Goal: Task Accomplishment & Management: Use online tool/utility

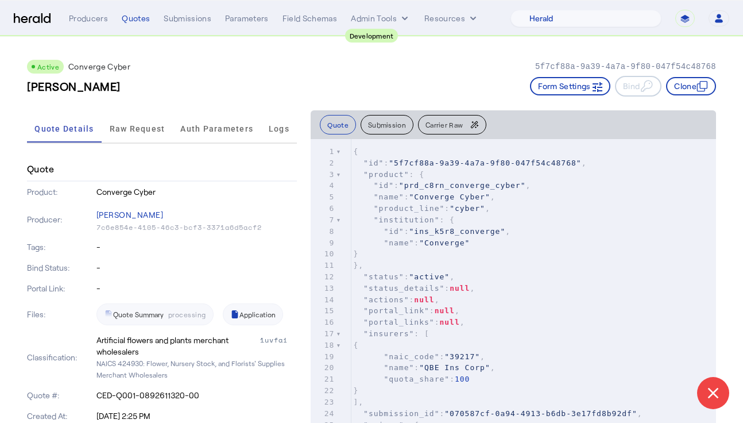
select select "pfm_2v8p_herald_api"
click at [229, 57] on div "Active Converge Cyber 5f7cf88a-9a39-4a7a-9f80-047f54c48768 Evelyn Nitzsche Form…" at bounding box center [371, 73] width 689 height 73
drag, startPoint x: 238, startPoint y: 50, endPoint x: 187, endPoint y: 42, distance: 51.1
click at [237, 50] on div "Active Converge Cyber 5f7cf88a-9a39-4a7a-9f80-047f54c48768 Evelyn Nitzsche Form…" at bounding box center [371, 73] width 689 height 73
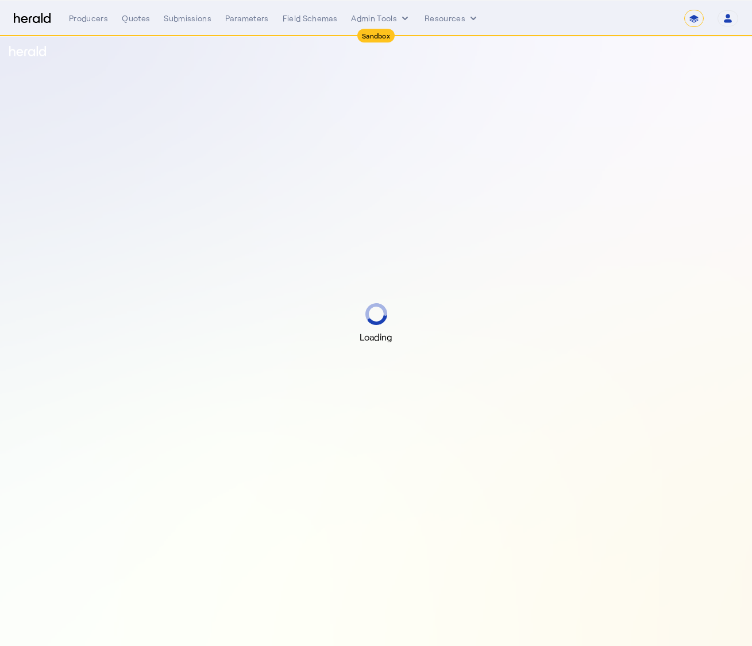
select select "*******"
click at [326, 72] on div "Loading" at bounding box center [376, 323] width 752 height 646
click at [381, 6] on nav "**********" at bounding box center [376, 19] width 752 height 36
click at [374, 18] on button "Admin Tools" at bounding box center [381, 18] width 60 height 11
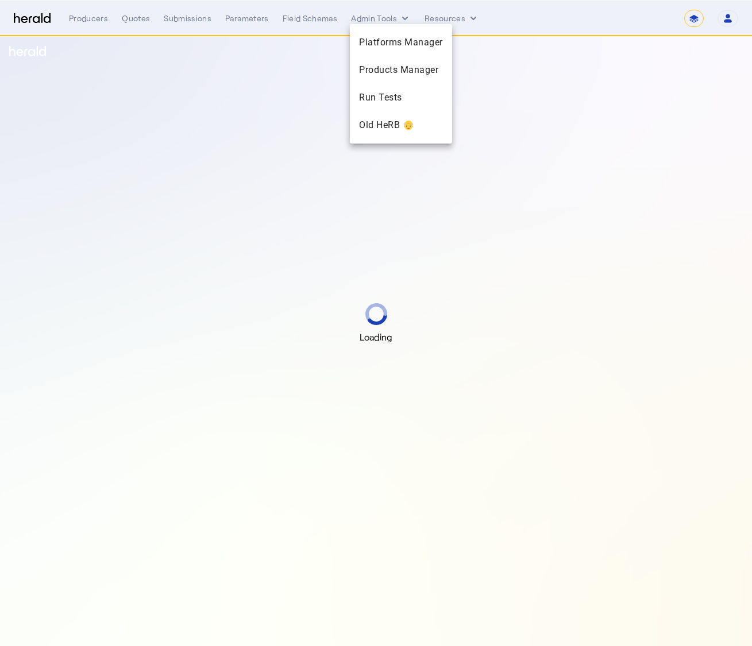
click at [516, 86] on div at bounding box center [376, 323] width 752 height 646
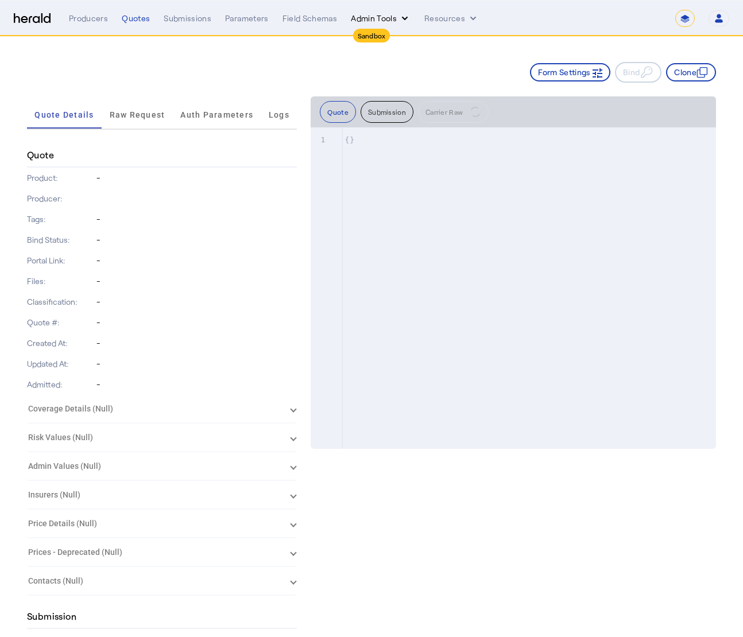
click at [390, 18] on button "Admin Tools" at bounding box center [381, 18] width 60 height 11
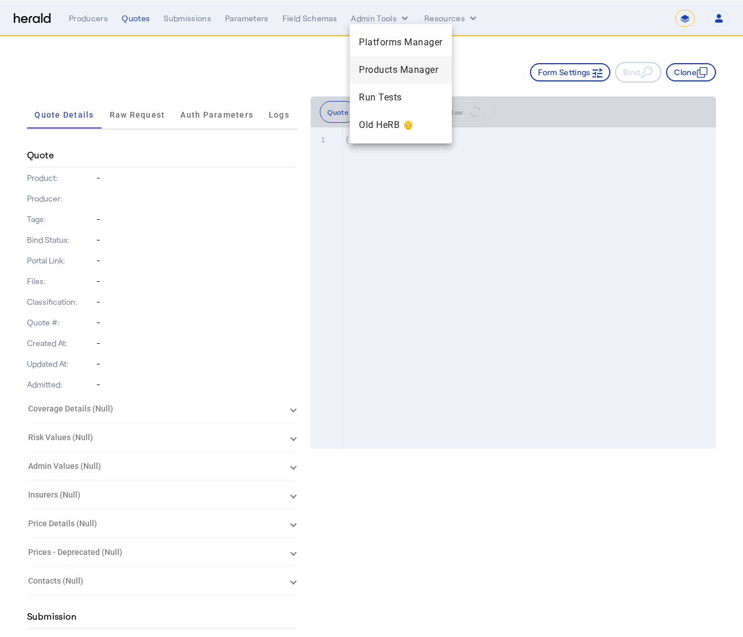
click at [409, 75] on span "Products Manager" at bounding box center [401, 70] width 84 height 14
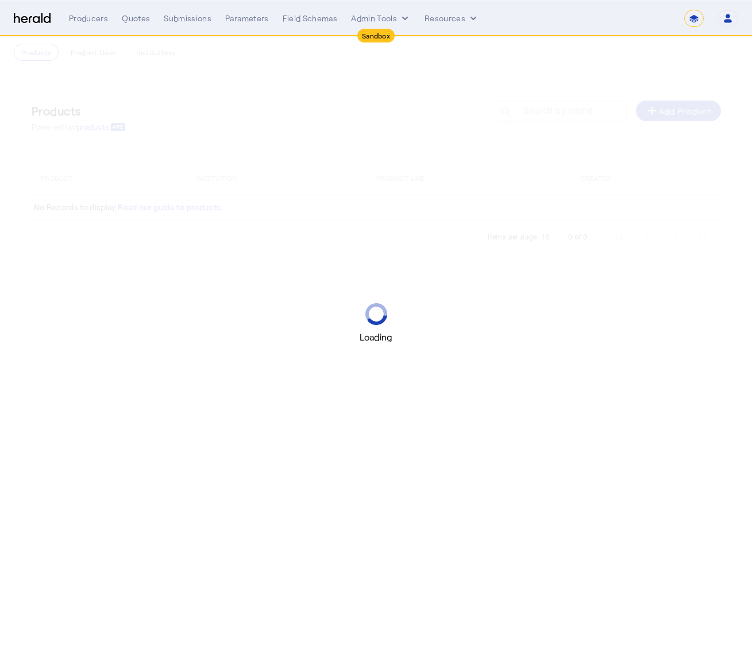
click at [431, 64] on nav "Products Product Lines Institutions" at bounding box center [376, 53] width 752 height 32
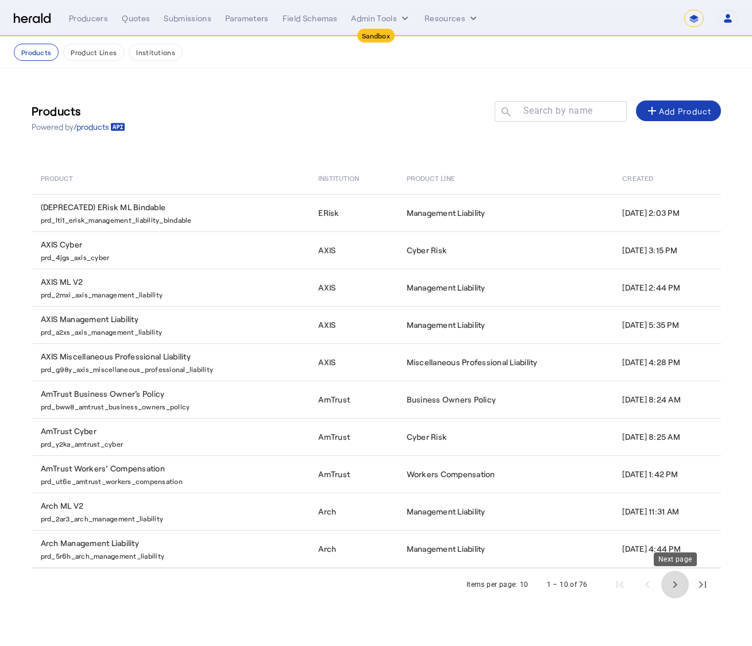
click at [669, 590] on span "Next page" at bounding box center [675, 585] width 28 height 28
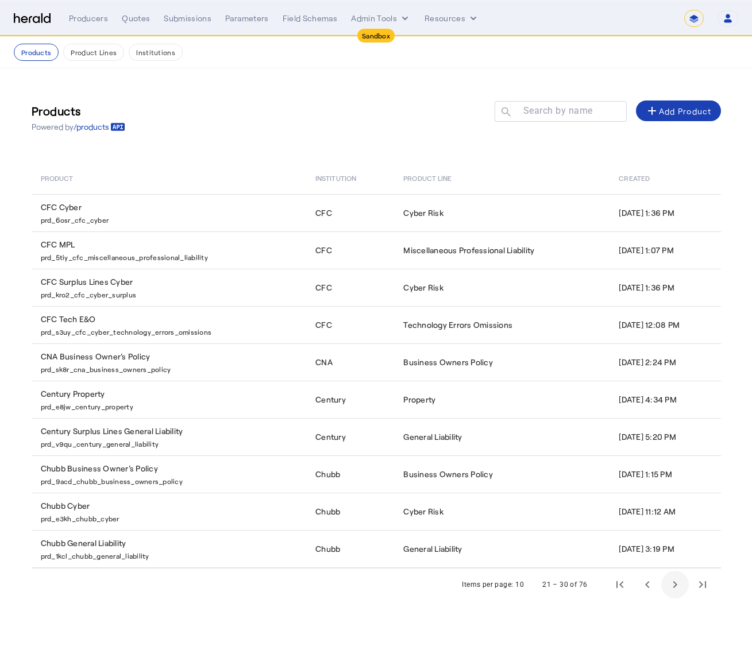
click at [669, 589] on span "Next page" at bounding box center [675, 585] width 28 height 28
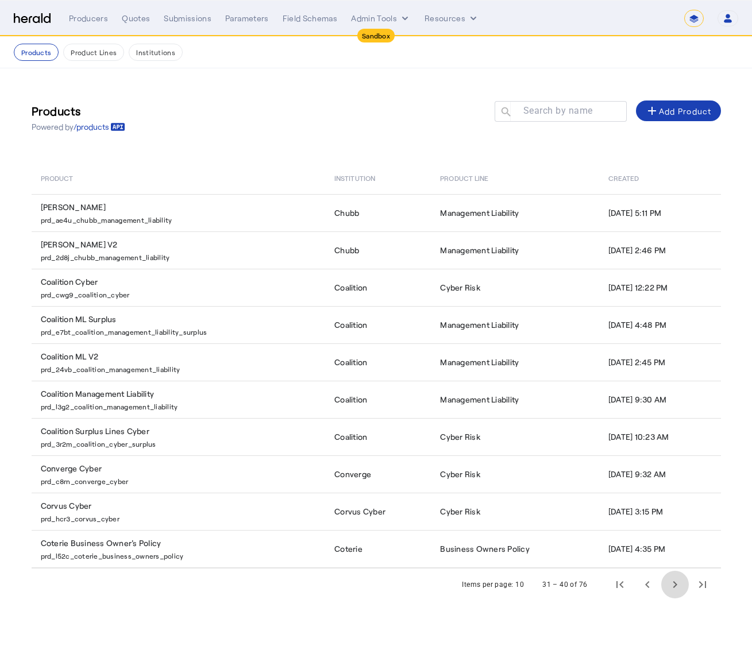
click at [671, 589] on span "Next page" at bounding box center [675, 585] width 28 height 28
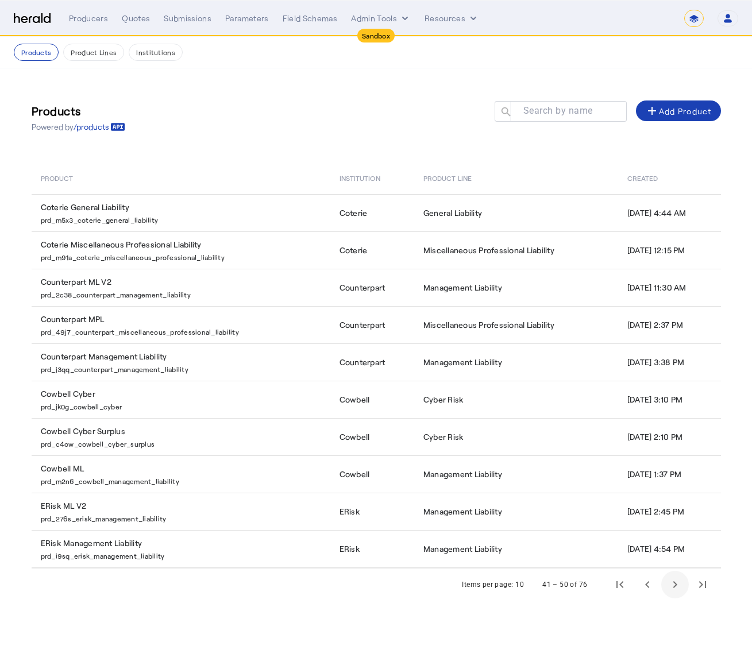
click at [671, 589] on span "Next page" at bounding box center [675, 585] width 28 height 28
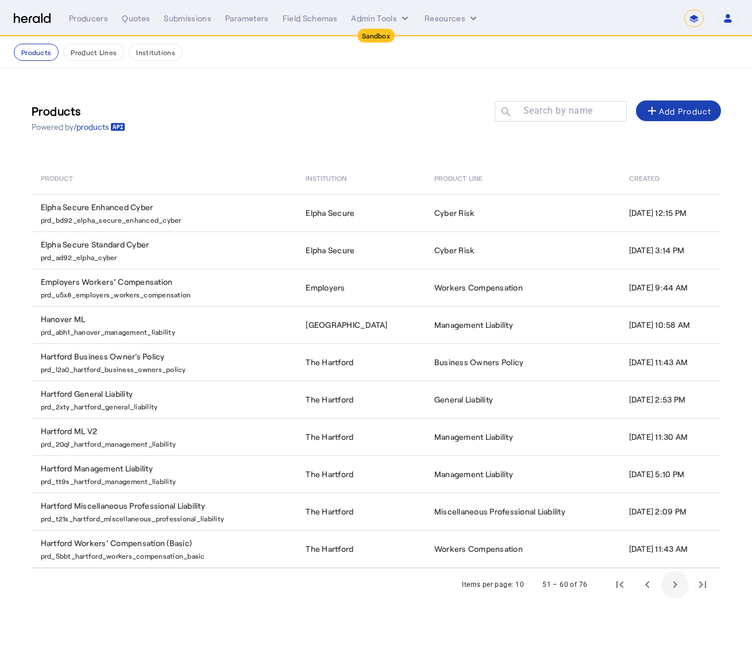
click at [671, 589] on span "Next page" at bounding box center [675, 585] width 28 height 28
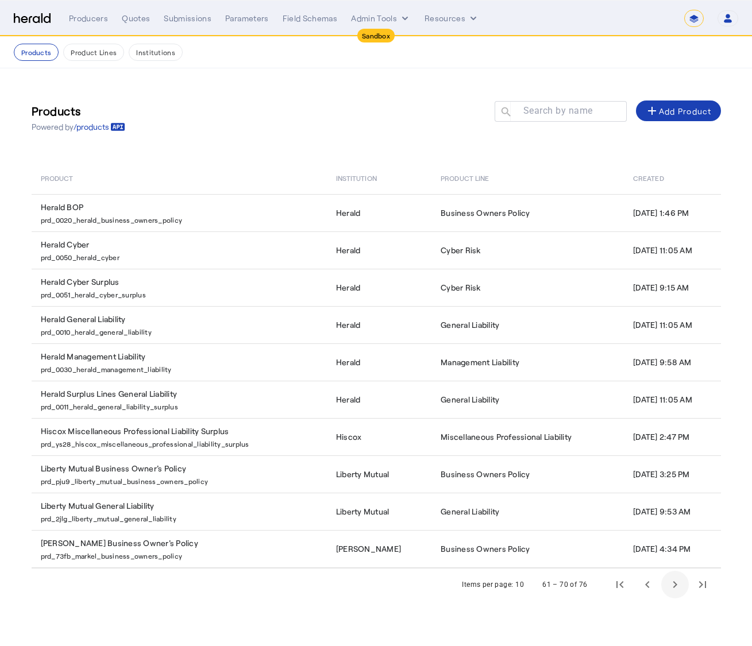
click at [663, 588] on span "Next page" at bounding box center [675, 585] width 28 height 28
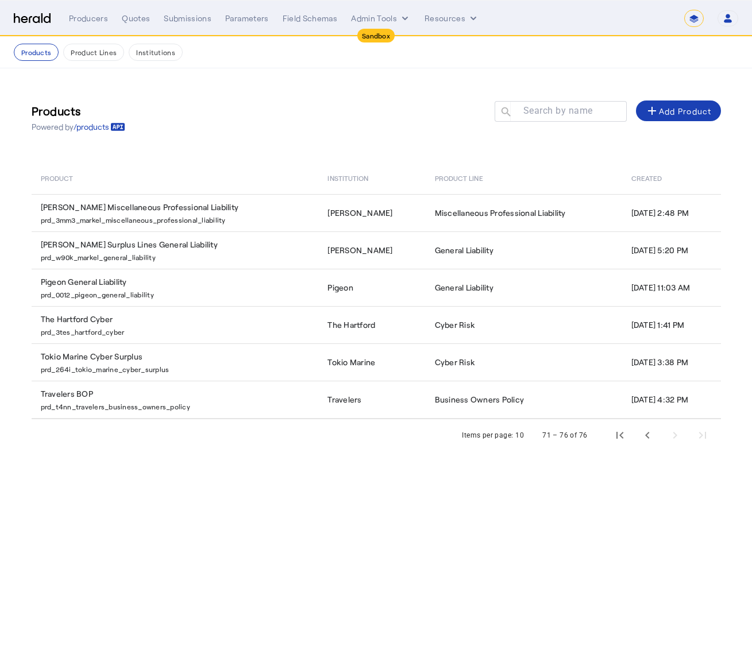
click at [664, 588] on body "**********" at bounding box center [376, 323] width 752 height 646
click at [373, 95] on div "Products Powered by /products Search by name search add Add Product" at bounding box center [376, 117] width 689 height 52
click at [385, 14] on button "Admin Tools" at bounding box center [381, 18] width 60 height 11
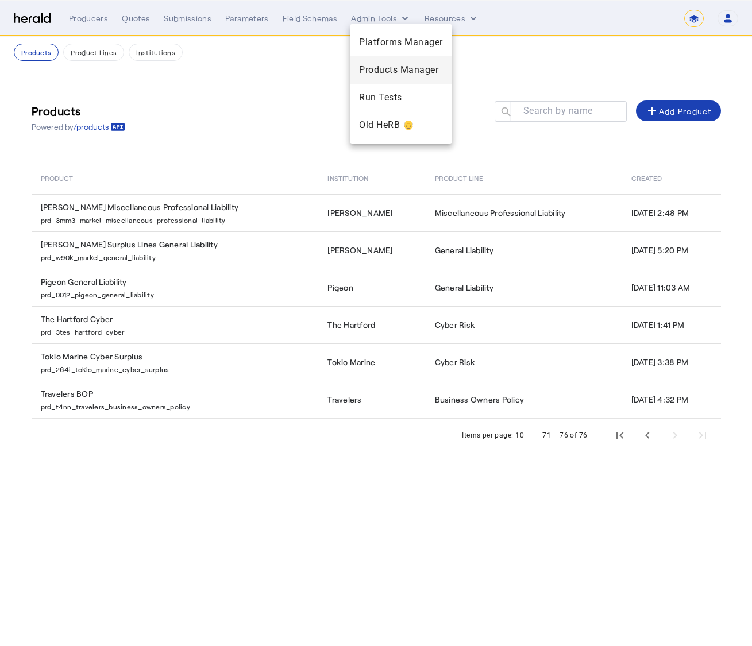
click at [386, 74] on span "Products Manager" at bounding box center [401, 70] width 84 height 14
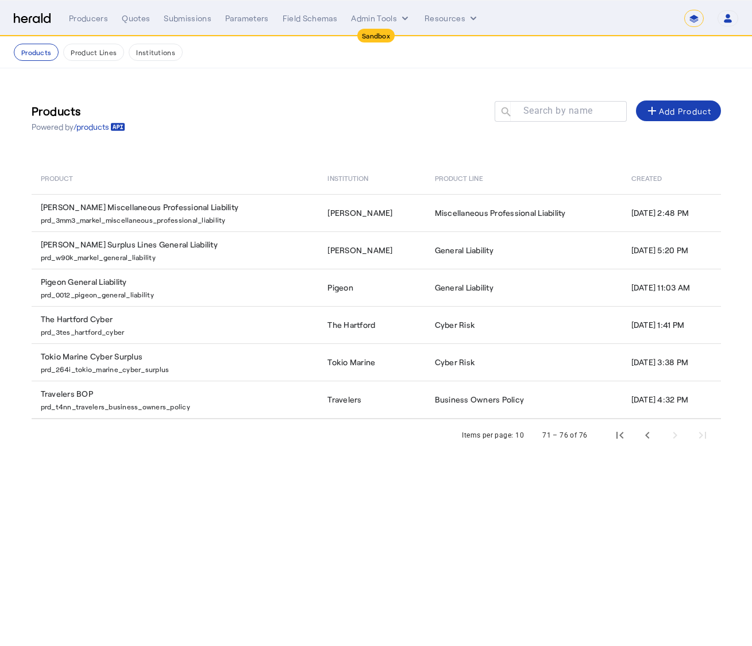
click at [251, 130] on div "Products Powered by /products Search by name search add Add Product" at bounding box center [376, 117] width 689 height 52
click at [648, 438] on span "Previous page" at bounding box center [647, 435] width 28 height 28
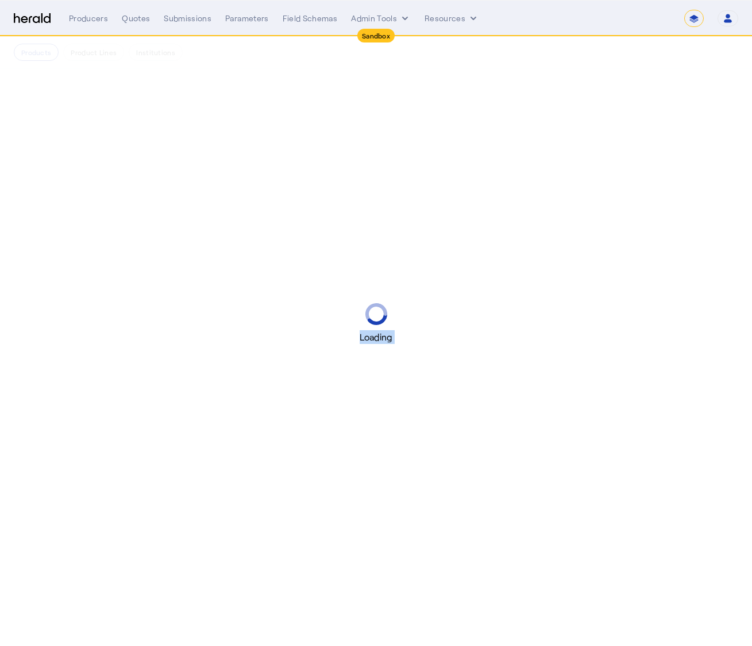
click at [648, 438] on div "Loading" at bounding box center [376, 323] width 752 height 646
click at [365, 48] on div "Loading" at bounding box center [376, 323] width 752 height 646
click at [374, 13] on button "Admin Tools" at bounding box center [381, 18] width 60 height 11
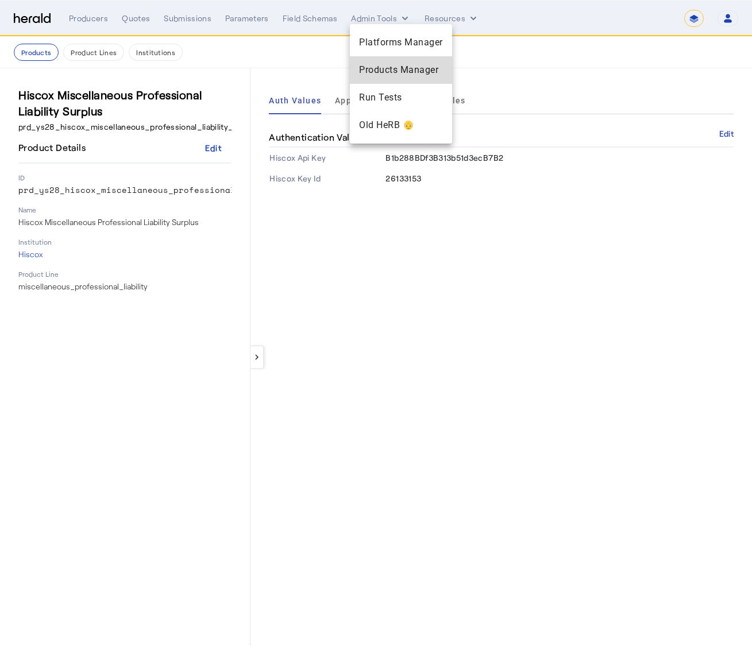
click at [392, 73] on span "Products Manager" at bounding box center [401, 70] width 84 height 14
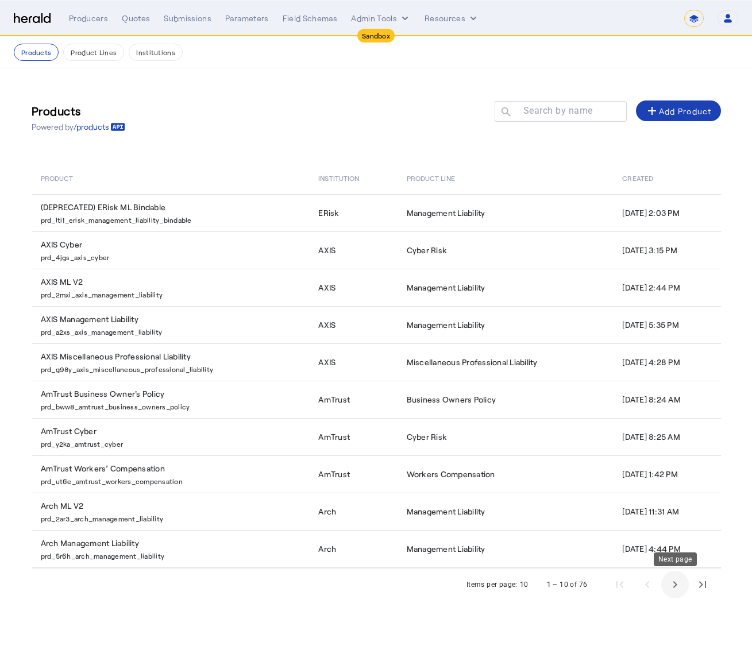
click at [669, 586] on span "Next page" at bounding box center [675, 585] width 28 height 28
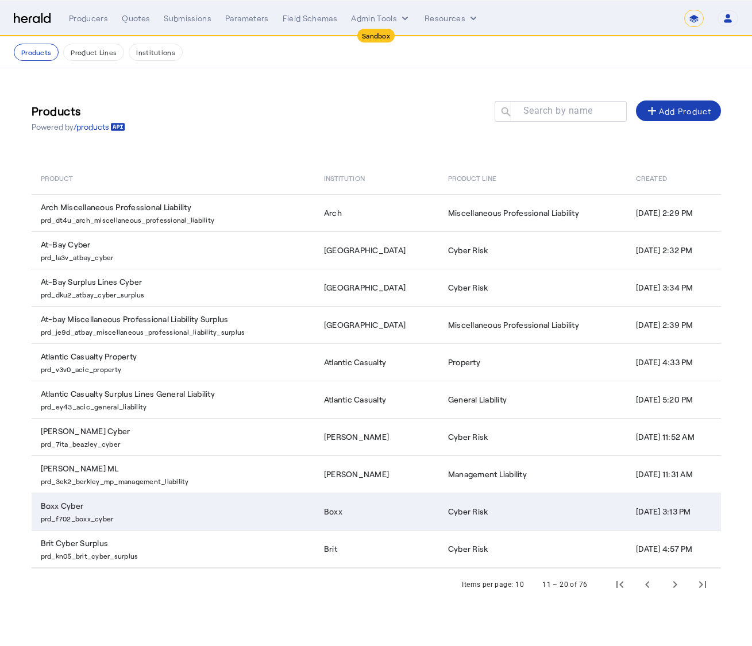
click at [133, 515] on p "prd_f702_boxx_cyber" at bounding box center [175, 517] width 269 height 11
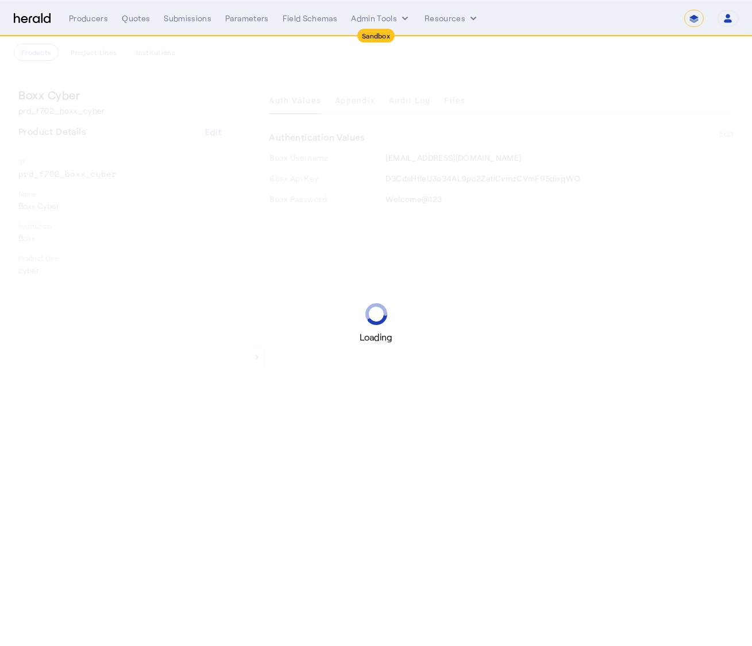
click at [398, 115] on div "Loading" at bounding box center [376, 323] width 752 height 646
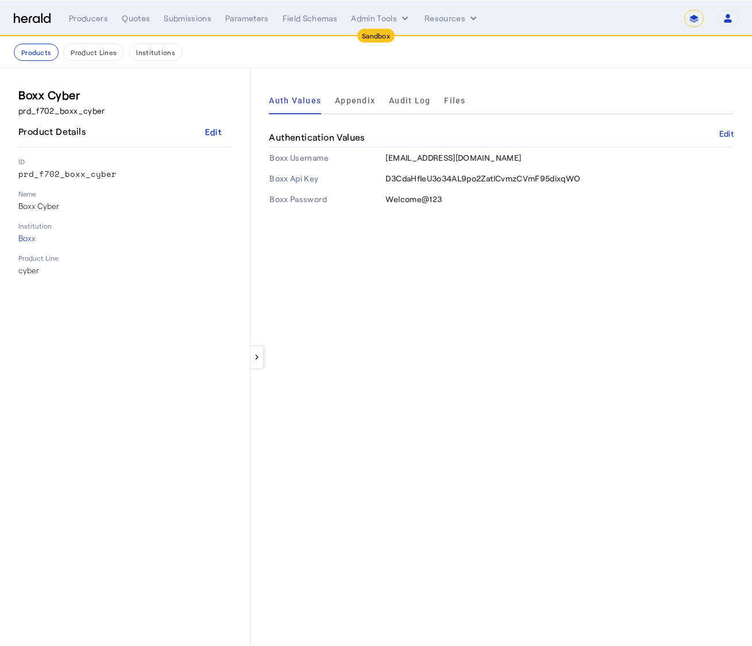
click at [482, 268] on div "keyboard_arrow_left Auth Values Appendix Audit Log Files Authentication Values …" at bounding box center [500, 356] width 501 height 577
click at [446, 108] on span "Files" at bounding box center [454, 101] width 21 height 28
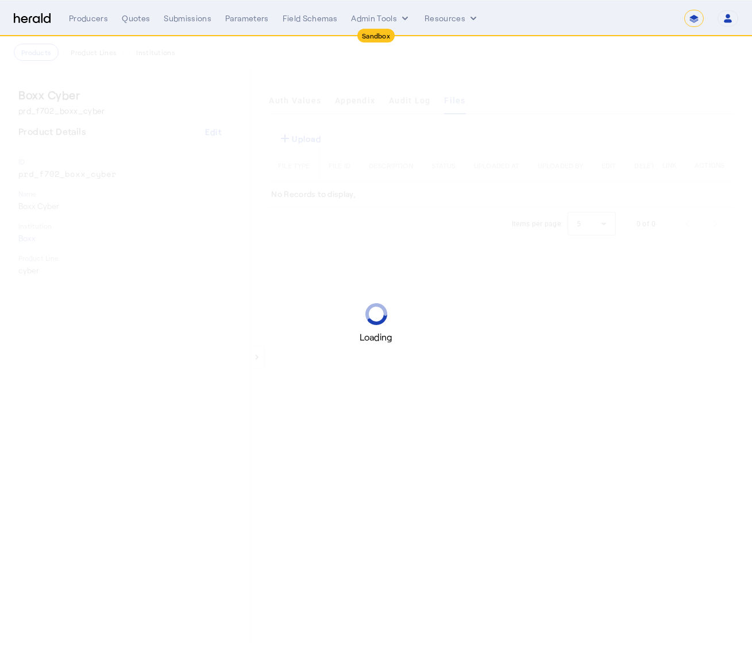
click at [543, 89] on div "Loading" at bounding box center [376, 323] width 752 height 646
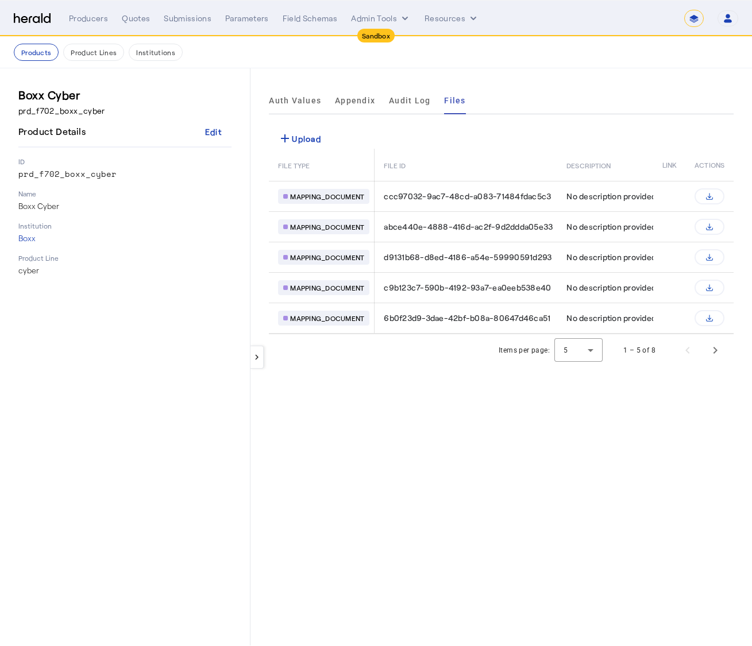
click at [590, 92] on div "Auth Values Appendix Audit Log Files" at bounding box center [501, 101] width 464 height 28
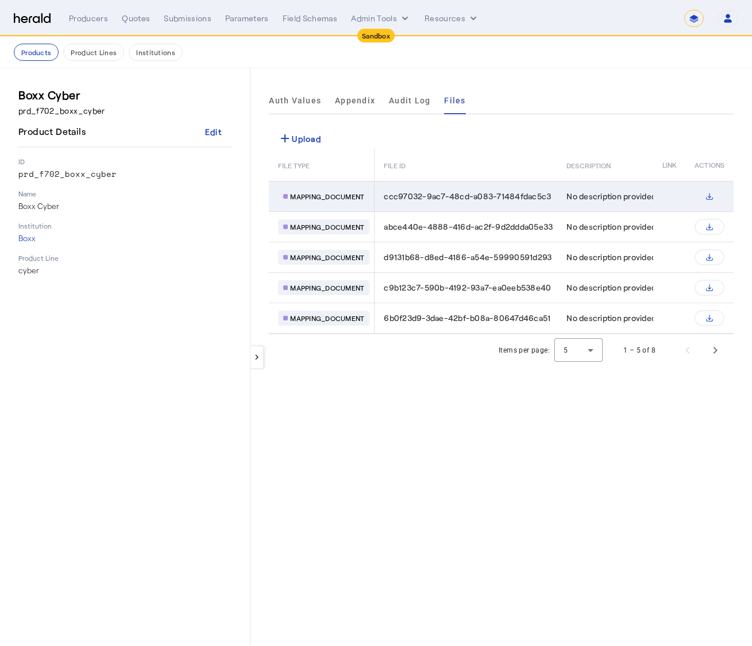
click at [704, 196] on svg-icon "Table view of all product files" at bounding box center [709, 196] width 18 height 9
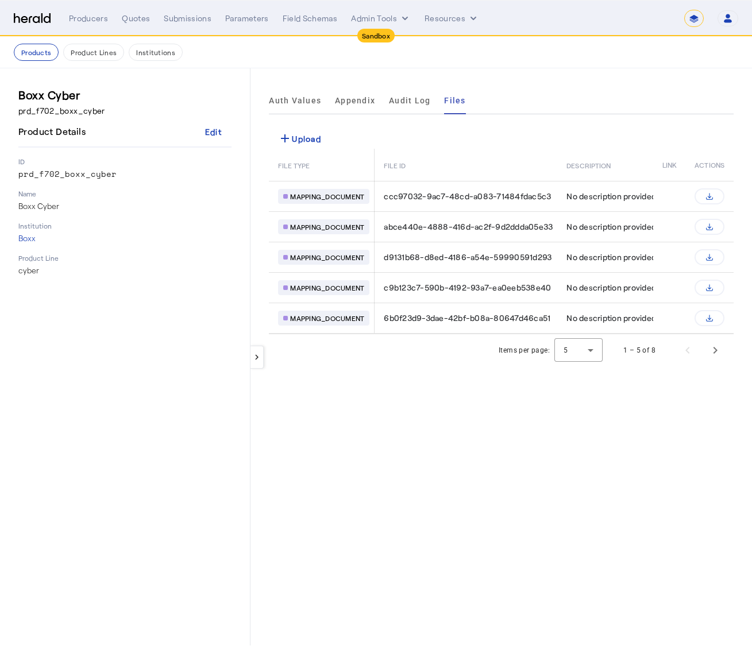
click at [557, 71] on div "keyboard_arrow_left Auth Values Appendix Audit Log Files add Upload FILE TYPE F…" at bounding box center [500, 356] width 501 height 577
click at [522, 60] on div "Products Product Lines Institutions" at bounding box center [376, 52] width 724 height 17
click at [617, 67] on nav "Products Product Lines Institutions" at bounding box center [376, 53] width 752 height 32
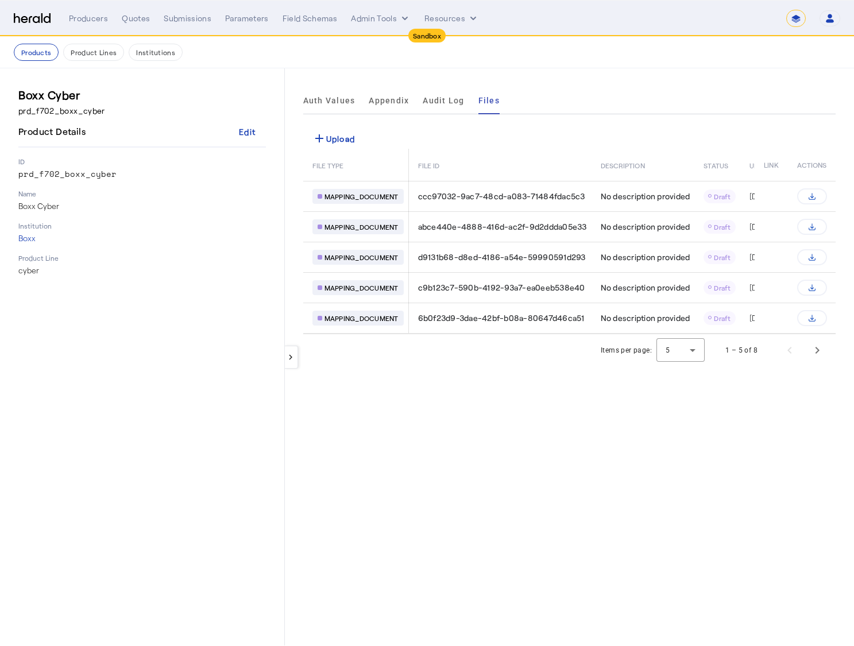
drag, startPoint x: 785, startPoint y: 69, endPoint x: 776, endPoint y: 71, distance: 9.3
click at [751, 69] on div "keyboard_arrow_left Auth Values Appendix Audit Log Files add Upload FILE TYPE F…" at bounding box center [569, 356] width 569 height 577
drag, startPoint x: 703, startPoint y: 79, endPoint x: 677, endPoint y: 75, distance: 25.7
click at [677, 75] on div "keyboard_arrow_left Auth Values Appendix Audit Log Files add Upload FILE TYPE F…" at bounding box center [569, 356] width 569 height 577
click at [710, 78] on div "keyboard_arrow_left Auth Values Appendix Audit Log Files add Upload FILE TYPE F…" at bounding box center [569, 356] width 569 height 577
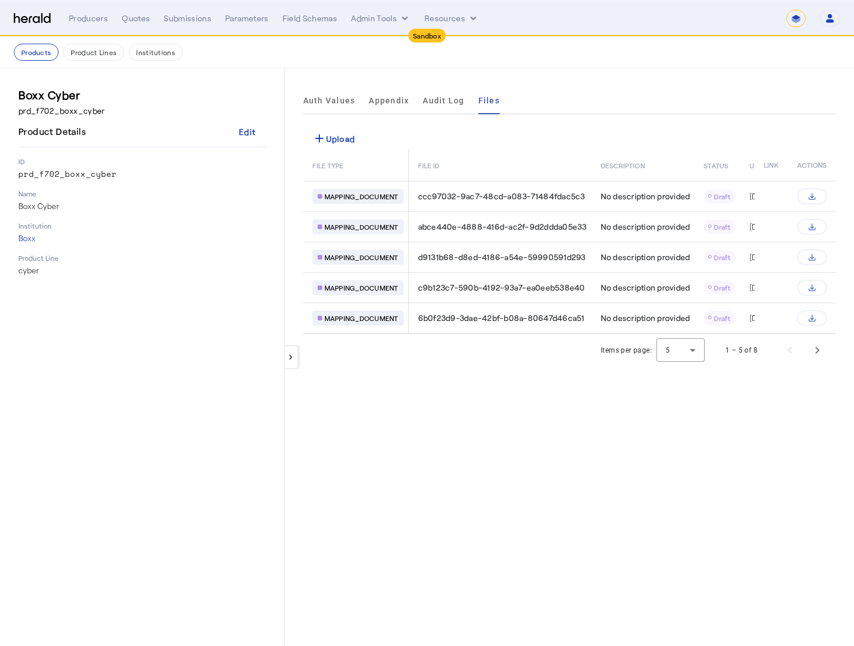
click at [751, 111] on div "Auth Values Appendix Audit Log Files" at bounding box center [569, 101] width 532 height 28
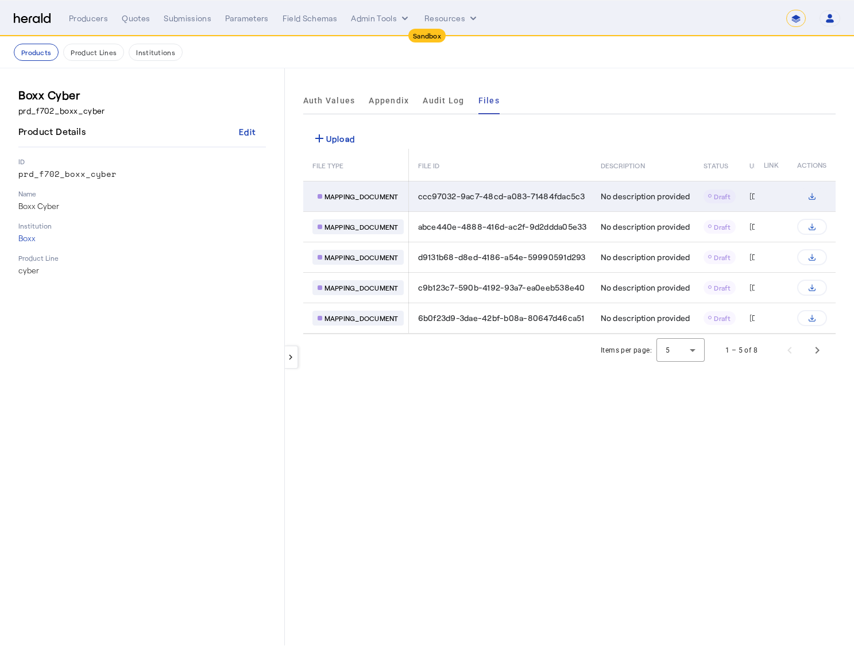
click at [751, 194] on svg-icon "Table view of all product files" at bounding box center [811, 196] width 18 height 9
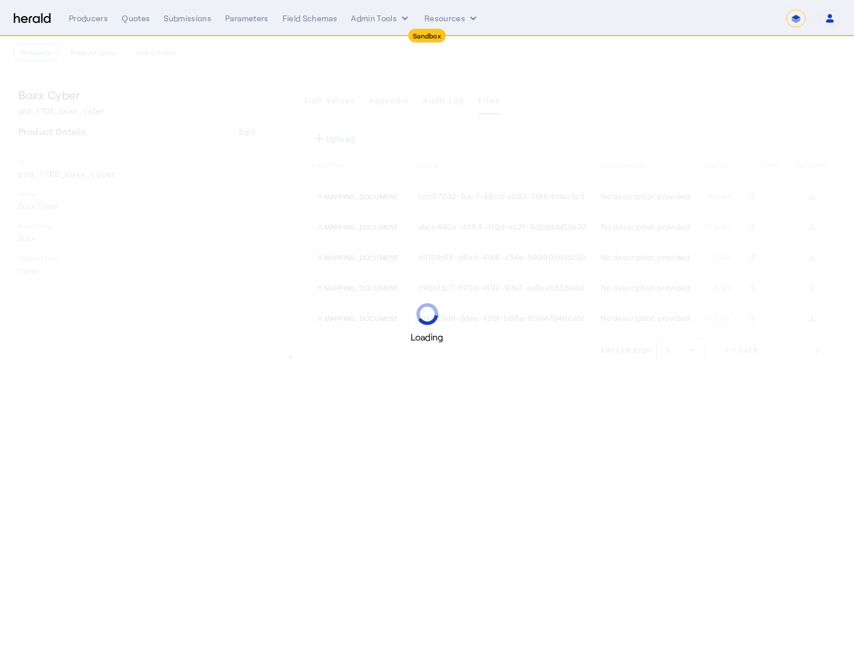
click at [751, 109] on div "Loading" at bounding box center [427, 323] width 854 height 646
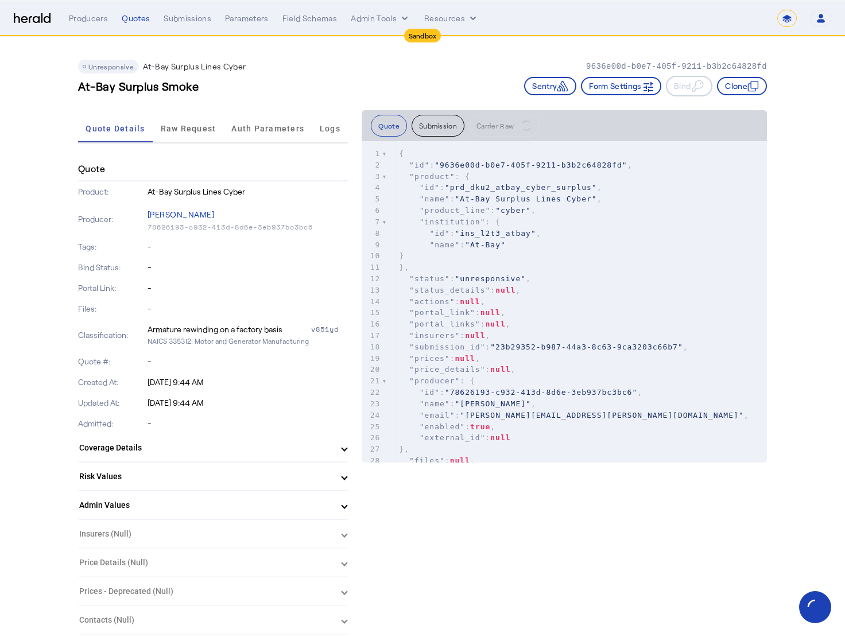
click at [382, 79] on div "At-Bay Surplus Smoke Sentry Form Settings Bind Clone" at bounding box center [422, 86] width 689 height 21
click at [170, 51] on div "Unresponsive At-Bay Surplus Lines Cyber 9636e00d-b0e7-405f-9211-b3b2c64828fd At…" at bounding box center [422, 73] width 689 height 73
click at [130, 26] on nav "**********" at bounding box center [422, 19] width 845 height 36
click at [131, 17] on div "Quotes" at bounding box center [136, 18] width 28 height 11
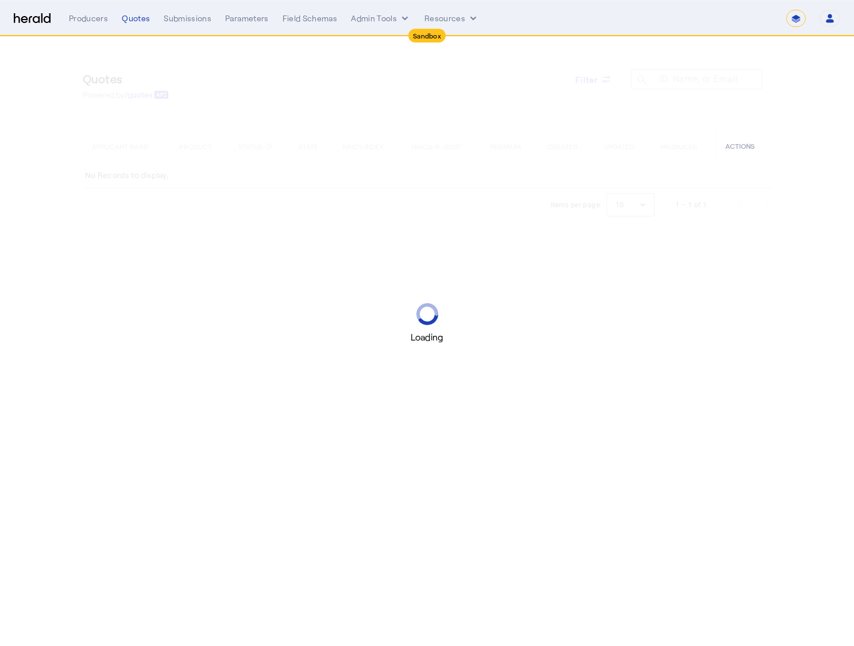
click at [335, 71] on div "Loading" at bounding box center [427, 323] width 854 height 646
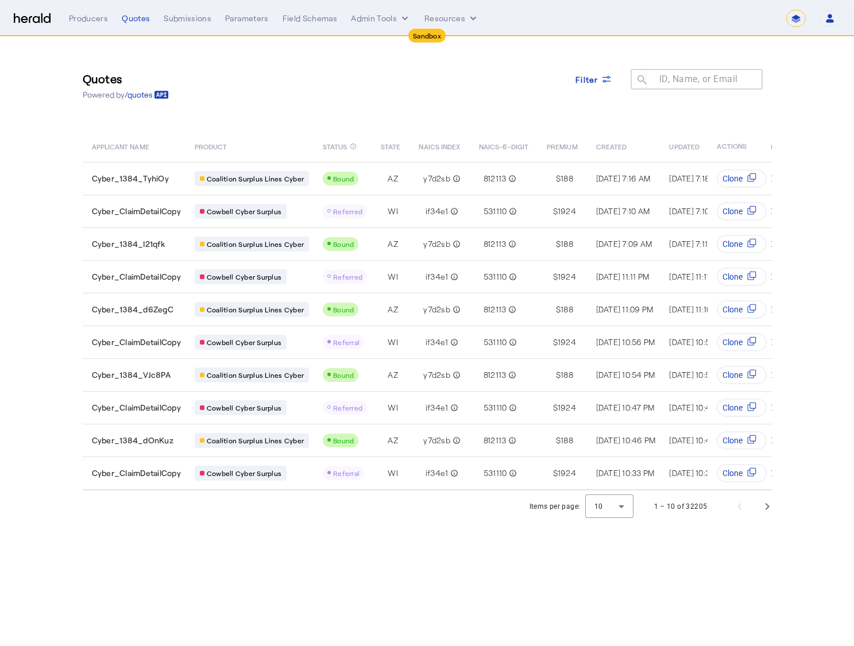
drag, startPoint x: 515, startPoint y: 83, endPoint x: 489, endPoint y: 75, distance: 27.4
click at [515, 83] on div "Quotes Powered by /quotes Filter ID, Name, or Email search" at bounding box center [427, 86] width 689 height 52
click at [411, 52] on div "Quotes Powered by /quotes Filter ID, Name, or Email search APPLICANT NAME PRODU…" at bounding box center [427, 264] width 735 height 454
click at [795, 18] on select "**********" at bounding box center [796, 18] width 20 height 17
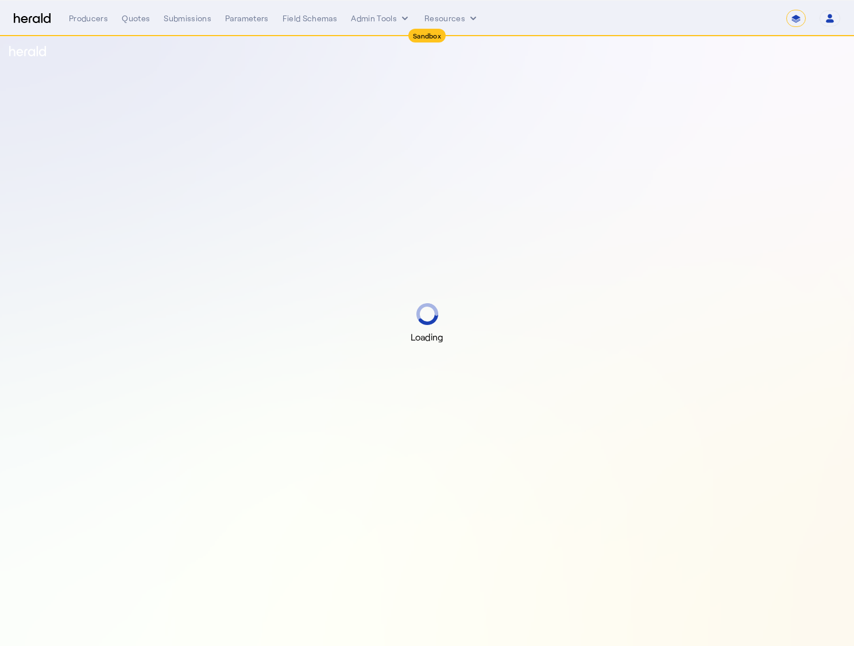
click at [811, 131] on div "Loading" at bounding box center [427, 323] width 854 height 646
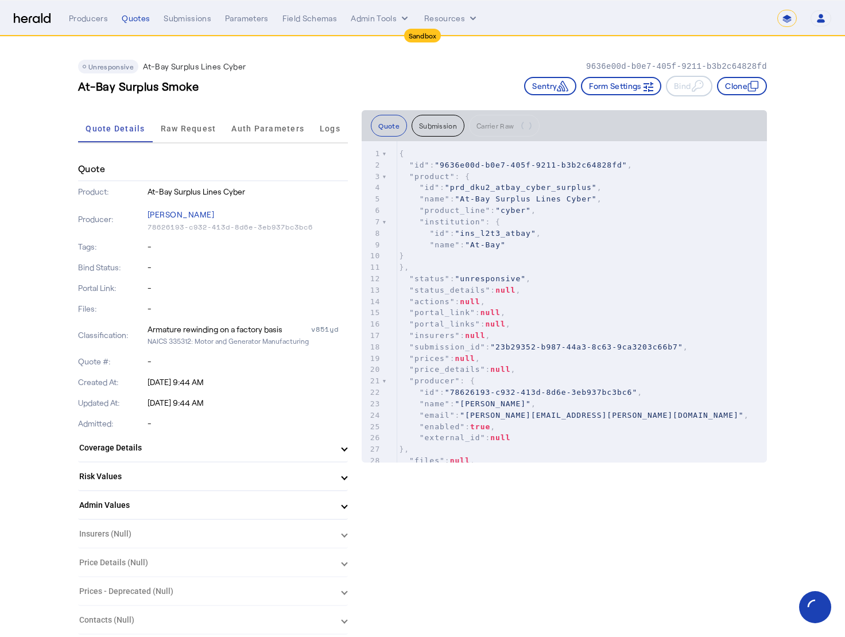
click at [367, 76] on div "At-Bay Surplus Smoke Sentry Form Settings Bind Clone" at bounding box center [422, 86] width 689 height 21
click at [294, 78] on div "At-Bay Surplus Smoke Sentry Form Settings Bind Clone" at bounding box center [422, 86] width 689 height 21
click at [139, 9] on nav "**********" at bounding box center [422, 19] width 845 height 36
click at [134, 16] on div "Quotes" at bounding box center [136, 18] width 28 height 11
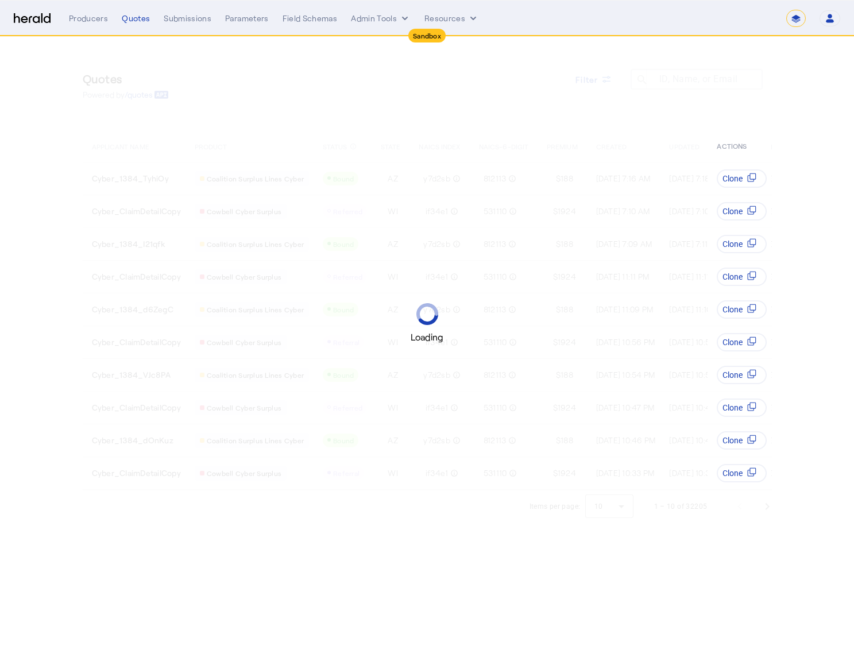
click at [522, 85] on div "Loading" at bounding box center [427, 323] width 854 height 646
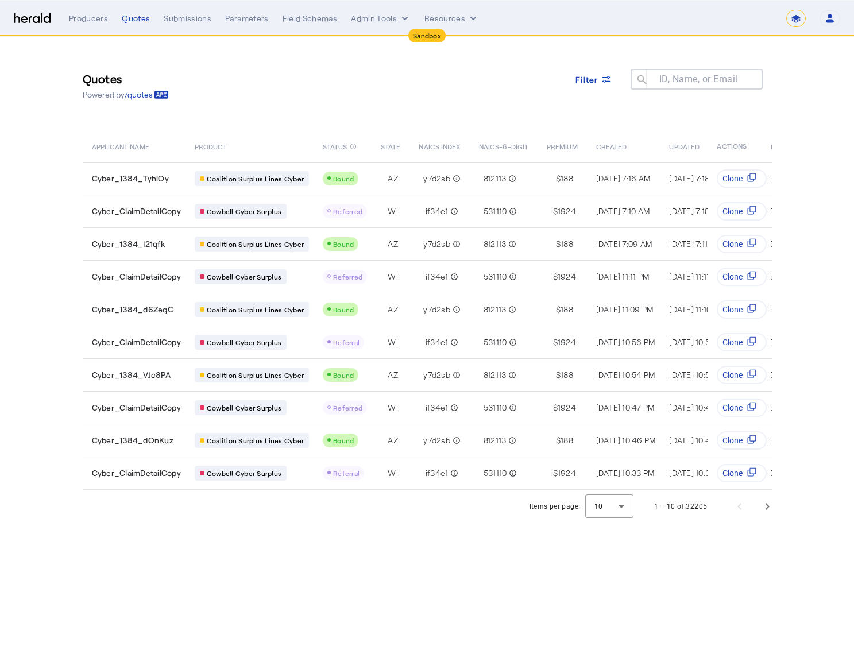
click at [793, 16] on select "**********" at bounding box center [796, 18] width 20 height 17
select select "**********"
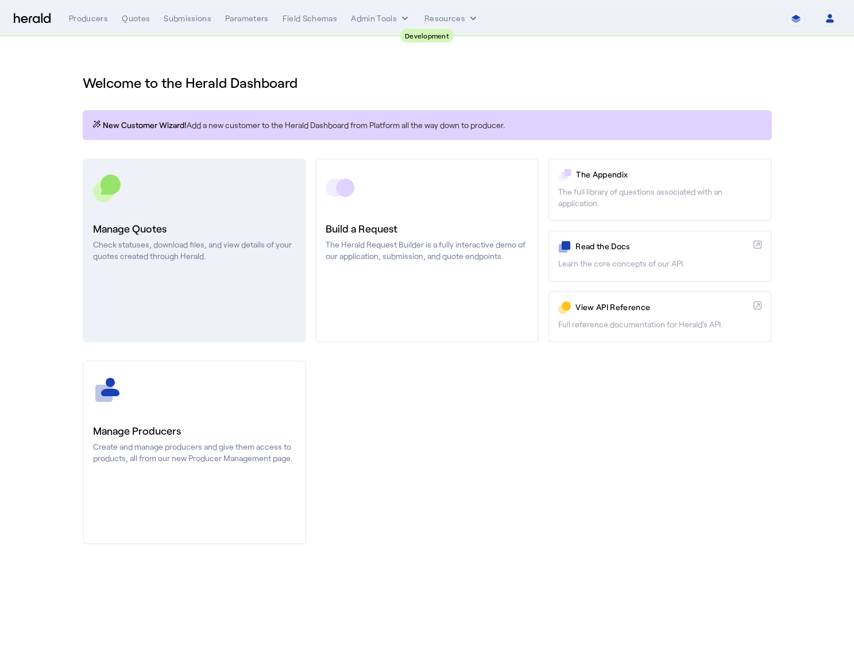
drag, startPoint x: 386, startPoint y: 65, endPoint x: 257, endPoint y: 186, distance: 176.7
click at [386, 65] on div "Welcome to the Herald Dashboard" at bounding box center [427, 76] width 689 height 32
click at [227, 208] on link "Manage Quotes Check statuses, download files, and view details of your quotes c…" at bounding box center [194, 250] width 223 height 184
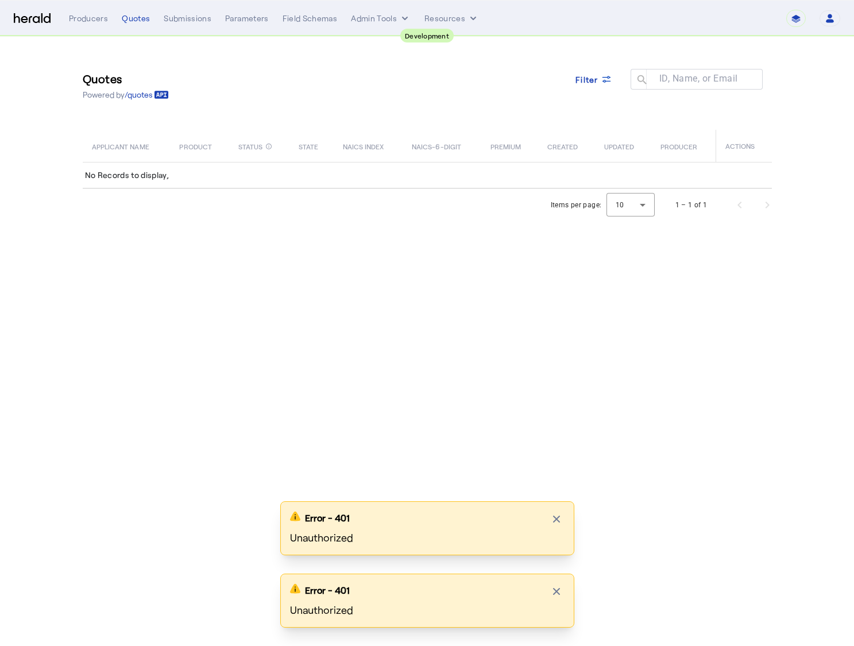
drag, startPoint x: 426, startPoint y: 76, endPoint x: 459, endPoint y: 78, distance: 33.4
click at [426, 76] on div "Quotes Powered by /quotes Filter ID, Name, or Email search" at bounding box center [427, 86] width 689 height 52
click at [226, 97] on div "Quotes Powered by /quotes Filter ID, Name, or Email search" at bounding box center [427, 86] width 689 height 52
drag, startPoint x: 42, startPoint y: 22, endPoint x: 52, endPoint y: 29, distance: 11.9
click at [43, 22] on img at bounding box center [32, 18] width 37 height 11
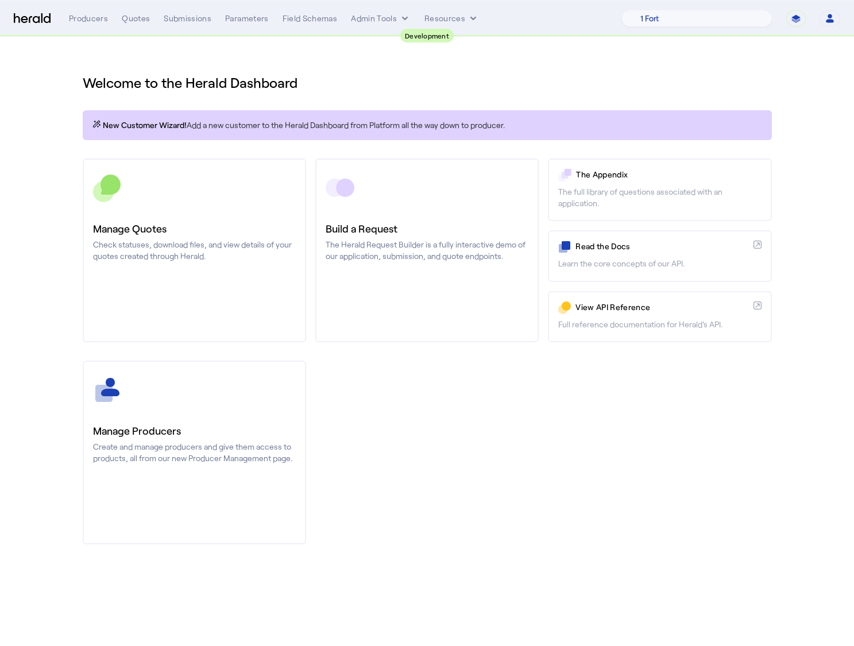
click at [473, 154] on div "Welcome to the Herald Dashboard New Customer Wizard! Add a new customer to the …" at bounding box center [427, 302] width 735 height 531
click at [595, 90] on h1 "Welcome to the Herald Dashboard" at bounding box center [427, 82] width 689 height 18
click at [687, 33] on nav "**********" at bounding box center [427, 19] width 854 height 36
click at [694, 22] on select "1 Fort A Demo Platform A New Platform Test Bam Batch Test Platform Beep Beep Bo…" at bounding box center [696, 18] width 151 height 17
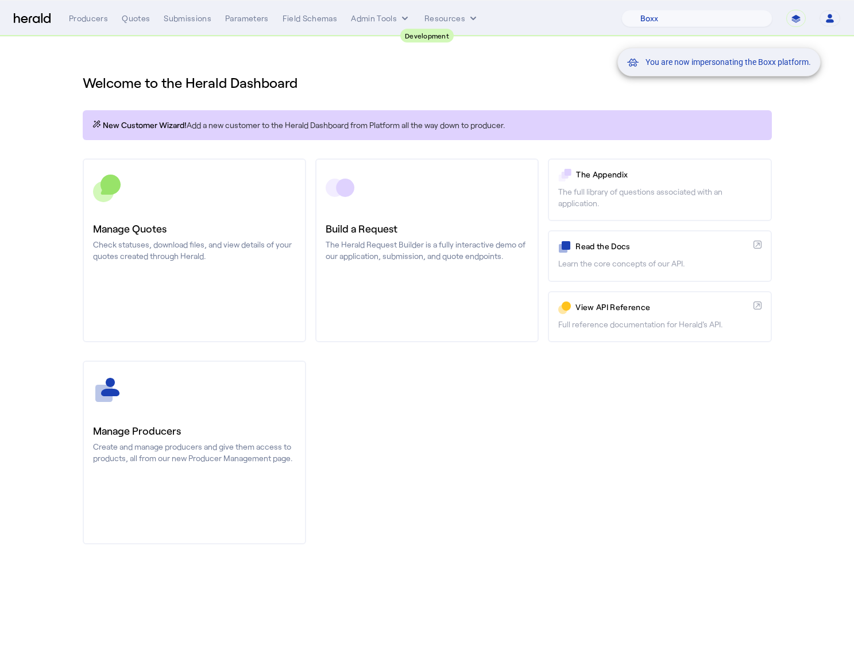
click at [227, 260] on div "You are now impersonating the Boxx platform." at bounding box center [427, 323] width 854 height 646
click at [300, 203] on div "You are now impersonating the Boxx platform." at bounding box center [427, 323] width 854 height 646
click at [252, 200] on div "You are now impersonating the Boxx platform." at bounding box center [427, 323] width 854 height 646
click at [251, 200] on div "You are now impersonating the Boxx platform." at bounding box center [427, 323] width 854 height 646
click at [490, 79] on div "You are now impersonating the Boxx platform." at bounding box center [427, 323] width 854 height 646
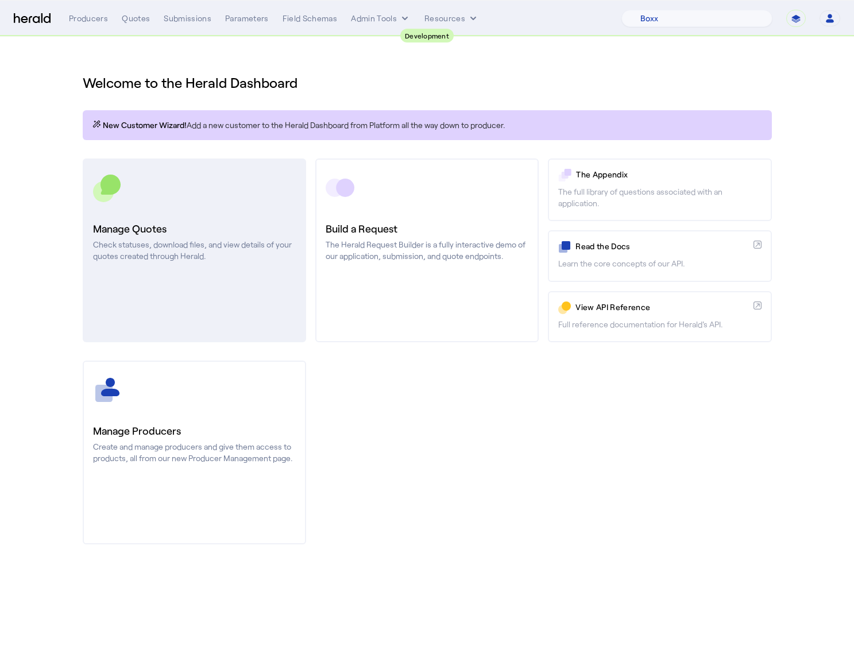
click at [146, 233] on h3 "Manage Quotes" at bounding box center [194, 228] width 203 height 16
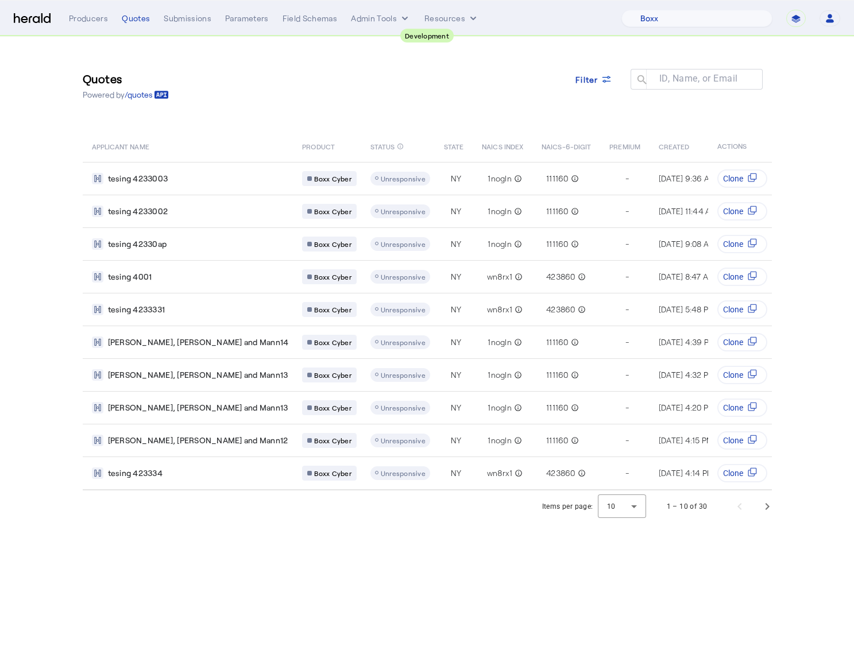
click at [494, 101] on div "Quotes Powered by /quotes Filter ID, Name, or Email search" at bounding box center [427, 86] width 689 height 52
click at [601, 83] on icon at bounding box center [606, 78] width 11 height 11
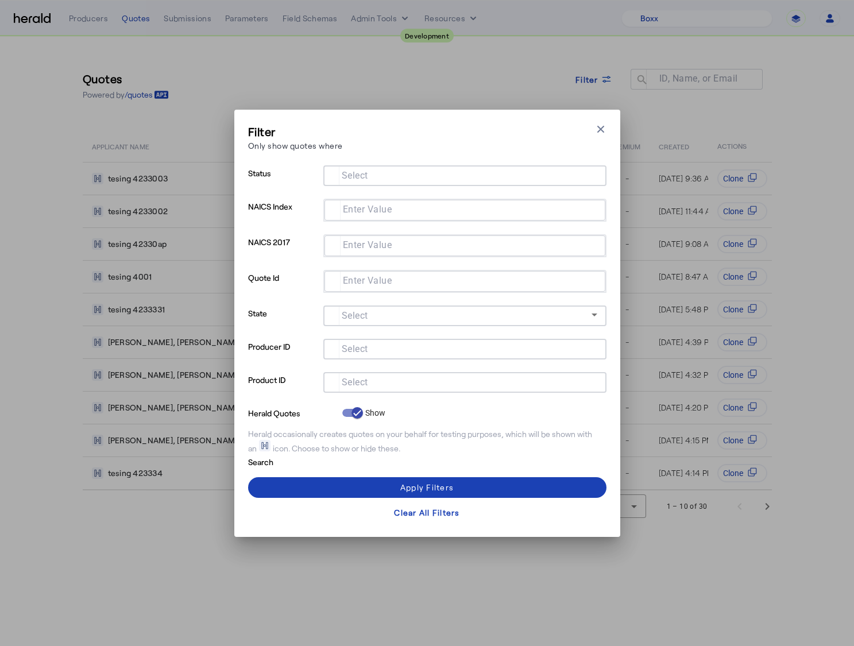
click at [456, 375] on input "Select" at bounding box center [462, 381] width 260 height 14
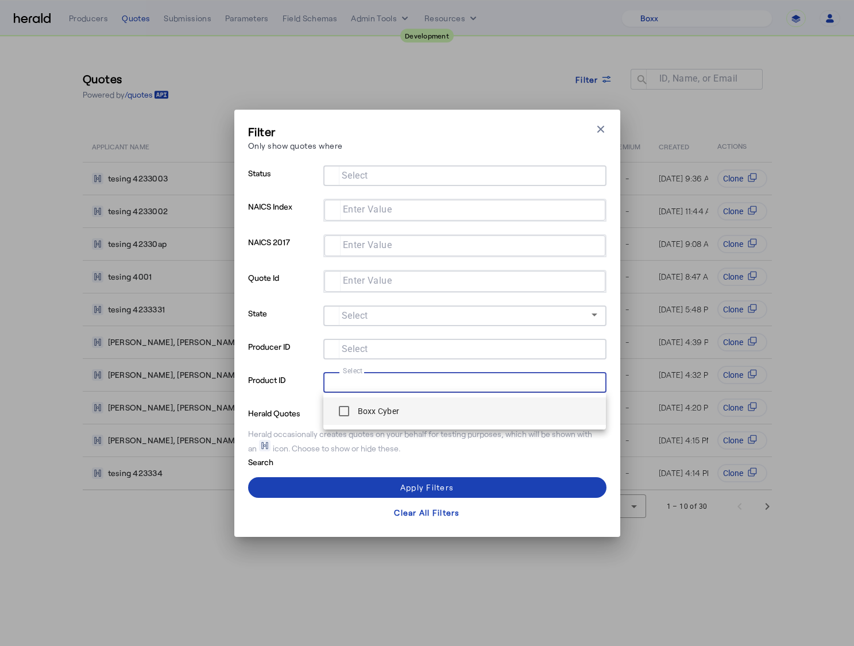
click at [392, 403] on div "Boxx Cyber" at bounding box center [365, 411] width 67 height 23
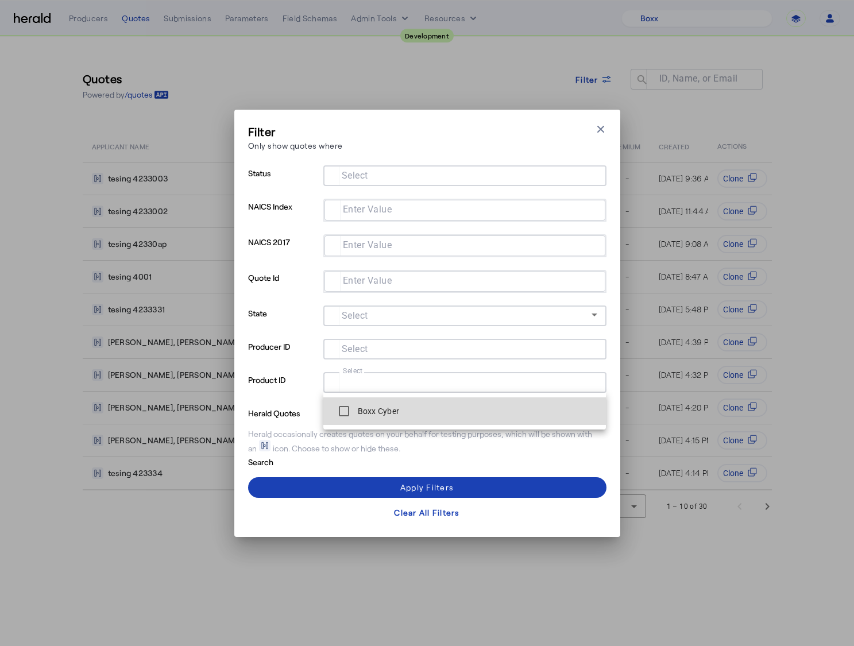
click at [373, 410] on label "Boxx Cyber" at bounding box center [377, 410] width 44 height 11
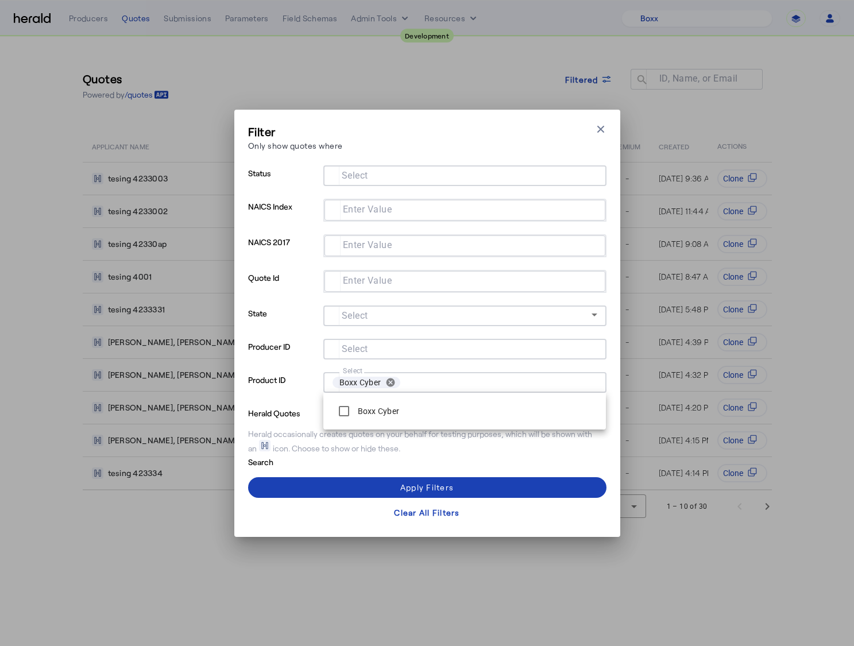
drag, startPoint x: 498, startPoint y: 208, endPoint x: 513, endPoint y: 192, distance: 22.0
click at [500, 207] on input "Enter Value" at bounding box center [463, 209] width 258 height 14
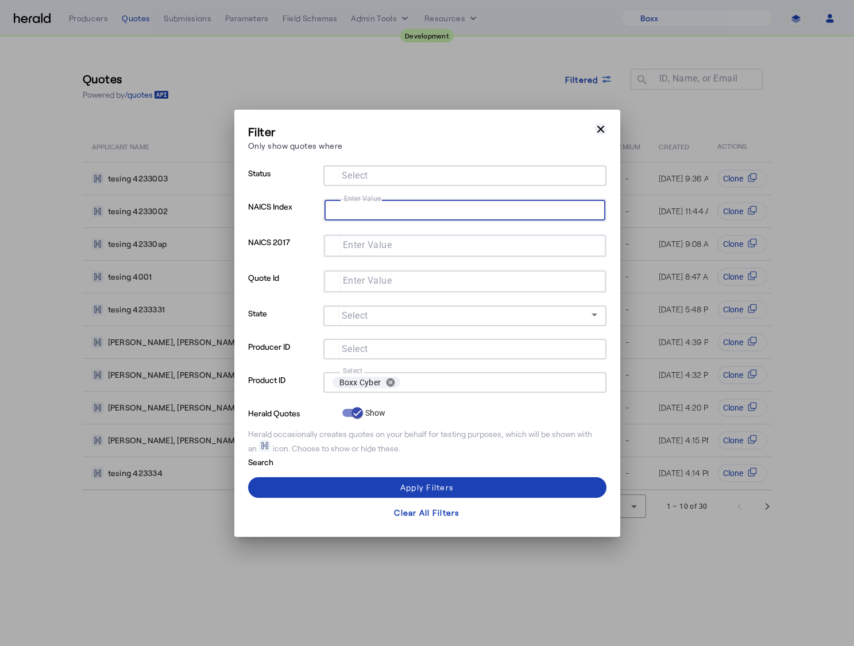
click at [603, 133] on icon "button" at bounding box center [600, 128] width 11 height 11
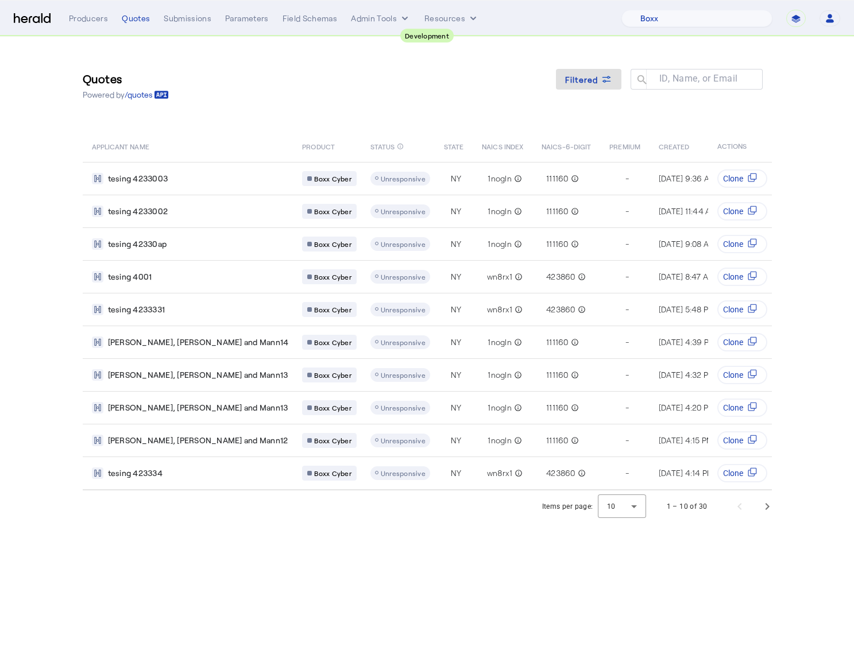
click at [727, 92] on div at bounding box center [696, 96] width 132 height 13
click at [699, 13] on select "1 Fort A Demo Platform A New Platform Test Bam Batch Test Platform Beep Beep Bo…" at bounding box center [696, 18] width 151 height 17
select select "pfm_2v8p_herald_api"
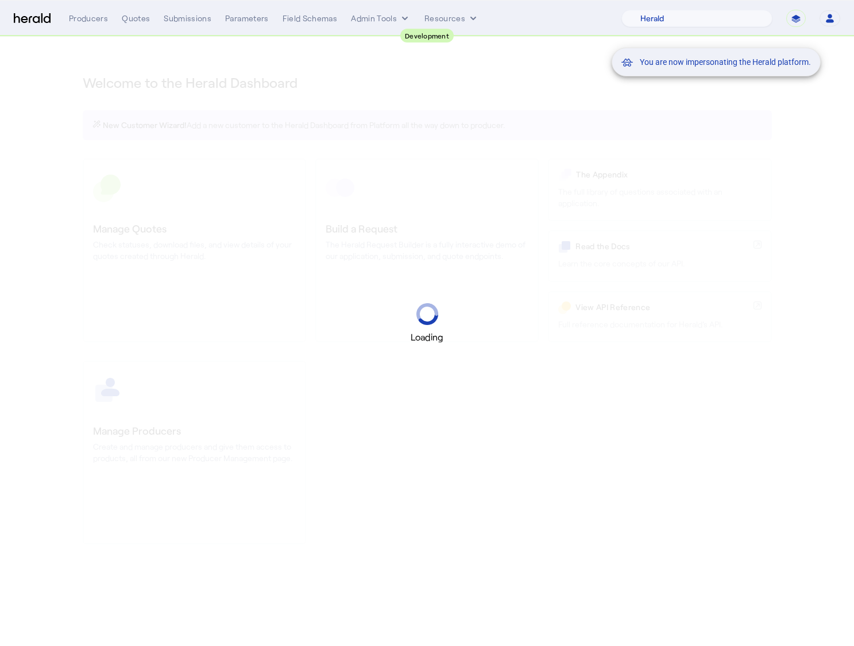
click at [429, 81] on div "You are now impersonating the Herald platform." at bounding box center [427, 323] width 854 height 646
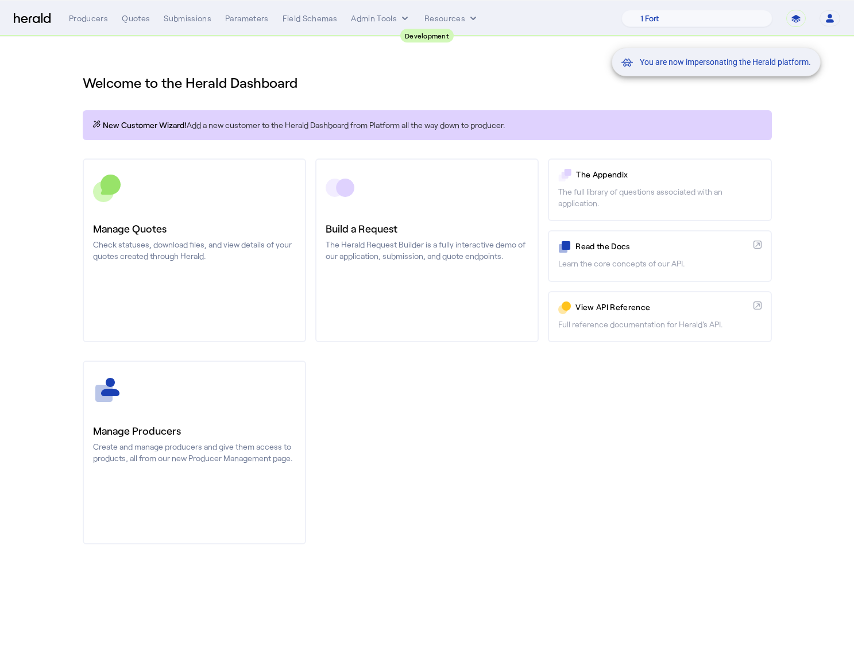
click at [296, 177] on div "You are now impersonating the Herald platform." at bounding box center [427, 323] width 854 height 646
click at [247, 215] on div "You are now impersonating the Herald platform." at bounding box center [427, 323] width 854 height 646
click at [432, 57] on div "You are now impersonating the Herald platform." at bounding box center [427, 323] width 854 height 646
click at [433, 56] on div "You are now impersonating the Herald platform." at bounding box center [427, 323] width 854 height 646
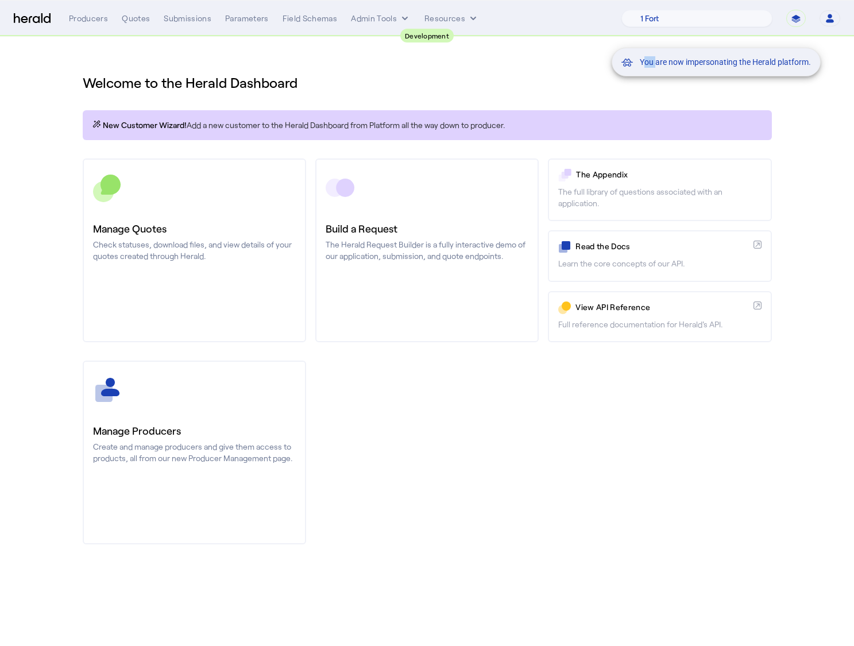
click at [433, 56] on div "You are now impersonating the Herald platform." at bounding box center [427, 323] width 854 height 646
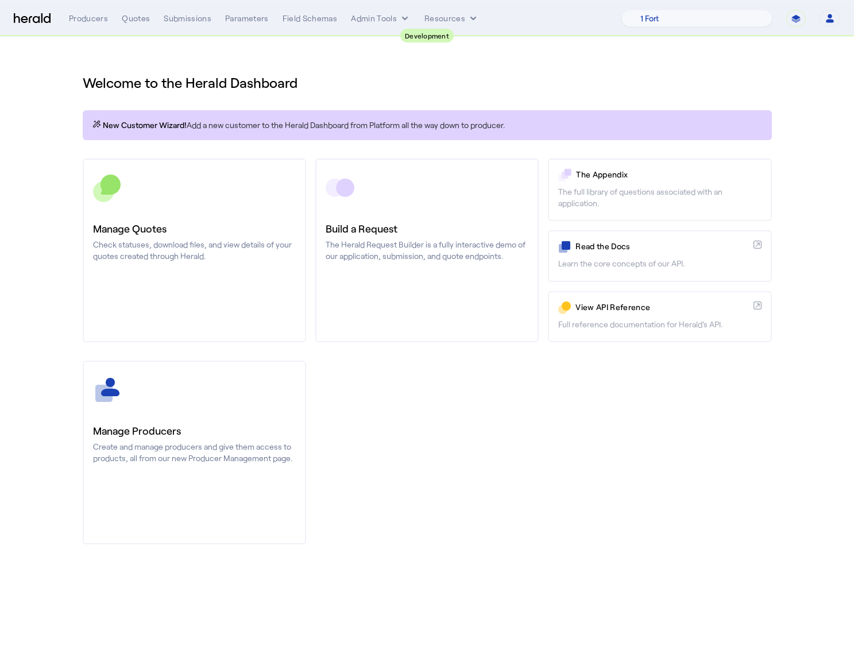
click at [479, 67] on div "Welcome to the Herald Dashboard" at bounding box center [427, 76] width 689 height 32
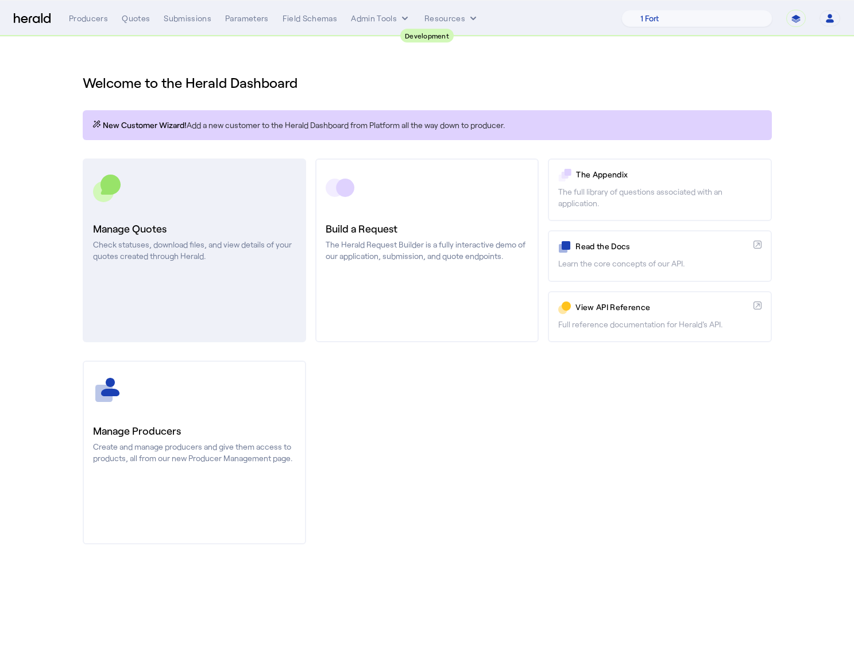
click at [232, 196] on div at bounding box center [194, 187] width 203 height 29
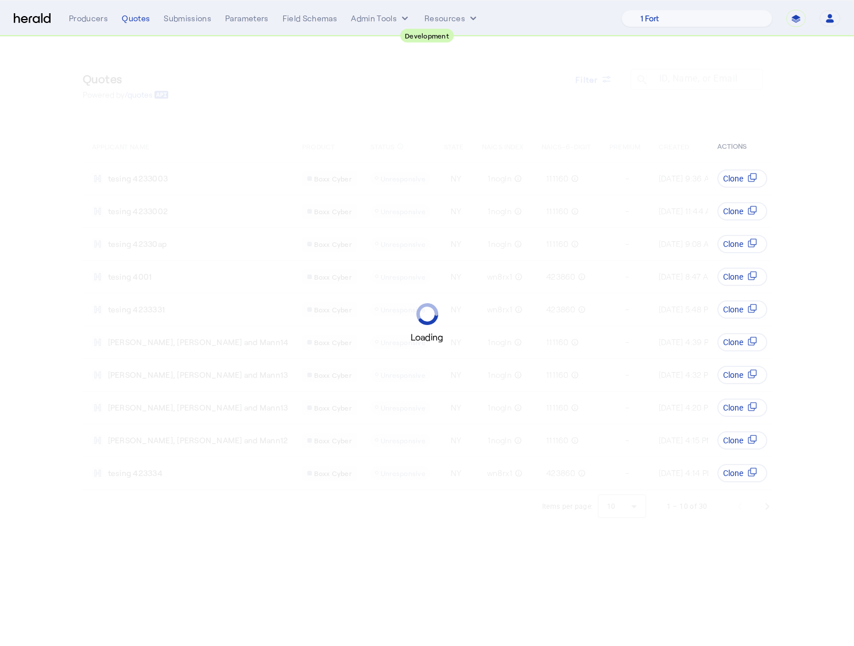
click at [565, 68] on div "Loading" at bounding box center [427, 323] width 854 height 646
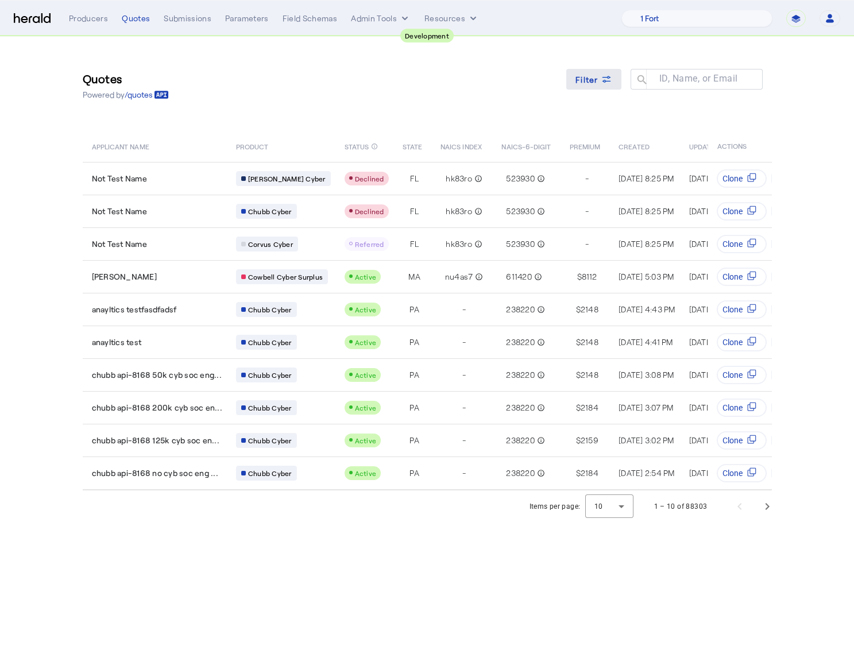
click at [595, 86] on span at bounding box center [593, 79] width 55 height 28
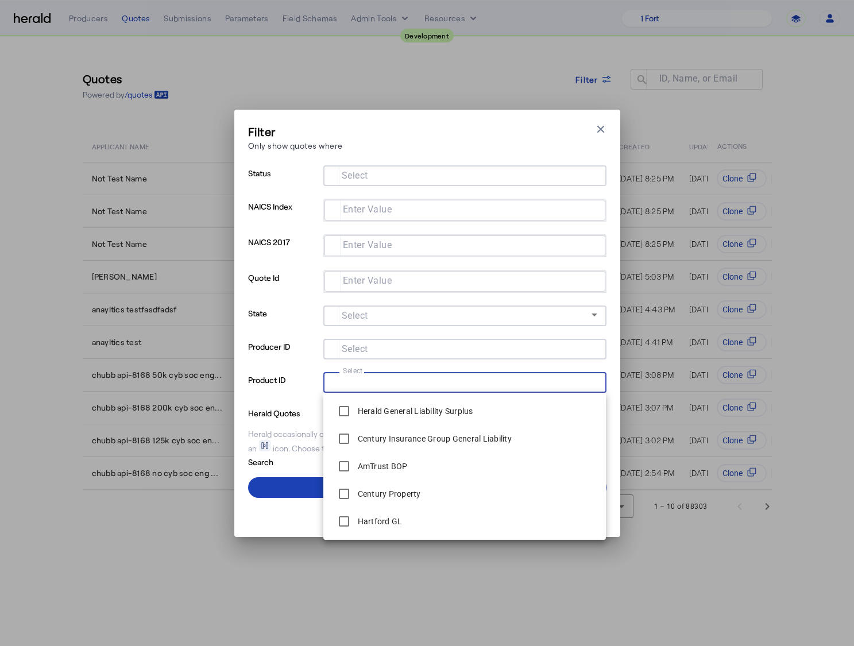
click at [458, 380] on input "Select" at bounding box center [462, 381] width 260 height 14
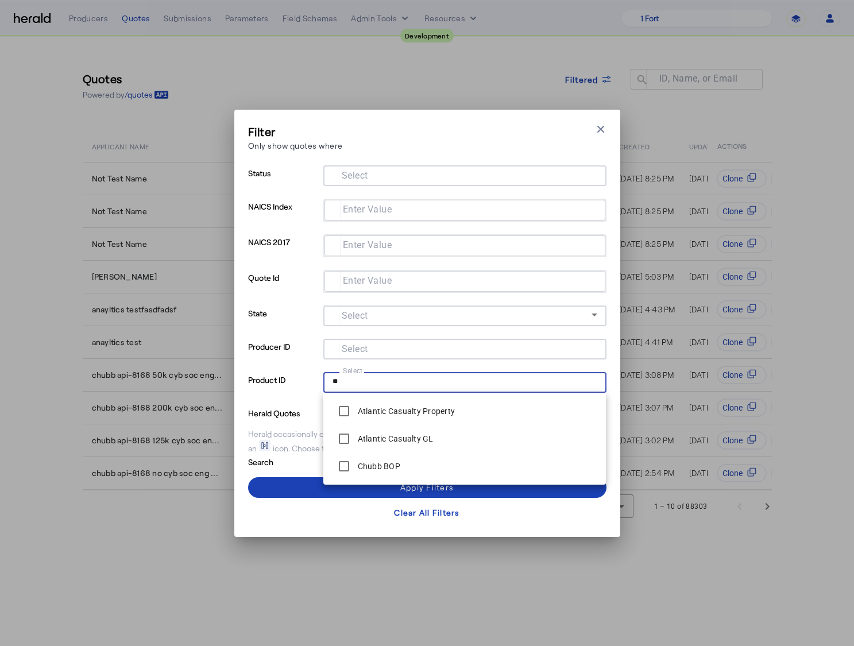
type input "**"
click at [460, 417] on span "Atlantic Casualty Property" at bounding box center [464, 411] width 265 height 23
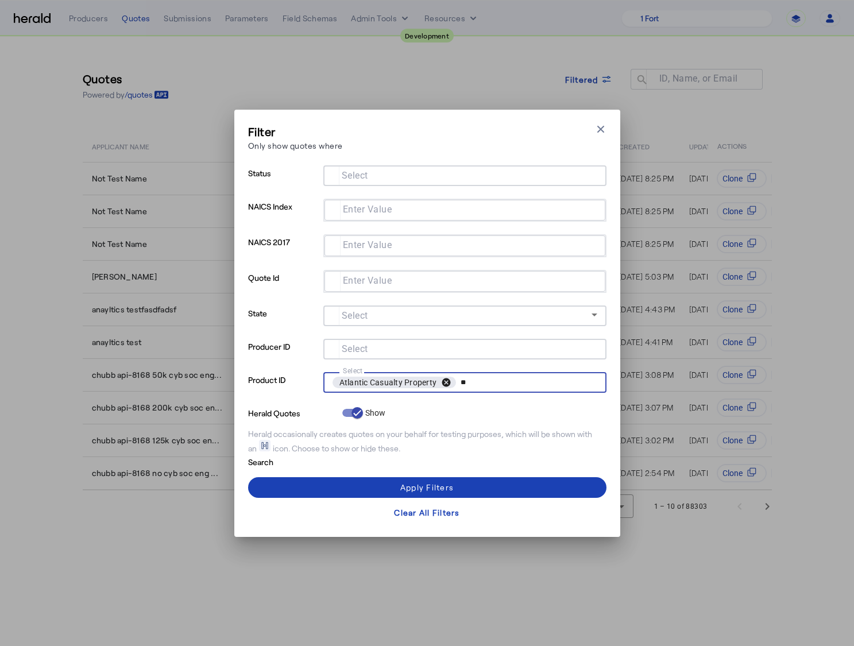
click at [448, 383] on button "cancel" at bounding box center [446, 382] width 20 height 10
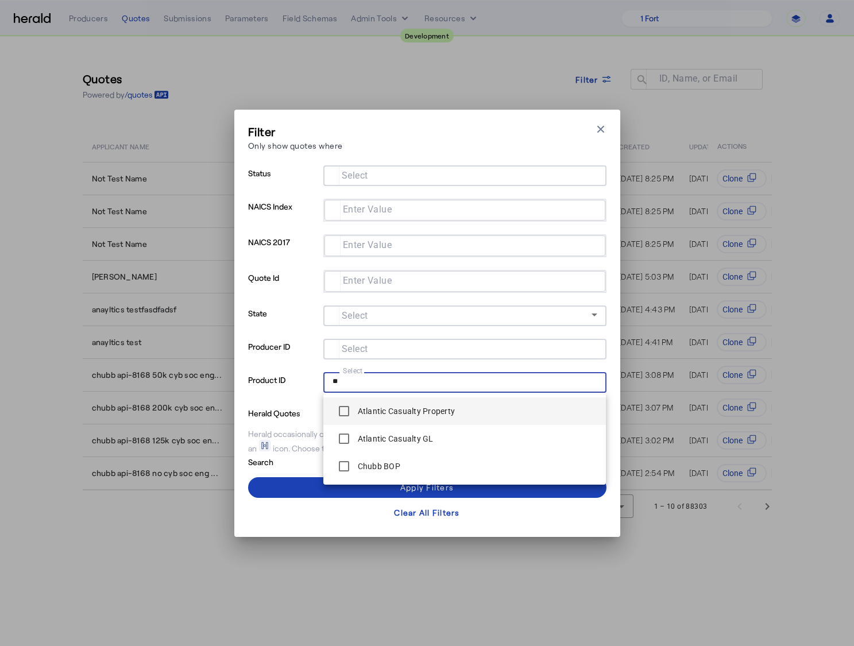
click at [465, 381] on input "**" at bounding box center [462, 381] width 260 height 14
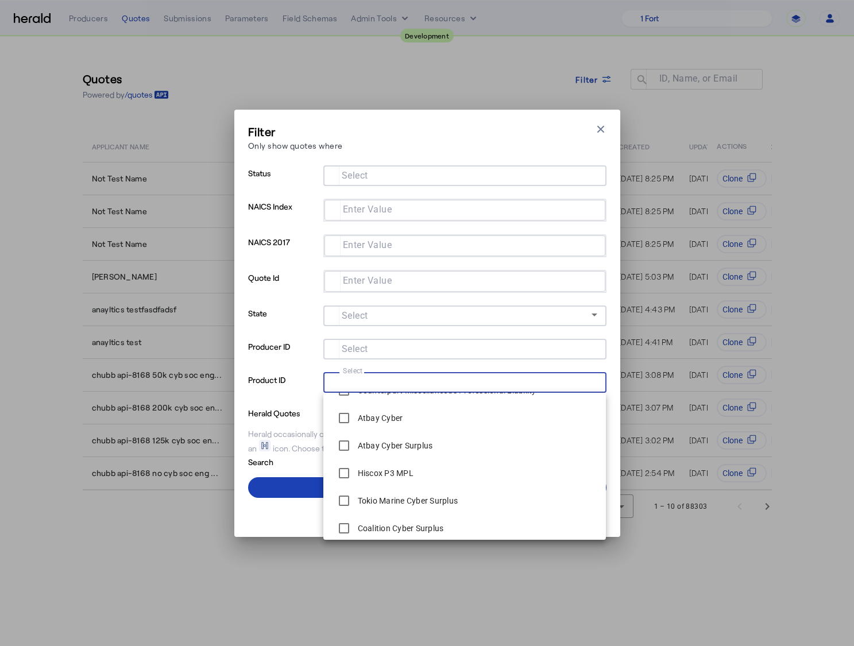
scroll to position [1289, 0]
drag, startPoint x: 282, startPoint y: 212, endPoint x: 305, endPoint y: 191, distance: 31.3
click at [282, 212] on p "NAICS Index" at bounding box center [283, 217] width 71 height 36
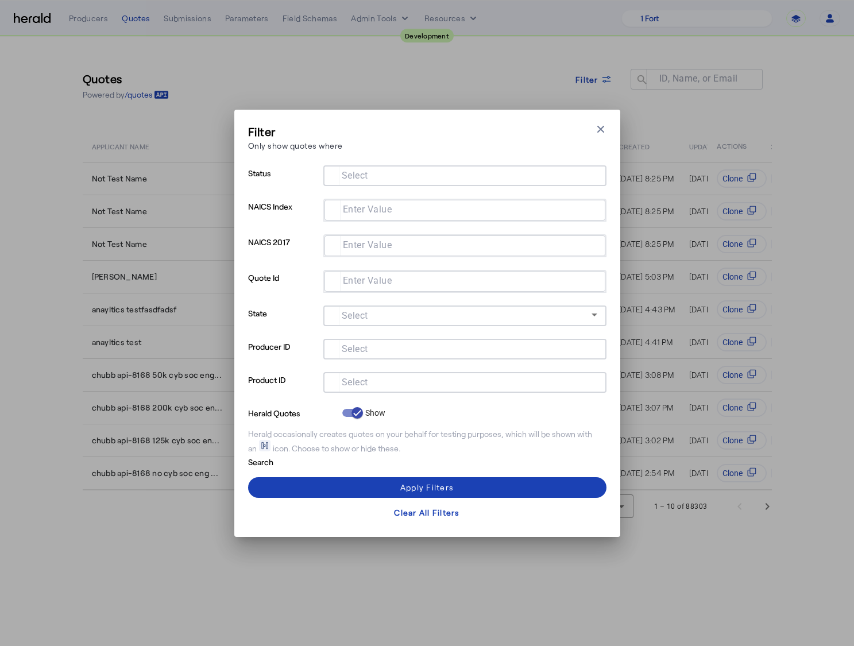
click at [376, 163] on div "Filter Only show quotes where Close modal Status Select NAICS Index Enter Value…" at bounding box center [427, 323] width 358 height 400
click at [378, 386] on input "Select" at bounding box center [462, 381] width 260 height 14
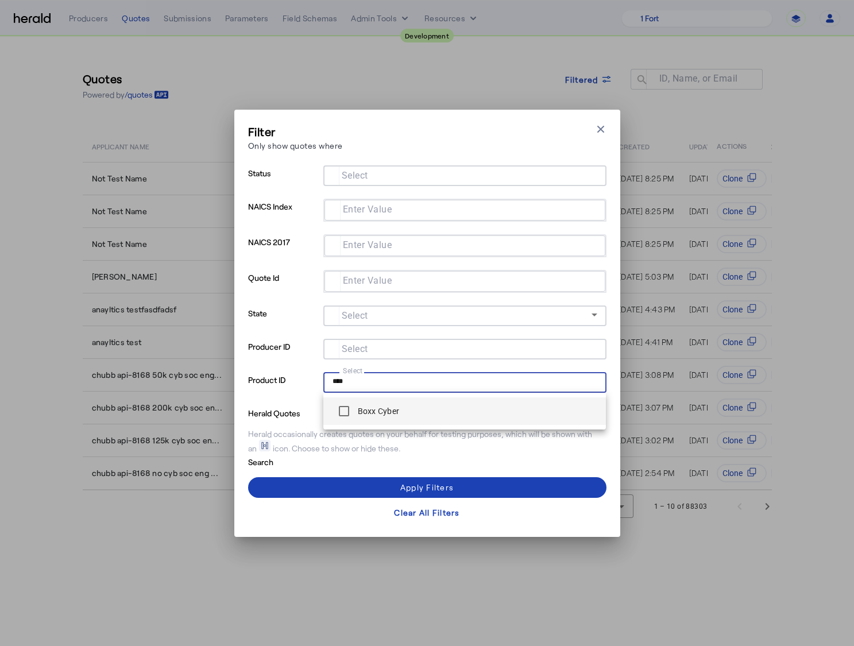
type input "****"
click at [377, 412] on label "Boxx Cyber" at bounding box center [377, 410] width 44 height 11
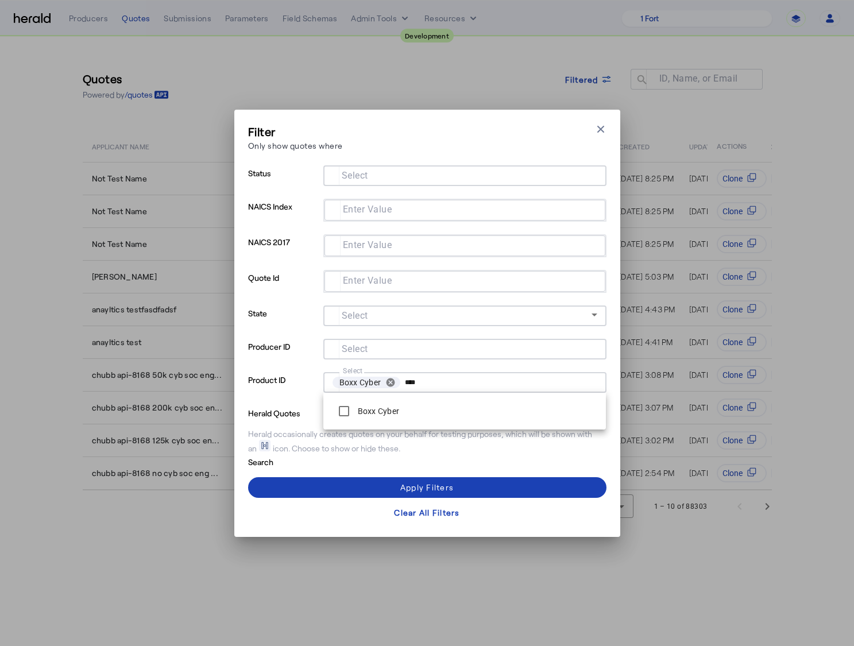
click at [409, 178] on input "Select" at bounding box center [462, 175] width 260 height 14
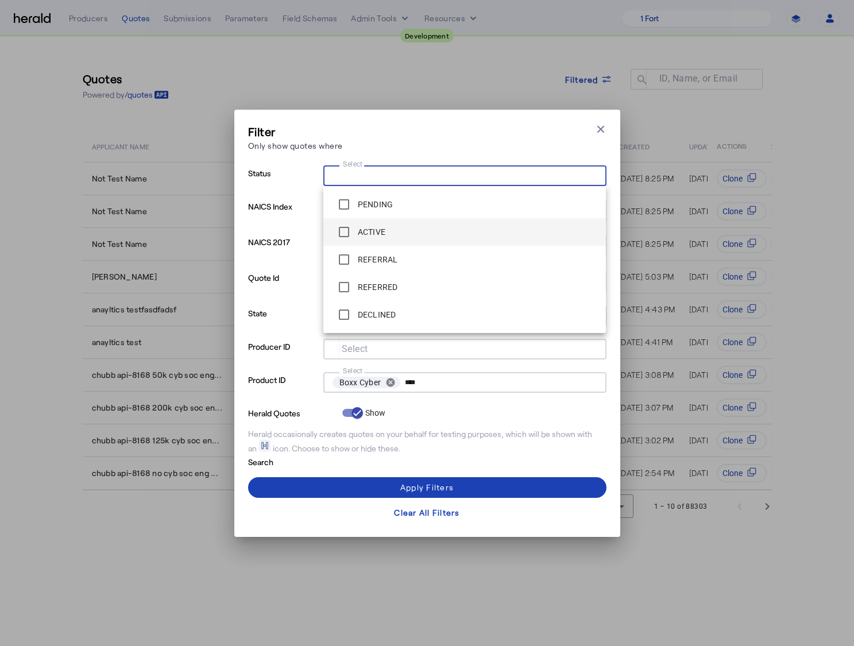
click at [374, 236] on label "ACTIVE" at bounding box center [370, 231] width 30 height 11
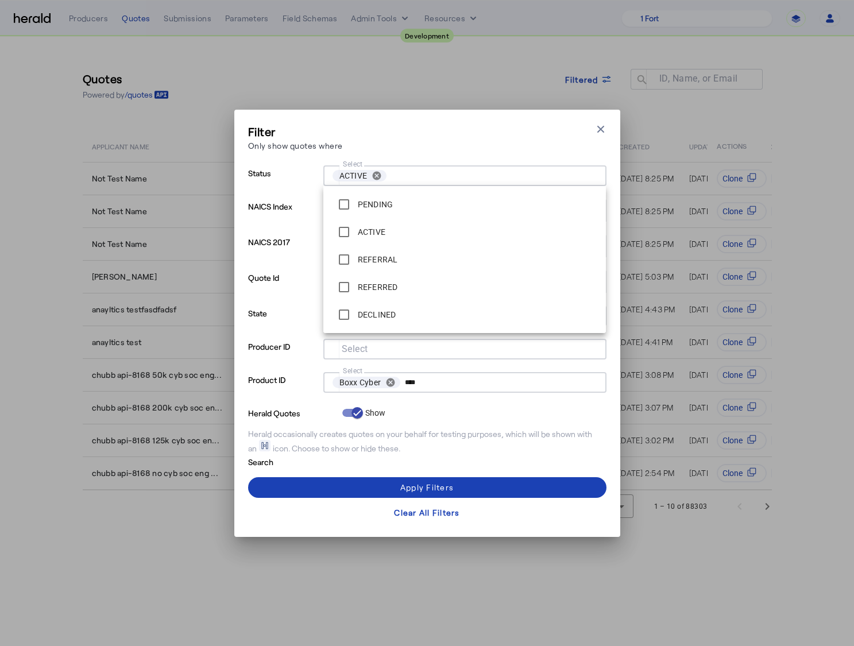
click at [430, 164] on div "Filter Only show quotes where Close modal Status Select ACTIVE cancel NAICS Ind…" at bounding box center [427, 323] width 358 height 400
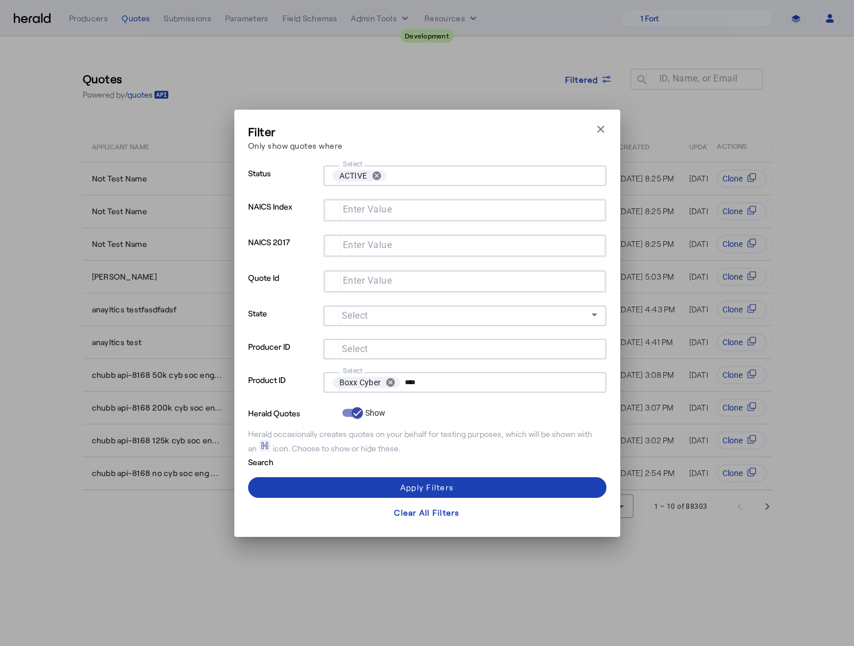
click at [435, 468] on div "Filter Only show quotes where Close modal Status Select ACTIVE cancel NAICS Ind…" at bounding box center [427, 323] width 358 height 400
click at [437, 480] on span at bounding box center [427, 488] width 358 height 28
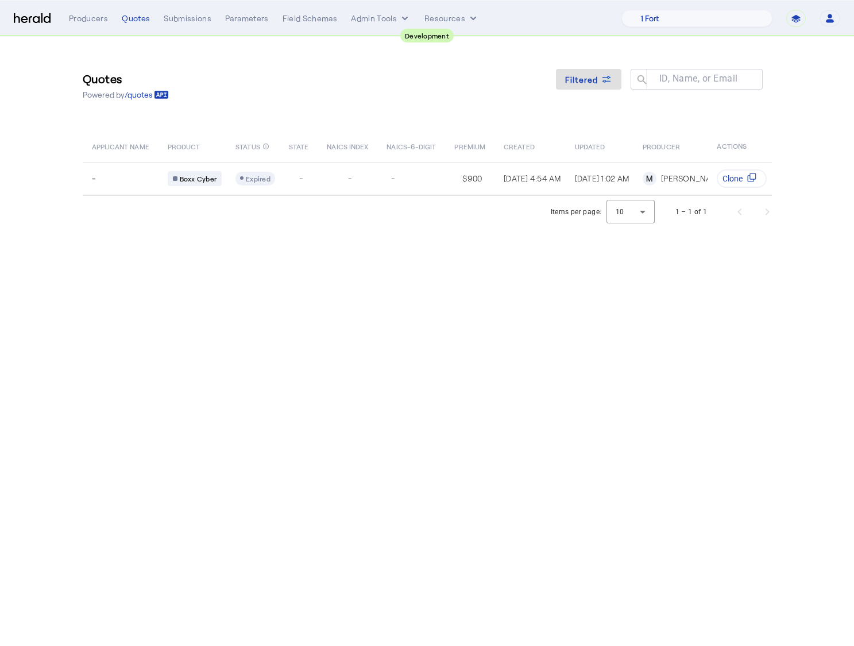
click at [351, 114] on div "Quotes Powered by /quotes Filtered ID, Name, or Email search APPLICANT NAME PRO…" at bounding box center [427, 116] width 735 height 159
click at [610, 41] on div "Quotes Powered by /quotes Filtered ID, Name, or Email search APPLICANT NAME PRO…" at bounding box center [427, 116] width 735 height 159
click at [695, 21] on select "1 Fort A Demo Platform A New Platform Test Bam Batch Test Platform Beep Beep Bo…" at bounding box center [696, 18] width 151 height 17
click at [699, 25] on select "1 Fort A Demo Platform A New Platform Test Bam Batch Test Platform Beep Beep Bo…" at bounding box center [696, 18] width 151 height 17
click at [799, 24] on select "**********" at bounding box center [796, 18] width 20 height 17
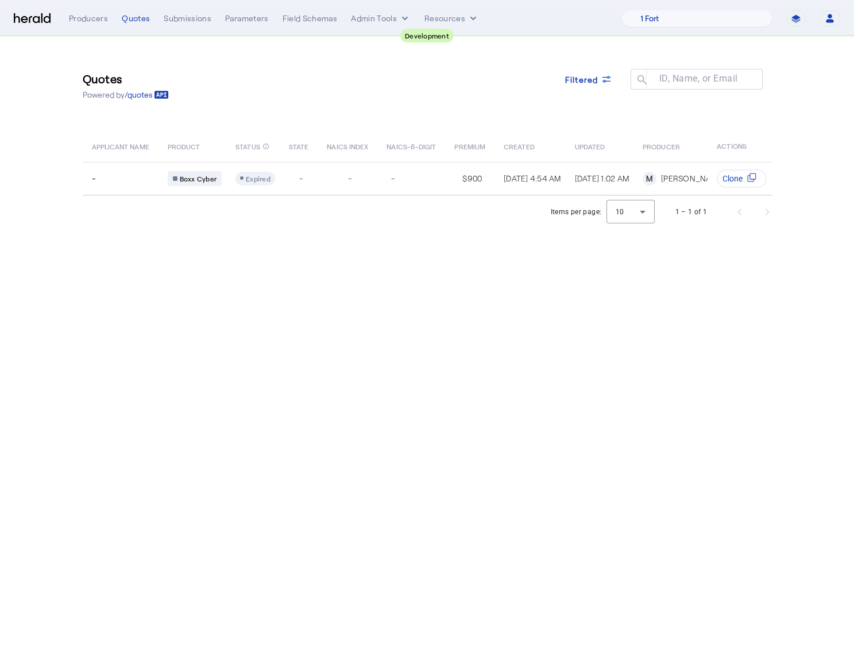
select select "*******"
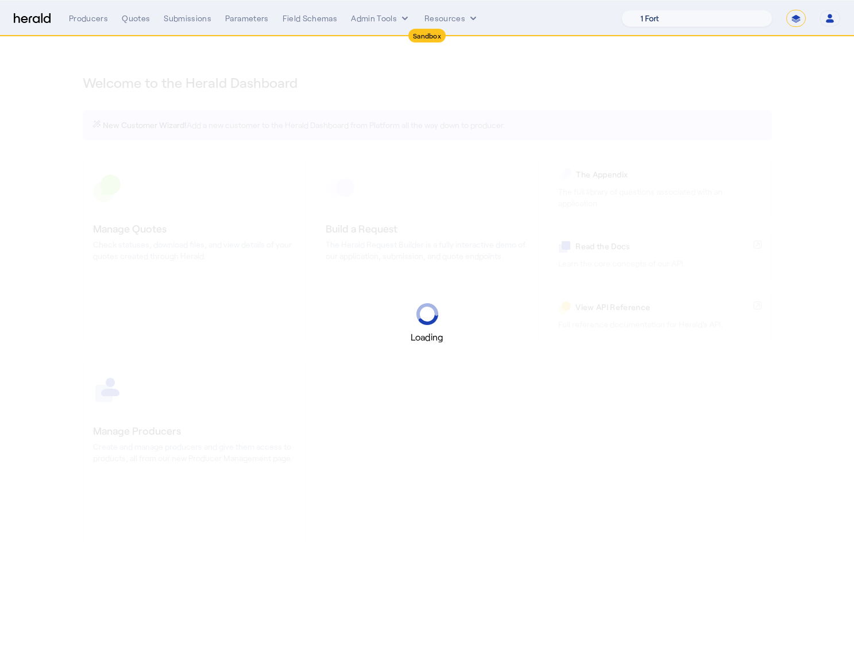
click at [686, 21] on select "1 Fort A Demo Platform A New Platform Test Bam Batch Test Platform Beep Beep Bo…" at bounding box center [696, 18] width 151 height 17
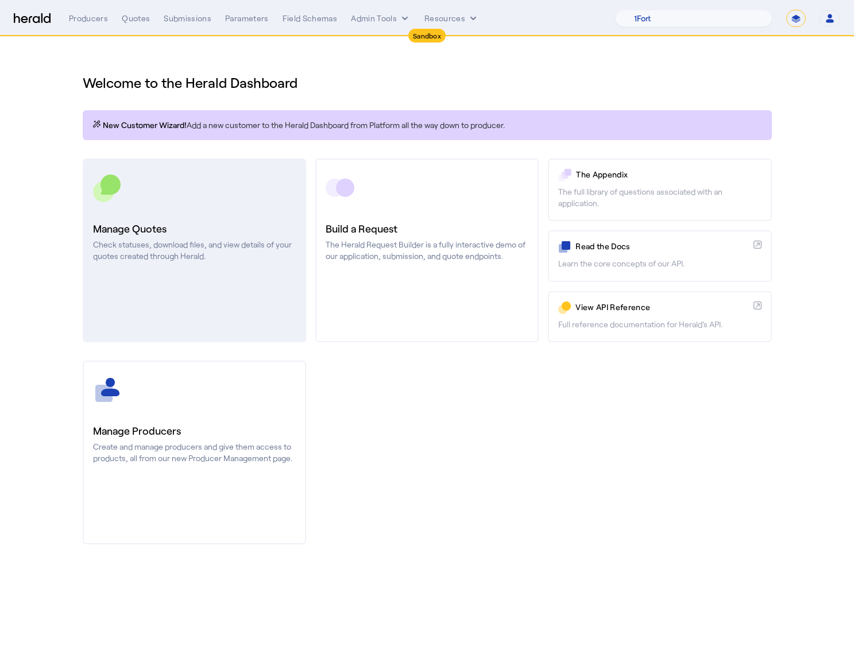
click at [240, 209] on link "Manage Quotes Check statuses, download files, and view details of your quotes c…" at bounding box center [194, 250] width 223 height 184
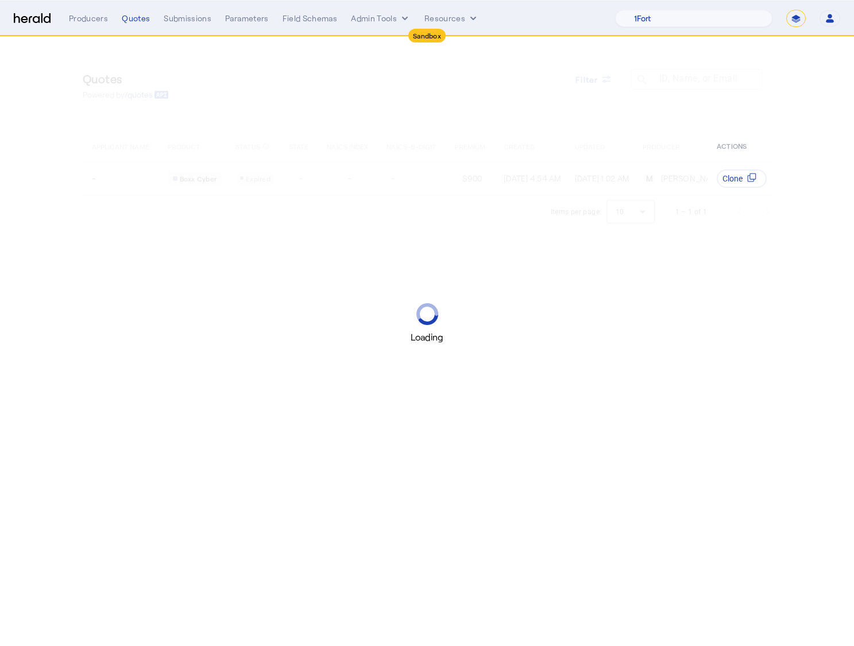
drag, startPoint x: 497, startPoint y: 83, endPoint x: 508, endPoint y: 98, distance: 18.5
click at [497, 83] on div "Loading" at bounding box center [427, 323] width 854 height 646
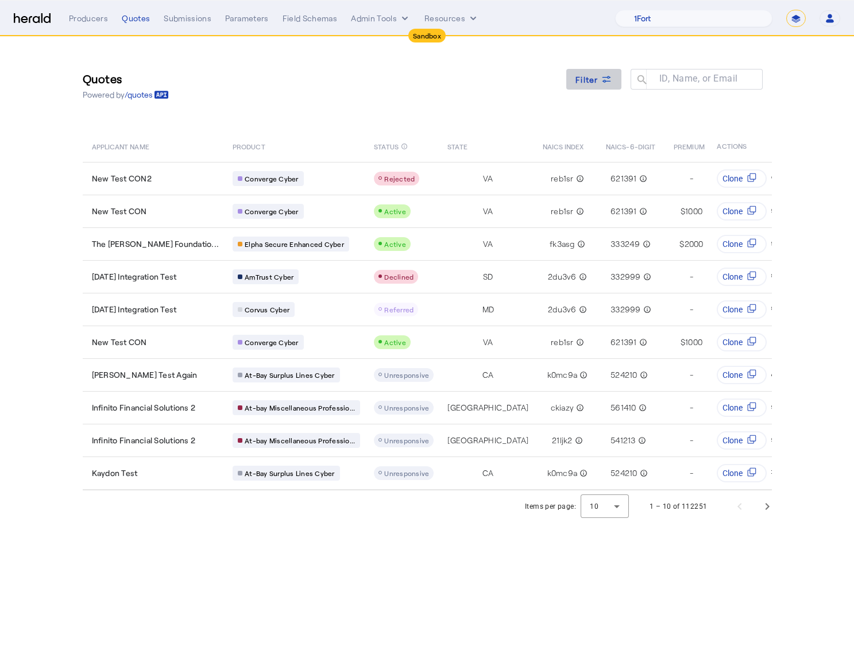
click at [574, 73] on span at bounding box center [593, 79] width 55 height 28
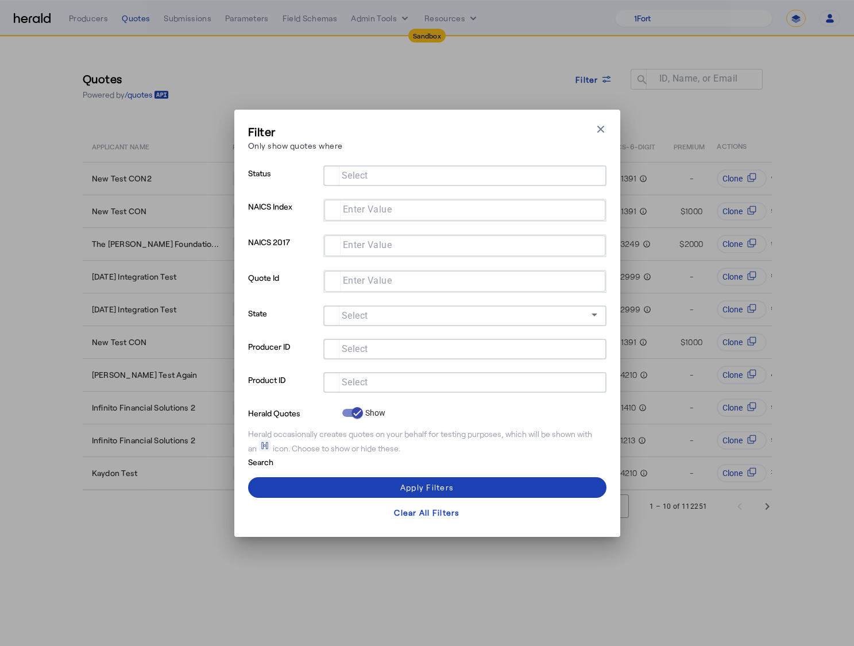
click at [407, 392] on div at bounding box center [464, 382] width 265 height 21
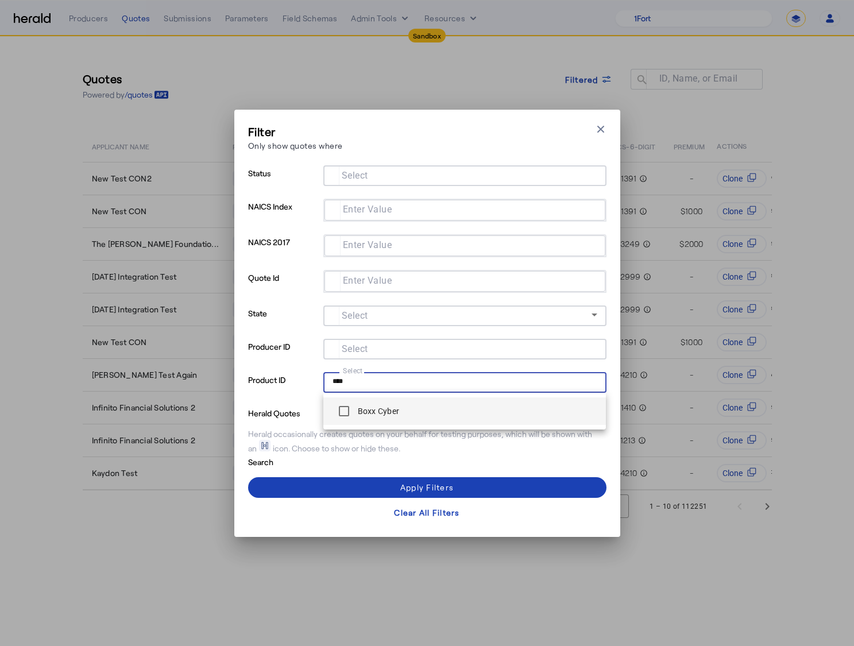
type input "****"
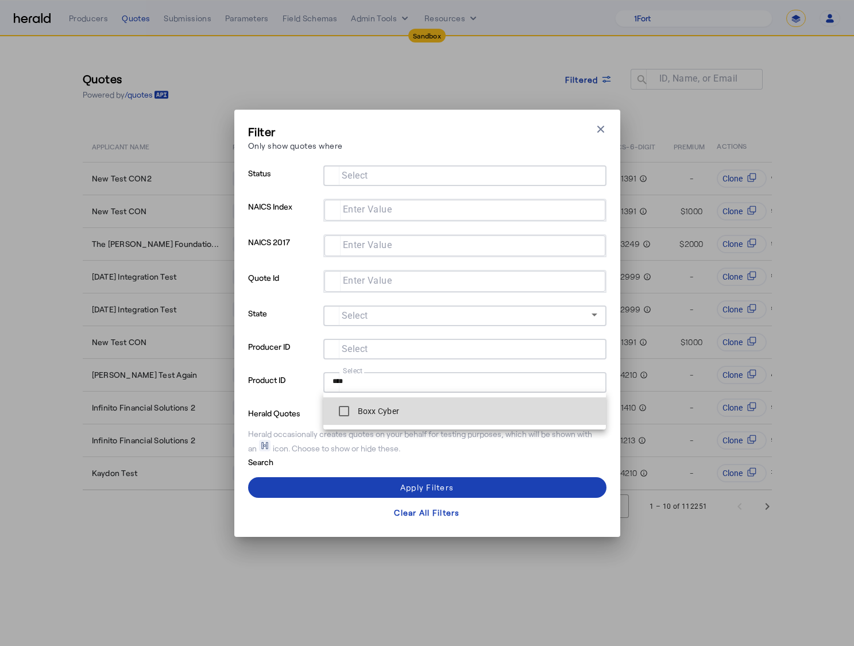
click at [393, 415] on label "Boxx Cyber" at bounding box center [377, 410] width 44 height 11
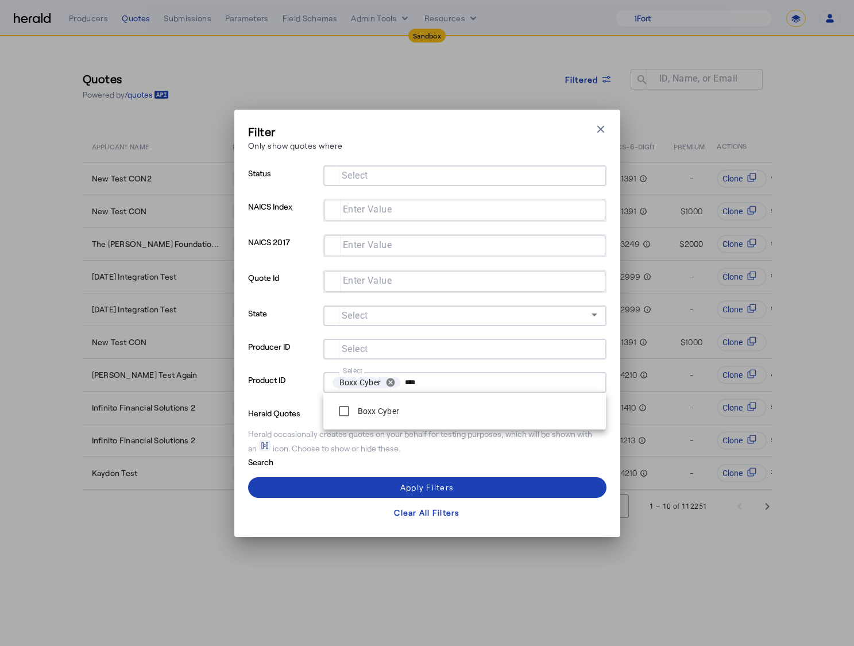
click at [397, 166] on div at bounding box center [464, 175] width 265 height 21
click at [399, 159] on div "Filter Only show quotes where Close modal Status Select NAICS Index Enter Value…" at bounding box center [427, 323] width 358 height 400
click at [381, 176] on input "Select" at bounding box center [462, 175] width 260 height 14
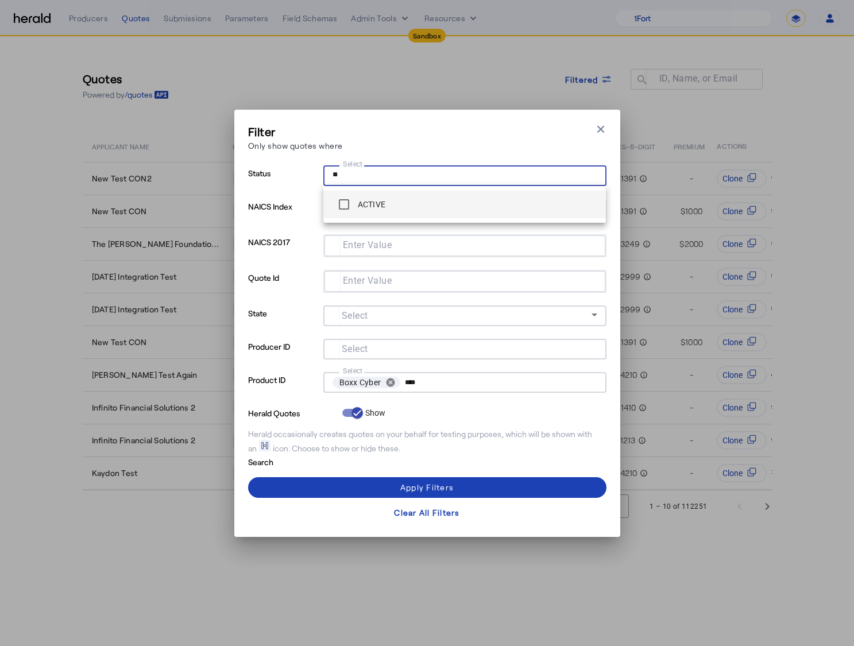
type input "**"
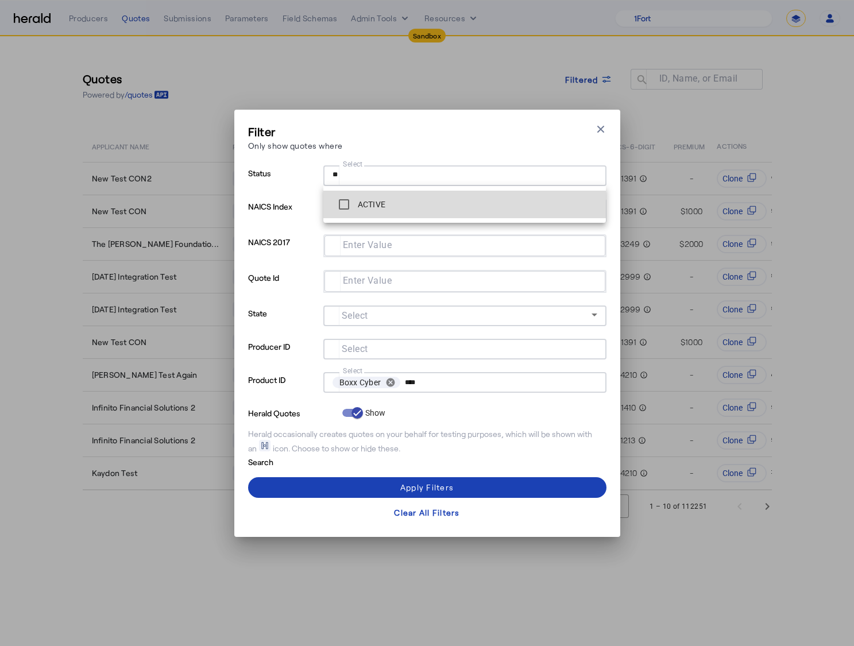
click at [424, 207] on span "ACTIVE" at bounding box center [464, 204] width 265 height 23
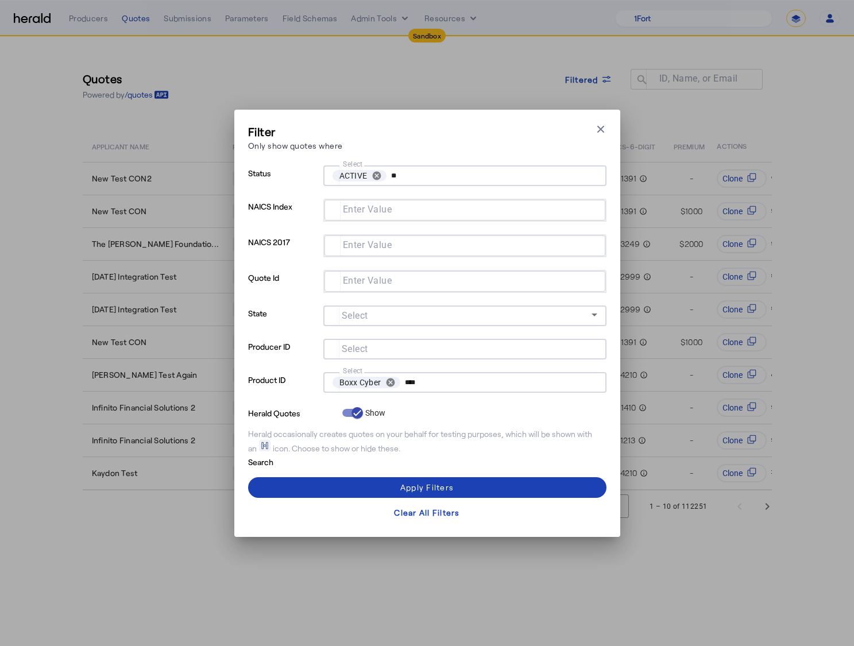
click at [472, 152] on div "Filter Only show quotes where Close modal" at bounding box center [427, 139] width 358 height 33
click at [423, 487] on div "Apply Filters" at bounding box center [426, 487] width 53 height 12
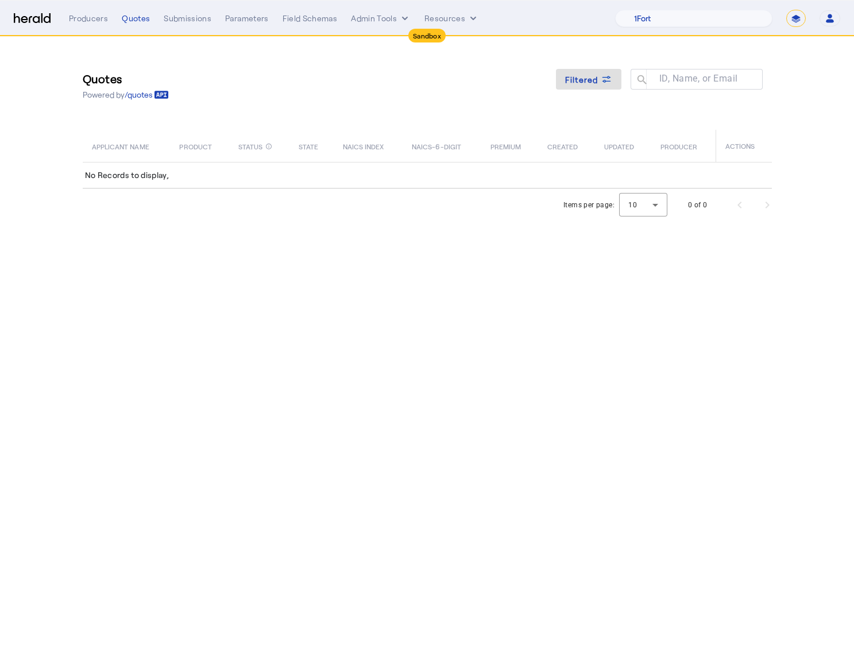
click at [436, 113] on div "Quotes Powered by /quotes Filtered ID, Name, or Email search APPLICANT NAME PRO…" at bounding box center [427, 113] width 735 height 152
click at [588, 62] on div "Quotes Powered by /quotes Filtered ID, Name, or Email search" at bounding box center [427, 86] width 689 height 52
click at [582, 71] on span at bounding box center [588, 79] width 65 height 28
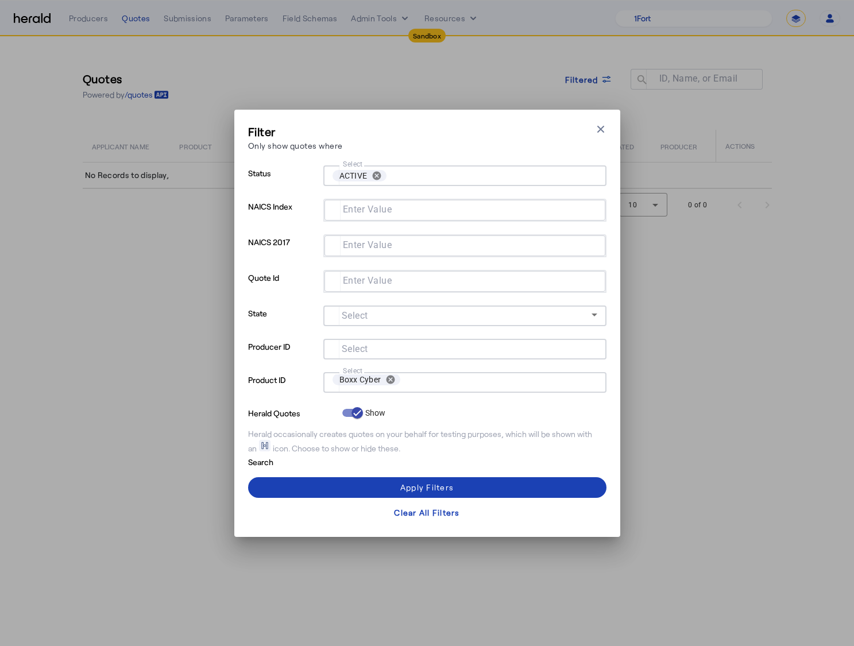
scroll to position [6, 0]
click at [376, 176] on button "cancel" at bounding box center [377, 176] width 20 height 10
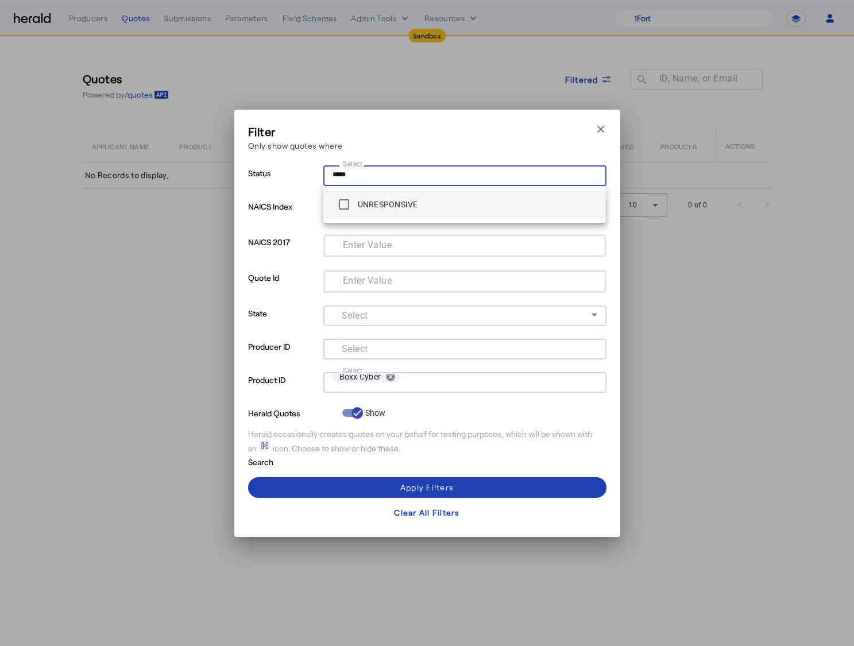
type input "*****"
click at [392, 199] on label "UNRESPONSIVE" at bounding box center [386, 204] width 63 height 11
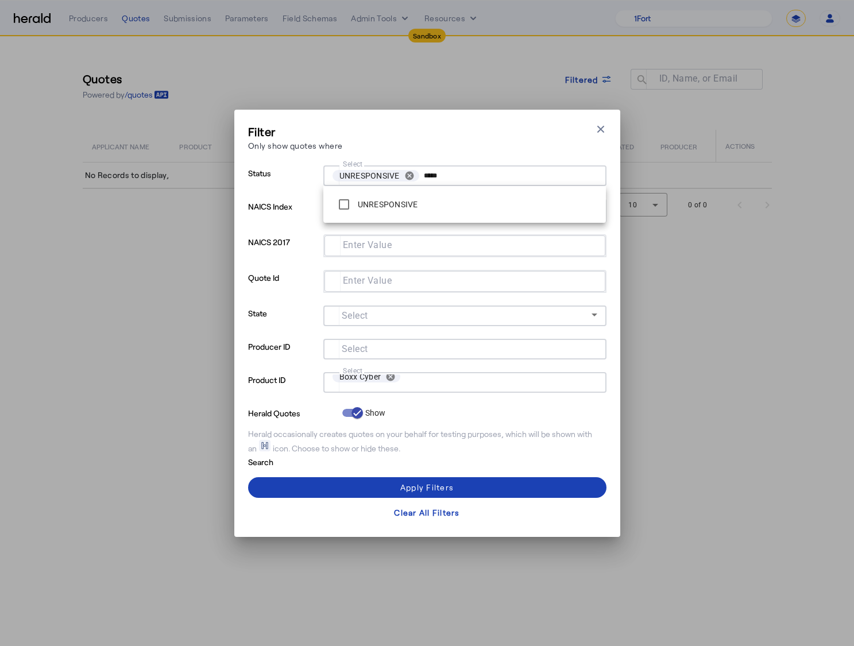
drag, startPoint x: 435, startPoint y: 154, endPoint x: 434, endPoint y: 162, distance: 8.7
click at [435, 154] on div "Filter Only show quotes where Close modal" at bounding box center [427, 139] width 358 height 33
click at [453, 482] on div "Apply Filters" at bounding box center [426, 487] width 53 height 12
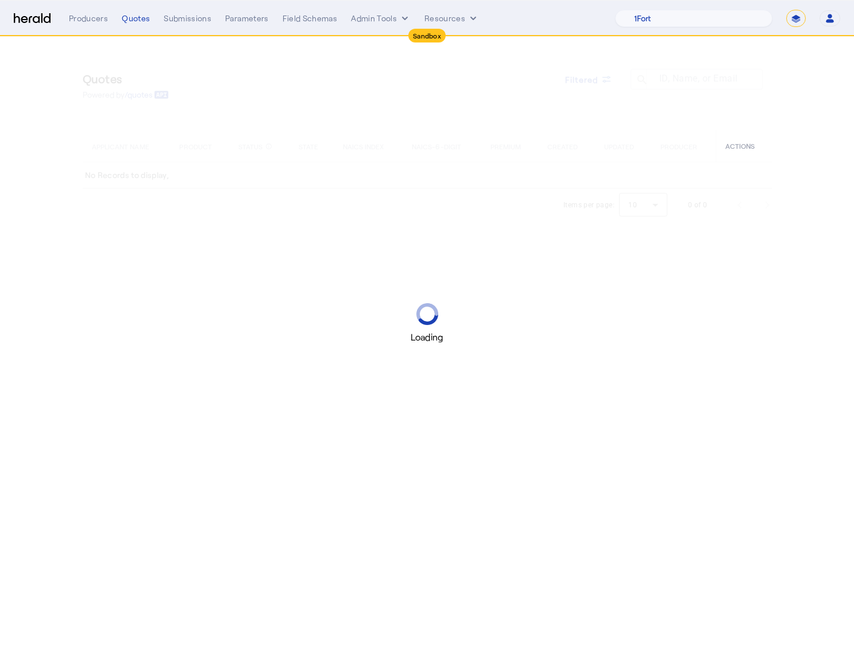
click at [687, 424] on div "Loading" at bounding box center [427, 323] width 854 height 646
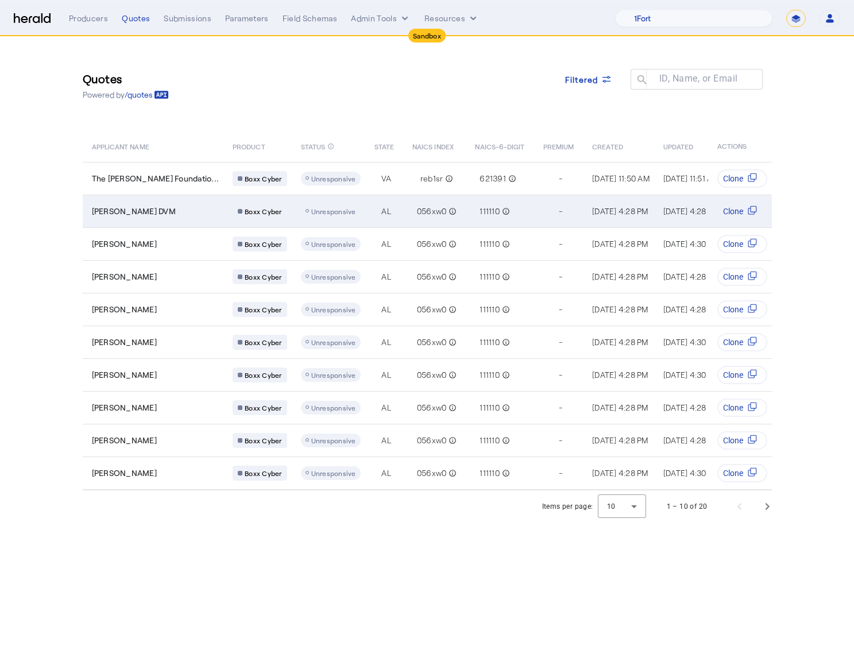
click at [170, 201] on td "[PERSON_NAME] DVM" at bounding box center [153, 211] width 141 height 33
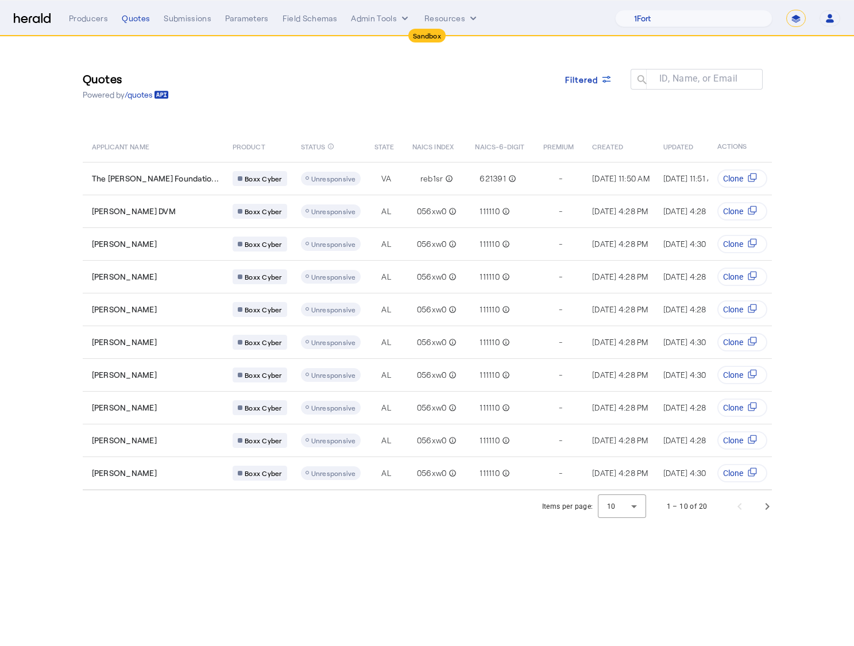
click at [326, 139] on th "STATUS info_outline" at bounding box center [328, 146] width 73 height 32
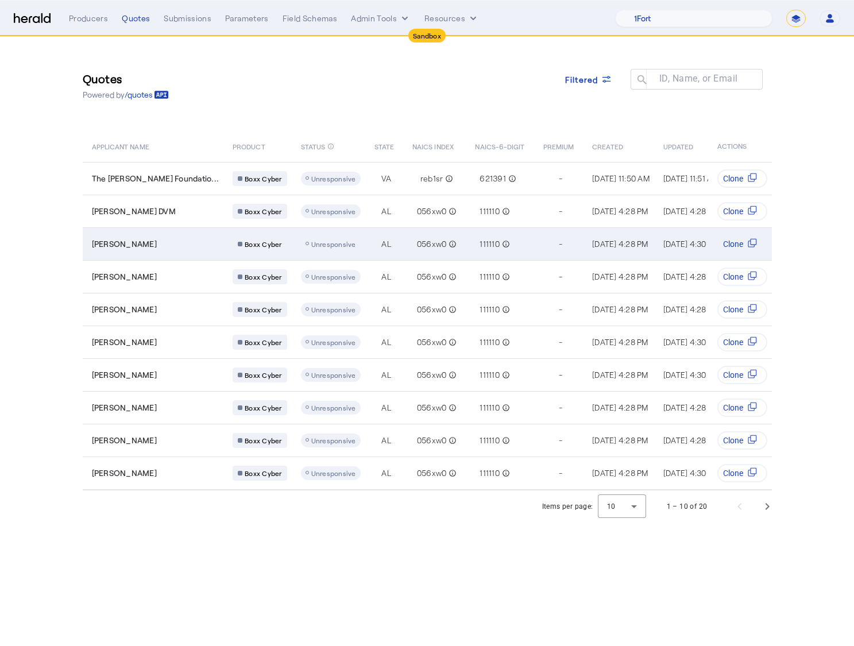
click at [158, 245] on div "[PERSON_NAME]" at bounding box center [155, 243] width 127 height 11
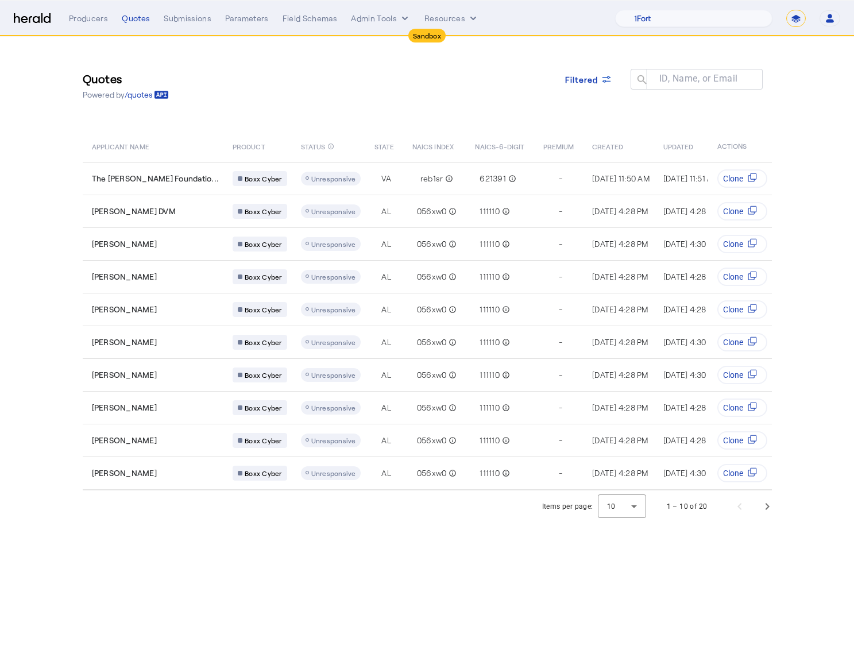
click at [453, 106] on div "Quotes Powered by /quotes Filtered ID, Name, or Email search" at bounding box center [427, 86] width 689 height 52
click at [369, 101] on div "Quotes Powered by /quotes Filtered ID, Name, or Email search" at bounding box center [427, 86] width 689 height 52
click at [307, 78] on div "Quotes Powered by /quotes Filtered ID, Name, or Email search" at bounding box center [427, 86] width 689 height 52
click at [489, 84] on div "Quotes Powered by /quotes Filtered ID, Name, or Email search" at bounding box center [427, 86] width 689 height 52
click at [378, 26] on div "Producers Quotes Submissions Parameters Field Schemas Admin Tools Resources 1Fo…" at bounding box center [454, 18] width 771 height 17
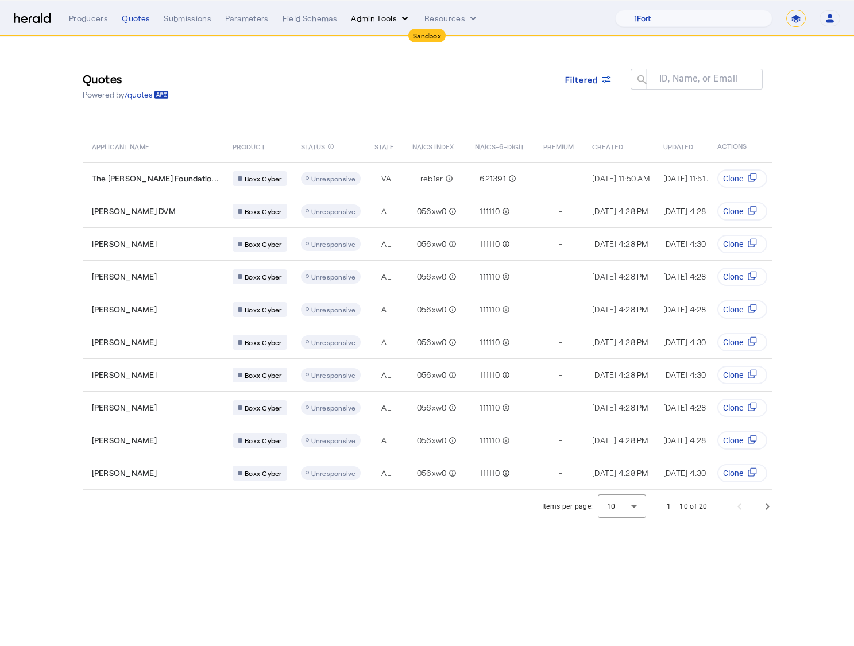
click at [381, 21] on button "Admin Tools" at bounding box center [381, 18] width 60 height 11
click at [399, 40] on span "Platforms Manager" at bounding box center [401, 43] width 84 height 14
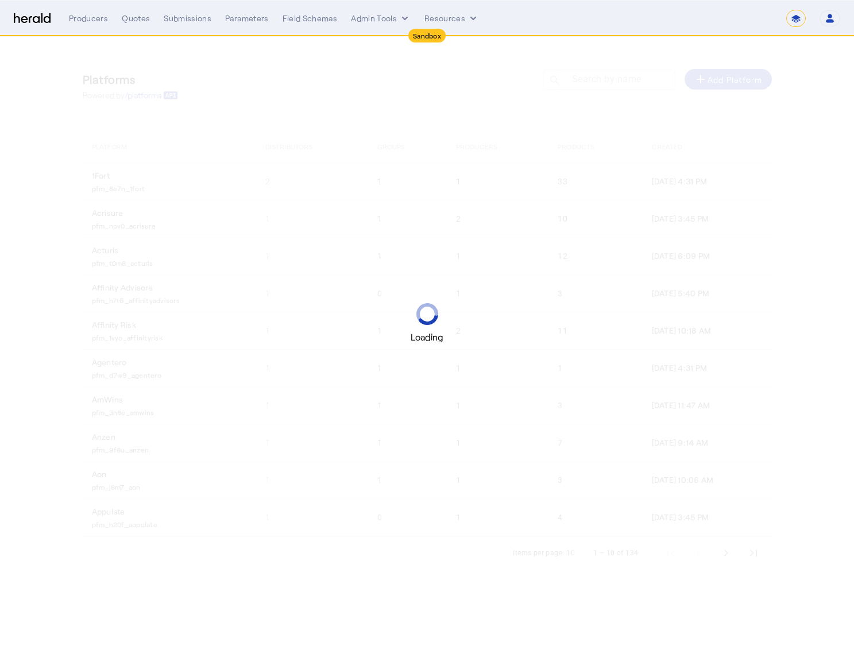
drag, startPoint x: 376, startPoint y: 25, endPoint x: 385, endPoint y: 11, distance: 16.7
click at [376, 25] on div "**********" at bounding box center [454, 18] width 771 height 17
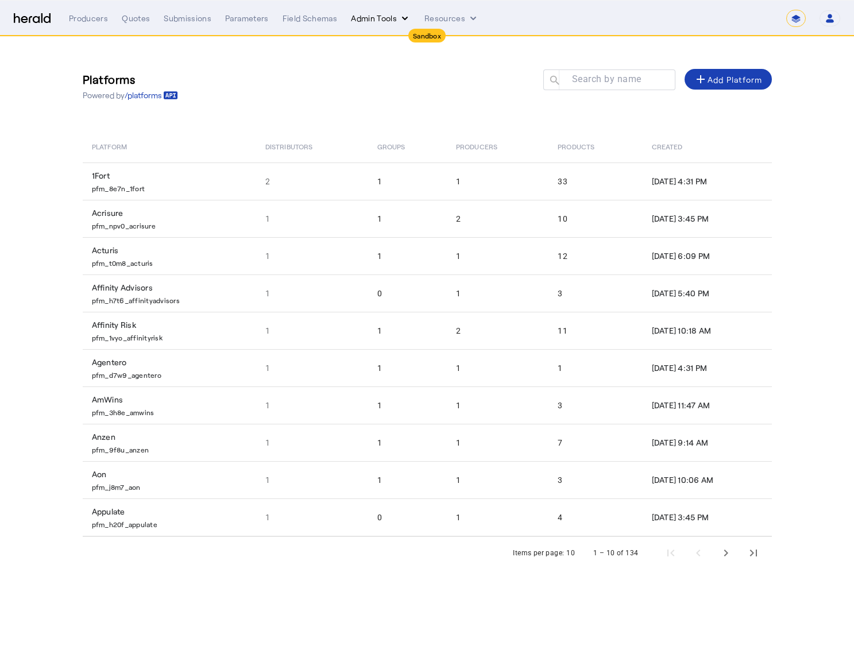
click at [394, 23] on button "Admin Tools" at bounding box center [381, 18] width 60 height 11
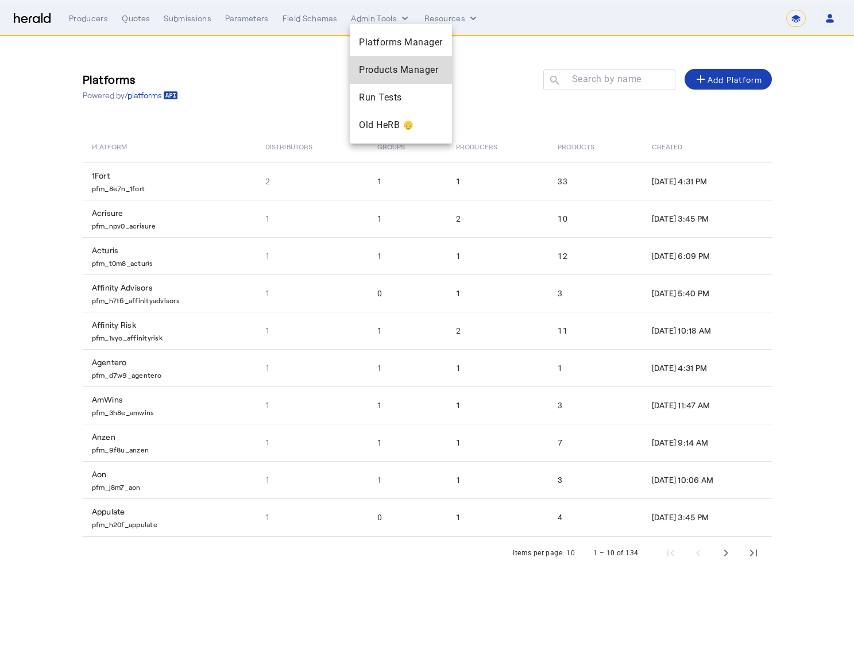
click at [392, 77] on div "Products Manager" at bounding box center [401, 70] width 102 height 28
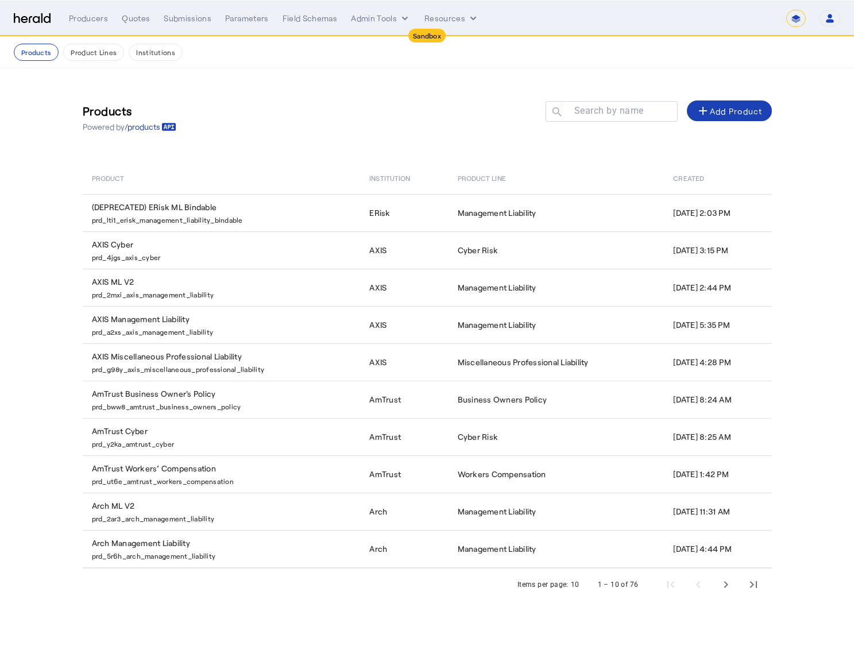
click at [299, 108] on div "Products Powered by /products Search by name search add Add Product" at bounding box center [427, 117] width 689 height 52
click at [716, 582] on span "Next page" at bounding box center [726, 585] width 28 height 28
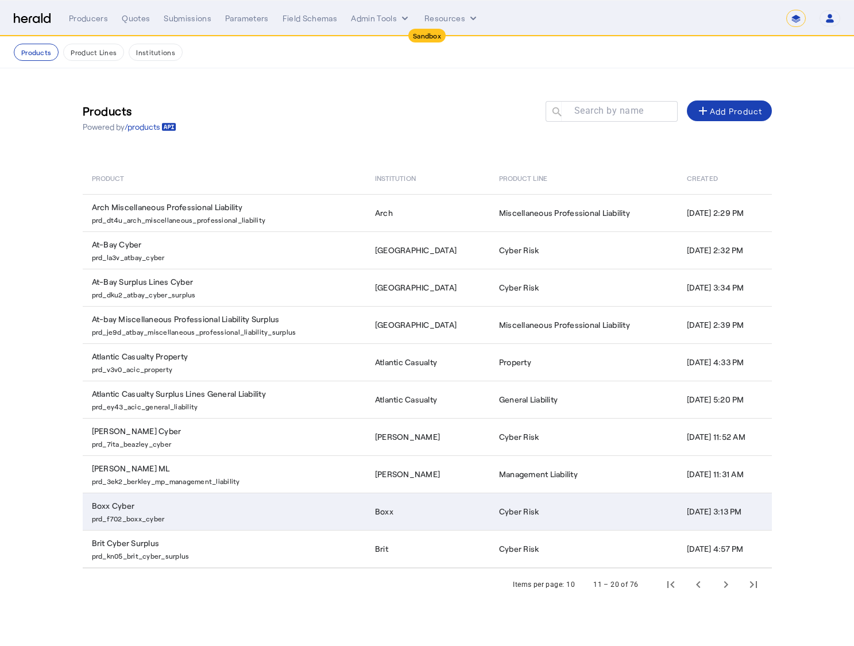
click at [192, 502] on td "Boxx Cyber prd_f702_boxx_cyber" at bounding box center [224, 511] width 283 height 37
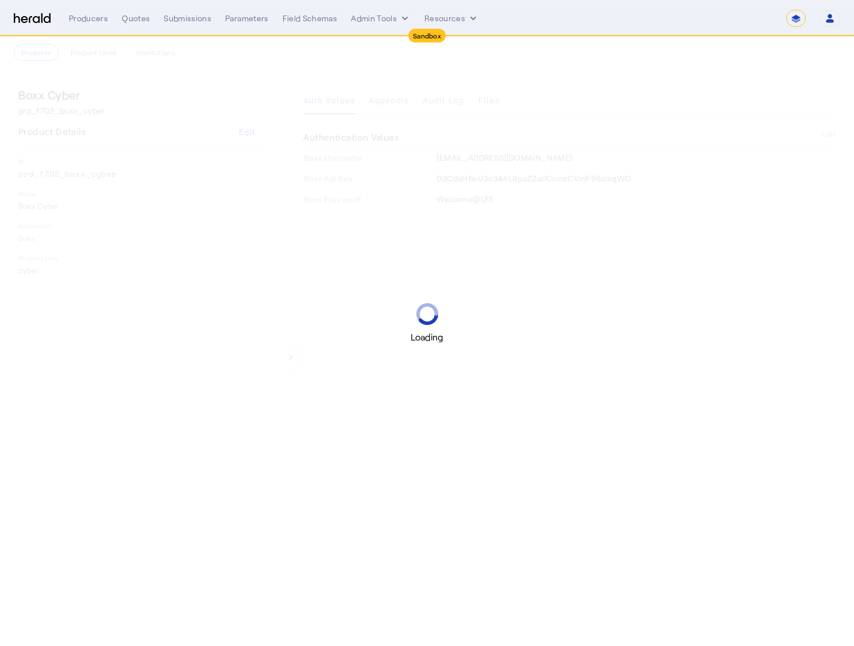
click at [300, 76] on div "Loading" at bounding box center [427, 323] width 854 height 646
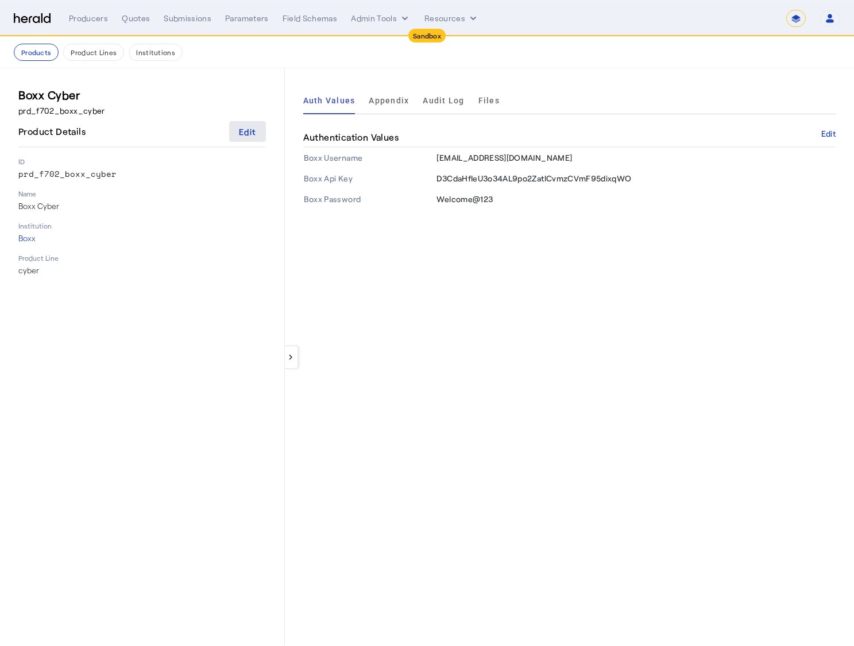
click at [250, 145] on span at bounding box center [247, 132] width 37 height 28
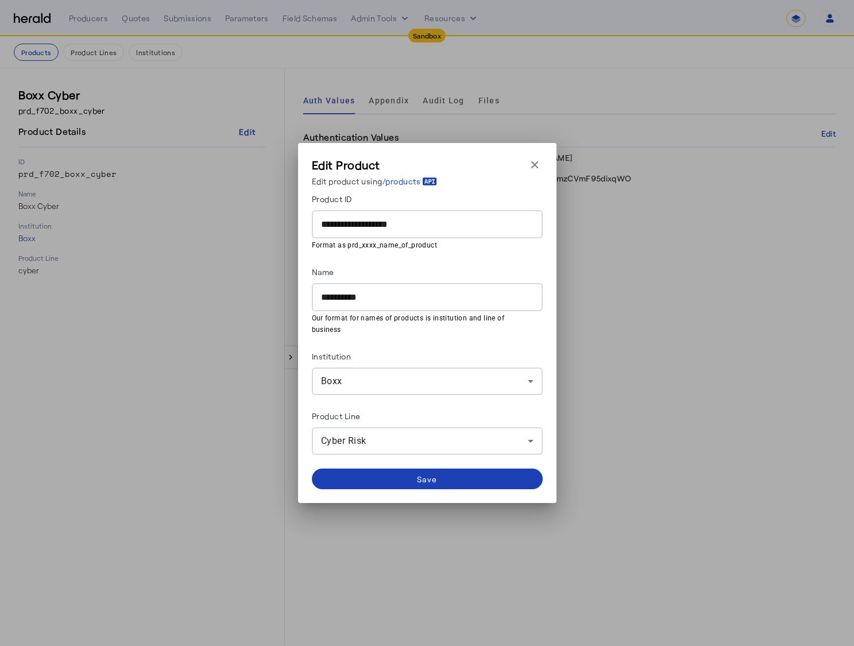
click at [525, 160] on div "**********" at bounding box center [427, 323] width 258 height 360
click at [530, 171] on icon "button" at bounding box center [534, 164] width 11 height 11
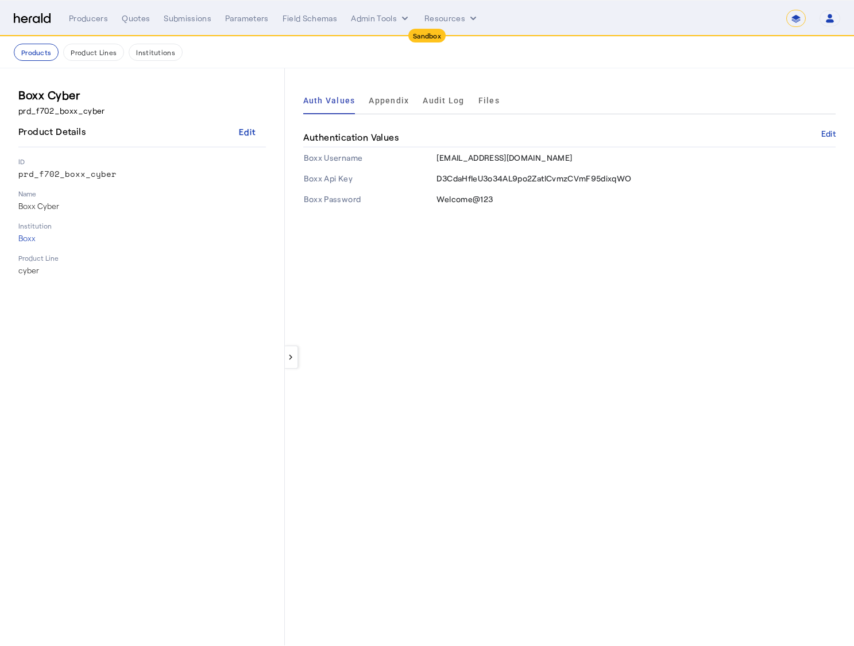
click at [596, 72] on div "keyboard_arrow_left Auth Values Appendix Audit Log Files Authentication Values …" at bounding box center [569, 356] width 569 height 577
click at [171, 70] on mat-sidenav "Boxx Cyber prd_f702_boxx_cyber Product Details Edit ID prd_f702_boxx_cyber Name…" at bounding box center [142, 356] width 285 height 577
click at [133, 13] on div "Quotes" at bounding box center [136, 18] width 28 height 11
select select "pfm_2v8p_herald_api"
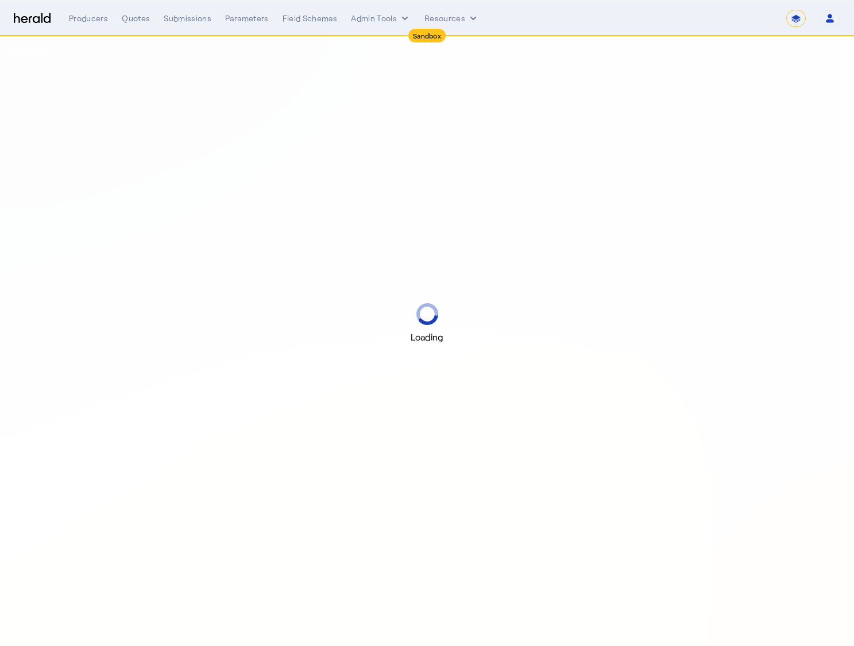
select select "*******"
select select "pfm_2v8p_herald_api"
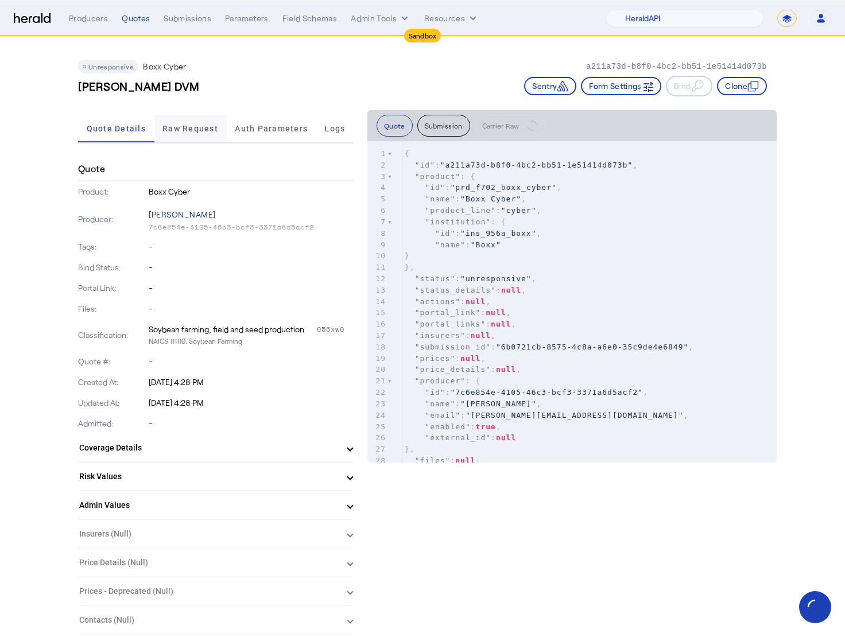
click at [202, 125] on span "Raw Request" at bounding box center [190, 129] width 56 height 8
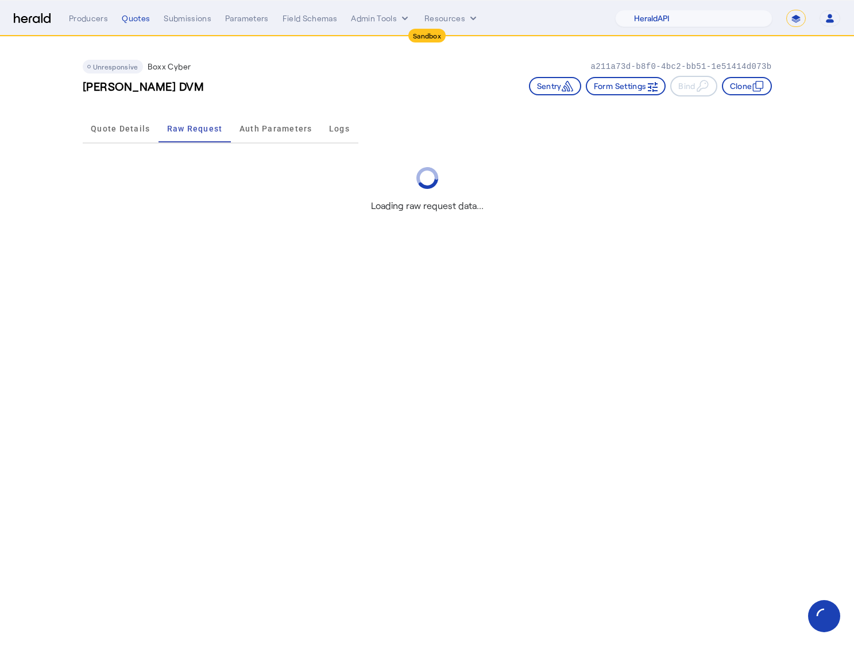
click at [296, 88] on div "George Ledner DVM Sentry Form Settings Bind Clone" at bounding box center [427, 86] width 689 height 21
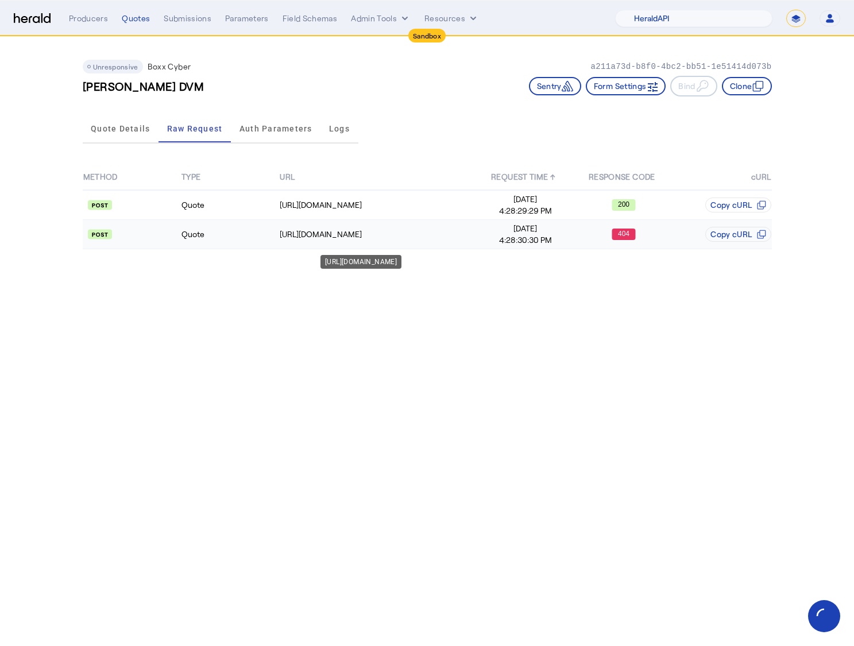
click at [282, 234] on div "https://cauat-mkt-api-piboxx.boxxinsurance.com/broker/api/v1/submission" at bounding box center [378, 234] width 196 height 11
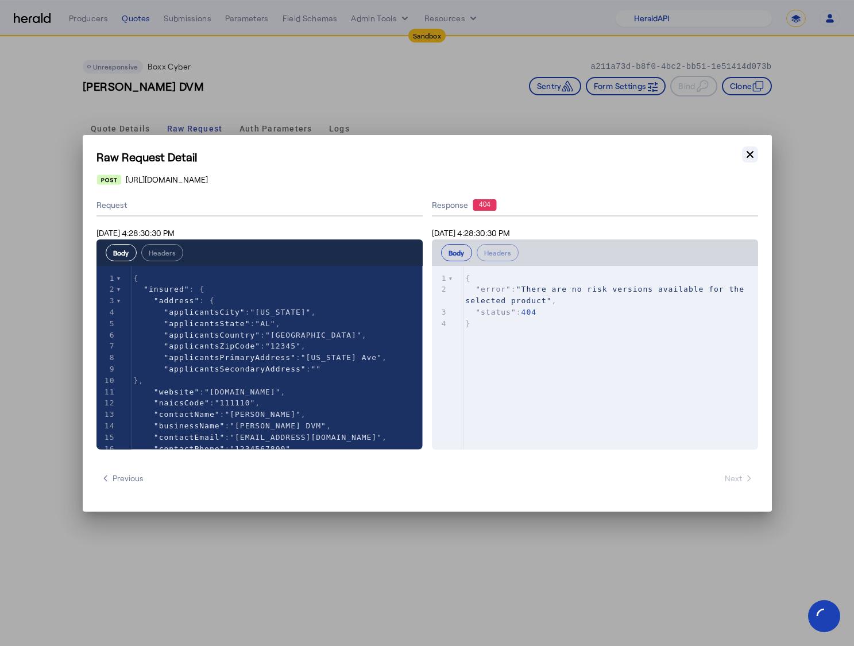
click at [753, 154] on icon "button" at bounding box center [749, 154] width 11 height 11
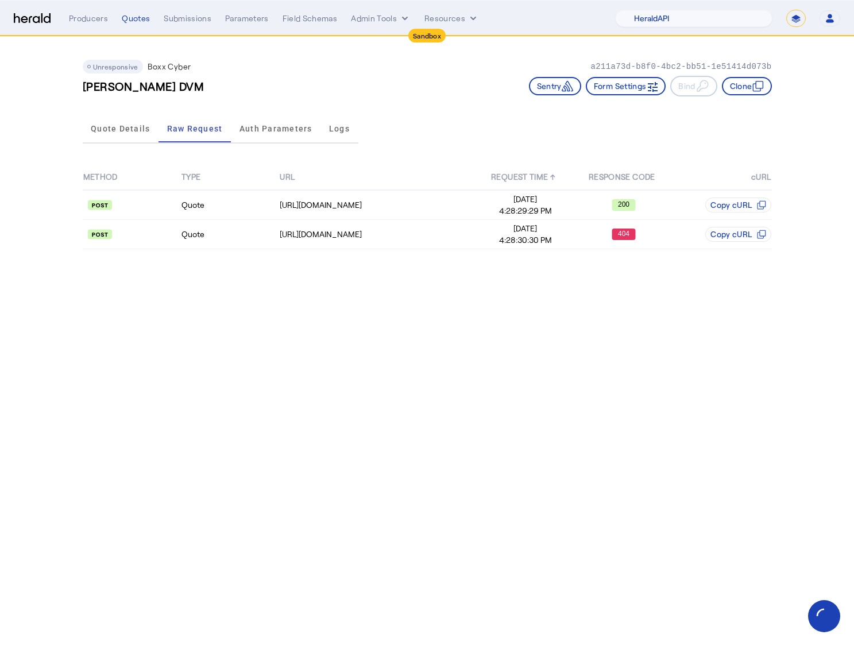
click at [328, 389] on body "Sandbox Menu Producers Quotes Submissions Parameters Field Schemas Admin Tools …" at bounding box center [427, 323] width 854 height 646
click at [269, 210] on td "Quote" at bounding box center [230, 205] width 98 height 30
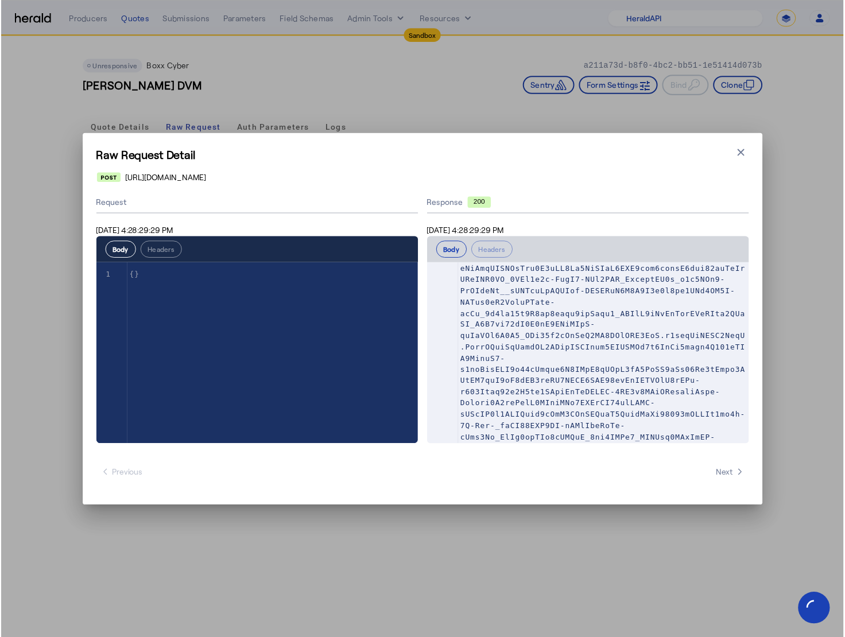
scroll to position [301, 0]
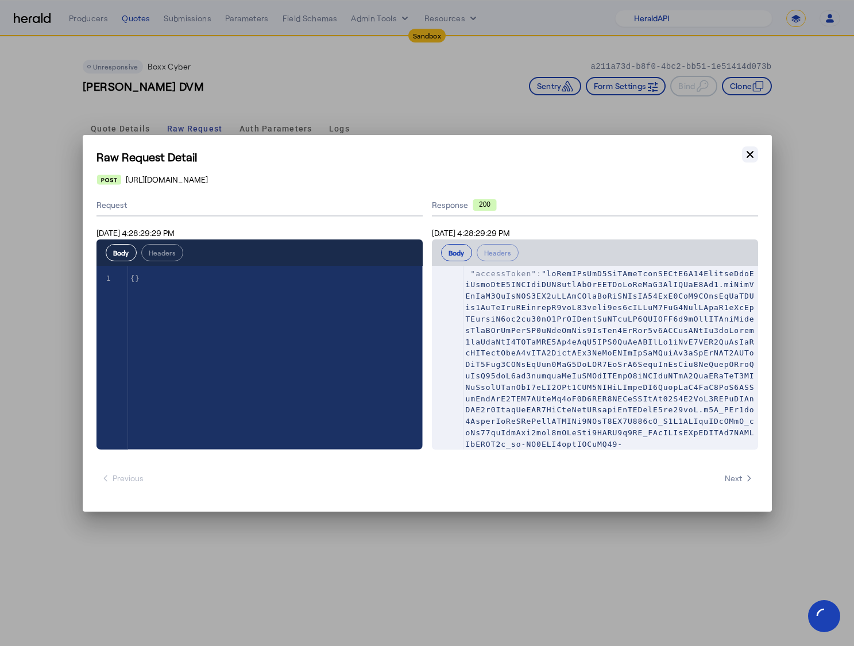
click at [752, 156] on icon "button" at bounding box center [749, 154] width 11 height 11
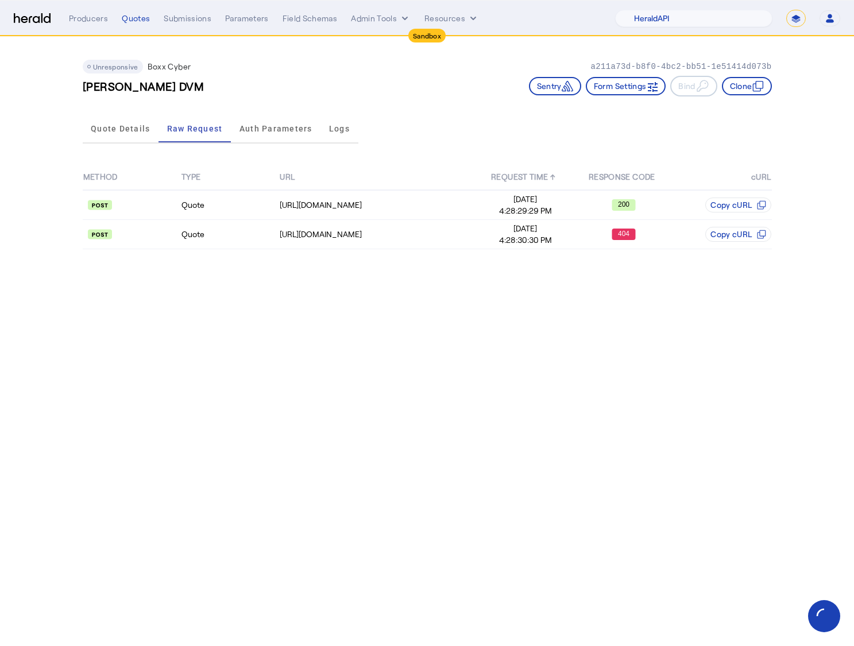
drag, startPoint x: 805, startPoint y: 164, endPoint x: 685, endPoint y: 185, distance: 121.9
click at [806, 165] on app-quote-details "Unresponsive Boxx Cyber a211a73d-b8f0-4bc2-bb51-1e51414d073b George Ledner DVM …" at bounding box center [427, 151] width 854 height 229
click at [365, 71] on div "Unresponsive Boxx Cyber a211a73d-b8f0-4bc2-bb51-1e51414d073b" at bounding box center [427, 67] width 689 height 14
click at [129, 131] on span "Quote Details" at bounding box center [120, 129] width 59 height 8
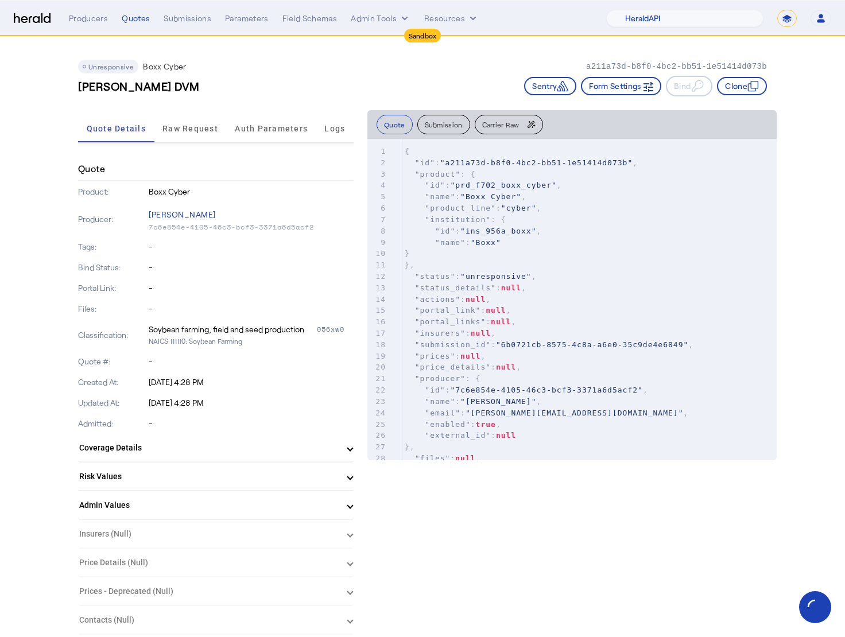
click at [327, 91] on div "George Ledner DVM Sentry Form Settings Bind Clone" at bounding box center [422, 86] width 689 height 21
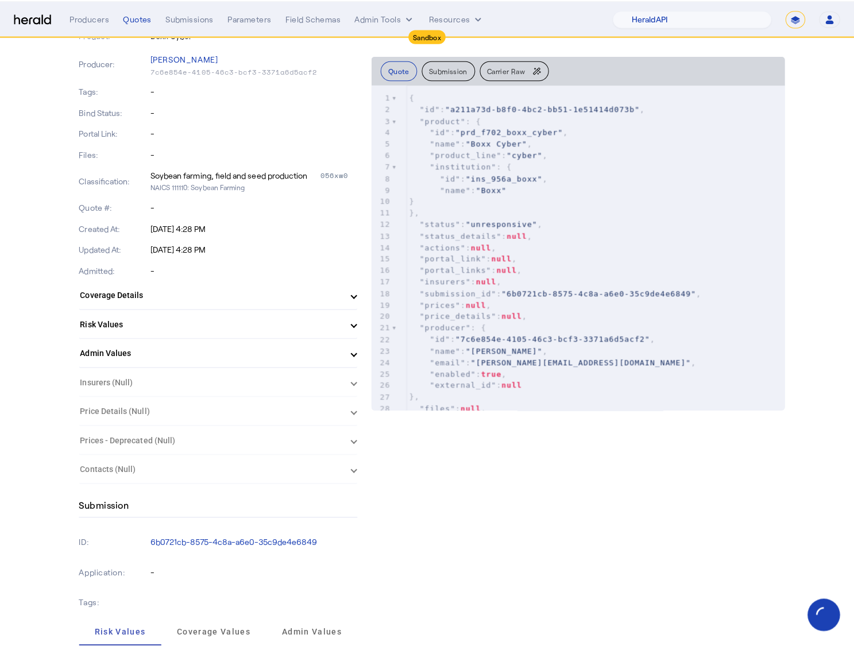
scroll to position [0, 0]
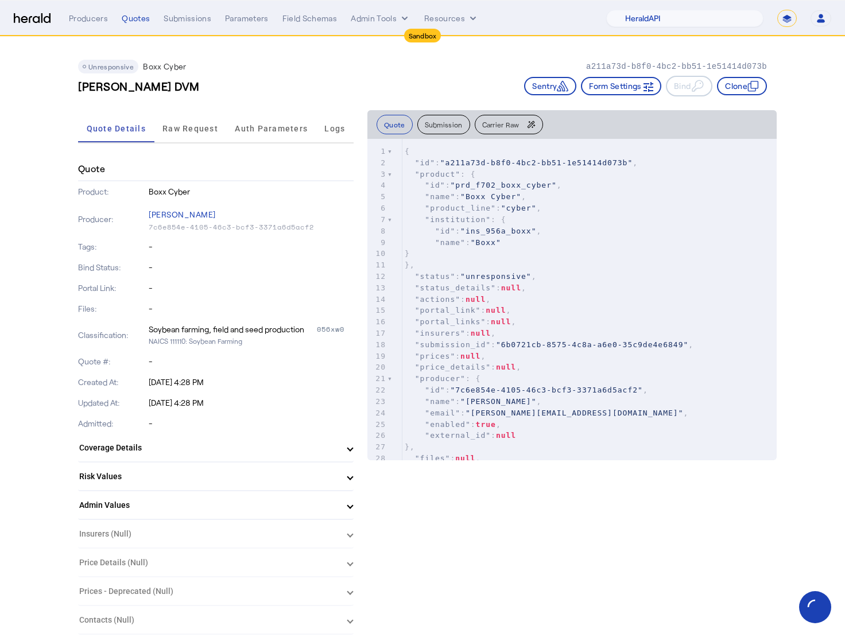
click at [286, 64] on div "Unresponsive Boxx Cyber a211a73d-b8f0-4bc2-bb51-1e51414d073b" at bounding box center [422, 67] width 689 height 14
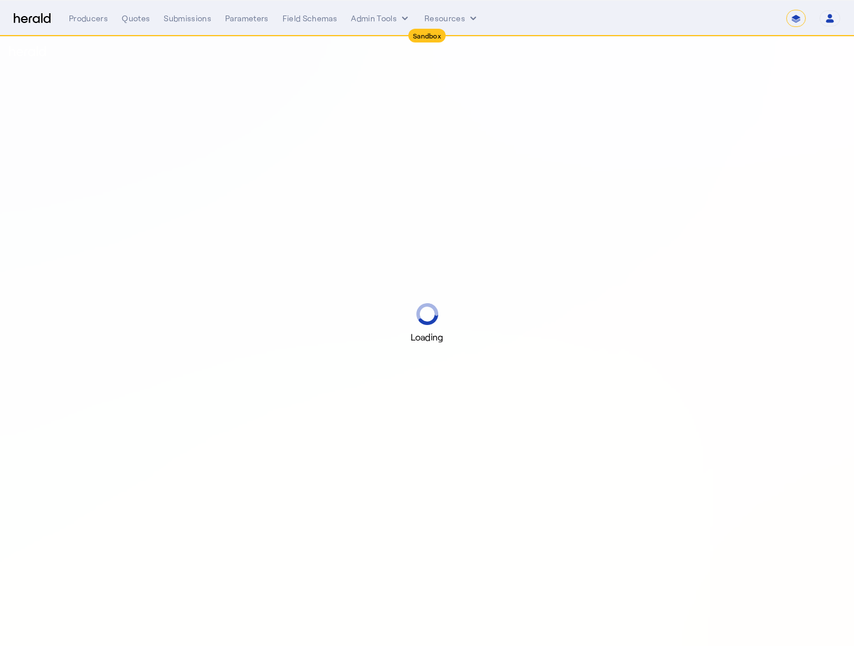
select select "*******"
click at [618, 286] on div "Loading" at bounding box center [427, 323] width 854 height 646
select select "pfm_2v8p_herald_api"
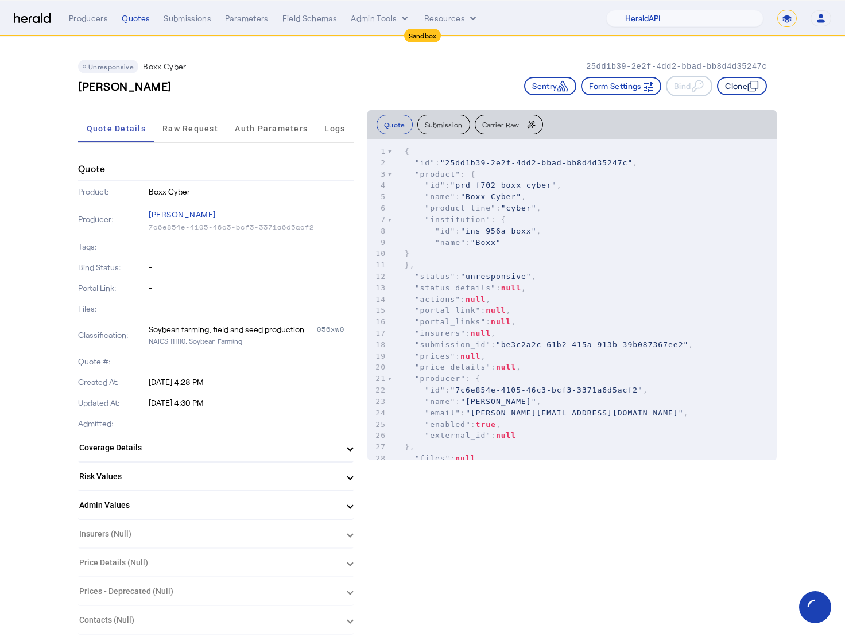
click at [749, 82] on button "Clone" at bounding box center [742, 86] width 50 height 18
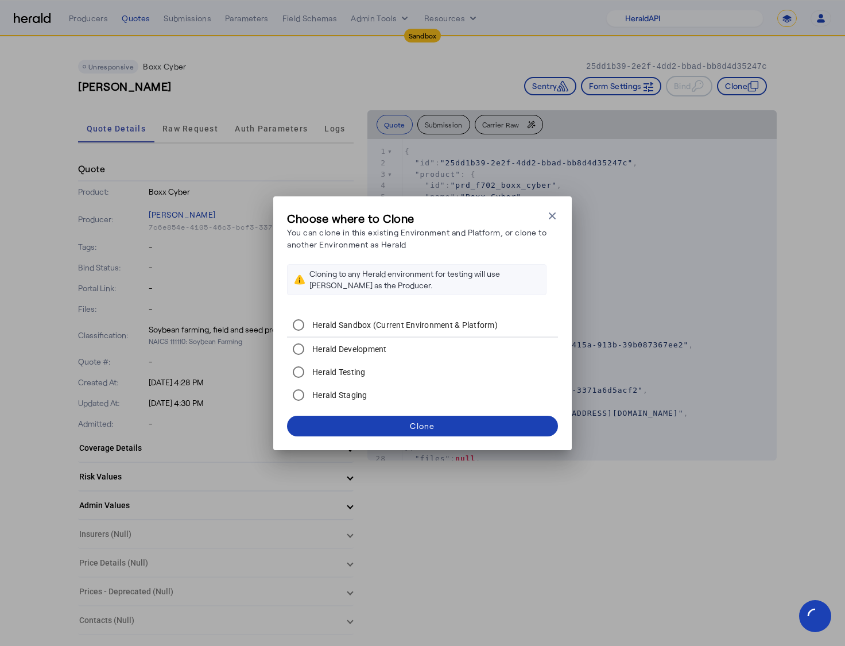
click at [476, 373] on mat-radio-button "Herald Testing" at bounding box center [422, 372] width 271 height 23
click at [455, 413] on span at bounding box center [422, 426] width 271 height 28
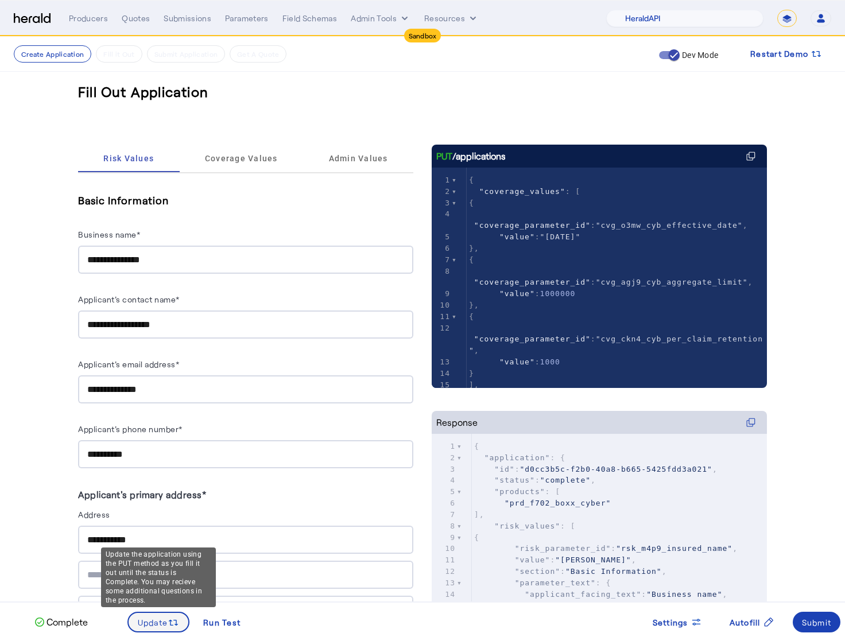
click at [153, 617] on span "Update" at bounding box center [153, 623] width 30 height 12
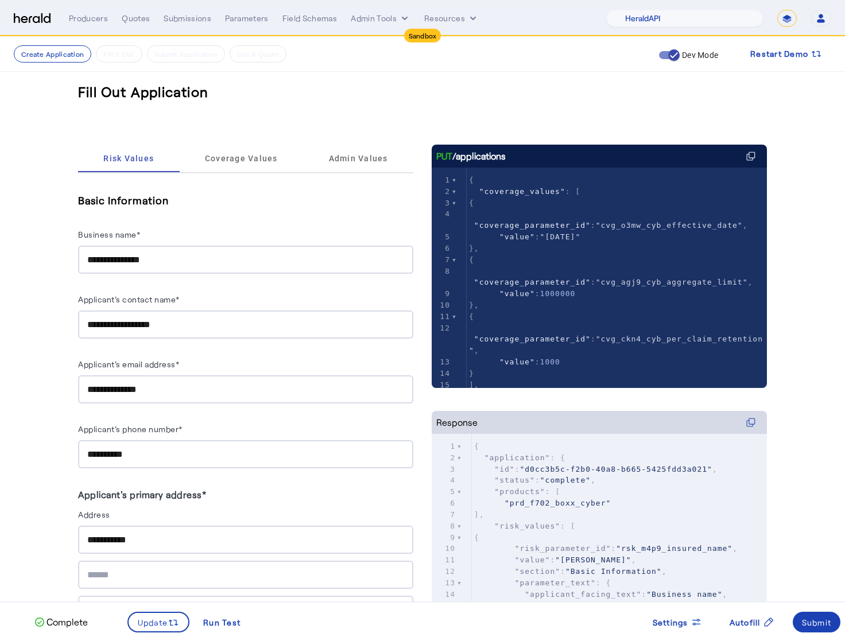
drag, startPoint x: 818, startPoint y: 623, endPoint x: 813, endPoint y: 640, distance: 18.0
click at [818, 623] on div "Submit" at bounding box center [817, 623] width 30 height 12
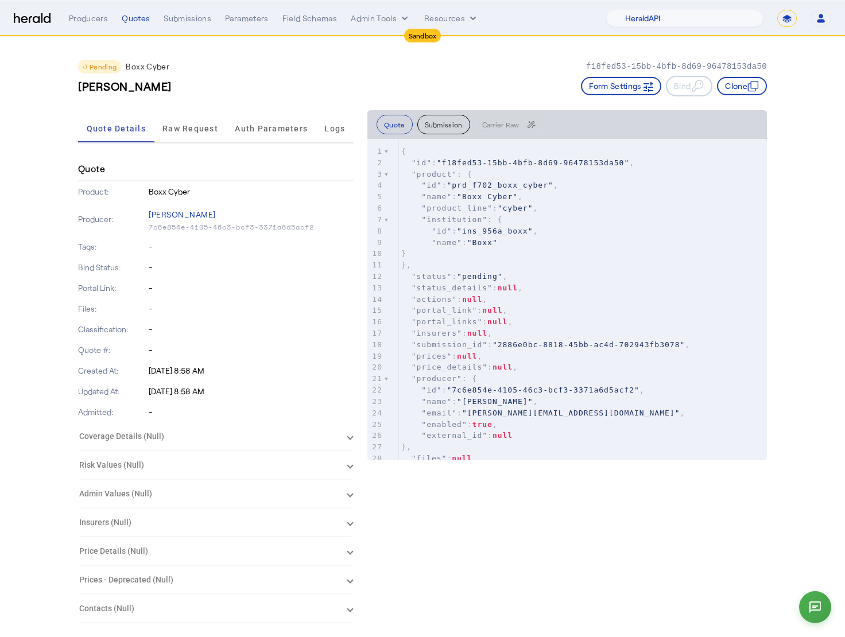
drag, startPoint x: 233, startPoint y: 80, endPoint x: 236, endPoint y: 73, distance: 7.5
click at [233, 80] on div "Brad Altenwerth Form Settings Bind Clone" at bounding box center [422, 86] width 689 height 21
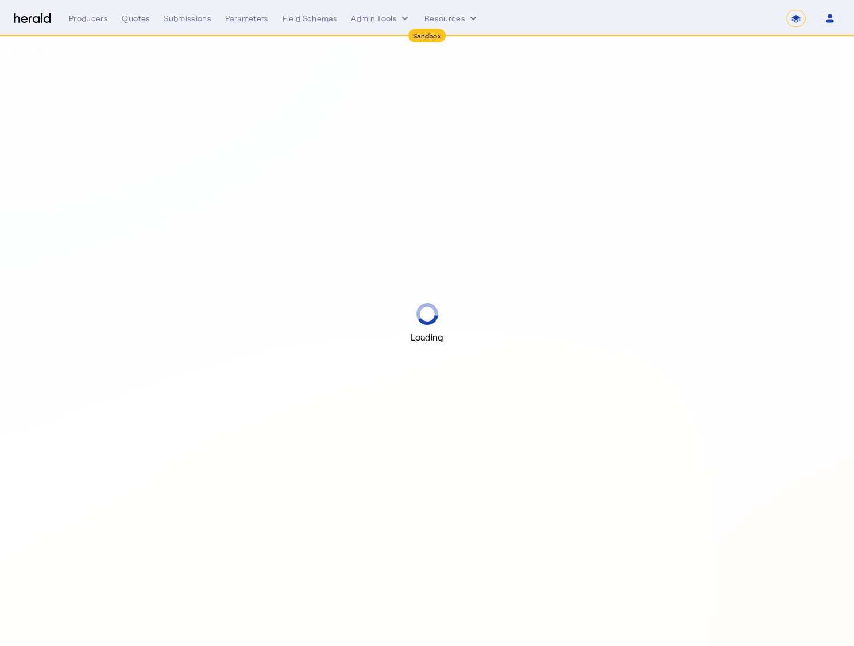
select select "*******"
select select "pfm_2v8p_herald_api"
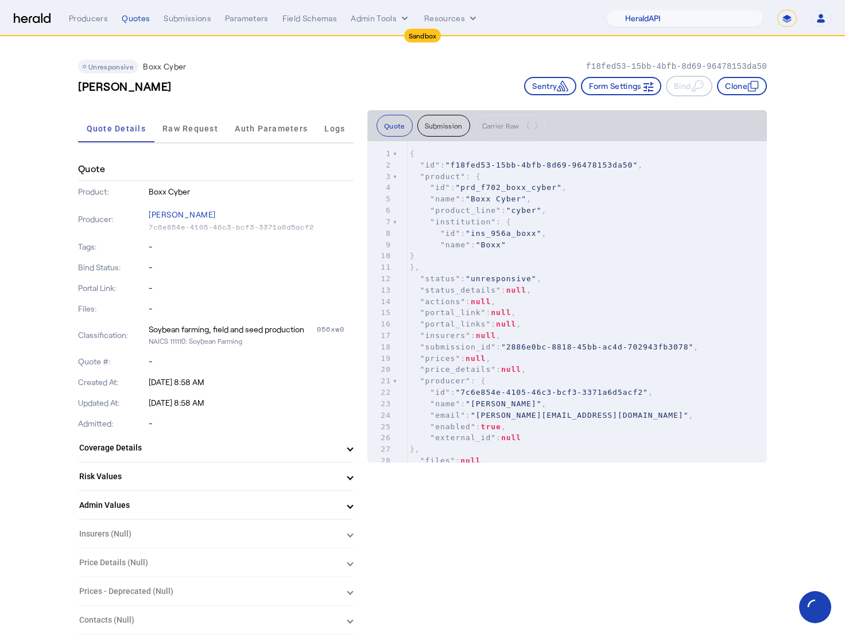
drag, startPoint x: 274, startPoint y: 84, endPoint x: 260, endPoint y: 100, distance: 21.1
click at [275, 84] on div "[PERSON_NAME] Sentry Form Settings Bind Clone" at bounding box center [422, 86] width 689 height 21
click at [195, 125] on span "Raw Request" at bounding box center [190, 129] width 56 height 8
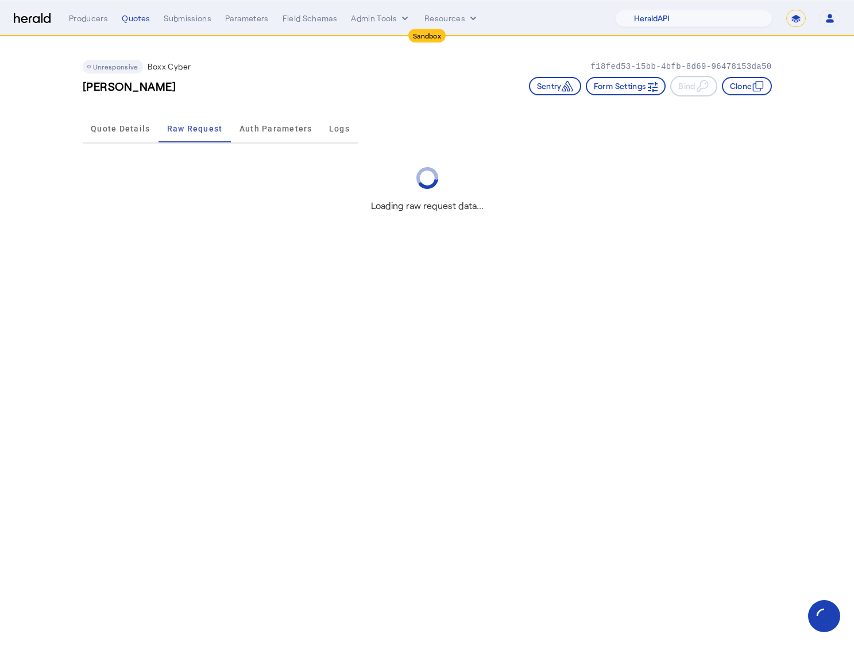
click at [264, 71] on div "Unresponsive Boxx Cyber f18fed53-15bb-4bfb-8d69-96478153da50" at bounding box center [427, 67] width 689 height 14
click at [374, 386] on body "Sandbox Menu Producers Quotes Submissions Parameters Field Schemas Admin Tools …" at bounding box center [427, 323] width 854 height 646
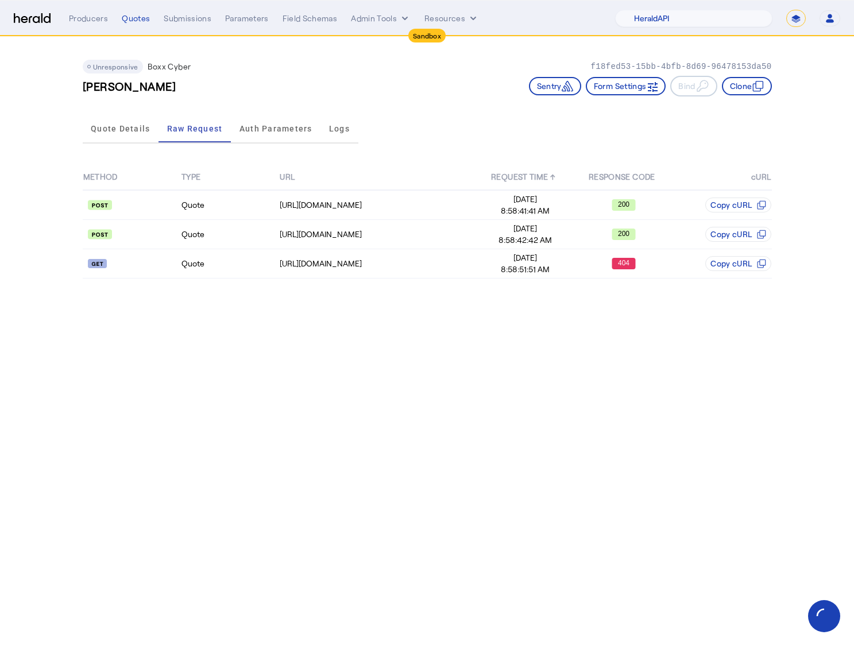
click at [374, 386] on body "Sandbox Menu Producers Quotes Submissions Parameters Field Schemas Admin Tools …" at bounding box center [427, 323] width 854 height 646
click at [276, 243] on td "Quote" at bounding box center [230, 234] width 98 height 29
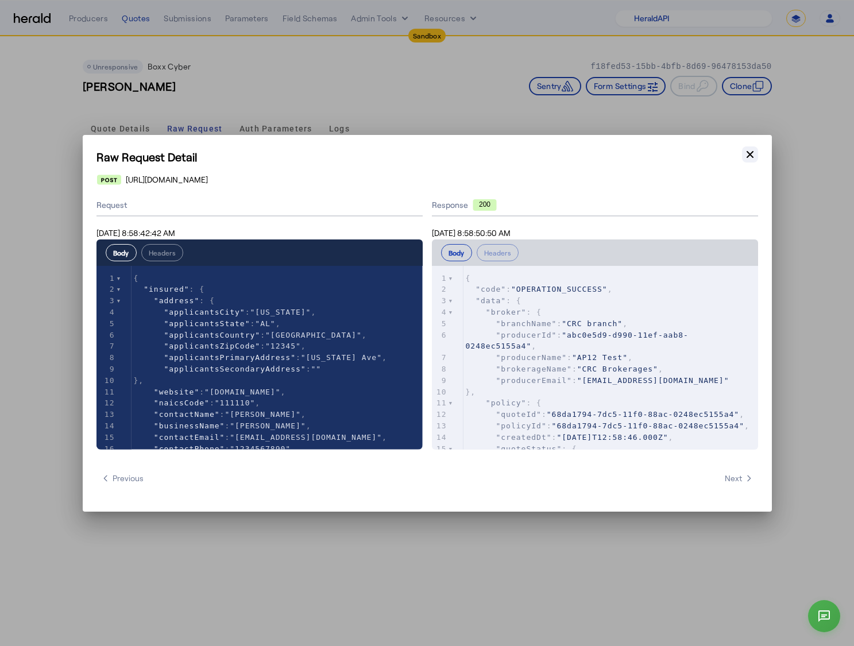
click at [752, 157] on icon "button" at bounding box center [749, 153] width 7 height 7
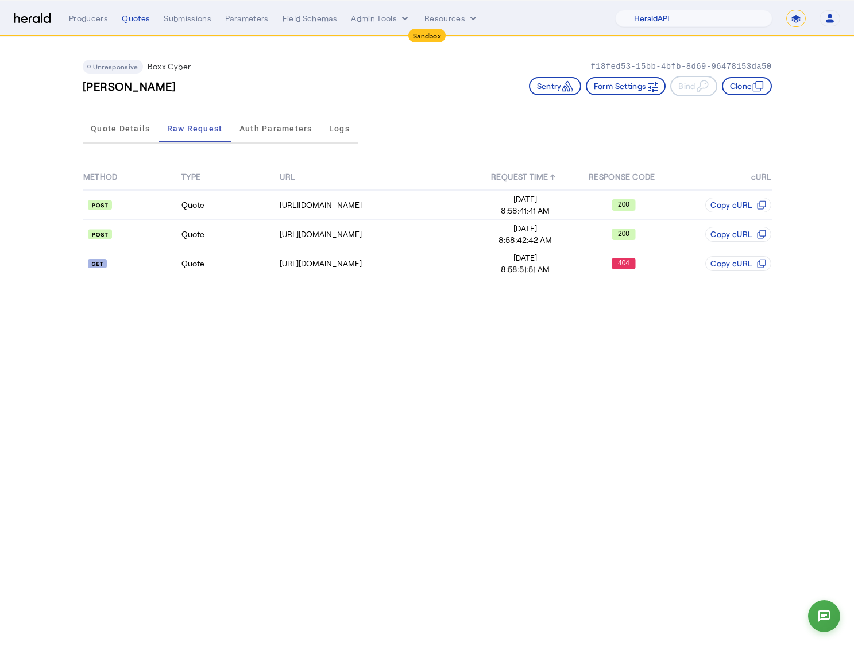
click at [381, 352] on body "Sandbox Menu Producers Quotes Submissions Parameters Field Schemas Admin Tools …" at bounding box center [427, 323] width 854 height 646
click at [324, 281] on div "METHOD TYPE URL REQUEST TIME ↑ RESPONSE CODE cURL Quote [URL][DOMAIN_NAME] [DAT…" at bounding box center [427, 221] width 689 height 146
click at [335, 269] on div "[URL][DOMAIN_NAME]" at bounding box center [378, 263] width 196 height 11
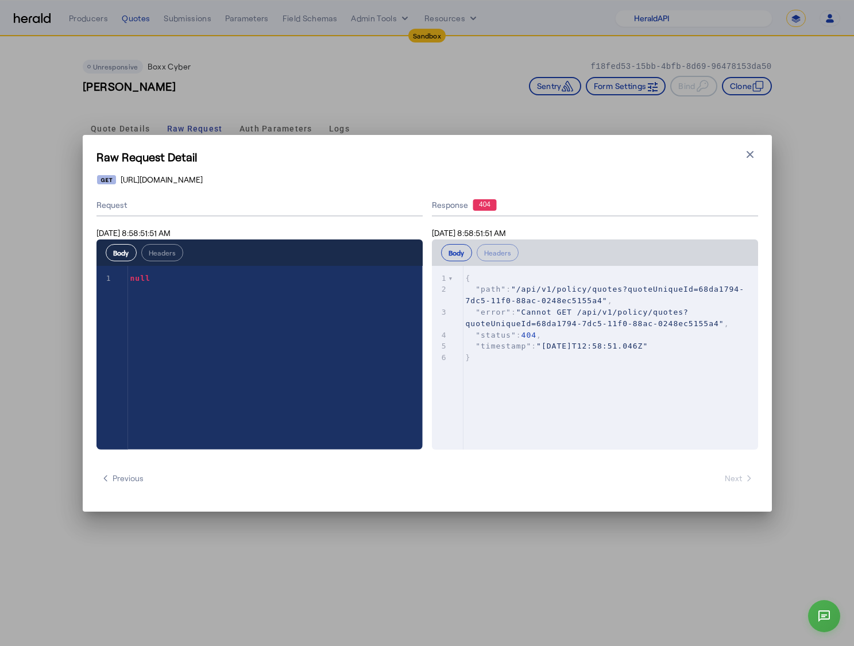
click at [386, 382] on div "xxxxxxxxxx 1 1 null" at bounding box center [273, 372] width 355 height 212
drag, startPoint x: 563, startPoint y: 363, endPoint x: 413, endPoint y: 359, distance: 149.3
click at [566, 365] on div "xxxxxxxxxx 6 1 { 2 "path" : "/api/v1/policy/quotes?quoteUniqueId=68da1794-7dc5-…" at bounding box center [614, 318] width 303 height 105
click at [215, 343] on div "xxxxxxxxxx 1 1 null" at bounding box center [273, 372] width 355 height 212
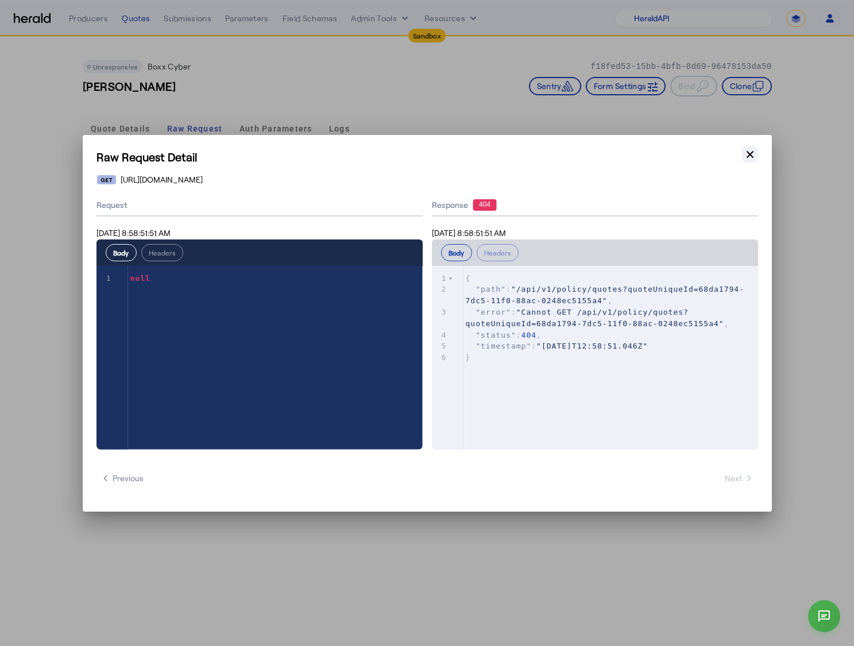
click at [749, 148] on button "Close modal" at bounding box center [750, 154] width 16 height 16
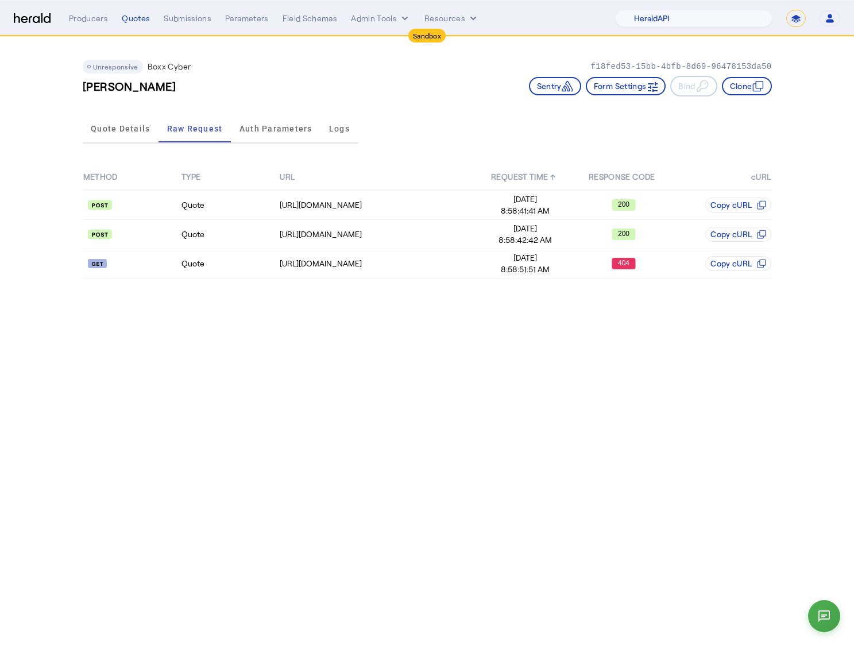
click at [401, 280] on div "METHOD TYPE URL REQUEST TIME ↑ RESPONSE CODE cURL Quote [URL][DOMAIN_NAME] [DAT…" at bounding box center [427, 221] width 689 height 146
click at [386, 237] on div "[URL][DOMAIN_NAME]" at bounding box center [378, 234] width 196 height 11
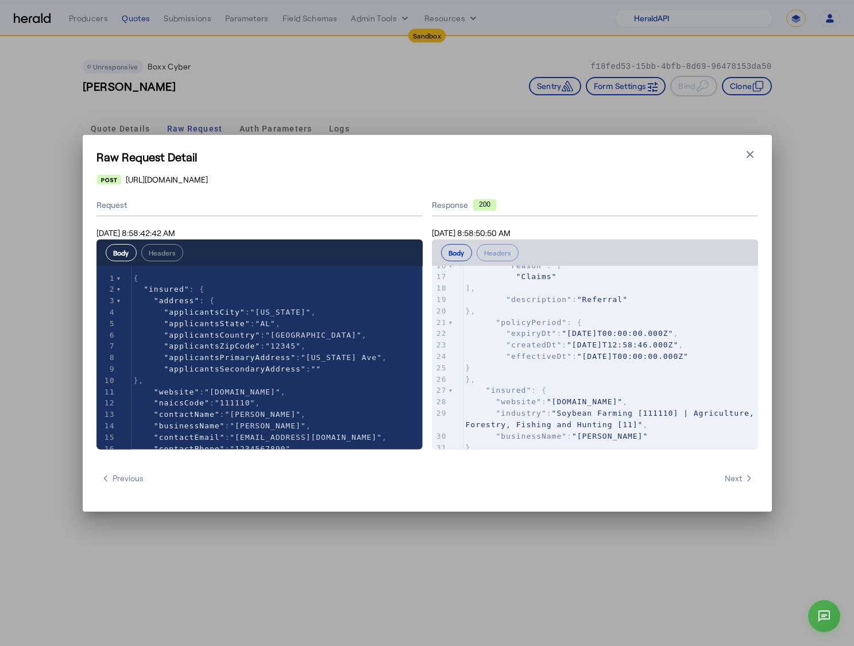
scroll to position [0, 0]
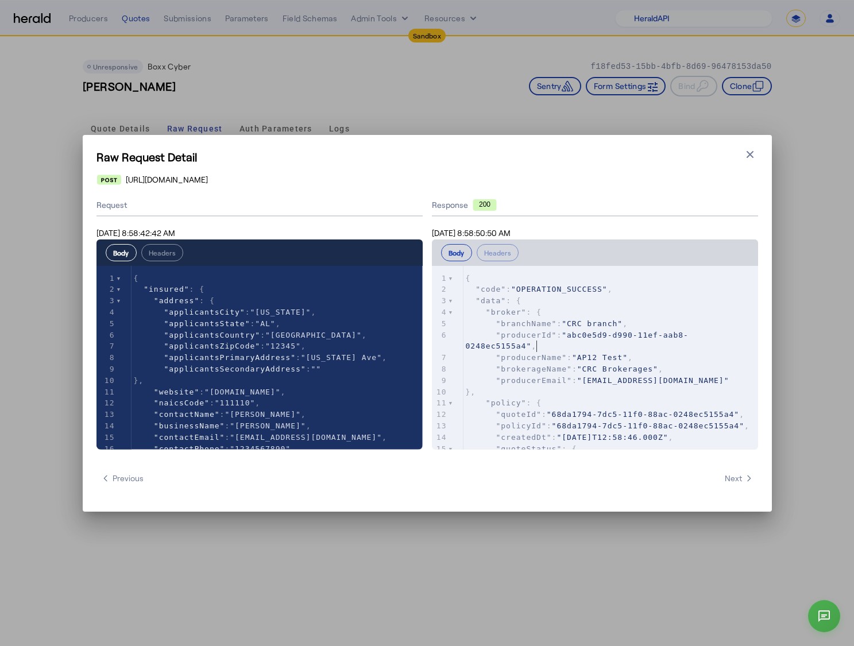
click at [595, 345] on pre ""producerId" : "abc0e5d9-d990-11ef-aab8-0248ec5155a4" ," at bounding box center [610, 341] width 295 height 23
type textarea "**********"
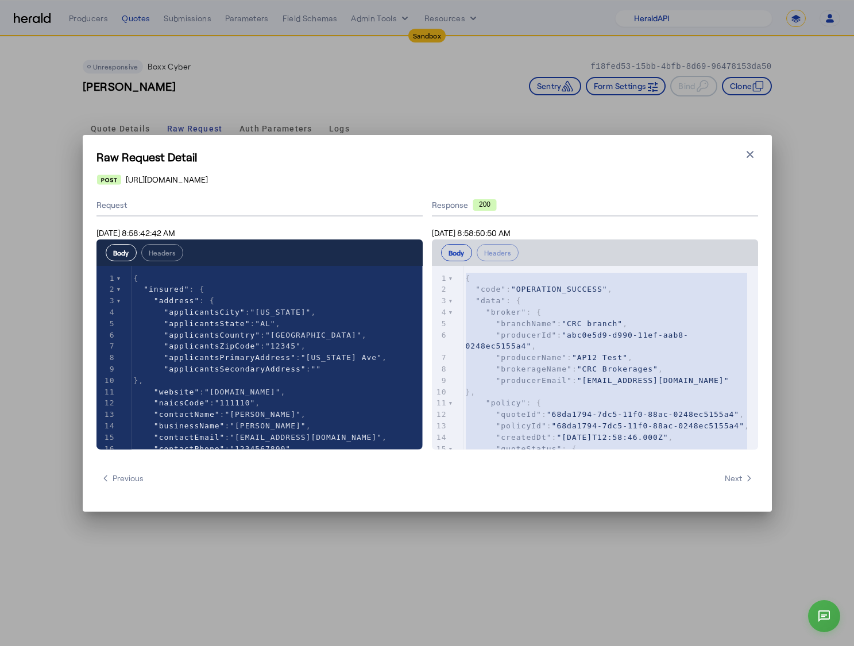
click at [595, 345] on pre ""producerId" : "abc0e5d9-d990-11ef-aab8-0248ec5155a4" ," at bounding box center [610, 341] width 295 height 23
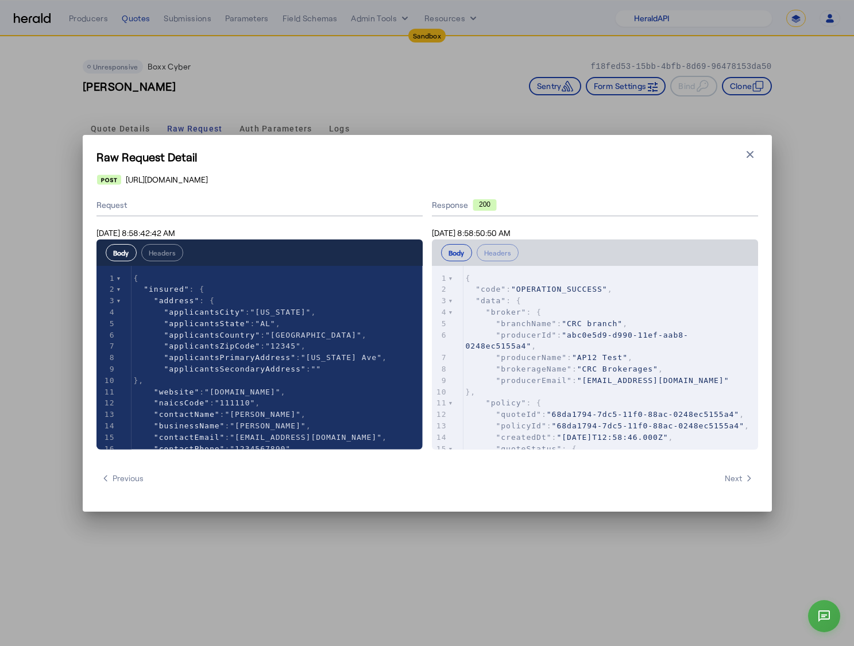
click at [475, 116] on div "Raw Request Detail Close modal https://cauat-mkt-api-piboxx.boxxinsurance.com/b…" at bounding box center [427, 323] width 854 height 646
click at [720, 178] on div "https://cauat-mkt-api-piboxx.boxxinsurance.com/broker/api/v1/submission" at bounding box center [427, 179] width 660 height 11
click at [753, 147] on button "Close modal" at bounding box center [750, 154] width 16 height 16
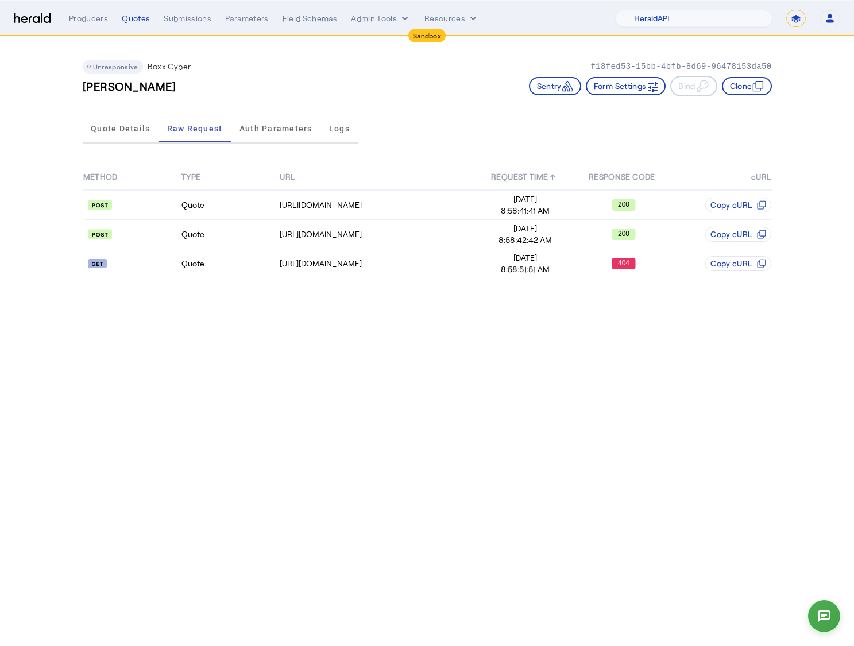
click at [486, 107] on div "Unresponsive Boxx Cyber f18fed53-15bb-4bfb-8d69-96478153da50 Brad Altenwerth Se…" at bounding box center [427, 73] width 689 height 73
click at [344, 56] on div "Unresponsive Boxx Cyber f18fed53-15bb-4bfb-8d69-96478153da50 Brad Altenwerth Se…" at bounding box center [427, 73] width 689 height 73
click at [370, 22] on button "Admin Tools" at bounding box center [381, 18] width 60 height 11
click at [288, 66] on div at bounding box center [427, 323] width 854 height 646
click at [405, 16] on icon "internal dropdown menu" at bounding box center [404, 18] width 11 height 11
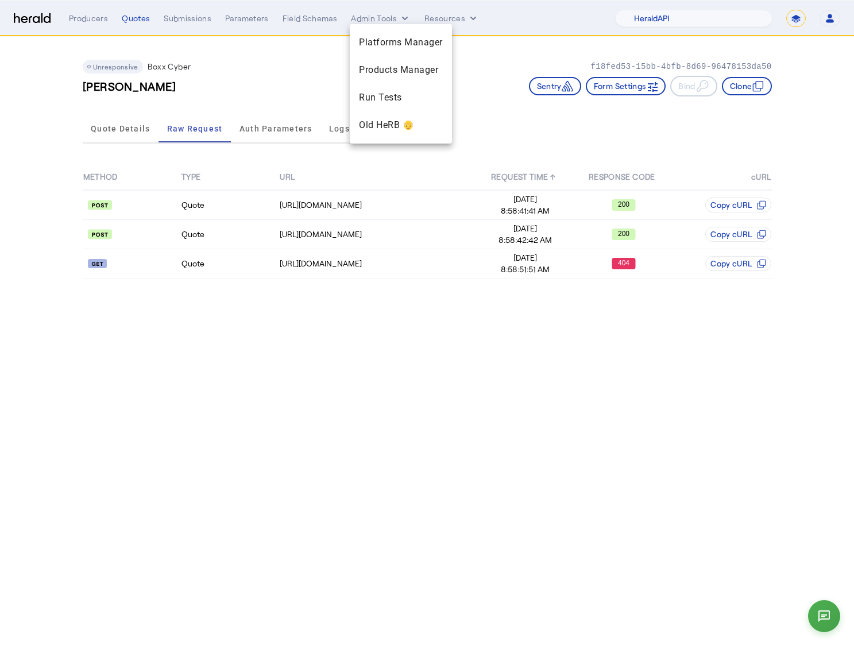
drag, startPoint x: 237, startPoint y: 67, endPoint x: 239, endPoint y: 25, distance: 42.6
click at [238, 67] on div at bounding box center [427, 323] width 854 height 646
click at [372, 25] on div "Producers Quotes Submissions Parameters Field Schemas Admin Tools Resources 1Fo…" at bounding box center [454, 18] width 771 height 17
click at [383, 17] on button "Admin Tools" at bounding box center [381, 18] width 60 height 11
click at [415, 76] on span "Products Manager" at bounding box center [401, 70] width 84 height 14
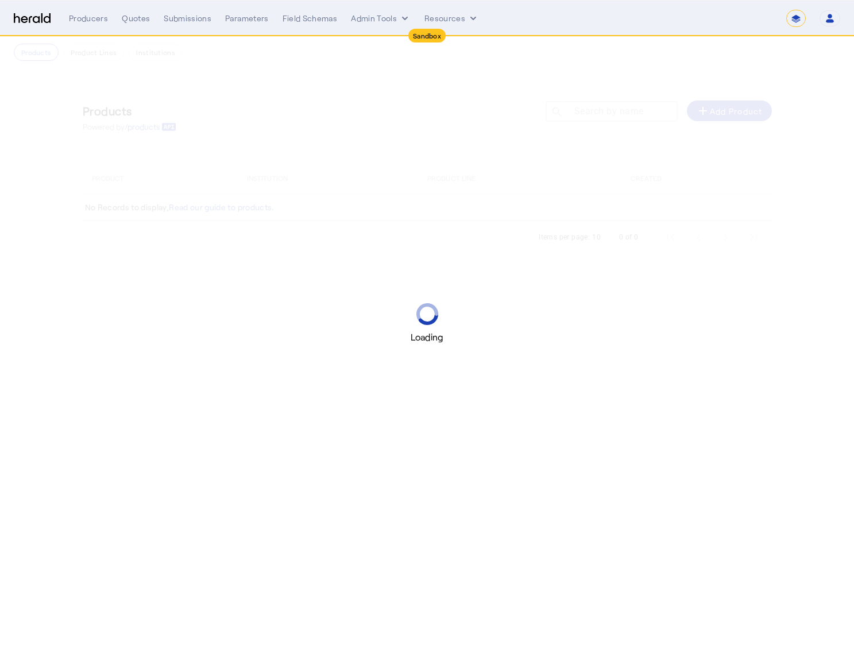
click at [418, 134] on div "Loading" at bounding box center [427, 323] width 854 height 646
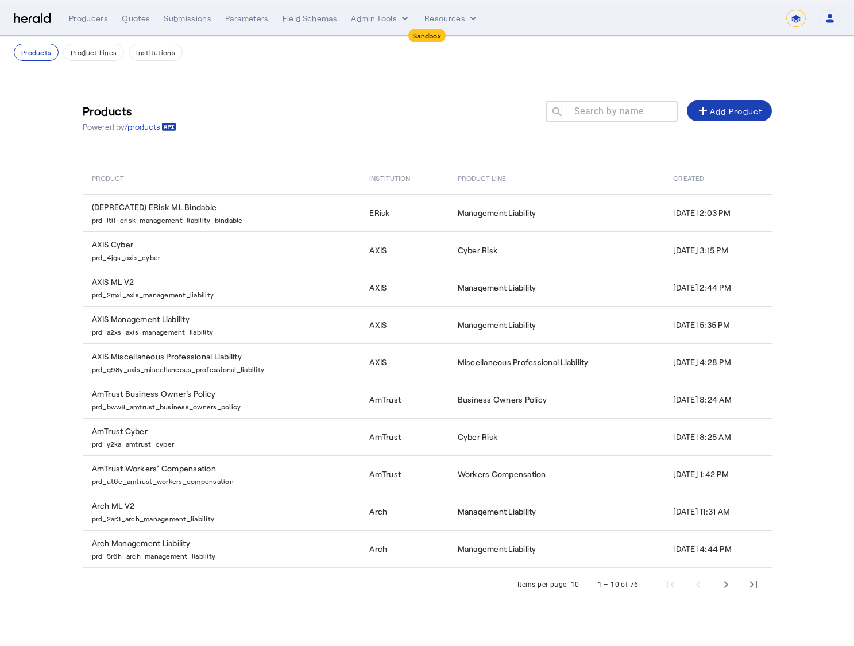
click at [504, 127] on div "Products Powered by /products Search by name search add Add Product" at bounding box center [427, 117] width 689 height 52
click at [734, 583] on span "Next page" at bounding box center [726, 585] width 28 height 28
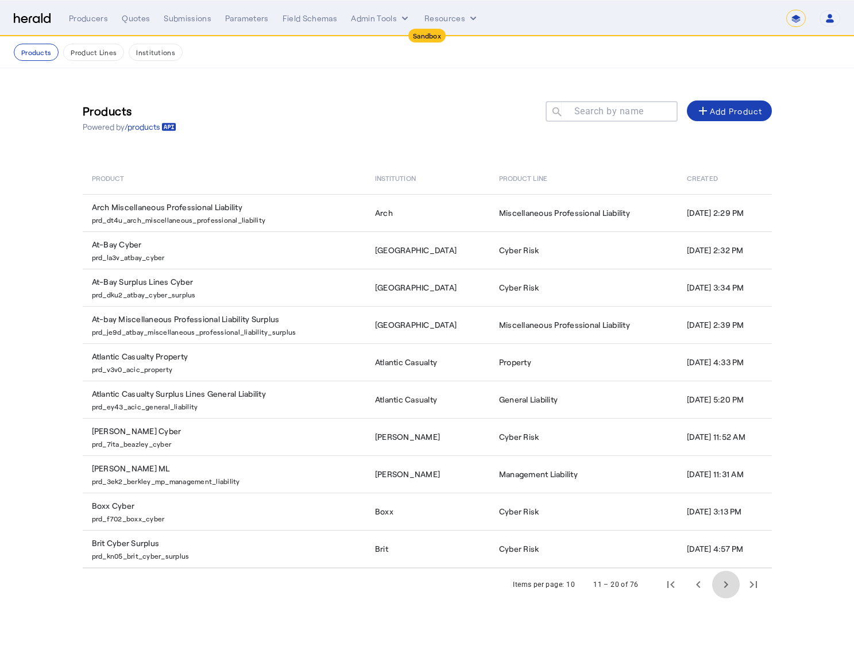
click at [734, 589] on span "Next page" at bounding box center [726, 585] width 28 height 28
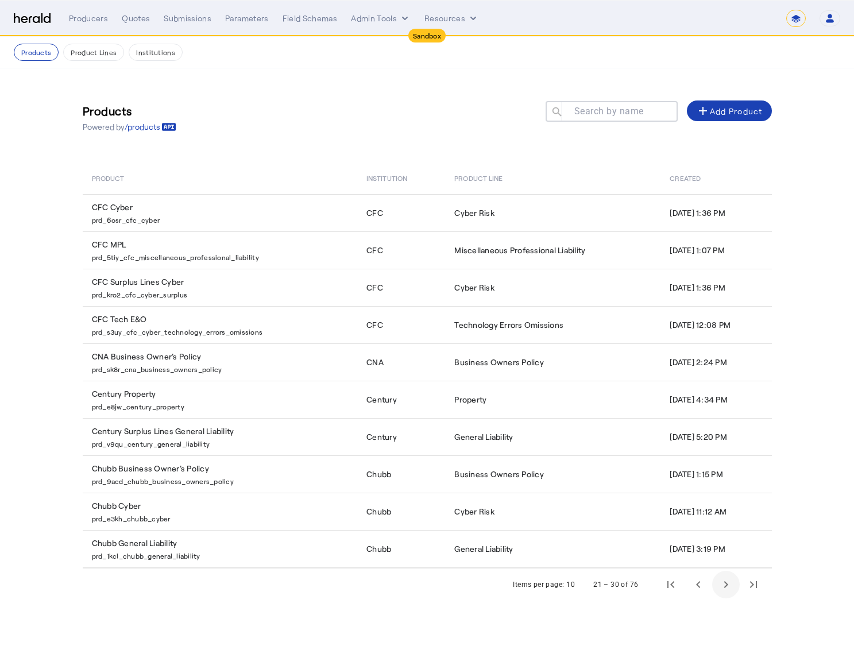
click at [734, 589] on span "Next page" at bounding box center [726, 585] width 28 height 28
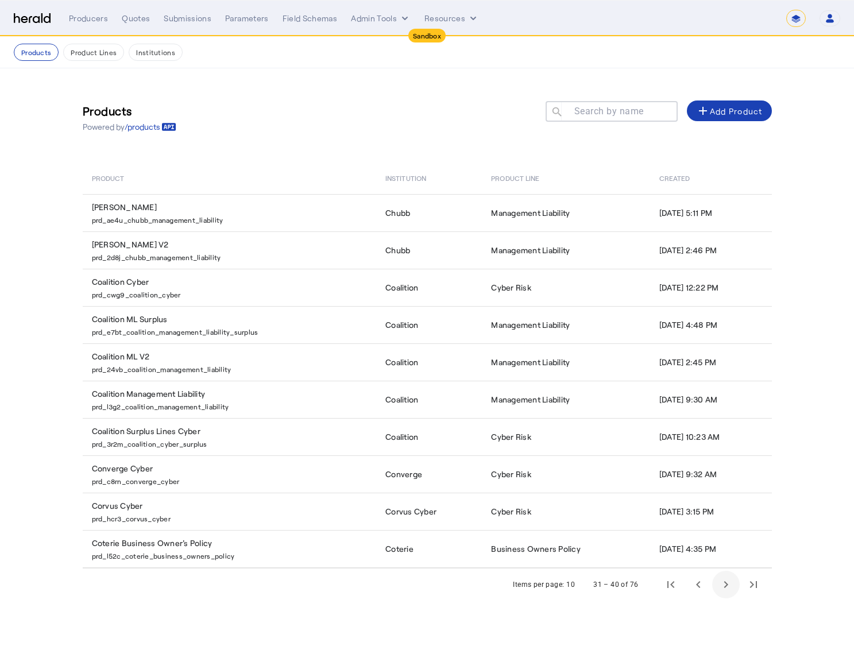
click at [734, 589] on span "Next page" at bounding box center [726, 585] width 28 height 28
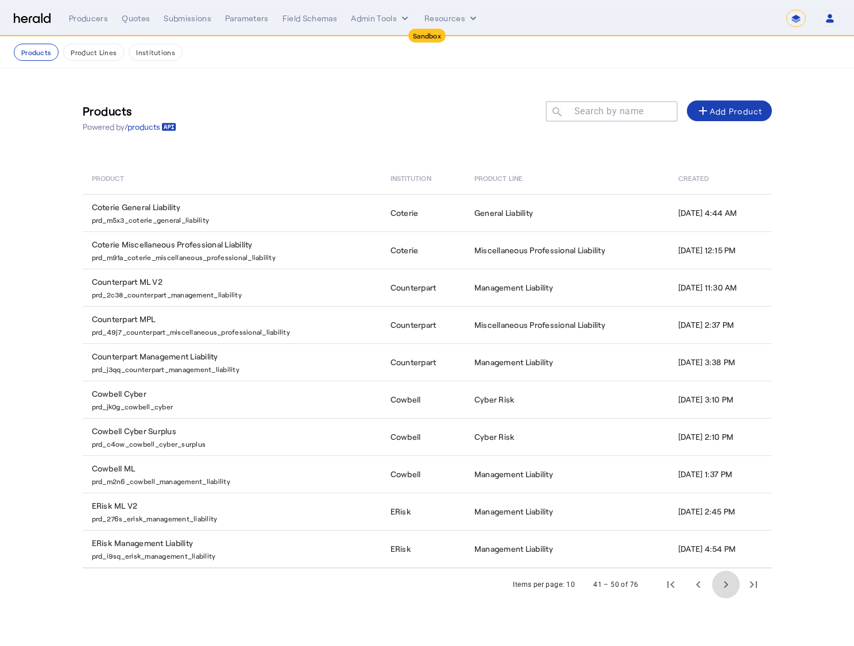
click at [734, 589] on span "Next page" at bounding box center [726, 585] width 28 height 28
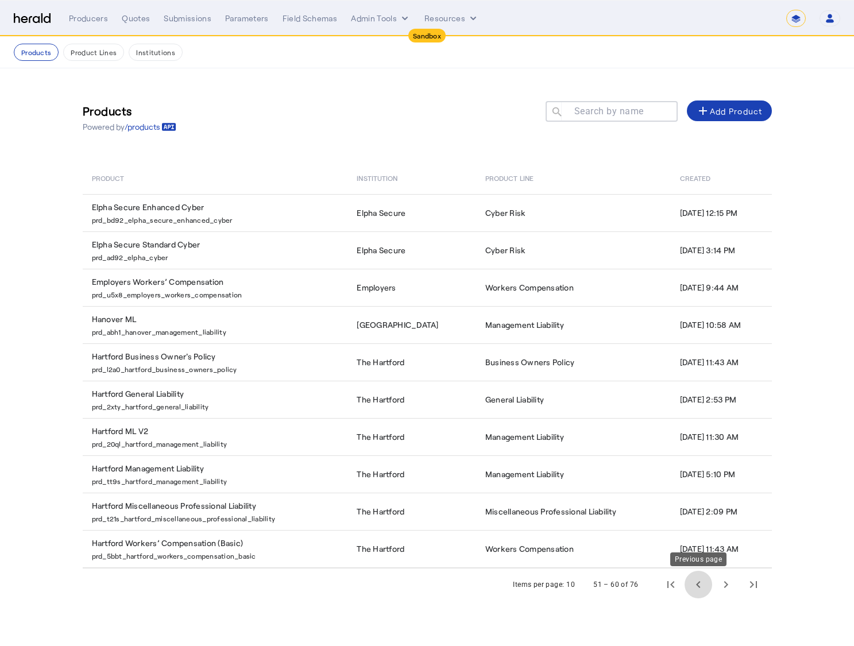
click at [707, 587] on span "Previous page" at bounding box center [698, 585] width 28 height 28
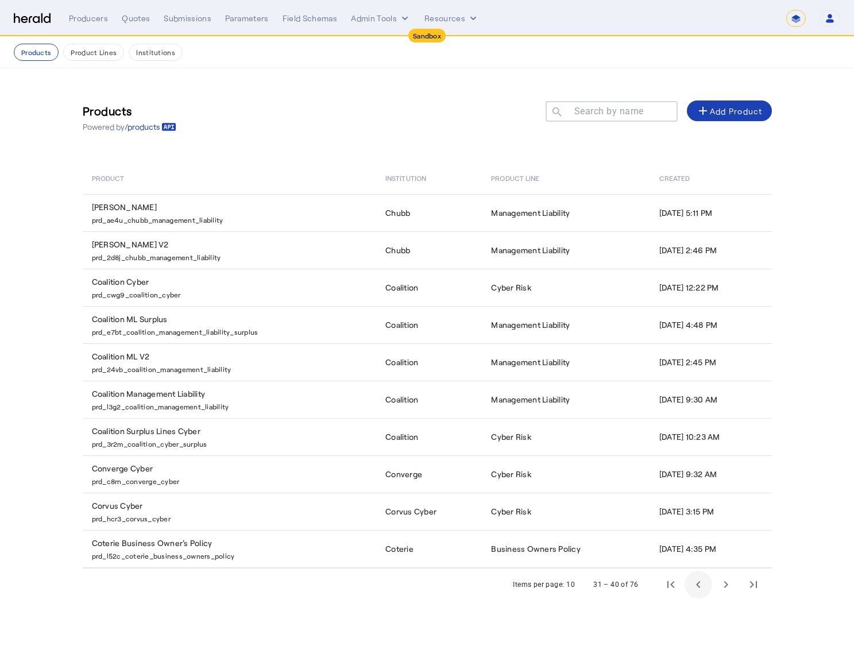
click at [707, 587] on span "Previous page" at bounding box center [698, 585] width 28 height 28
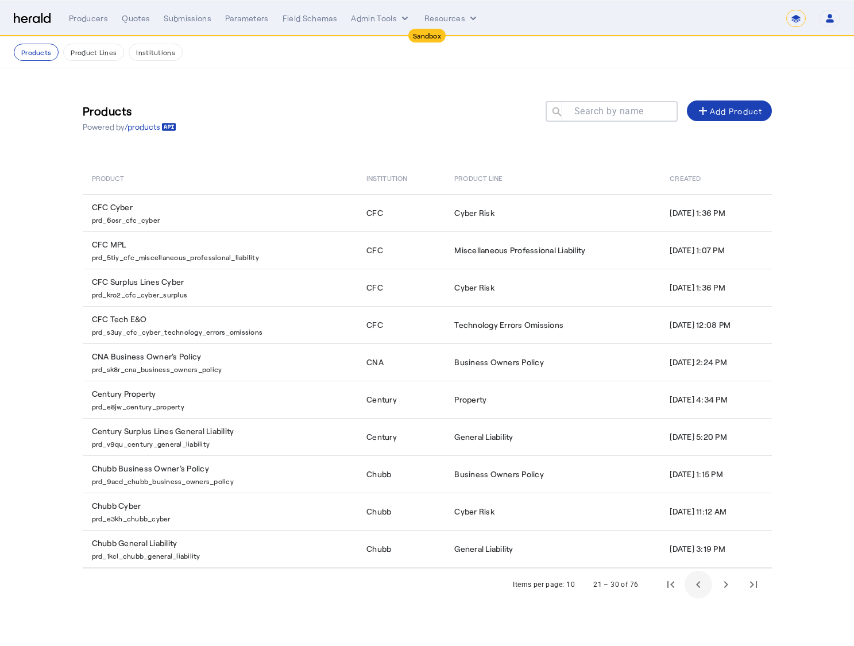
click at [707, 587] on span "Previous page" at bounding box center [698, 585] width 28 height 28
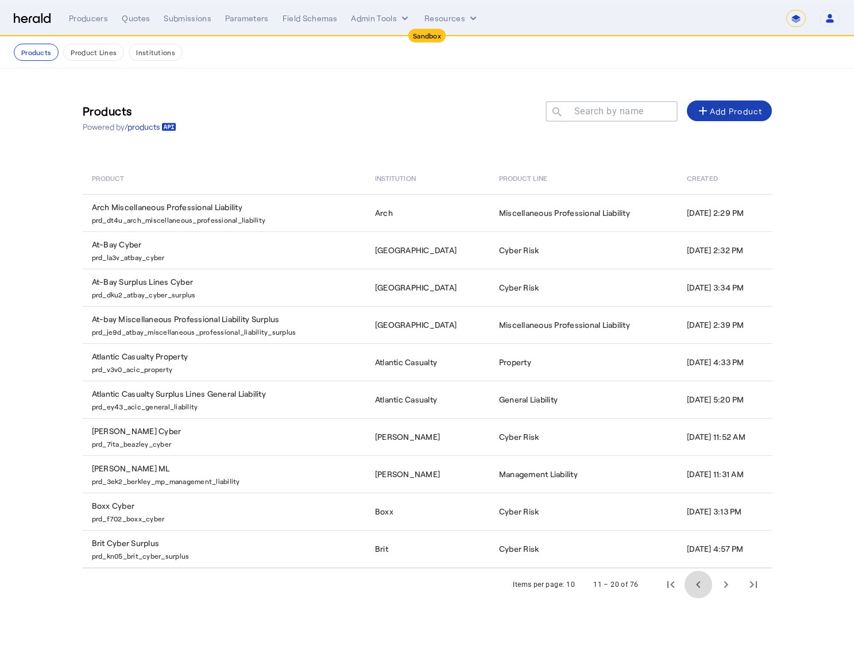
click at [707, 587] on span "Previous page" at bounding box center [698, 585] width 28 height 28
click at [706, 587] on div "11 – 20 of 76" at bounding box center [672, 585] width 187 height 28
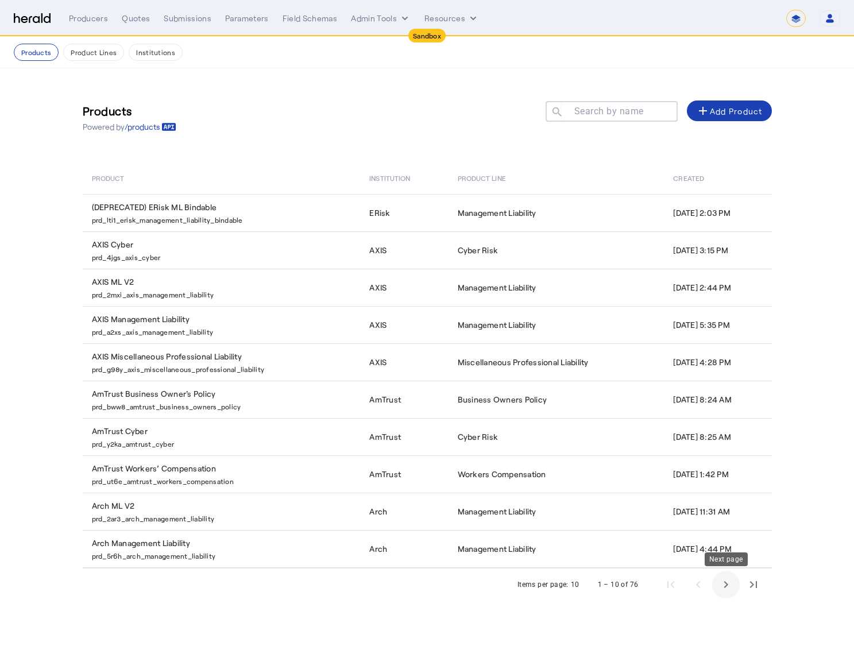
click at [714, 588] on span "Next page" at bounding box center [726, 585] width 28 height 28
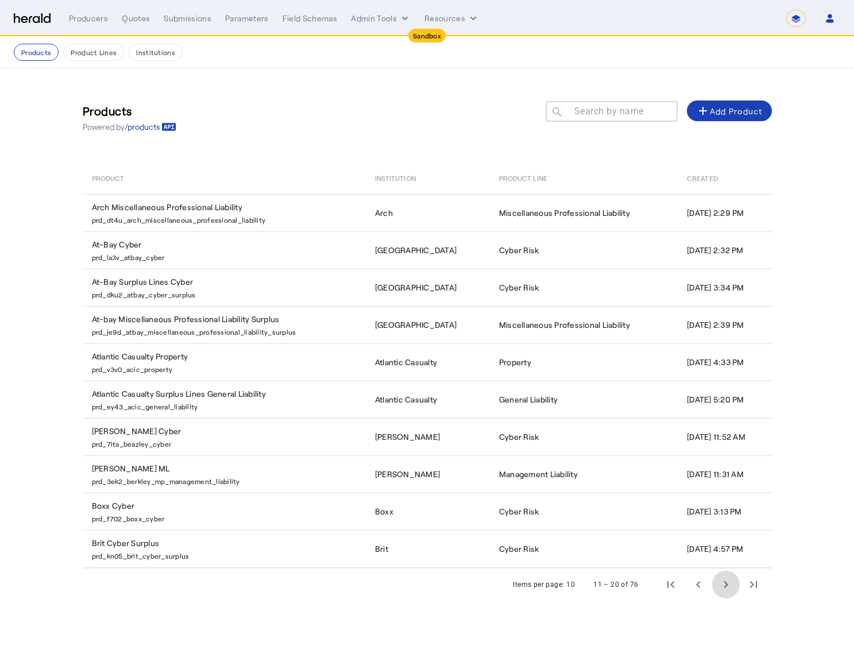
click at [714, 588] on span "Next page" at bounding box center [726, 585] width 28 height 28
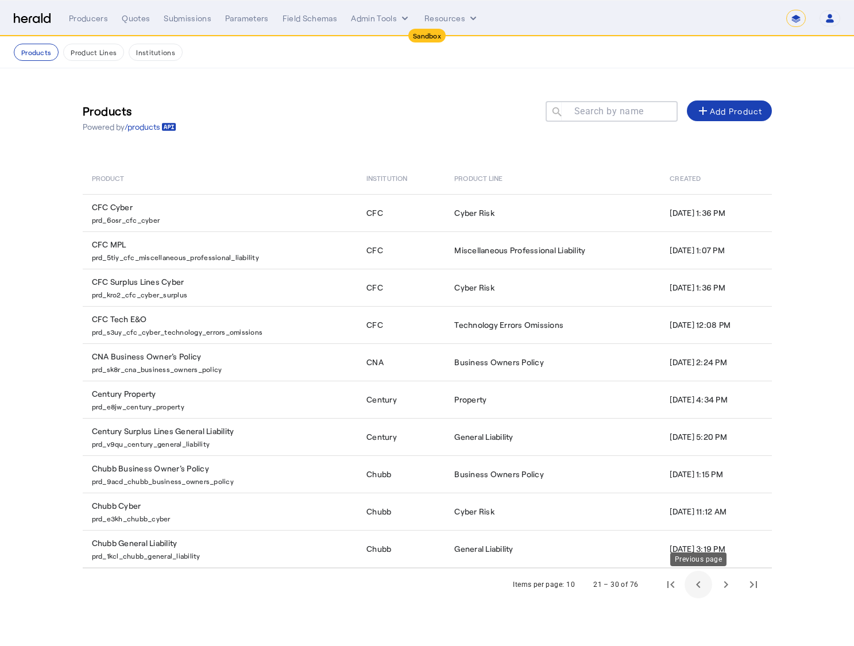
click at [692, 592] on span "Previous page" at bounding box center [698, 585] width 28 height 28
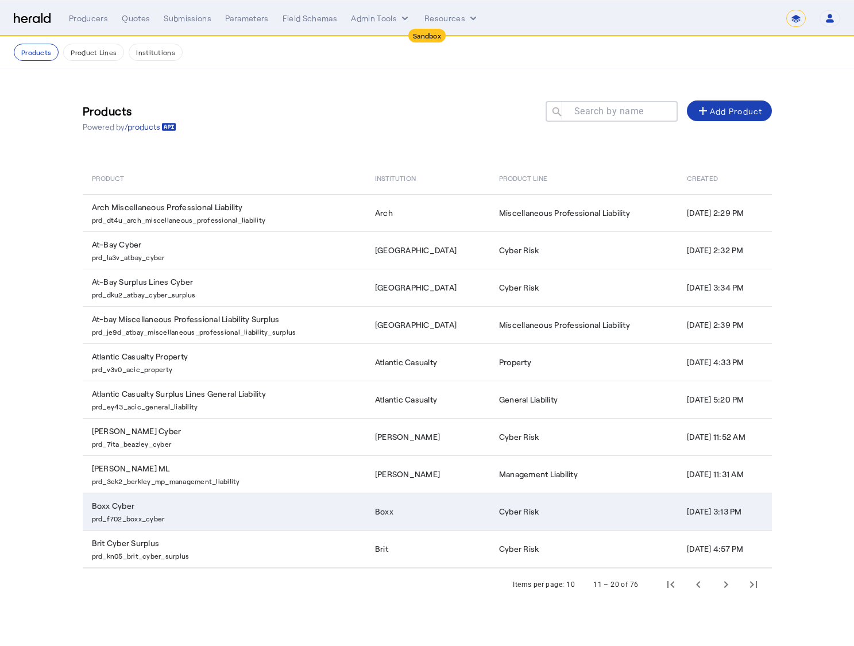
click at [229, 523] on td "Boxx Cyber prd_f702_boxx_cyber" at bounding box center [224, 511] width 283 height 37
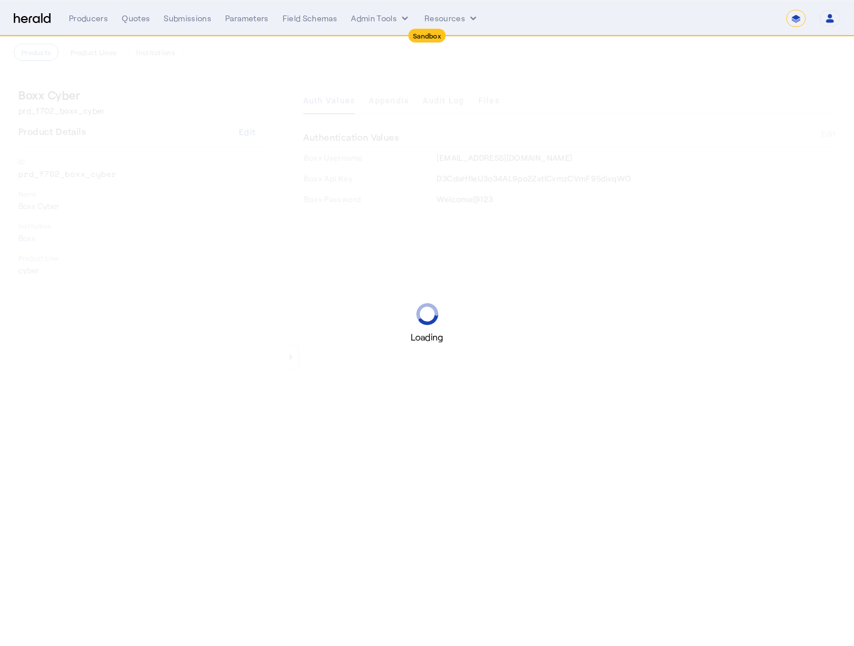
click at [607, 119] on div "Loading" at bounding box center [427, 323] width 854 height 646
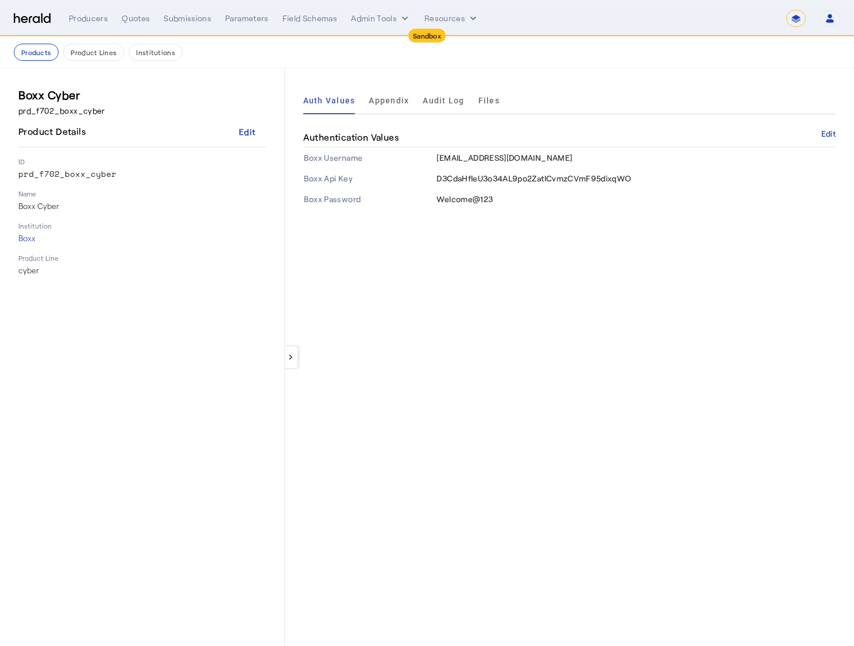
click at [565, 83] on div "keyboard_arrow_left Auth Values Appendix Audit Log Files Authentication Values …" at bounding box center [569, 356] width 569 height 577
click at [489, 104] on span "Files" at bounding box center [488, 100] width 21 height 8
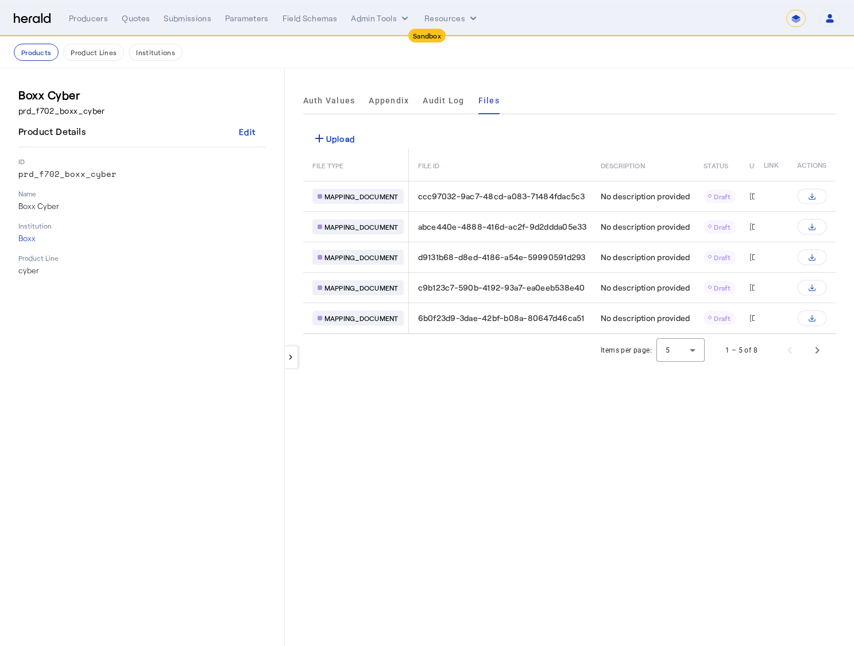
click at [595, 150] on th "DESCRIPTION" at bounding box center [642, 165] width 103 height 32
click at [355, 145] on div "add Upload" at bounding box center [333, 138] width 43 height 14
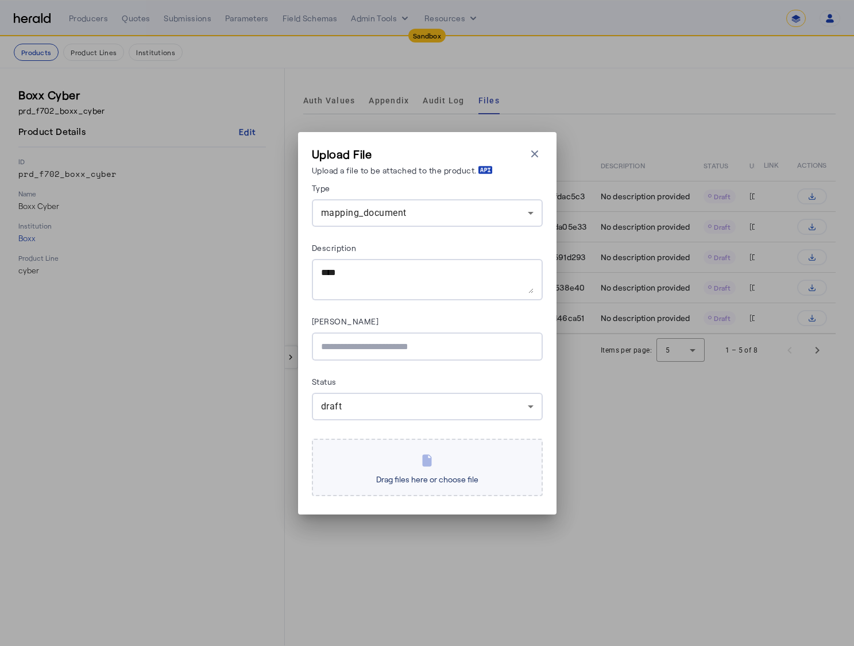
click at [426, 470] on span "Drag files here or choose file" at bounding box center [426, 479] width 111 height 19
click at [0, 0] on input "Drag files here or choose file" at bounding box center [0, 0] width 0 height 0
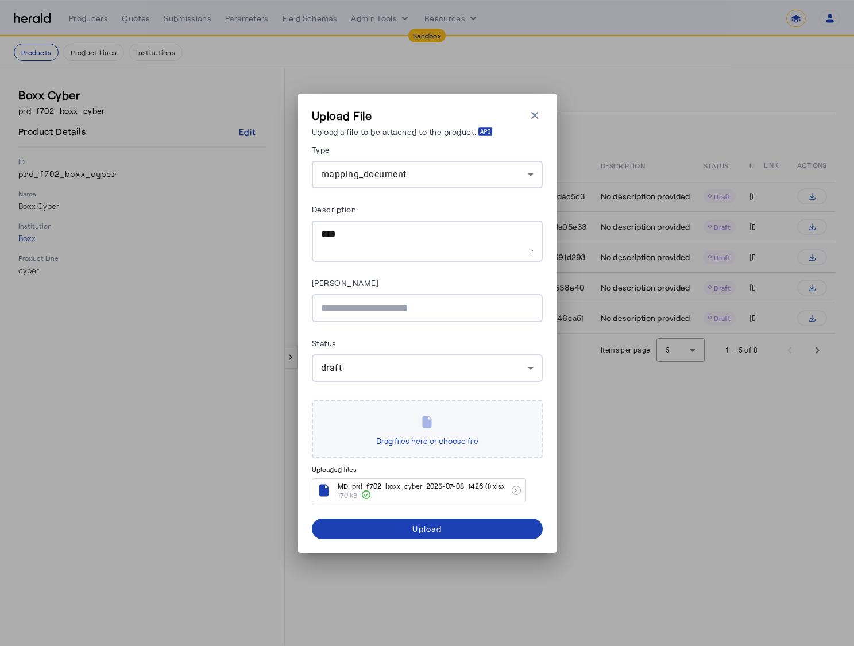
click at [451, 282] on div "Asana Link" at bounding box center [427, 285] width 231 height 18
click at [428, 314] on input "Asana Link" at bounding box center [427, 308] width 212 height 14
drag, startPoint x: 425, startPoint y: 307, endPoint x: 432, endPoint y: 303, distance: 7.7
click at [425, 307] on input "Asana Link" at bounding box center [427, 308] width 212 height 14
paste input "**********"
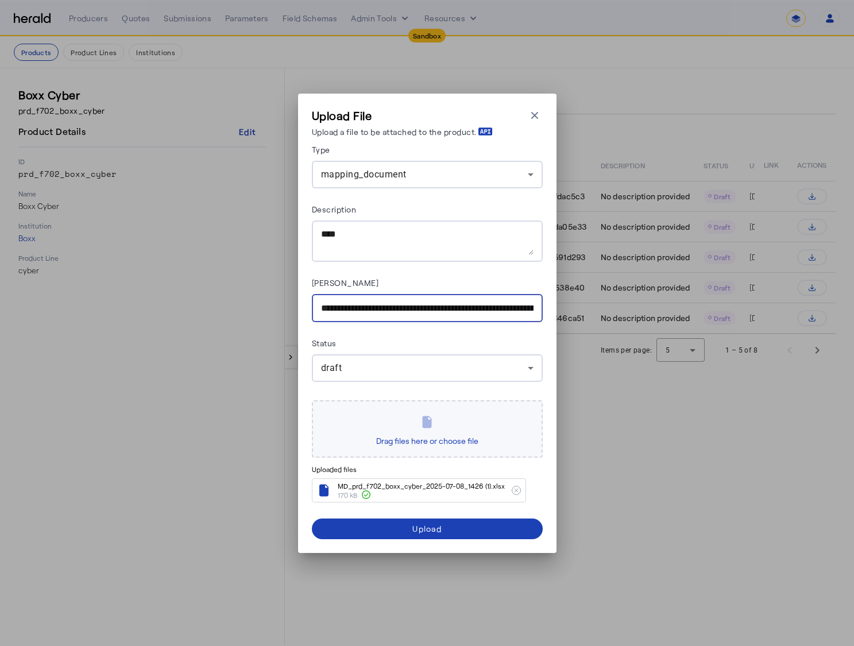
type input "**********"
click at [487, 255] on div at bounding box center [427, 240] width 212 height 41
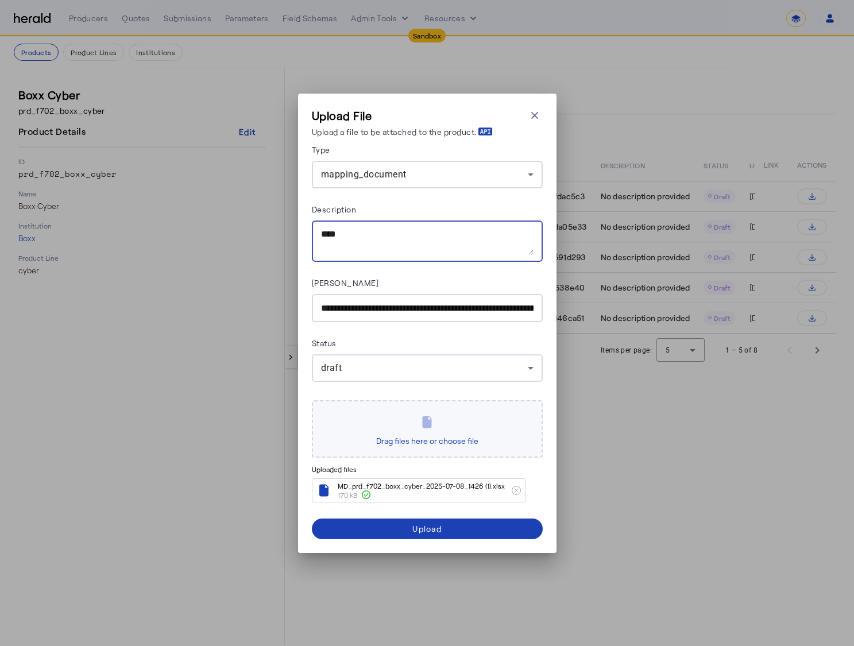
click at [463, 513] on div "**********" at bounding box center [427, 340] width 231 height 397
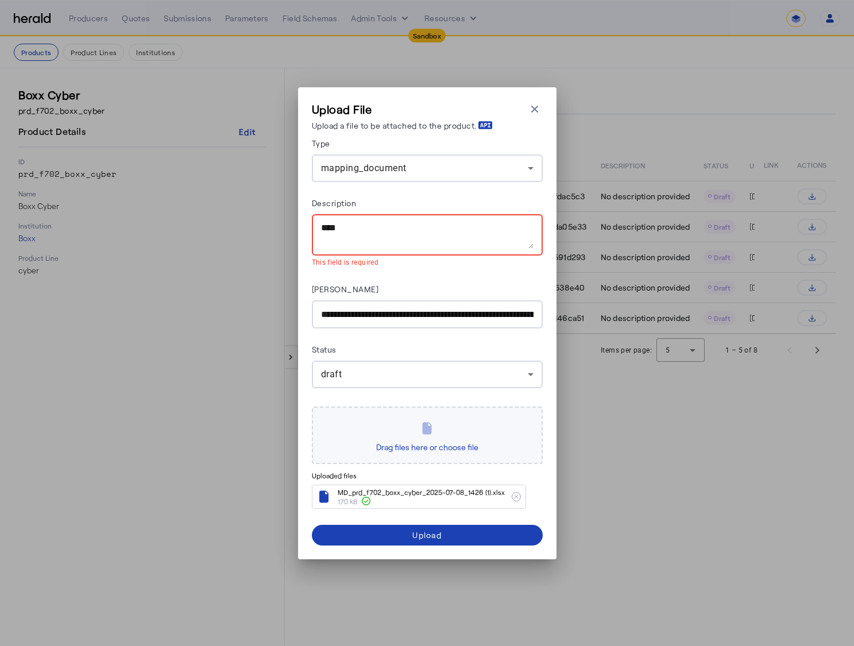
click at [458, 521] on span "submit" at bounding box center [427, 535] width 231 height 28
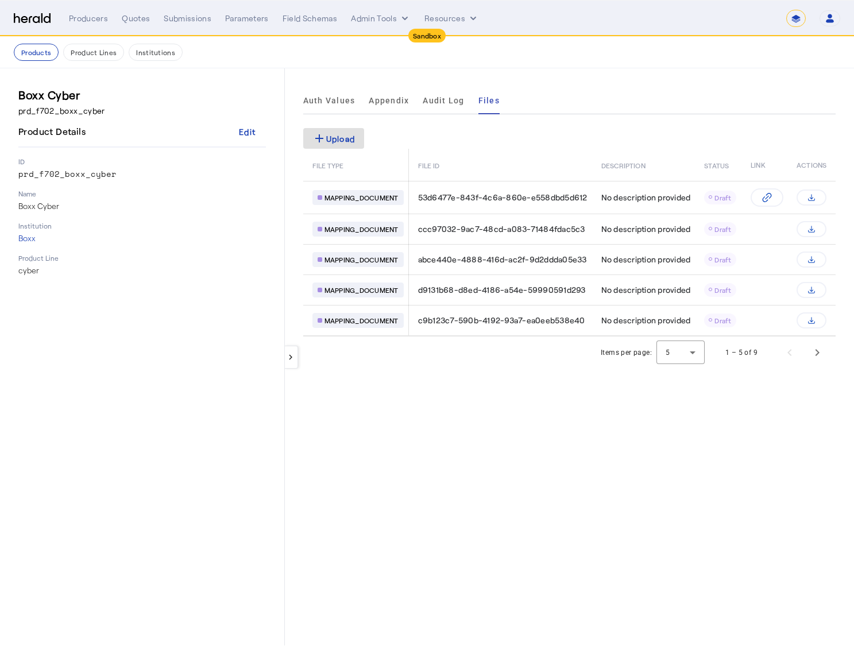
drag, startPoint x: 565, startPoint y: 154, endPoint x: 719, endPoint y: 164, distance: 154.1
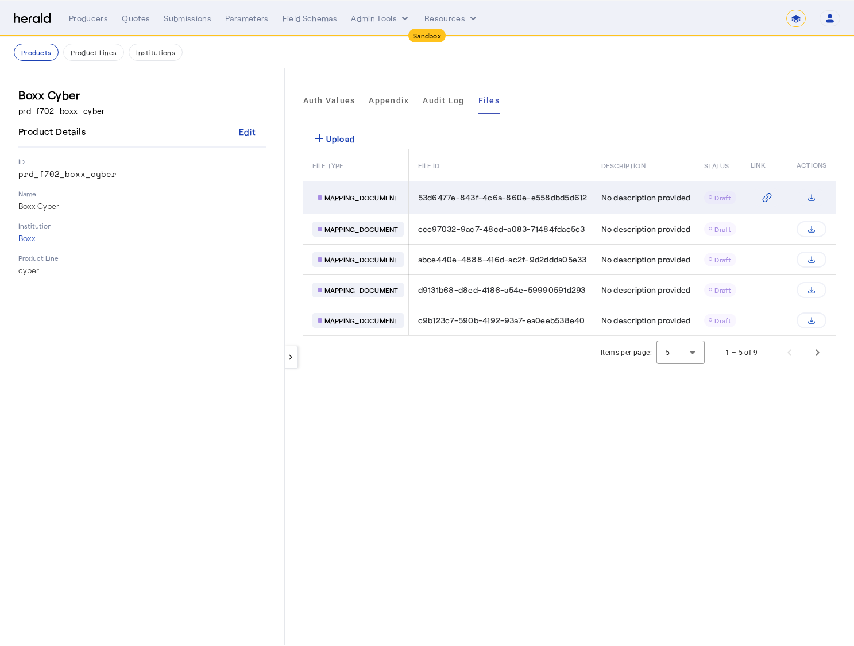
drag, startPoint x: 528, startPoint y: 145, endPoint x: 519, endPoint y: 195, distance: 50.8
click at [528, 146] on div "add Upload" at bounding box center [569, 138] width 532 height 21
click at [518, 196] on span "53d6477e-843f-4c6a-860e-e558dbd5d612" at bounding box center [502, 197] width 169 height 11
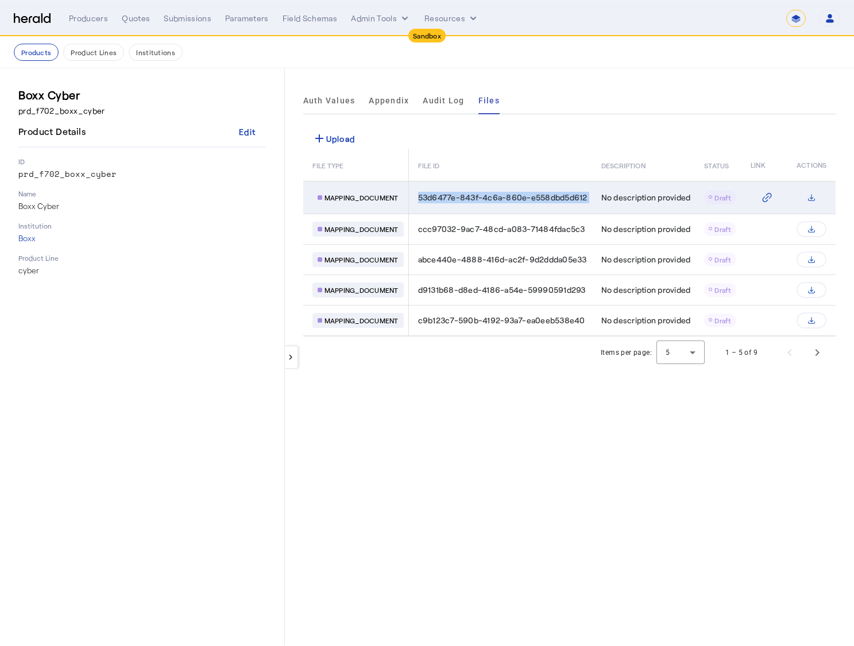
click at [518, 196] on span "53d6477e-843f-4c6a-860e-e558dbd5d612" at bounding box center [502, 197] width 169 height 11
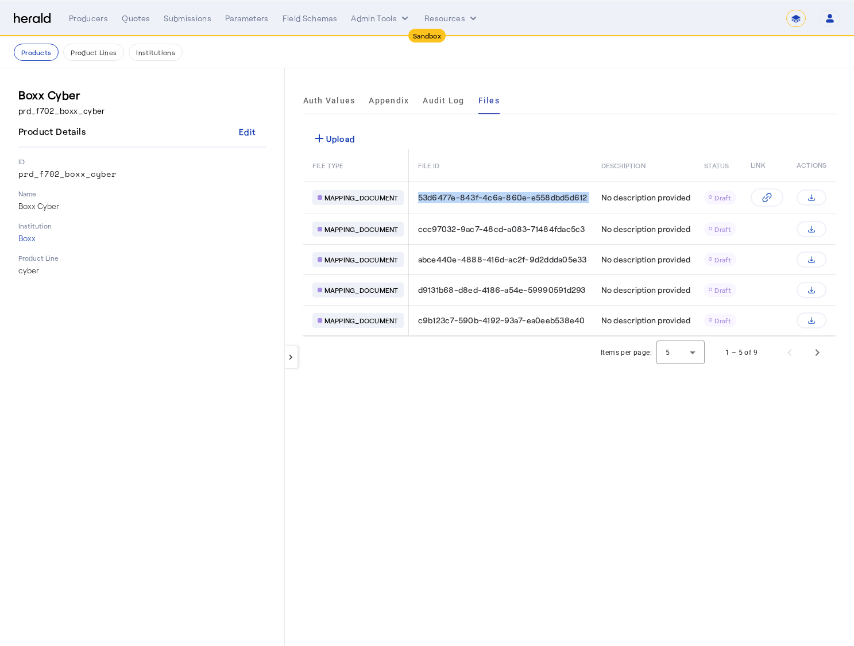
copy span "53d6477e-843f-4c6a-860e-e558dbd5d612"
click at [485, 132] on div "add Upload" at bounding box center [569, 138] width 532 height 21
click at [170, 64] on nav "Products Product Lines Institutions" at bounding box center [427, 53] width 854 height 32
click at [122, 23] on div "Quotes" at bounding box center [136, 18] width 28 height 11
select select "pfm_2v8p_herald_api"
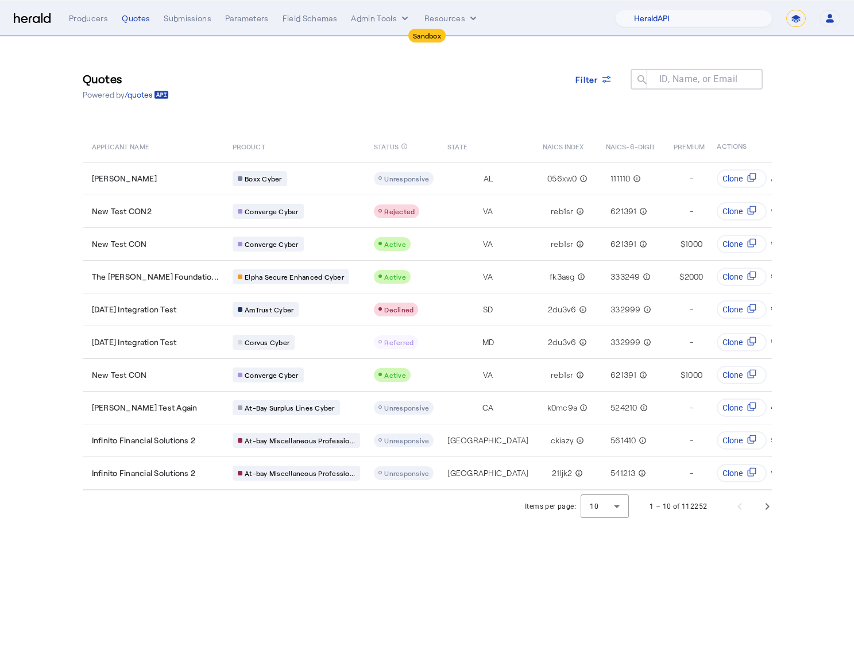
click at [322, 95] on div "Quotes Powered by /quotes Filter ID, Name, or Email search" at bounding box center [427, 86] width 689 height 52
click at [207, 159] on th "APPLICANT NAME" at bounding box center [153, 146] width 141 height 32
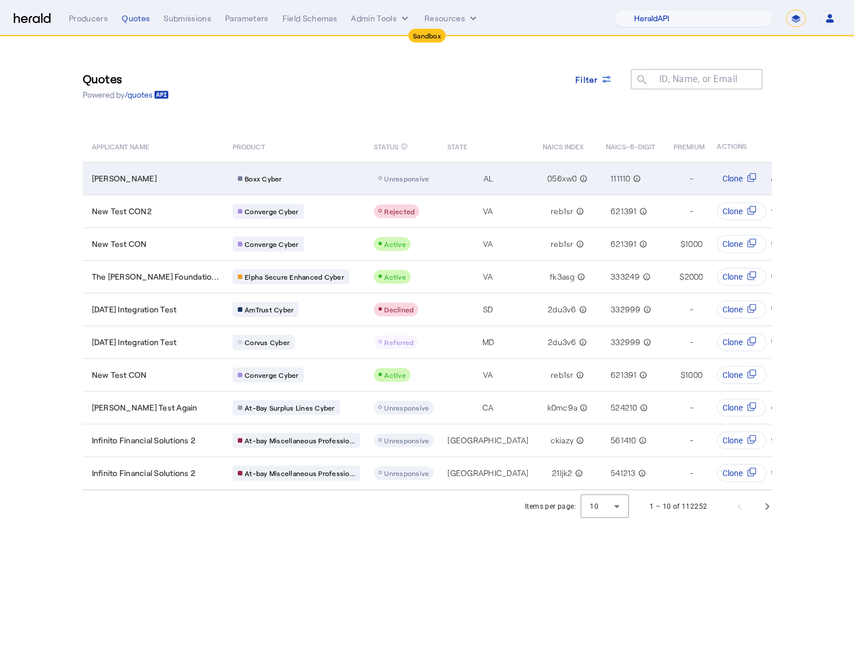
click at [204, 176] on div "[PERSON_NAME]" at bounding box center [155, 178] width 127 height 11
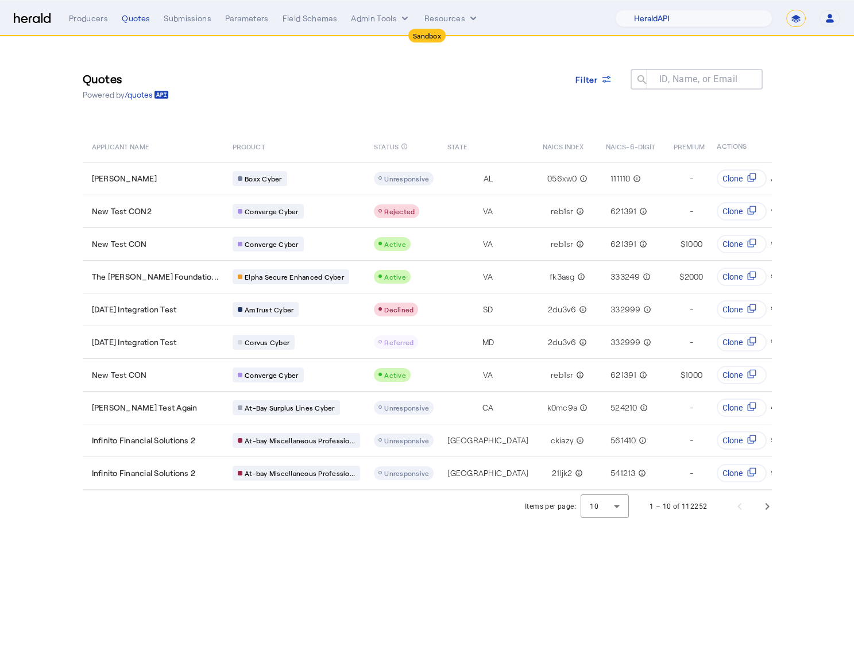
click at [474, 68] on div "Quotes Powered by /quotes Filter ID, Name, or Email search" at bounding box center [427, 86] width 689 height 52
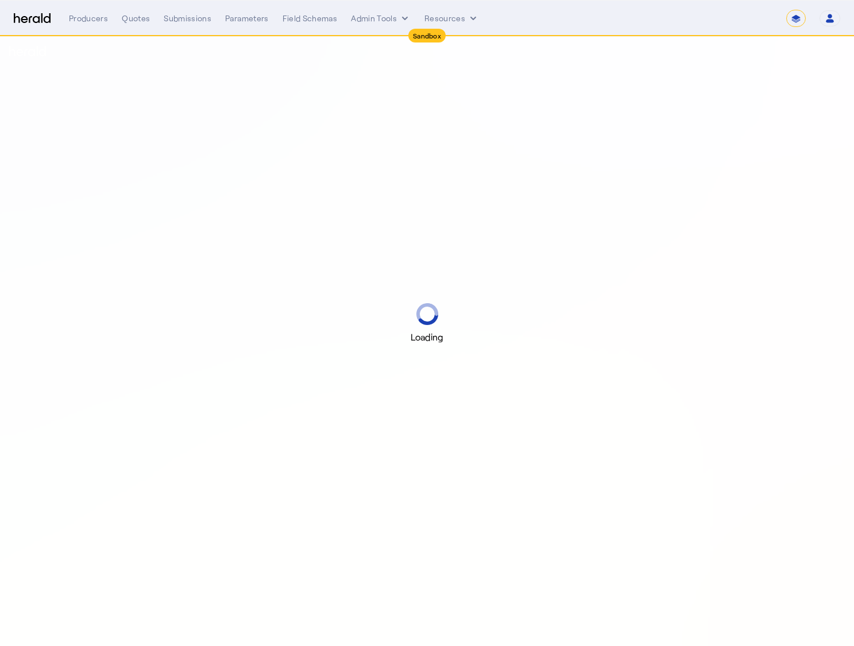
select select "*******"
select select "pfm_2v8p_herald_api"
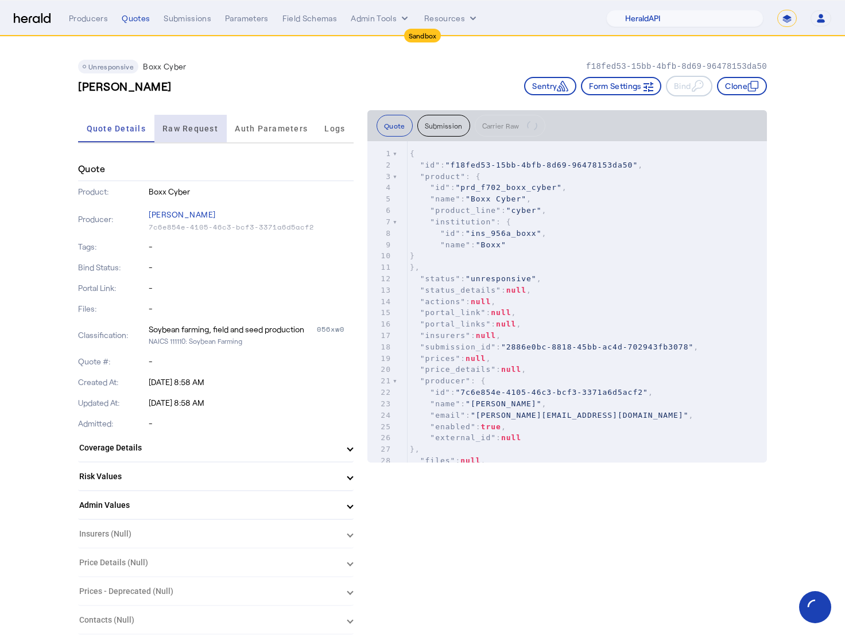
click at [199, 127] on span "Raw Request" at bounding box center [190, 129] width 56 height 8
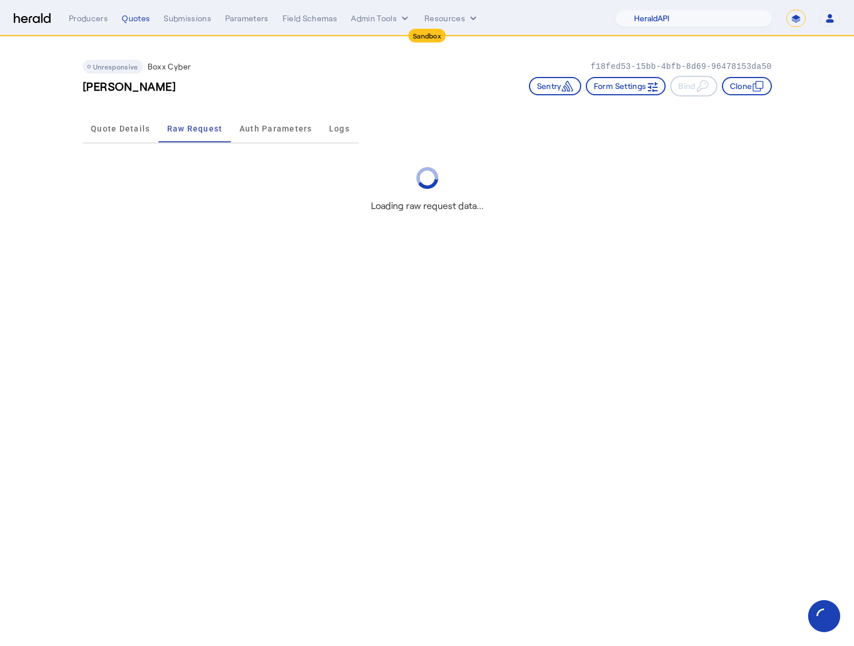
click at [315, 62] on div "Unresponsive Boxx Cyber f18fed53-15bb-4bfb-8d69-96478153da50" at bounding box center [427, 67] width 689 height 14
click at [404, 103] on div "Unresponsive Boxx Cyber f18fed53-15bb-4bfb-8d69-96478153da50 [PERSON_NAME] Sent…" at bounding box center [427, 73] width 689 height 73
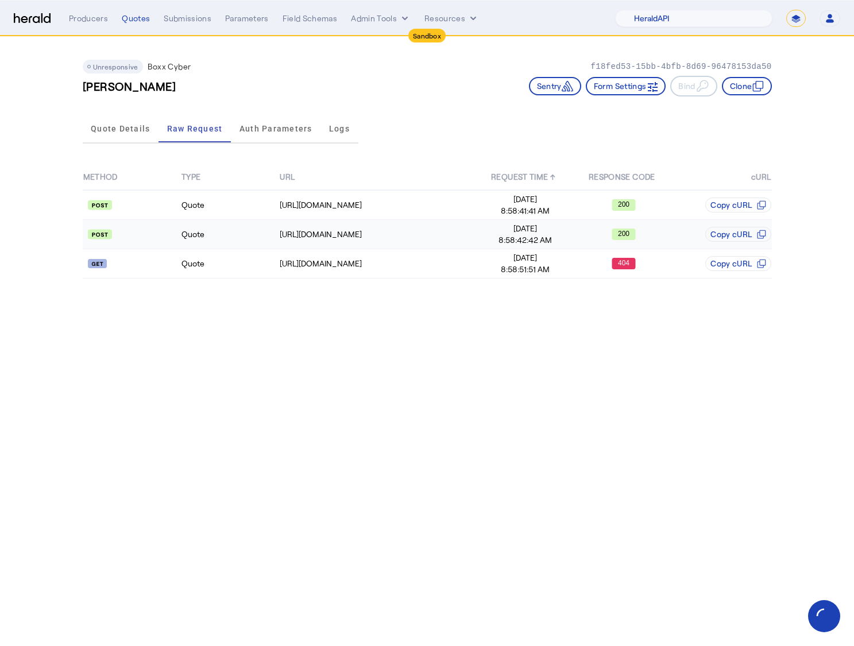
click at [263, 242] on td "Quote" at bounding box center [230, 234] width 98 height 29
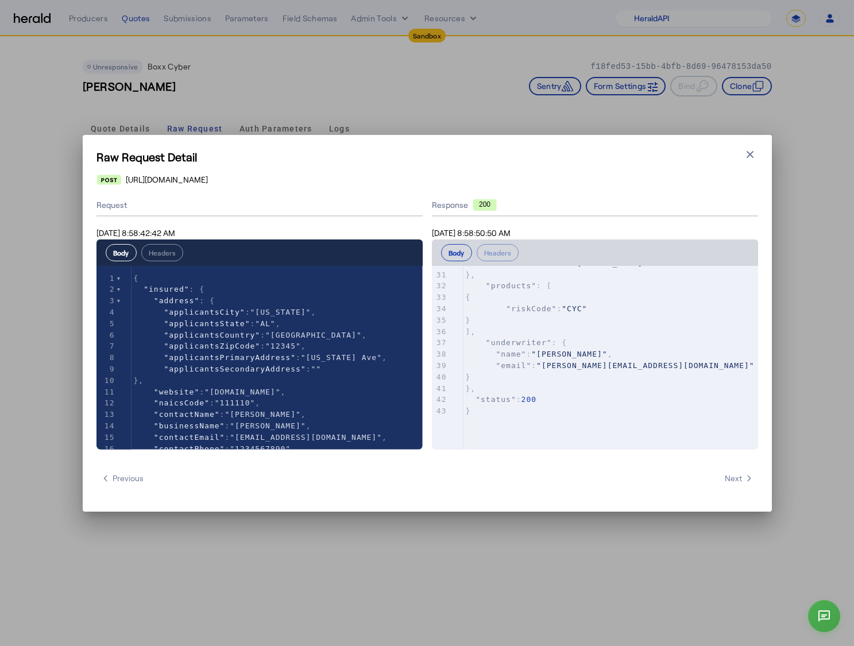
scroll to position [375, 0]
click at [751, 154] on icon "button" at bounding box center [749, 154] width 11 height 11
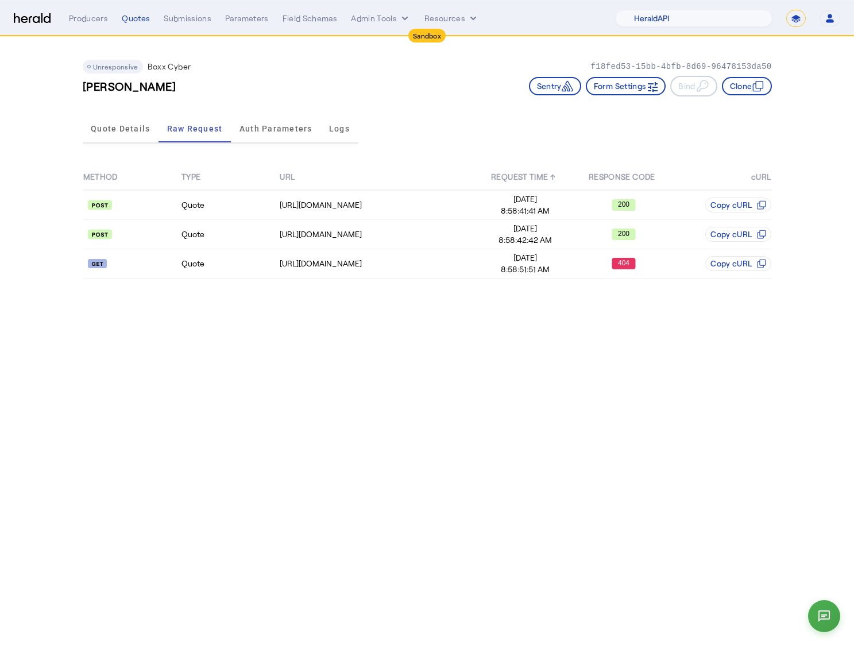
click at [324, 76] on div "Brad Altenwerth Sentry Form Settings Bind Clone" at bounding box center [427, 86] width 689 height 21
click at [292, 132] on span "Auth Parameters" at bounding box center [275, 129] width 73 height 8
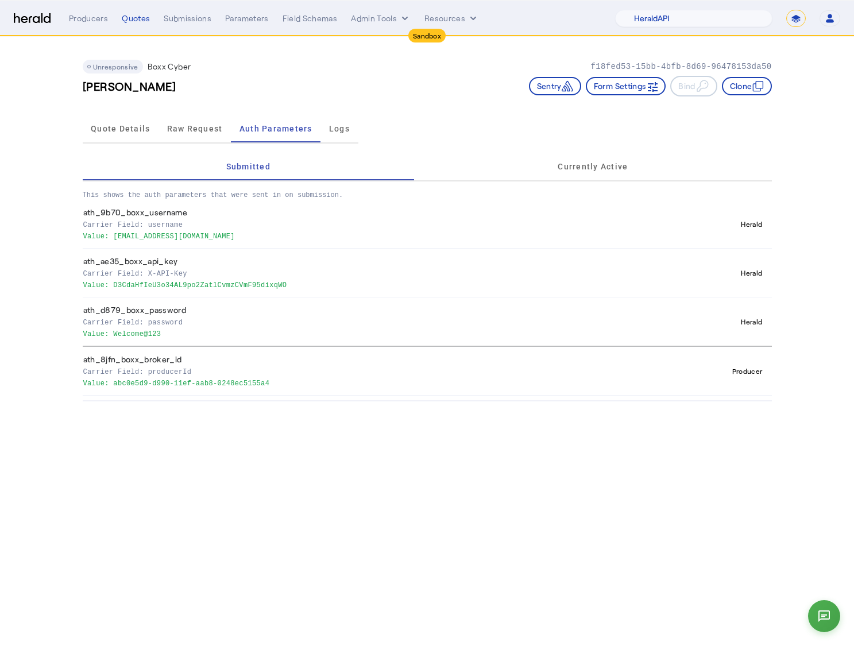
click at [262, 288] on p "Value: D3CdaHfIeU3o34AL9po2ZatlCvmzCVmF95dixqWO" at bounding box center [361, 283] width 557 height 11
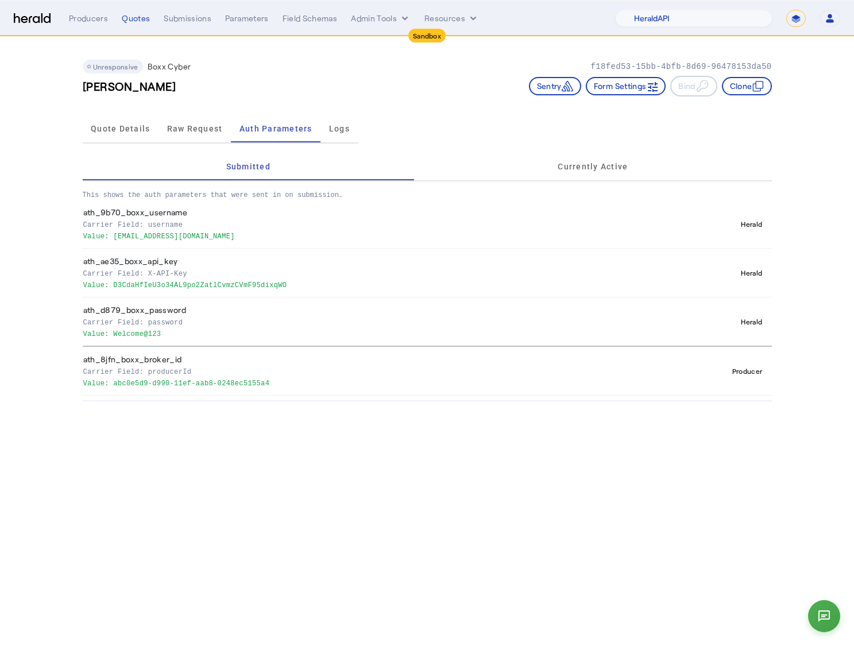
click at [328, 288] on p "Value: D3CdaHfIeU3o34AL9po2ZatlCvmzCVmF95dixqWO" at bounding box center [361, 283] width 557 height 11
drag, startPoint x: 307, startPoint y: 284, endPoint x: 174, endPoint y: 277, distance: 132.8
click at [174, 277] on th "ath_ae35_boxx_api_key Carrier Field: X-API-Key Value: D3CdaHfIeU3o34AL9po2ZatlC…" at bounding box center [364, 273] width 563 height 49
click at [144, 297] on th "ath_d879_boxx_password Carrier Field: password Value: Welcome@123" at bounding box center [364, 321] width 563 height 49
drag, startPoint x: 114, startPoint y: 286, endPoint x: 318, endPoint y: 293, distance: 203.9
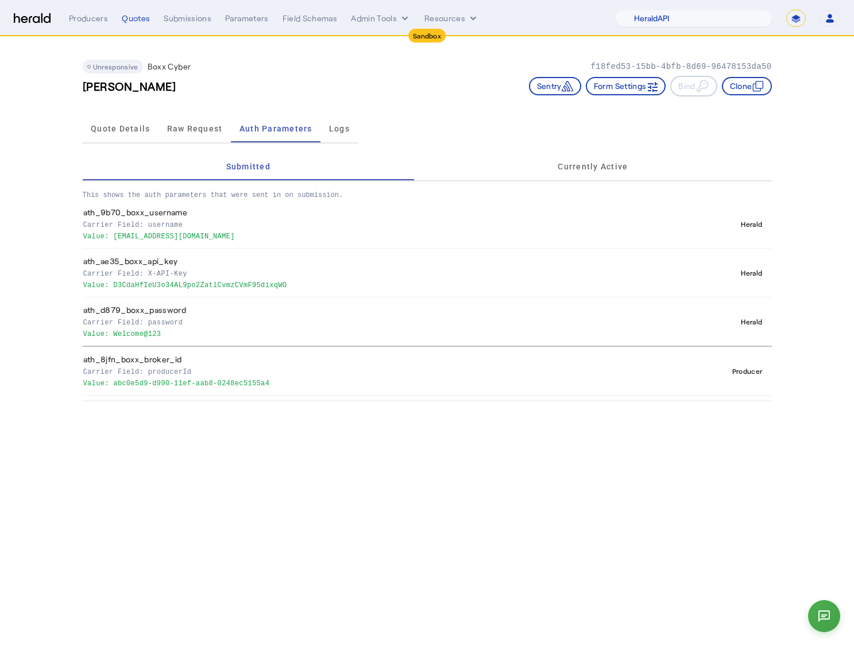
click at [318, 293] on th "ath_ae35_boxx_api_key Carrier Field: X-API-Key Value: D3CdaHfIeU3o34AL9po2ZatlC…" at bounding box center [364, 273] width 563 height 49
copy p "D3CdaHfIeU3o34AL9po2ZatlCvmzCVmF95dixqWO"
drag, startPoint x: 216, startPoint y: 516, endPoint x: 3, endPoint y: 498, distance: 214.3
click at [216, 516] on body "Sandbox Menu Producers Quotes Submissions Parameters Field Schemas Admin Tools …" at bounding box center [427, 323] width 854 height 646
click at [251, 284] on p "Value: D3CdaHfIeU3o34AL9po2ZatlCvmzCVmF95dixqWO" at bounding box center [361, 283] width 557 height 11
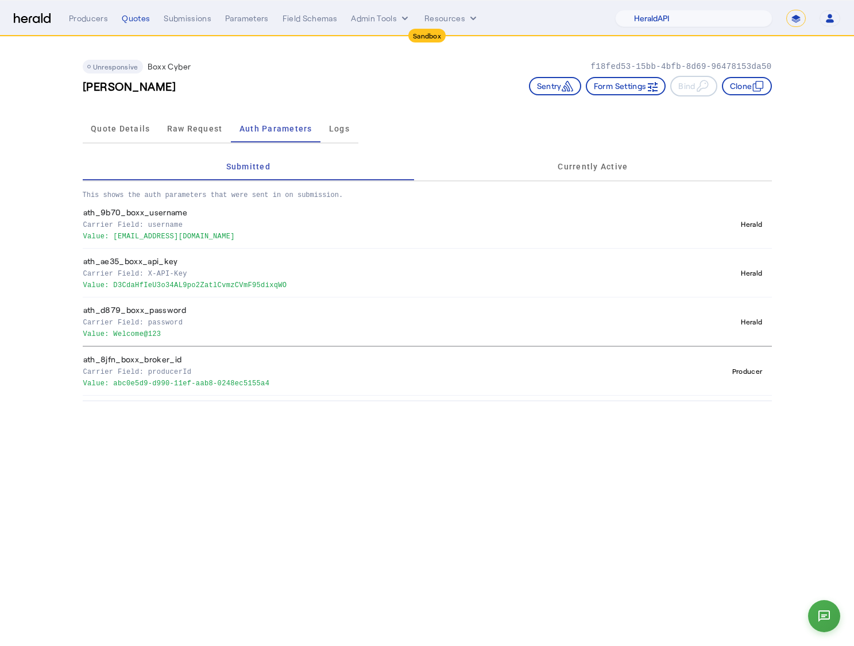
click at [251, 284] on p "Value: D3CdaHfIeU3o34AL9po2ZatlCvmzCVmF95dixqWO" at bounding box center [361, 283] width 557 height 11
copy p "D3CdaHfIeU3o34AL9po2ZatlCvmzCVmF95dixqWO"
click at [274, 473] on body "Sandbox Menu Producers Quotes Submissions Parameters Field Schemas Admin Tools …" at bounding box center [427, 323] width 854 height 646
click at [193, 134] on span "Raw Request" at bounding box center [195, 129] width 56 height 28
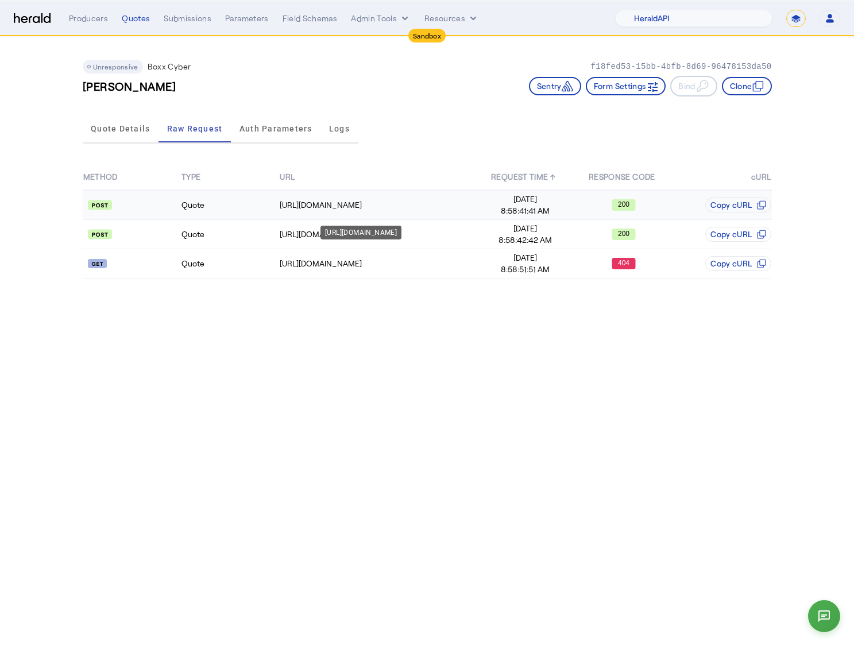
click at [339, 200] on div "[URL][DOMAIN_NAME]" at bounding box center [378, 204] width 196 height 11
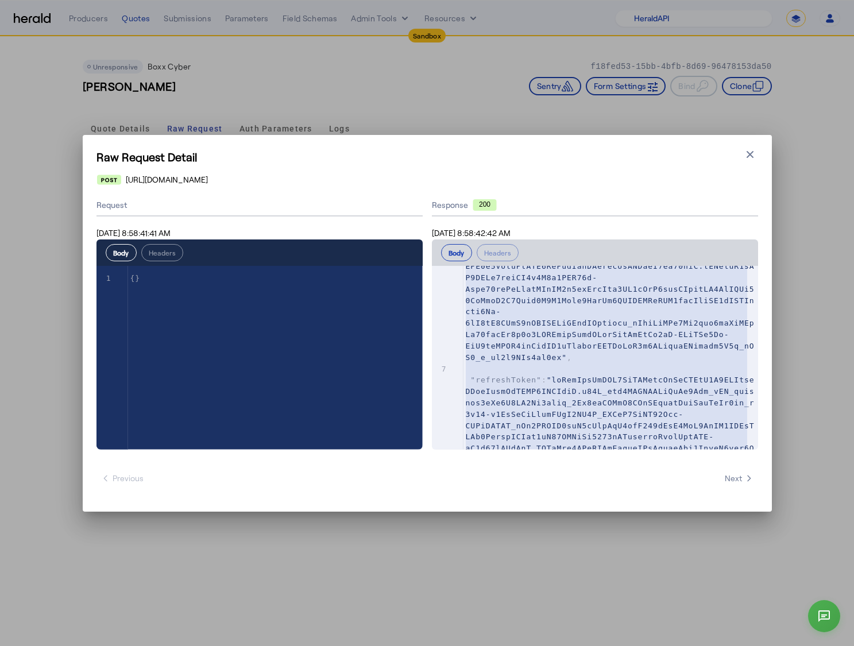
scroll to position [247, 0]
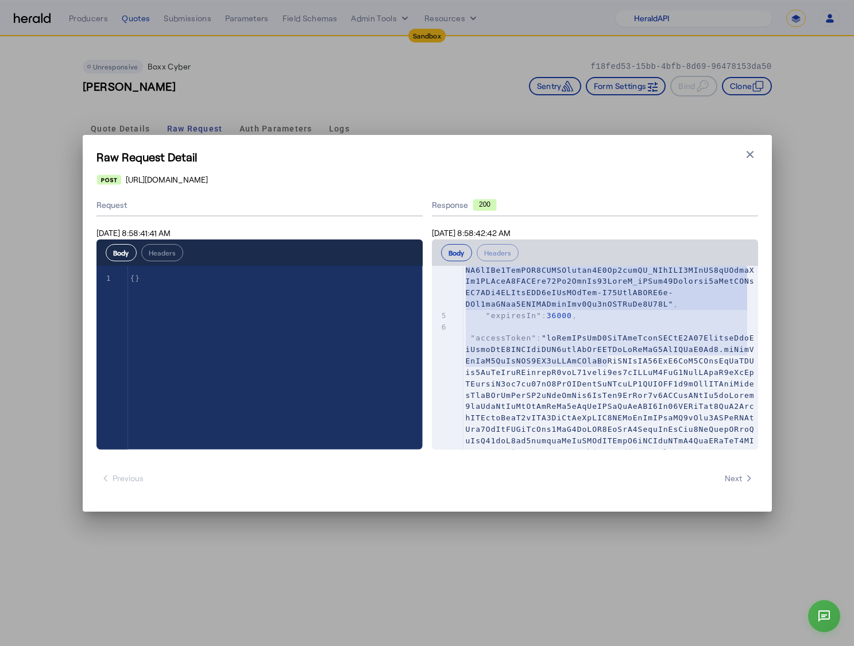
type textarea "**********"
drag, startPoint x: 473, startPoint y: 324, endPoint x: 606, endPoint y: 339, distance: 134.1
click at [607, 346] on div "1 { 2 "code" : "OPERATION_SUCCESS" , 3 "data" : { 4 "idToken" : , 5 "expiresIn"…" at bounding box center [610, 532] width 295 height 1012
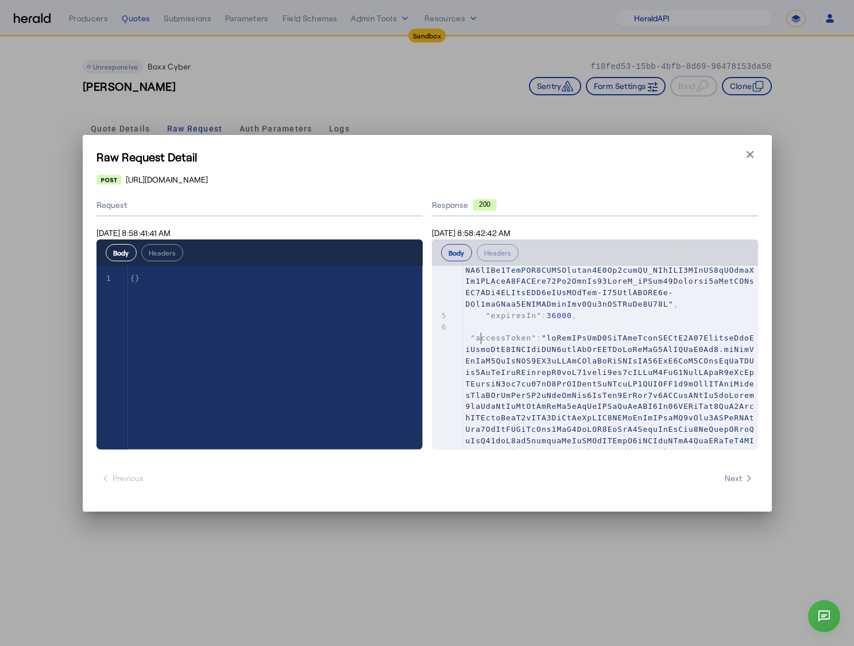
click at [482, 334] on span at bounding box center [610, 452] width 289 height 236
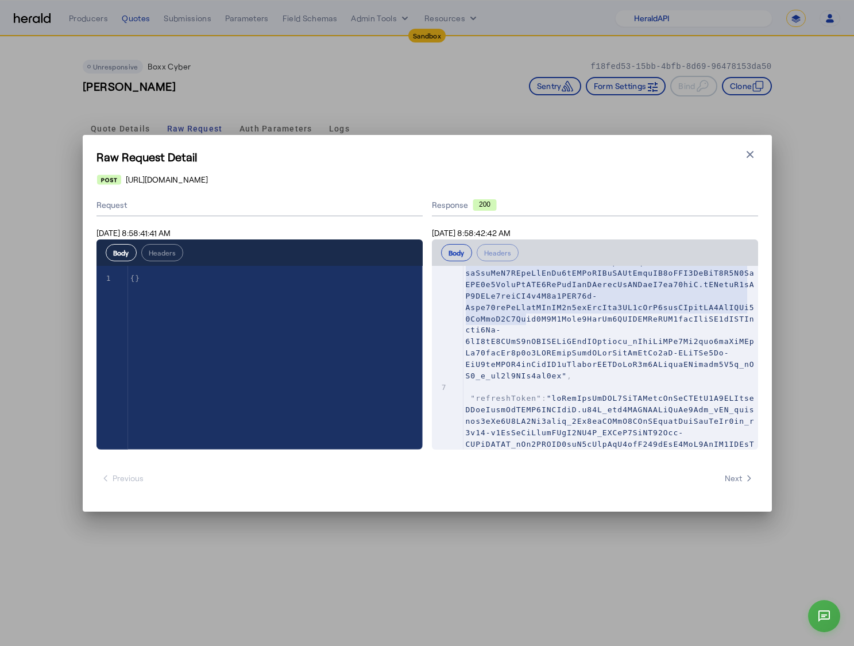
scroll to position [854, 0]
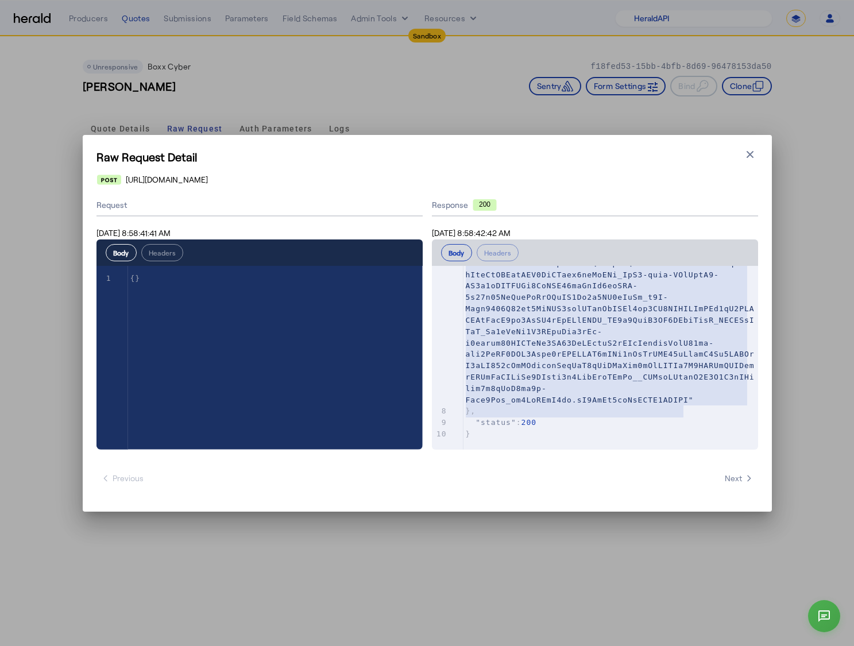
type textarea "**********"
drag, startPoint x: 469, startPoint y: 337, endPoint x: 687, endPoint y: 407, distance: 229.1
click at [638, 311] on span at bounding box center [610, 195] width 289 height 418
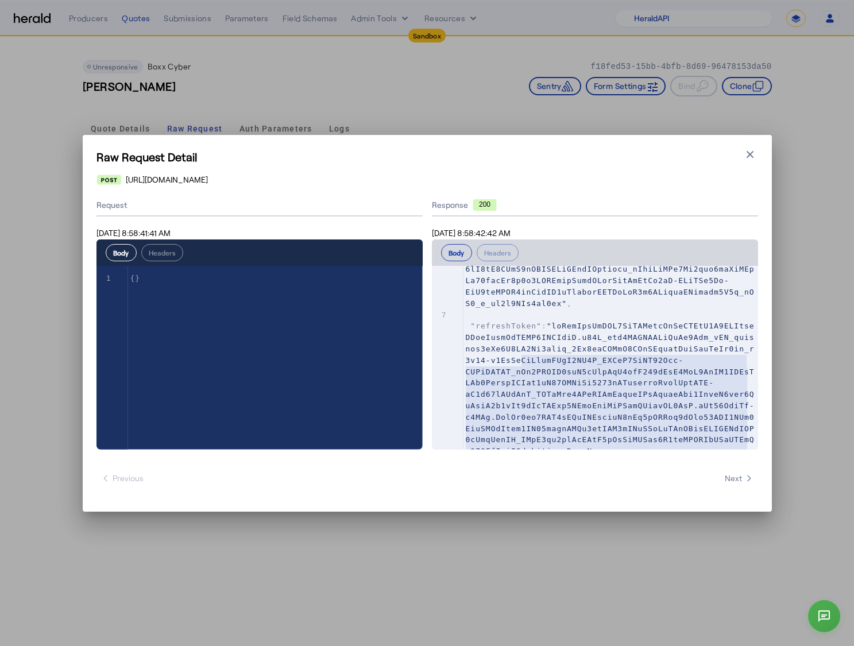
scroll to position [509, 0]
type textarea "**********"
drag, startPoint x: 688, startPoint y: 402, endPoint x: 500, endPoint y: 346, distance: 195.8
click at [500, 346] on pre ""refreshToken" :" at bounding box center [610, 528] width 295 height 432
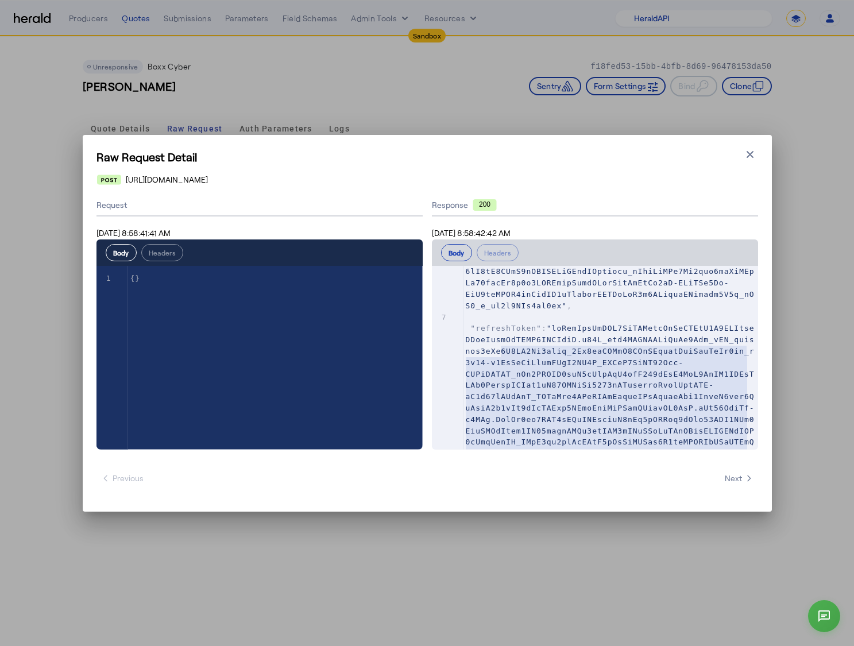
scroll to position [506, 0]
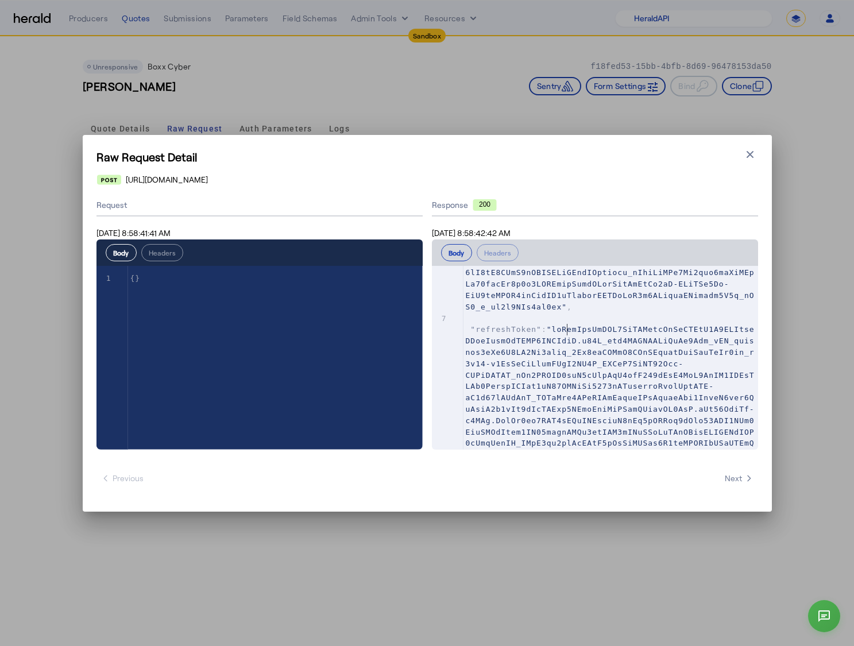
click at [566, 331] on span at bounding box center [610, 534] width 289 height 418
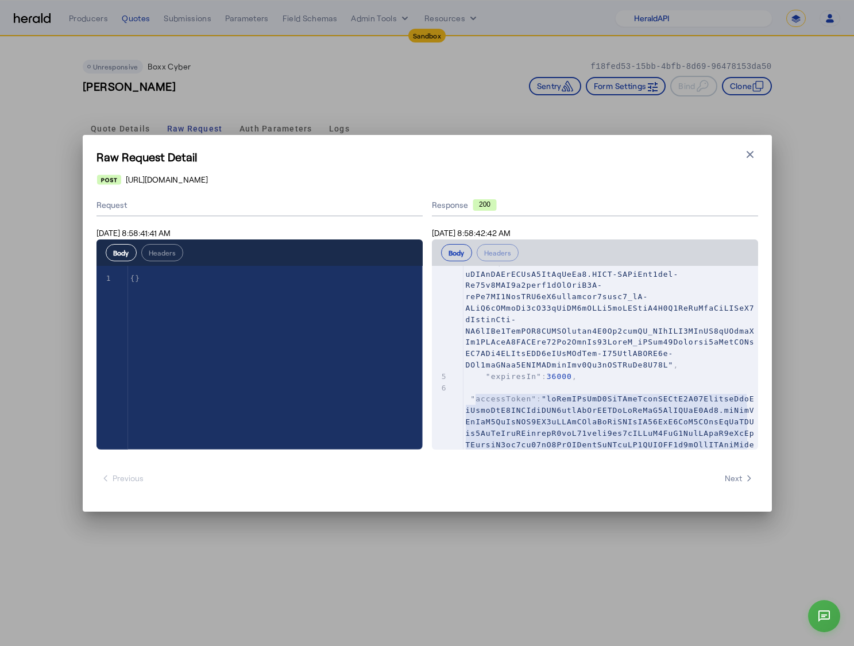
type textarea "**********"
drag, startPoint x: 572, startPoint y: 308, endPoint x: 471, endPoint y: 401, distance: 137.8
click at [471, 401] on span at bounding box center [610, 512] width 289 height 236
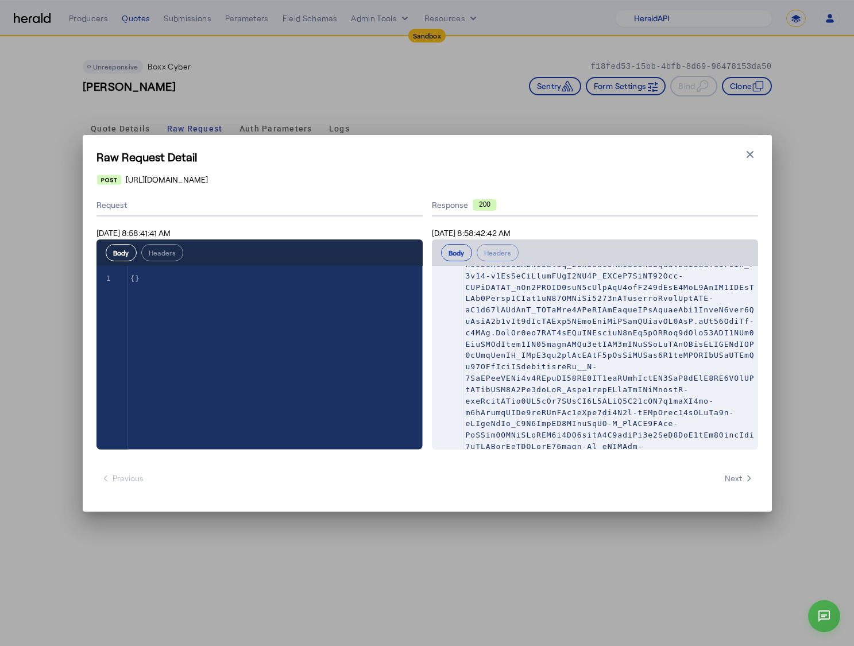
scroll to position [532, 0]
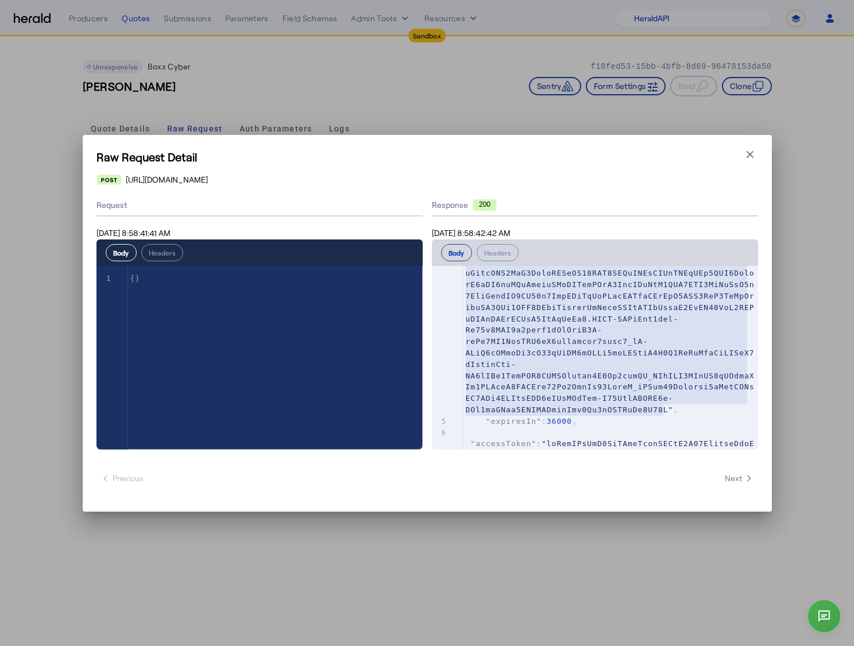
type textarea "**********"
drag, startPoint x: 471, startPoint y: 323, endPoint x: 667, endPoint y: 406, distance: 212.2
click at [667, 406] on span at bounding box center [610, 296] width 289 height 236
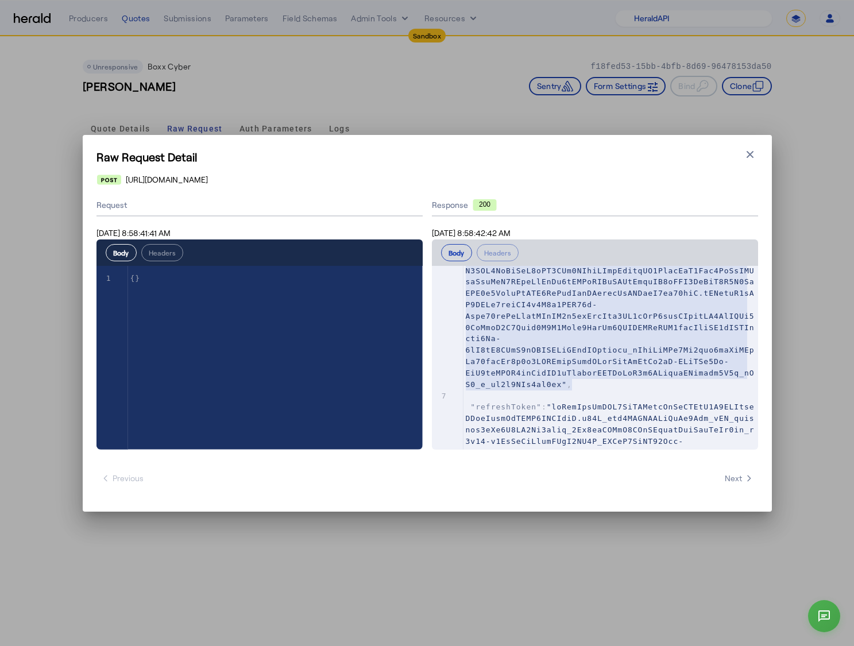
drag, startPoint x: 470, startPoint y: 306, endPoint x: 572, endPoint y: 382, distance: 126.8
click at [572, 382] on span at bounding box center [610, 270] width 289 height 236
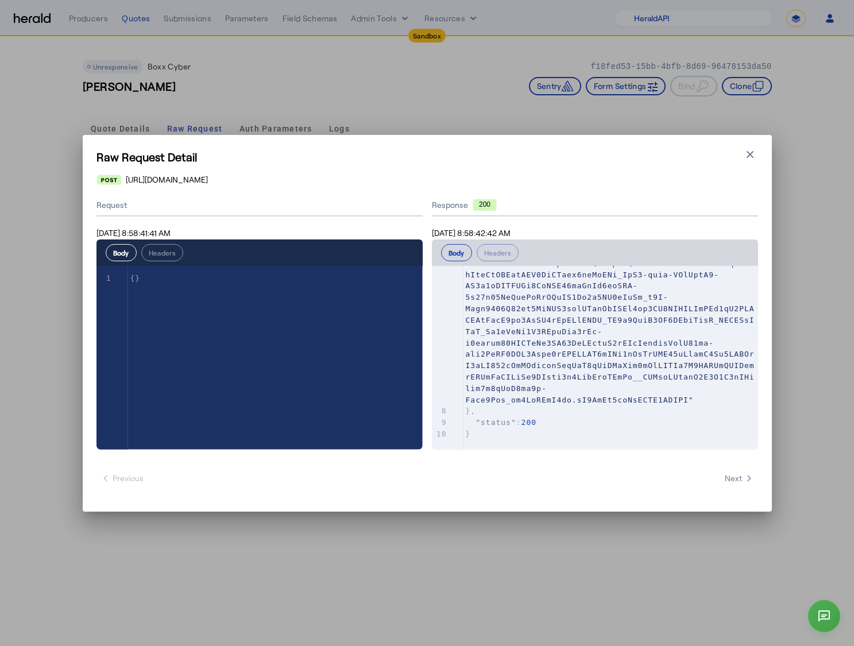
type textarea "*"
click at [658, 344] on span at bounding box center [610, 195] width 289 height 418
click at [750, 158] on icon "button" at bounding box center [749, 154] width 11 height 11
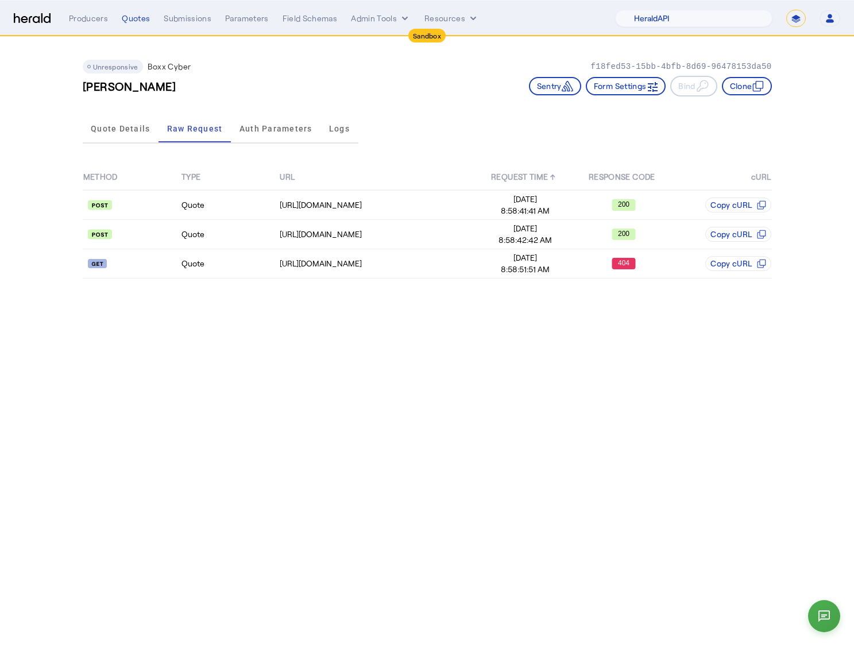
drag, startPoint x: 806, startPoint y: 145, endPoint x: 745, endPoint y: 143, distance: 60.9
click at [806, 145] on app-quote-details "Unresponsive Boxx Cyber f18fed53-15bb-4bfb-8d69-96478153da50 Brad Altenwerth Se…" at bounding box center [427, 166] width 854 height 258
click at [514, 161] on div "METHOD TYPE URL REQUEST TIME ↑ RESPONSE CODE cURL Quote https://cauat-mkt-api-p…" at bounding box center [427, 221] width 689 height 146
click at [473, 241] on td "[URL][DOMAIN_NAME]" at bounding box center [377, 234] width 197 height 29
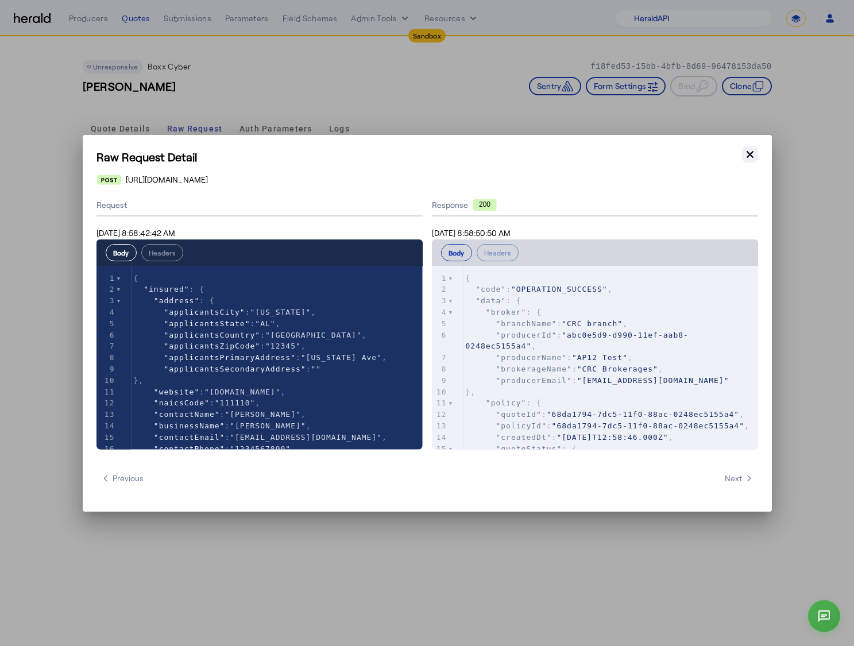
click at [749, 153] on icon "button" at bounding box center [749, 153] width 7 height 7
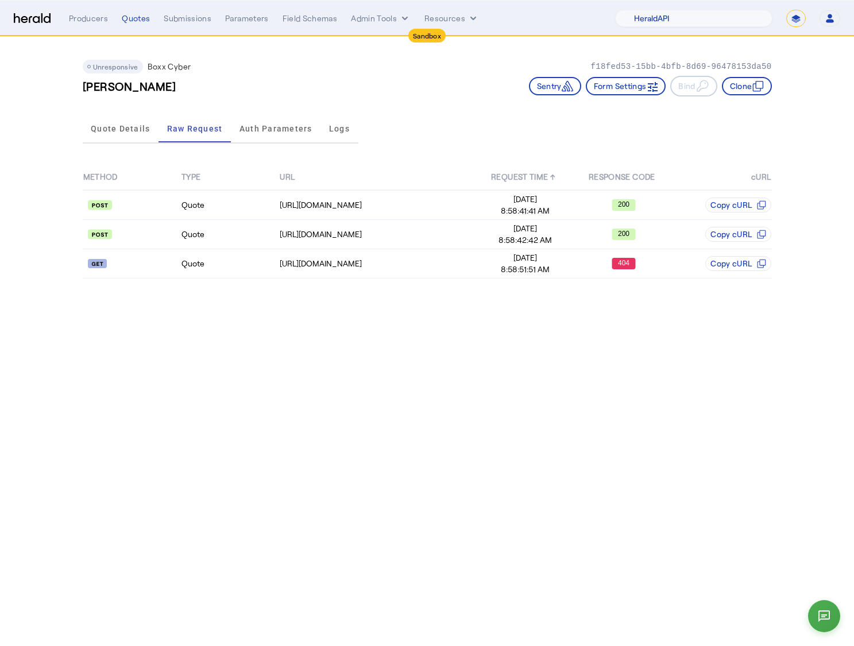
click at [762, 129] on div "Quote Details Raw Request Auth Parameters Logs" at bounding box center [427, 129] width 689 height 38
click at [736, 96] on div "Sentry Form Settings Bind Clone" at bounding box center [650, 86] width 243 height 21
click at [745, 91] on button "Clone" at bounding box center [747, 86] width 50 height 18
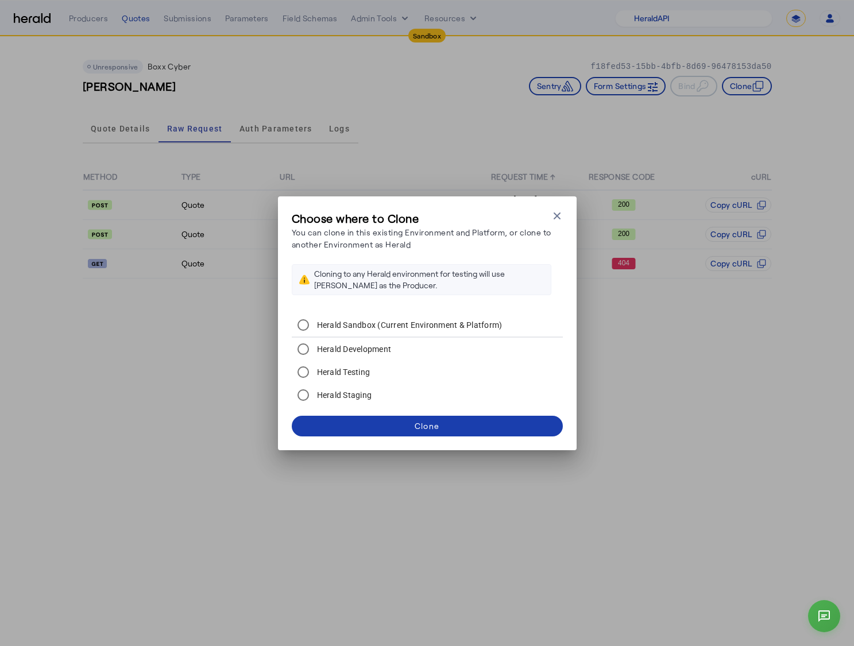
click at [462, 415] on span at bounding box center [427, 426] width 271 height 28
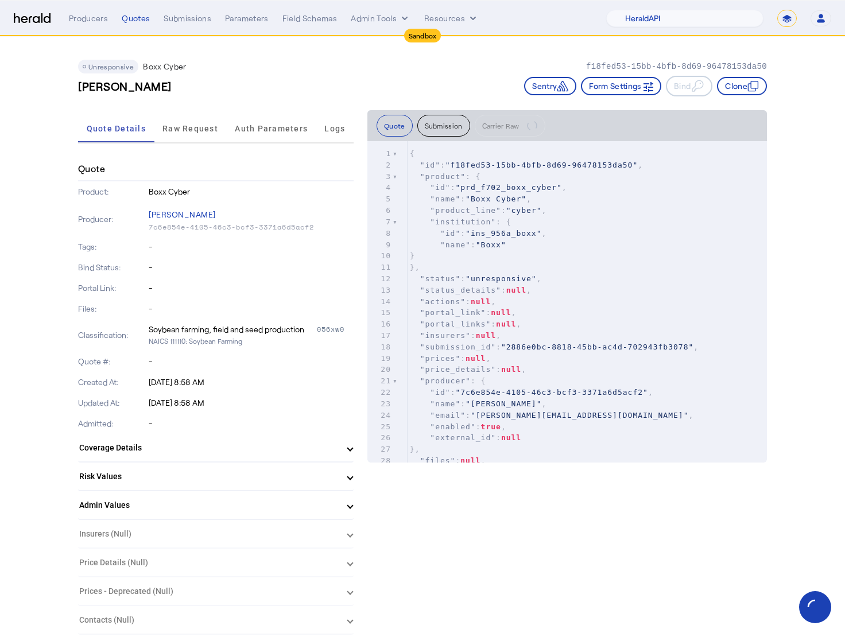
click at [628, 126] on div "Quote Submission Carrier Raw" at bounding box center [567, 126] width 381 height 22
click at [195, 126] on span "Raw Request" at bounding box center [190, 129] width 56 height 8
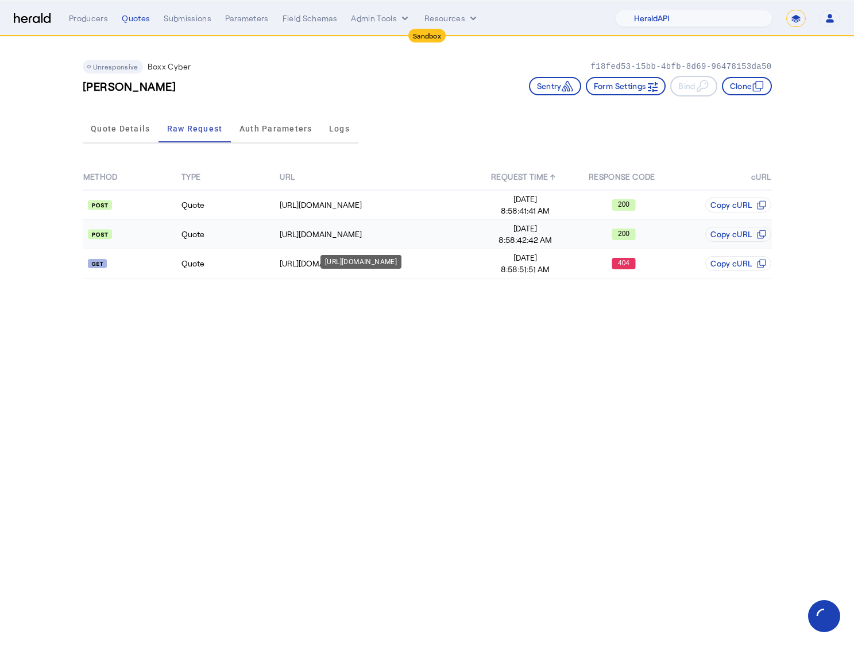
click at [339, 237] on div "[URL][DOMAIN_NAME]" at bounding box center [378, 234] width 196 height 11
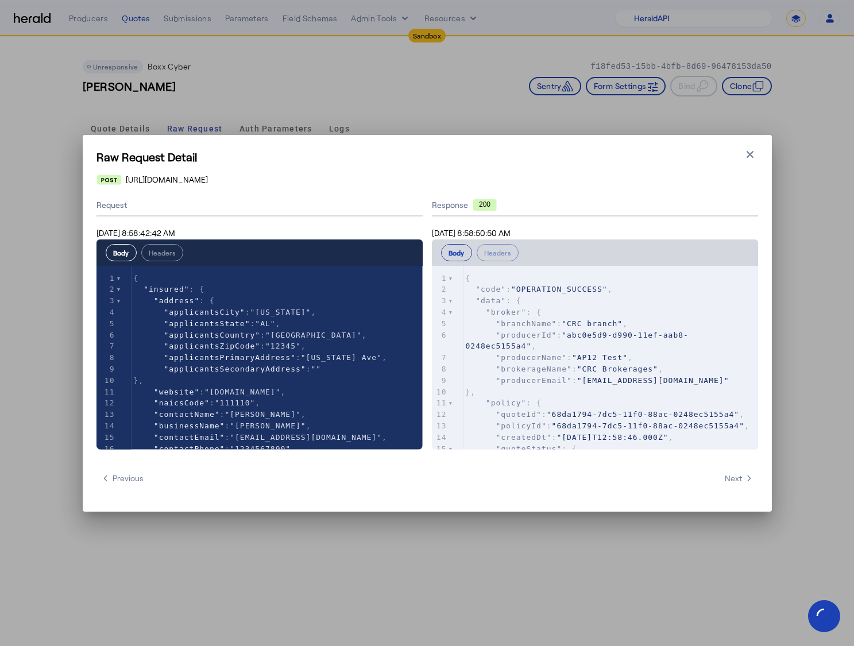
drag, startPoint x: 560, startPoint y: 382, endPoint x: 545, endPoint y: 374, distance: 17.2
click at [560, 383] on span ""producerEmail"" at bounding box center [533, 380] width 76 height 9
click at [498, 312] on span ""broker"" at bounding box center [506, 312] width 41 height 9
type textarea "**********"
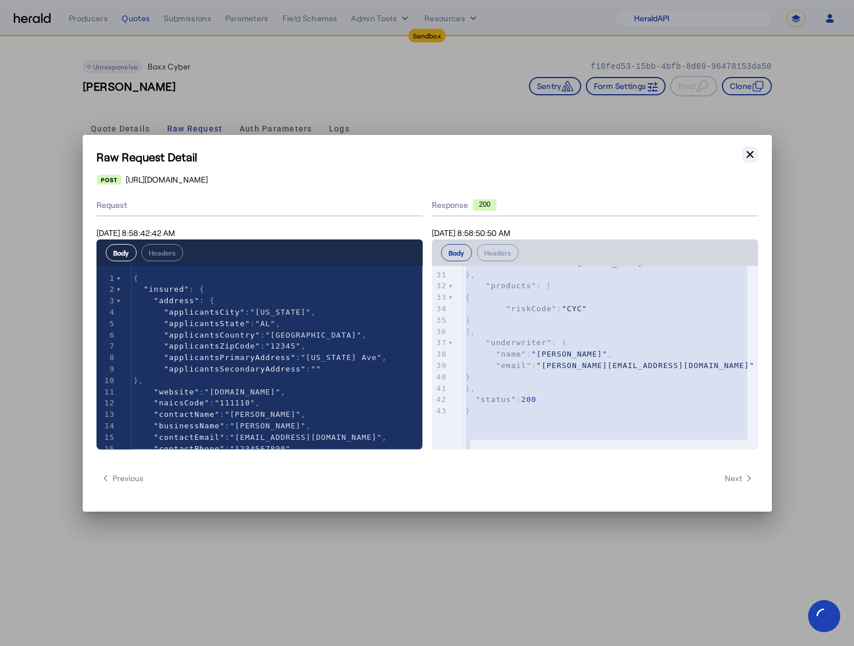
click at [748, 156] on icon "button" at bounding box center [749, 154] width 11 height 11
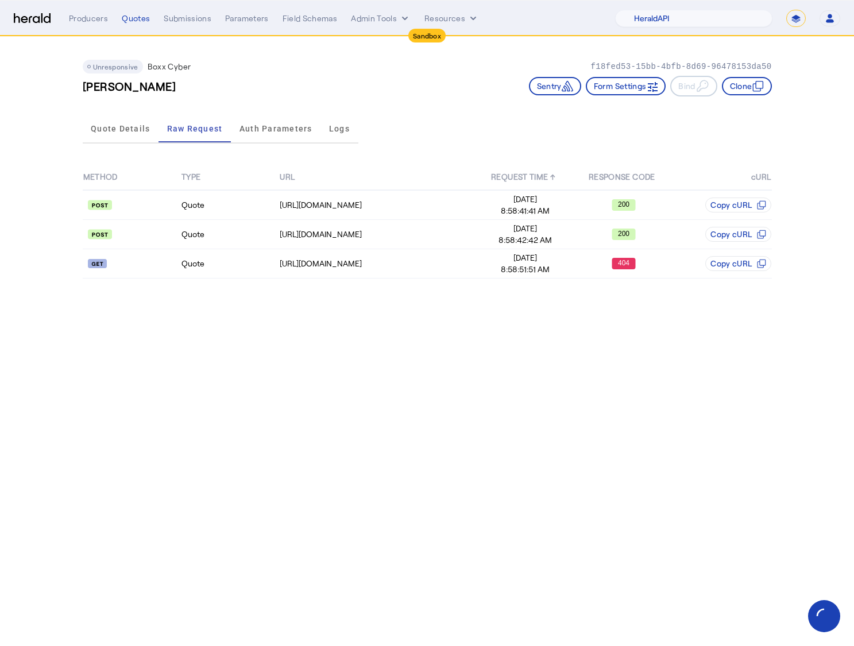
drag, startPoint x: 789, startPoint y: 354, endPoint x: 788, endPoint y: 365, distance: 11.0
click at [789, 354] on body "Sandbox Menu Producers Quotes Submissions Parameters Field Schemas Admin Tools …" at bounding box center [427, 323] width 854 height 646
click at [493, 103] on div "Unresponsive Boxx Cyber f18fed53-15bb-4bfb-8d69-96478153da50 Brad Altenwerth Se…" at bounding box center [427, 73] width 689 height 73
click at [122, 130] on span "Quote Details" at bounding box center [120, 129] width 59 height 8
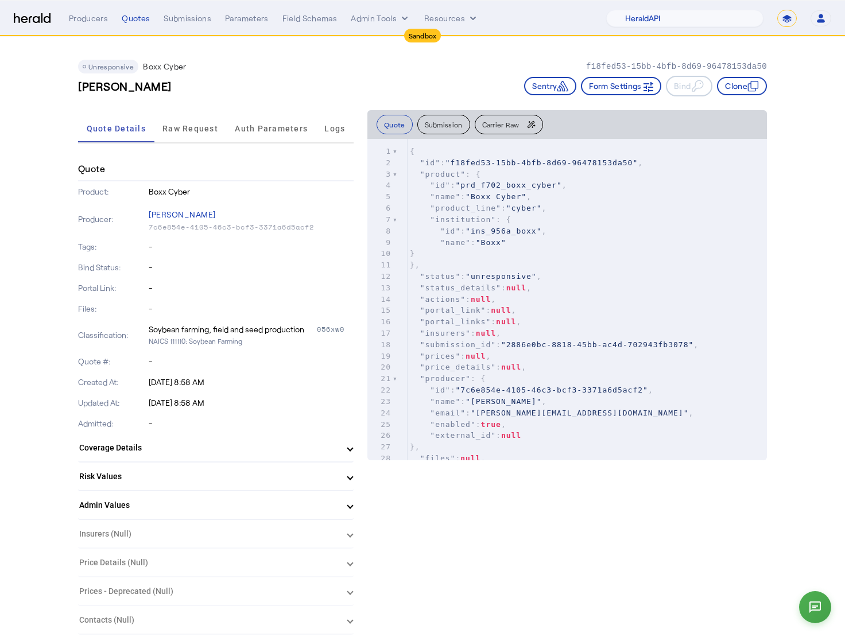
click at [439, 122] on button "Submission" at bounding box center [443, 125] width 53 height 20
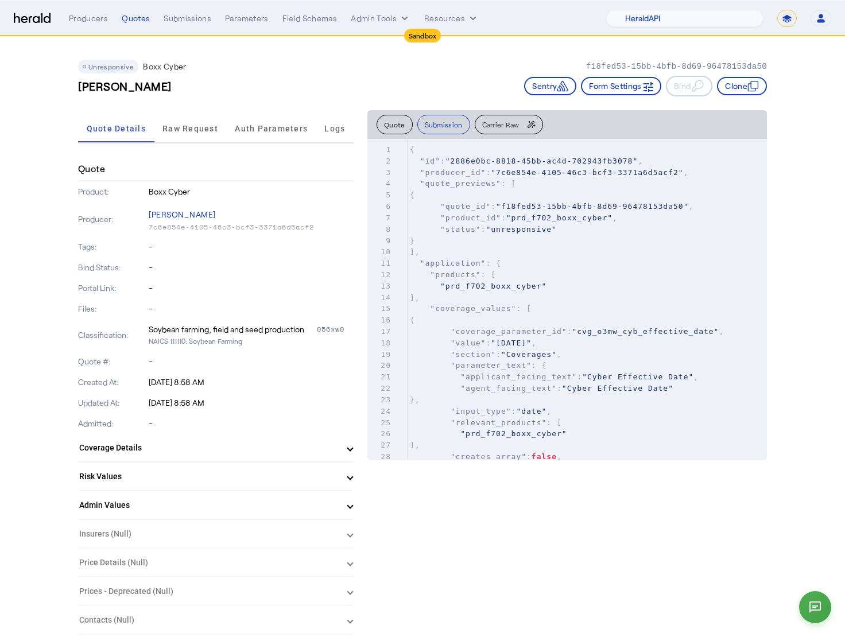
scroll to position [2, 0]
click at [510, 265] on pre ""application" : {" at bounding box center [587, 262] width 359 height 11
type textarea "**********"
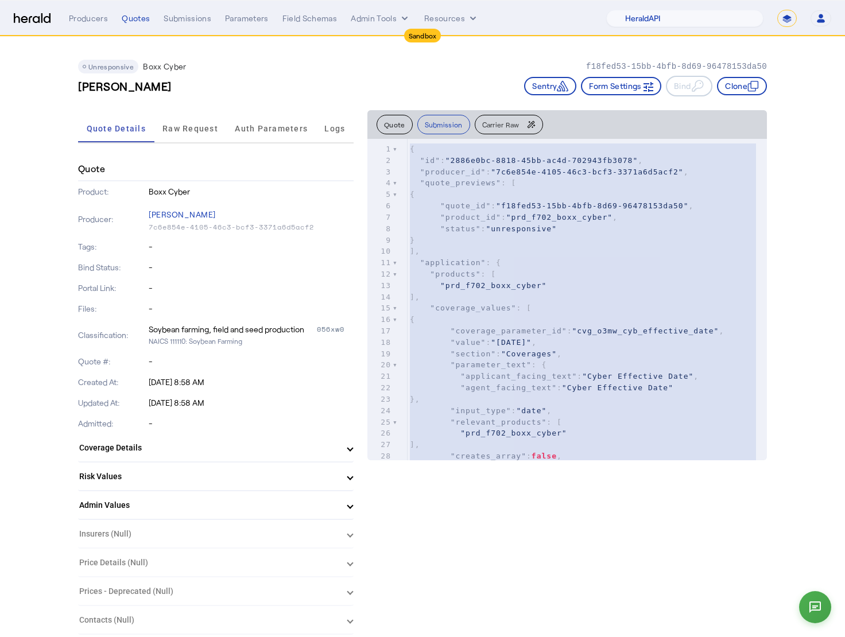
click at [255, 225] on div "Quote Product: Boxx Cyber Producer: Misty Adamson 7c6e854e-4105-46c3-bcf3-3371a…" at bounding box center [216, 396] width 276 height 478
click at [300, 71] on div "Unresponsive Boxx Cyber f18fed53-15bb-4bfb-8d69-96478153da50" at bounding box center [422, 67] width 689 height 14
click at [288, 57] on div "Unresponsive Boxx Cyber f18fed53-15bb-4bfb-8d69-96478153da50 Brad Altenwerth Se…" at bounding box center [422, 73] width 689 height 73
drag, startPoint x: 818, startPoint y: 87, endPoint x: 763, endPoint y: 88, distance: 55.1
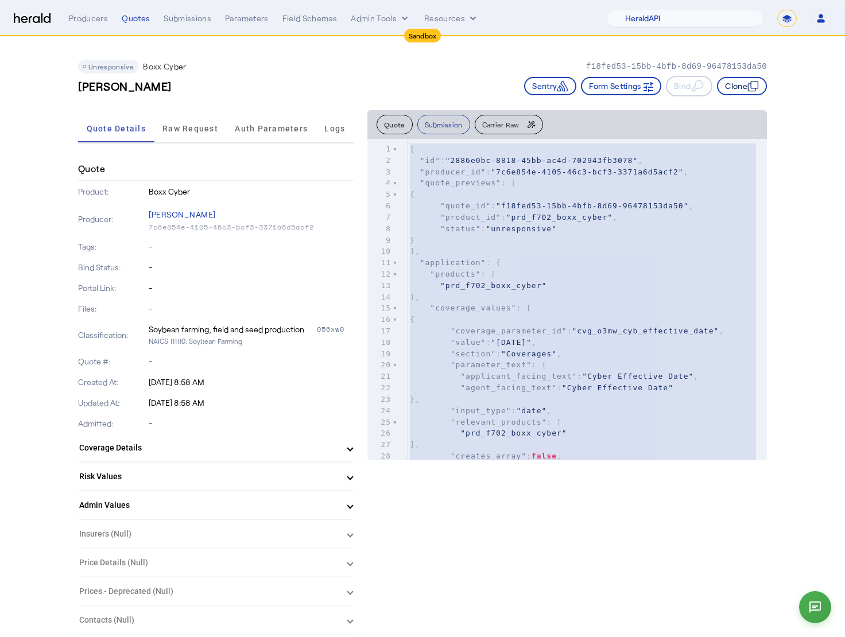
click at [759, 88] on icon "button" at bounding box center [753, 85] width 11 height 11
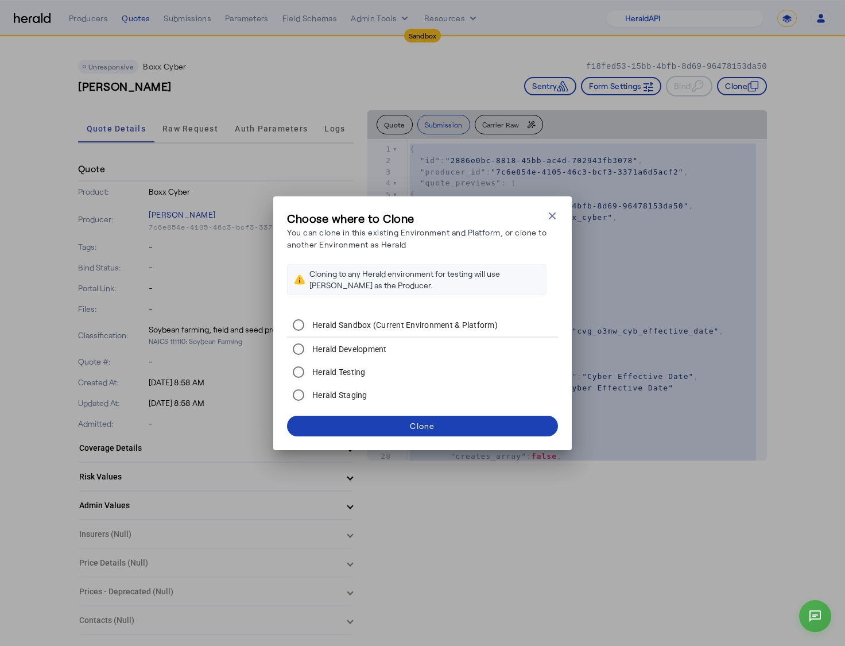
click at [256, 144] on div "Choose where to Clone You can clone in this existing Environment and Platform, …" at bounding box center [422, 323] width 845 height 646
click at [548, 217] on icon "button" at bounding box center [552, 215] width 11 height 11
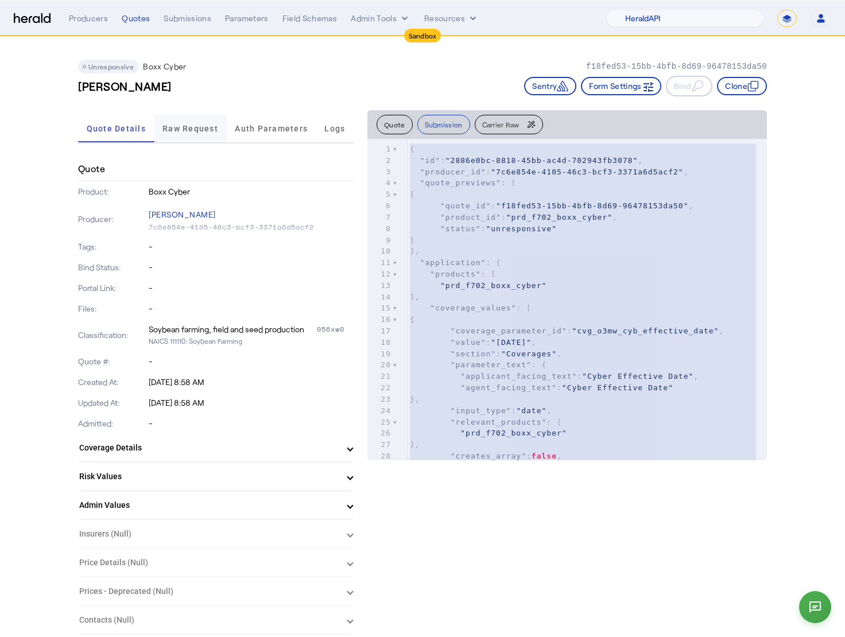
click at [197, 125] on span "Raw Request" at bounding box center [190, 129] width 56 height 8
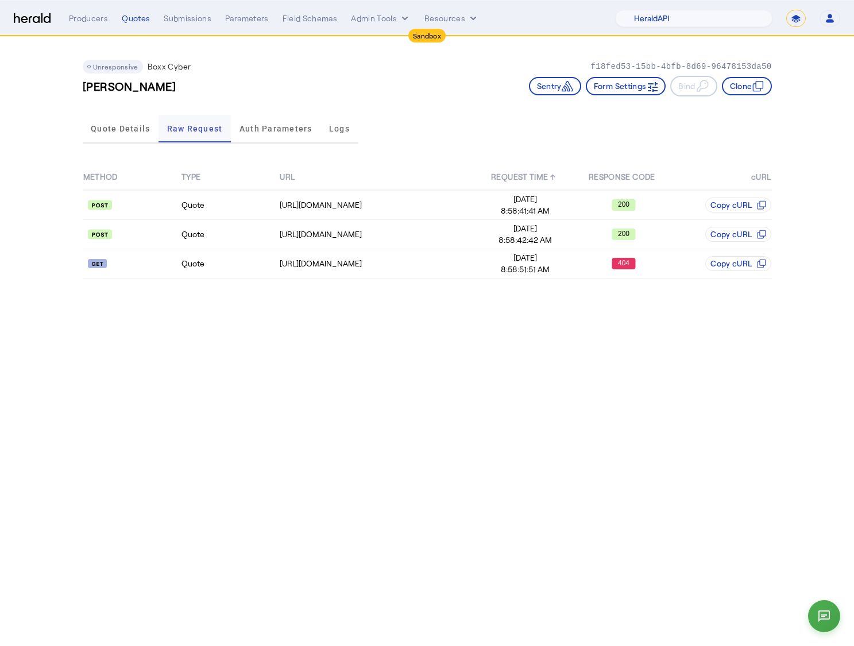
click at [141, 129] on span "Quote Details" at bounding box center [120, 129] width 59 height 8
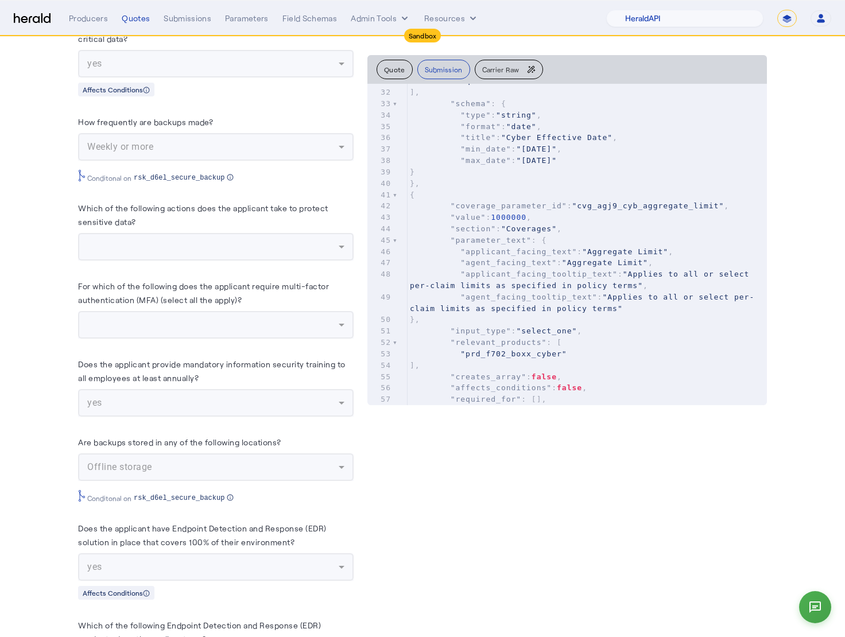
scroll to position [2591, 0]
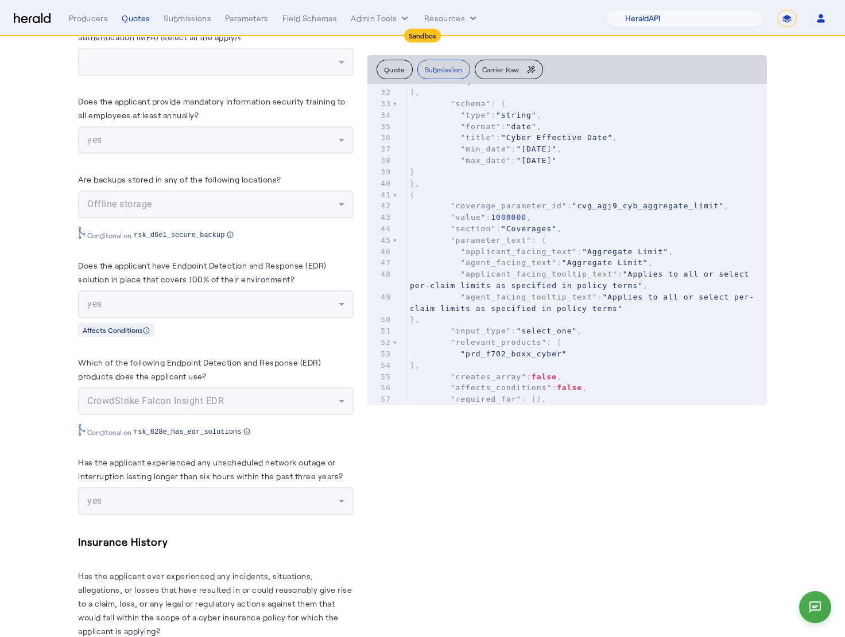
click at [513, 63] on button "Carrier Raw" at bounding box center [509, 70] width 68 height 20
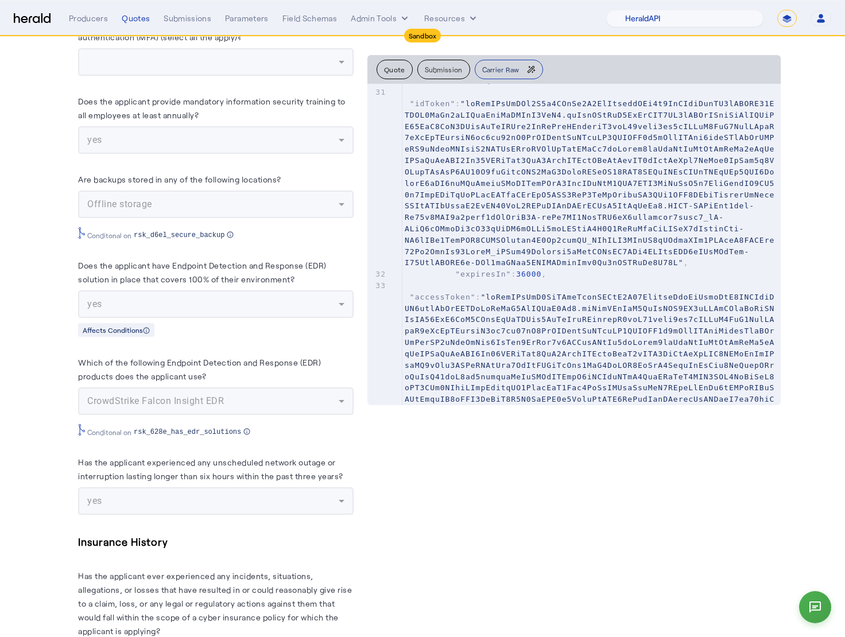
scroll to position [0, 0]
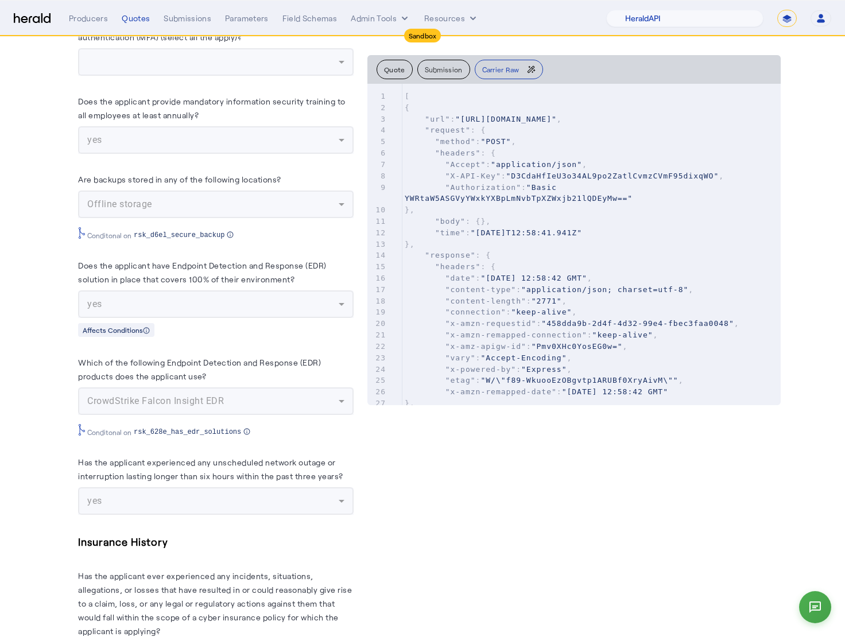
click at [560, 169] on span ""application/json"" at bounding box center [536, 164] width 91 height 9
type input "******"
click at [518, 73] on button "Carrier Raw" at bounding box center [509, 70] width 68 height 20
click at [515, 136] on pre ""request" : {" at bounding box center [591, 130] width 378 height 11
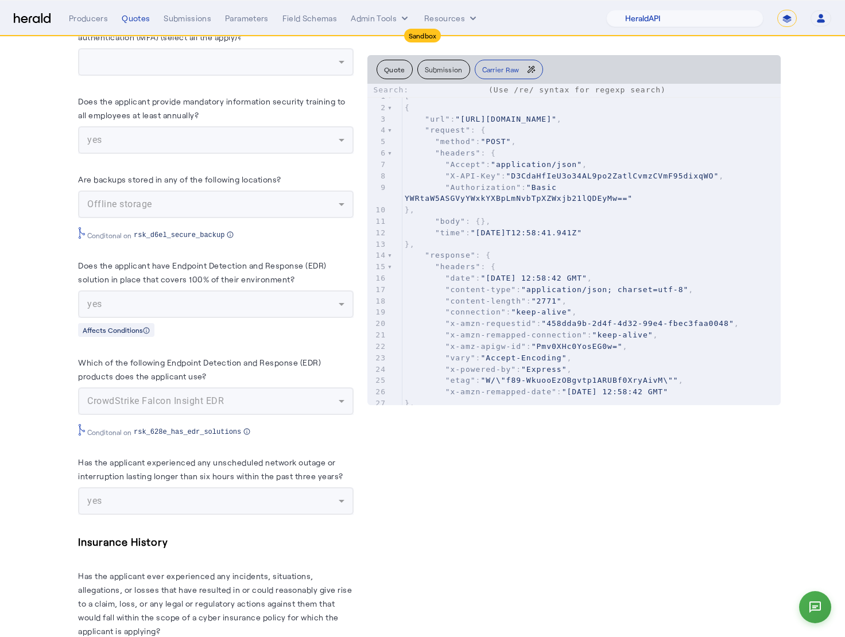
type input "**********"
click at [464, 119] on span ""https://cauat-mkt-api-piboxx.boxxinsurance.com/broker/api/v1/cognito/authentic…" at bounding box center [506, 119] width 102 height 9
type input "***"
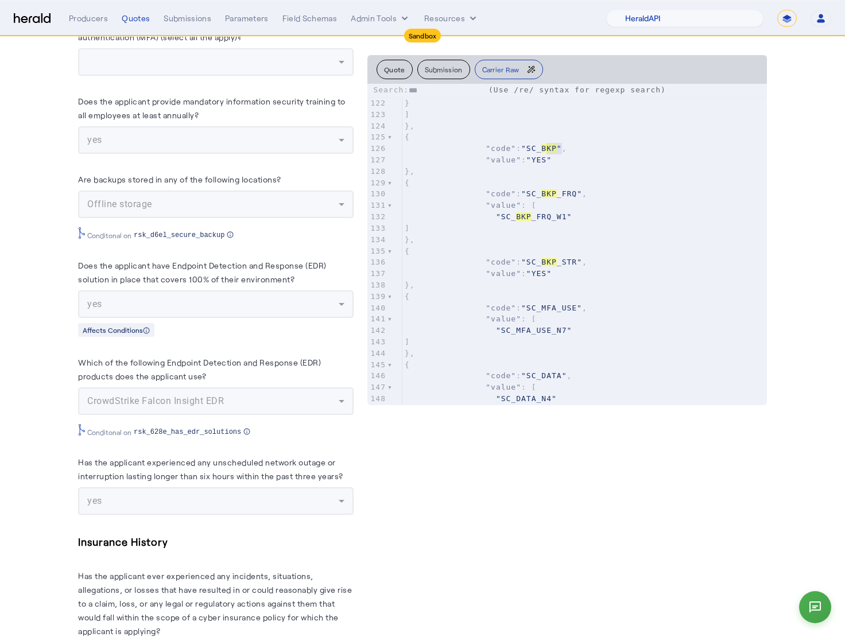
scroll to position [2198, 0]
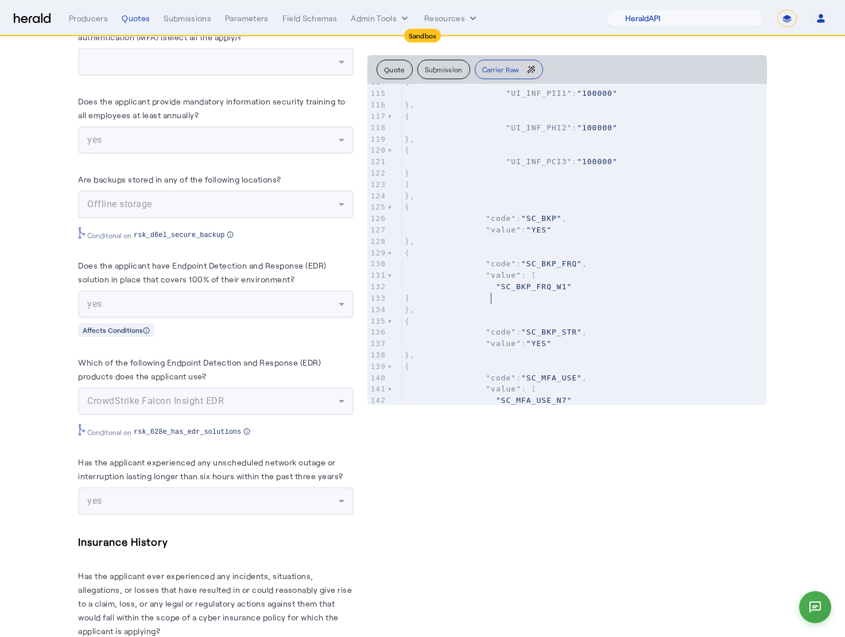
click at [508, 321] on pre "{" at bounding box center [584, 321] width 365 height 11
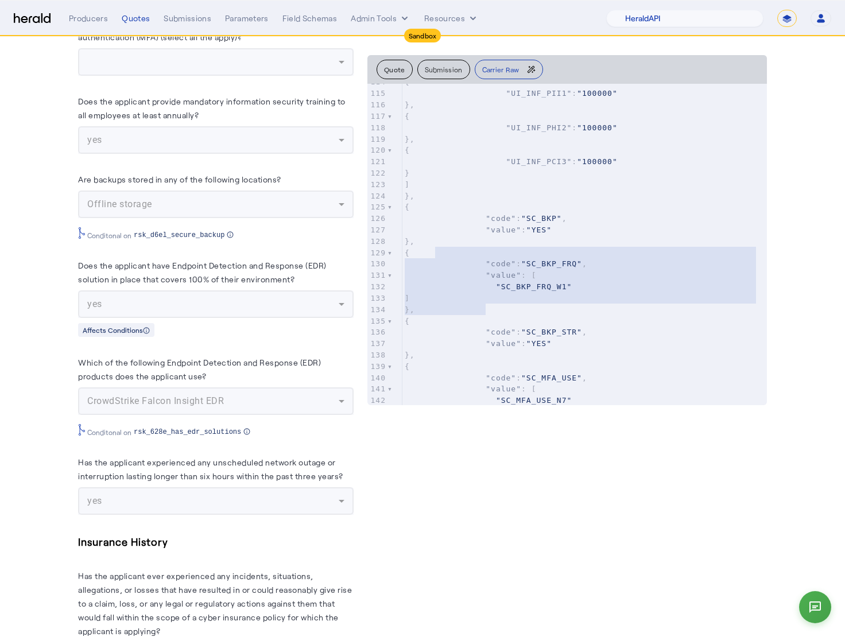
type textarea "**********"
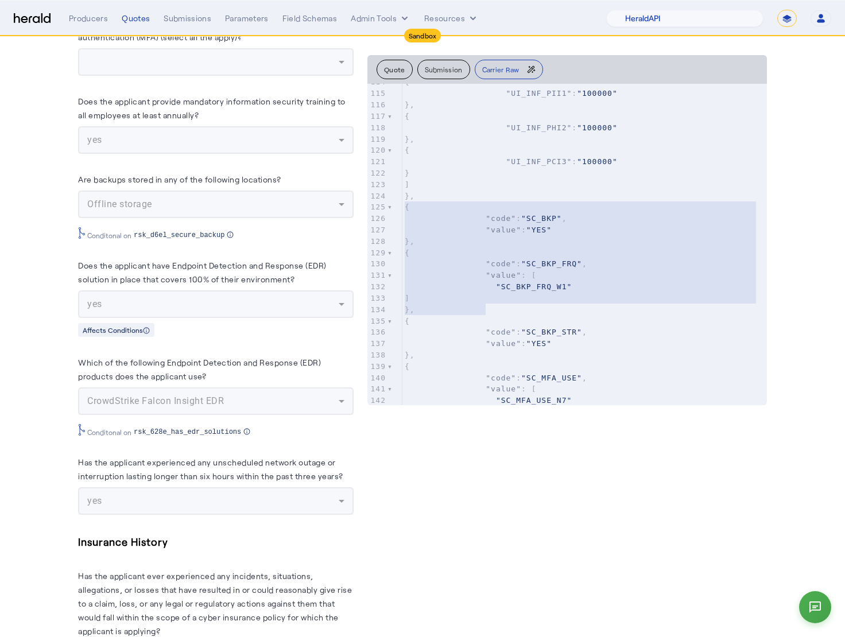
drag, startPoint x: 500, startPoint y: 311, endPoint x: 402, endPoint y: 204, distance: 145.5
click at [402, 204] on div "x { 104 "questions" : [ 105 { 106 "code" : "UI_ACT" , 107 "value" : [ 108 "UI_A…" at bounding box center [581, 259] width 428 height 350
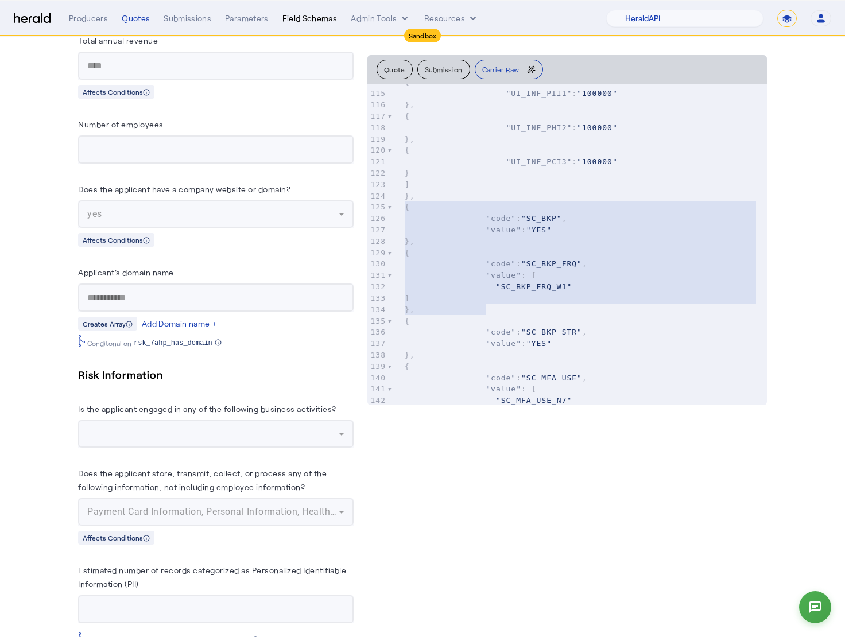
scroll to position [1410, 0]
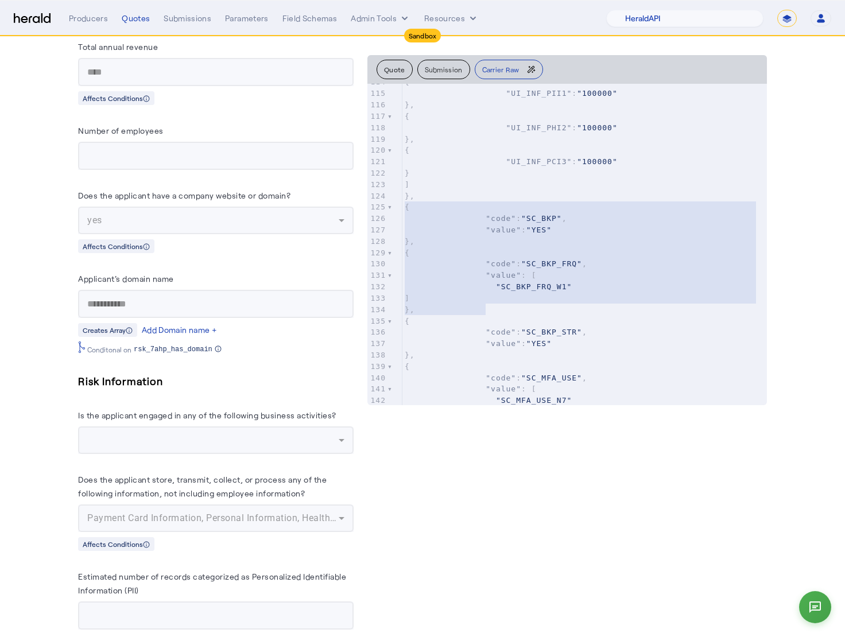
click at [413, 17] on div "Producers Quotes Submissions Parameters Field Schemas Admin Tools Resources" at bounding box center [337, 18] width 537 height 11
click at [370, 21] on button "Admin Tools" at bounding box center [381, 18] width 60 height 11
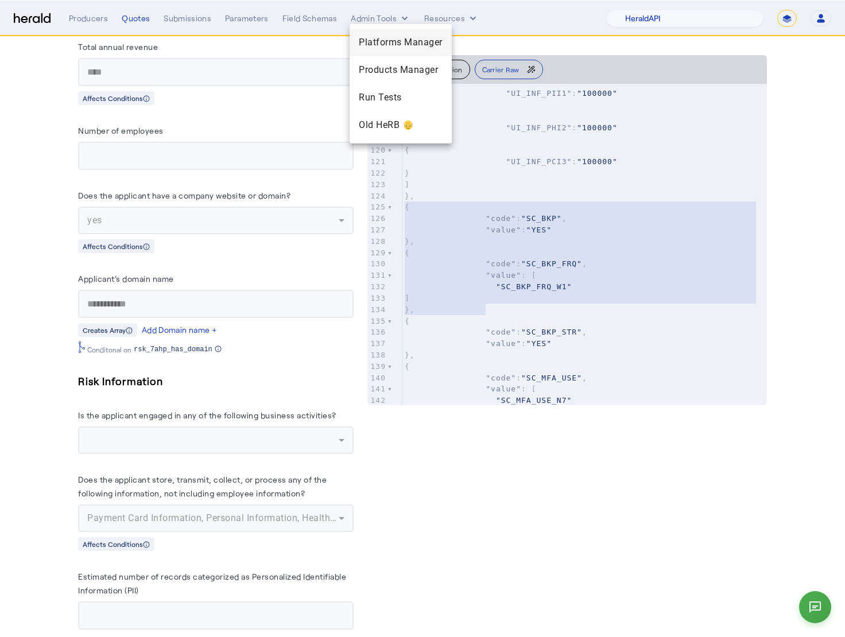
click at [394, 44] on span "Platforms Manager" at bounding box center [401, 43] width 84 height 14
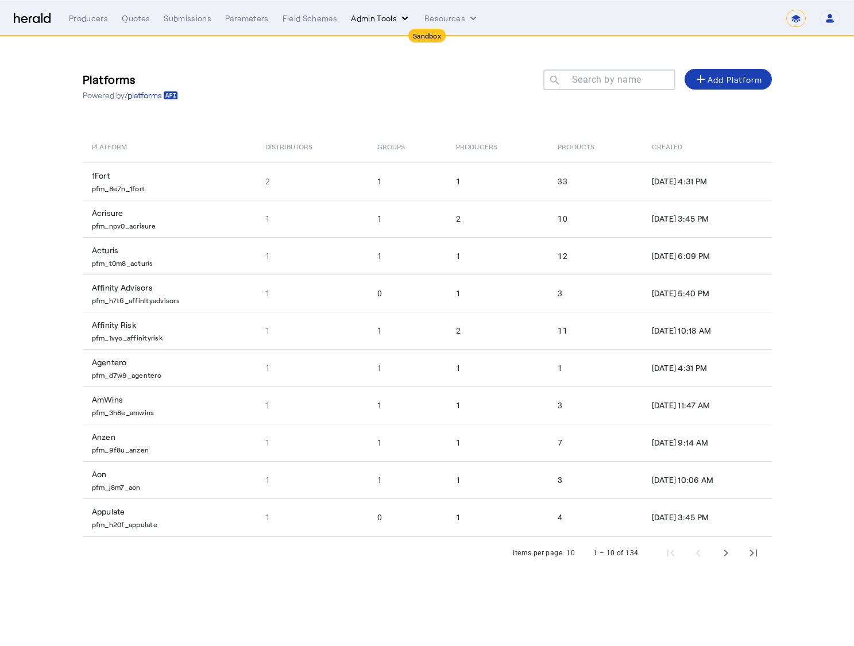
click at [377, 15] on button "Admin Tools" at bounding box center [381, 18] width 60 height 11
click at [389, 69] on span "Products Manager" at bounding box center [401, 70] width 84 height 14
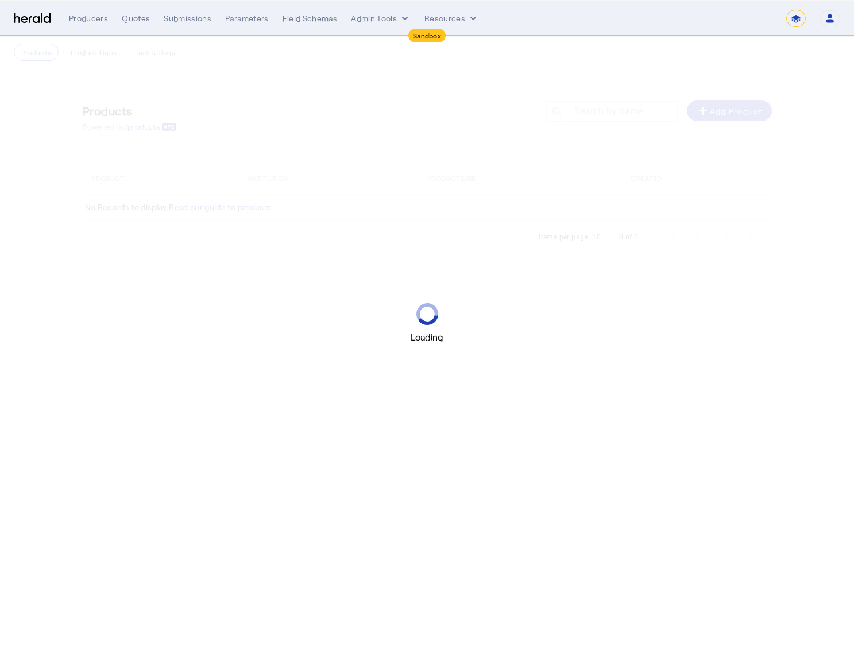
click at [305, 109] on div "Products Powered by /products Search by name search add Add Product" at bounding box center [427, 117] width 689 height 52
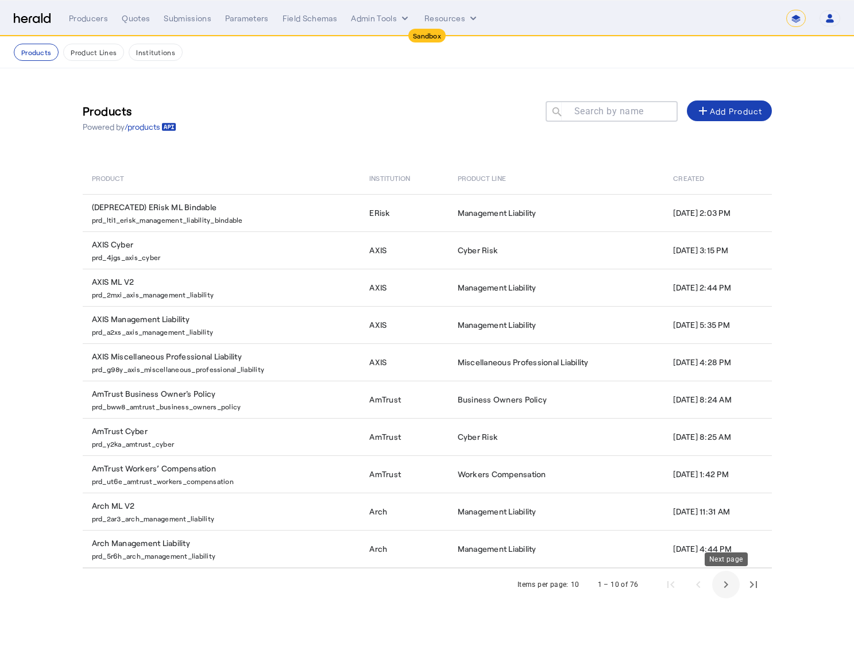
click at [724, 594] on span "Next page" at bounding box center [726, 585] width 28 height 28
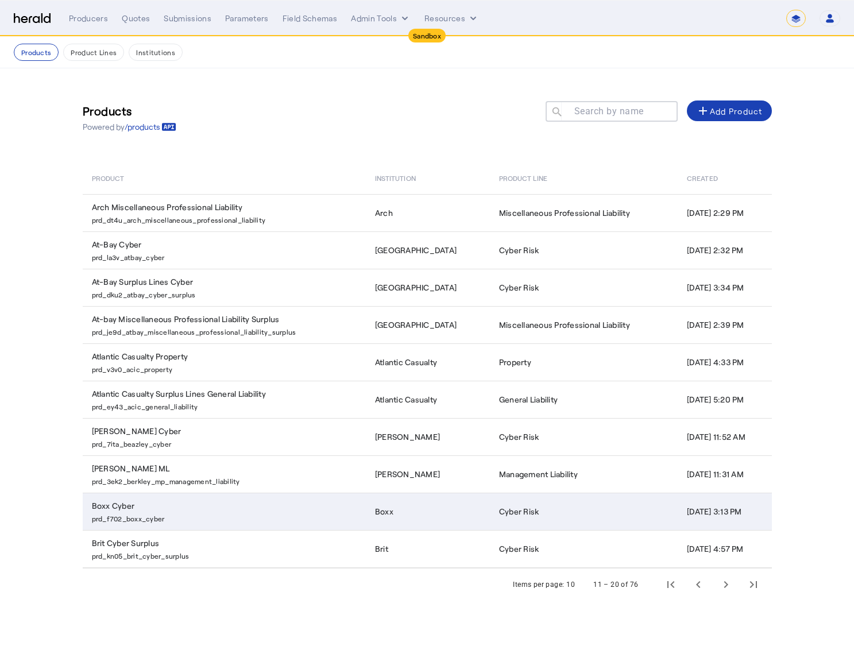
click at [304, 521] on p "prd_f702_boxx_cyber" at bounding box center [226, 517] width 269 height 11
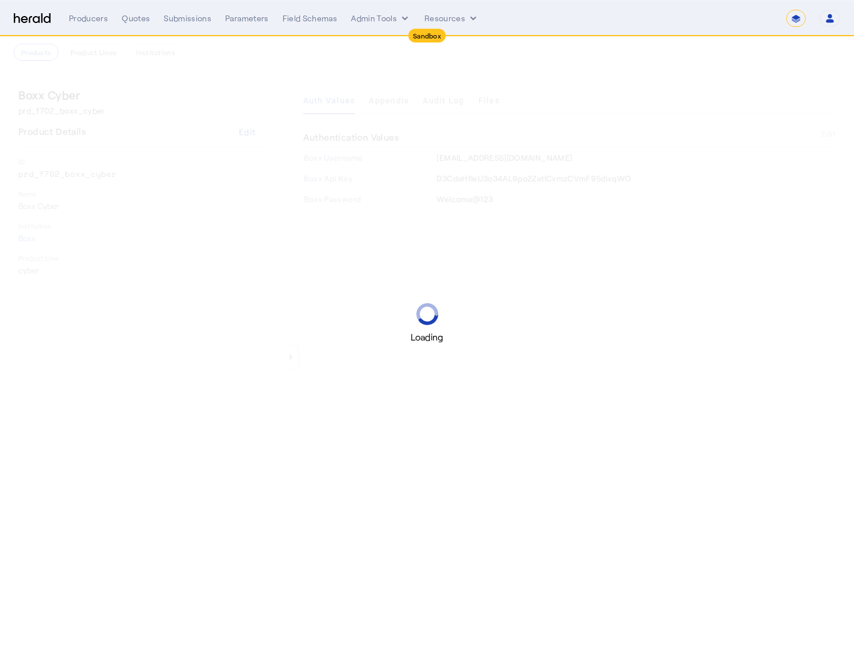
click at [283, 135] on div "Loading" at bounding box center [427, 323] width 854 height 646
click at [590, 111] on div "Loading" at bounding box center [427, 323] width 854 height 646
click at [518, 88] on div "Loading" at bounding box center [427, 323] width 854 height 646
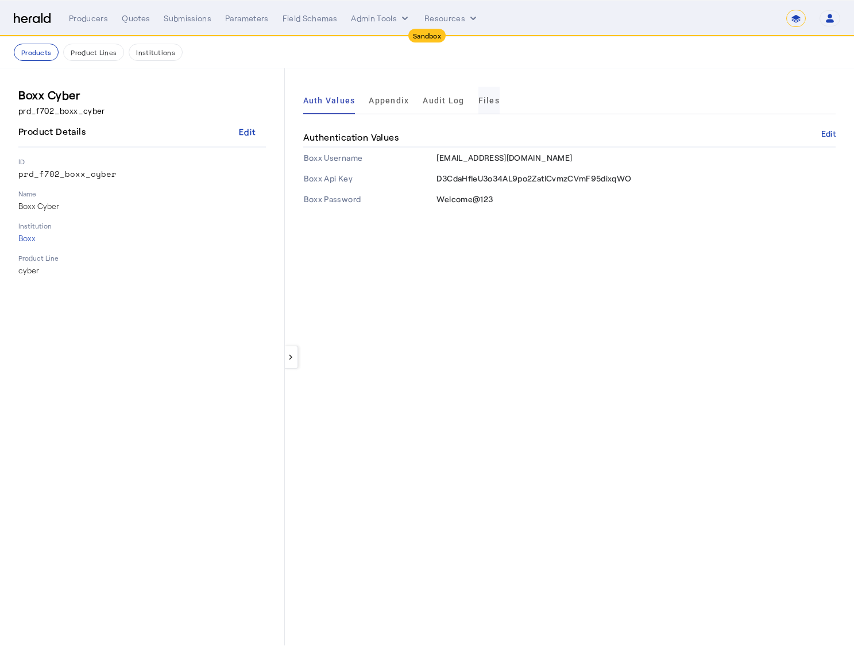
click at [495, 96] on span "Files" at bounding box center [488, 100] width 21 height 8
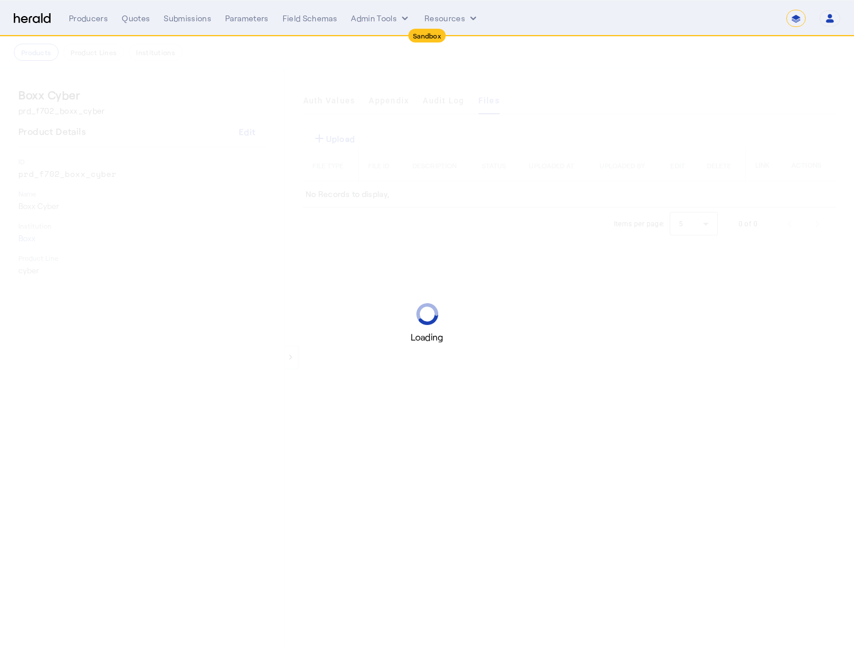
click at [599, 74] on div "Loading" at bounding box center [427, 323] width 854 height 646
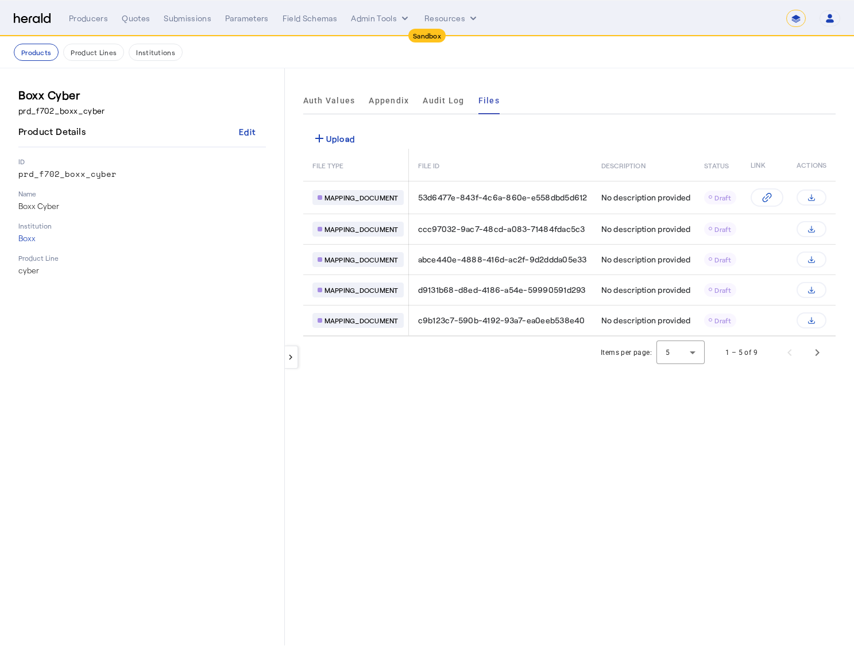
drag, startPoint x: 452, startPoint y: 147, endPoint x: 426, endPoint y: 138, distance: 28.0
click at [446, 142] on div "add Upload" at bounding box center [569, 138] width 532 height 21
click at [330, 136] on div "add Upload" at bounding box center [333, 138] width 43 height 14
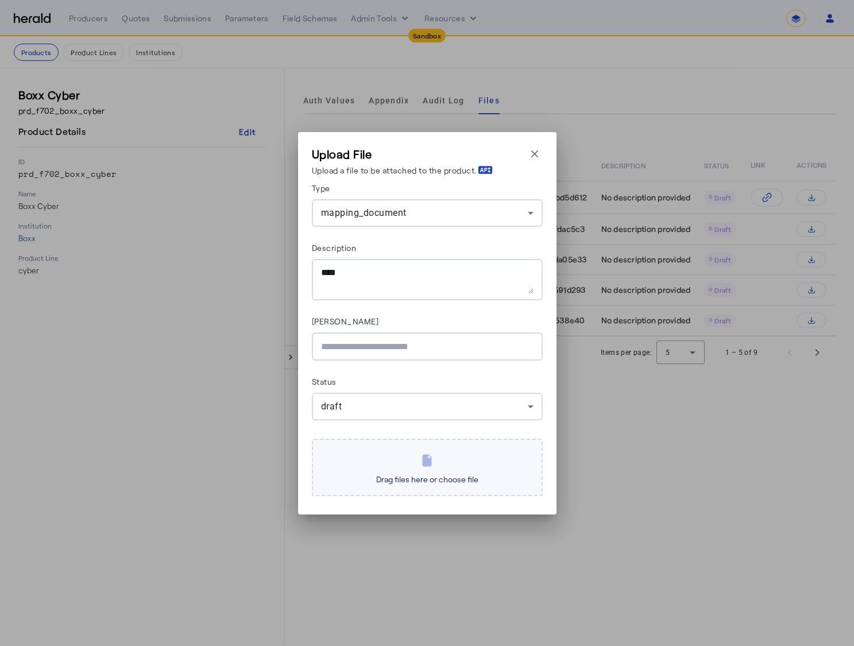
click at [416, 482] on span "Drag files here or choose file" at bounding box center [426, 479] width 111 height 19
click at [0, 0] on input "Drag files here or choose file" at bounding box center [0, 0] width 0 height 0
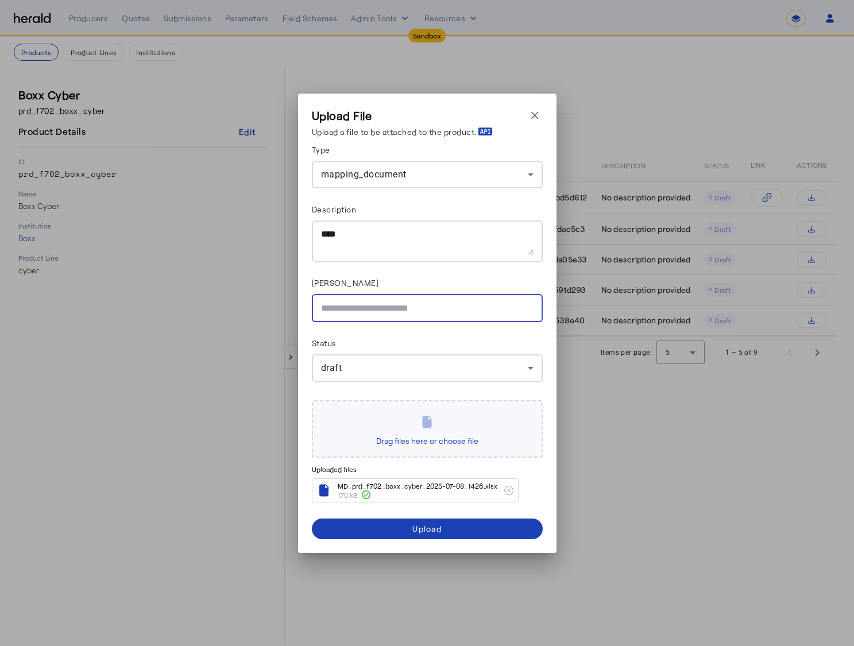
click at [458, 305] on input "Asana Link" at bounding box center [427, 308] width 212 height 14
paste input "**********"
type input "**********"
click at [453, 294] on div "**********" at bounding box center [427, 308] width 212 height 28
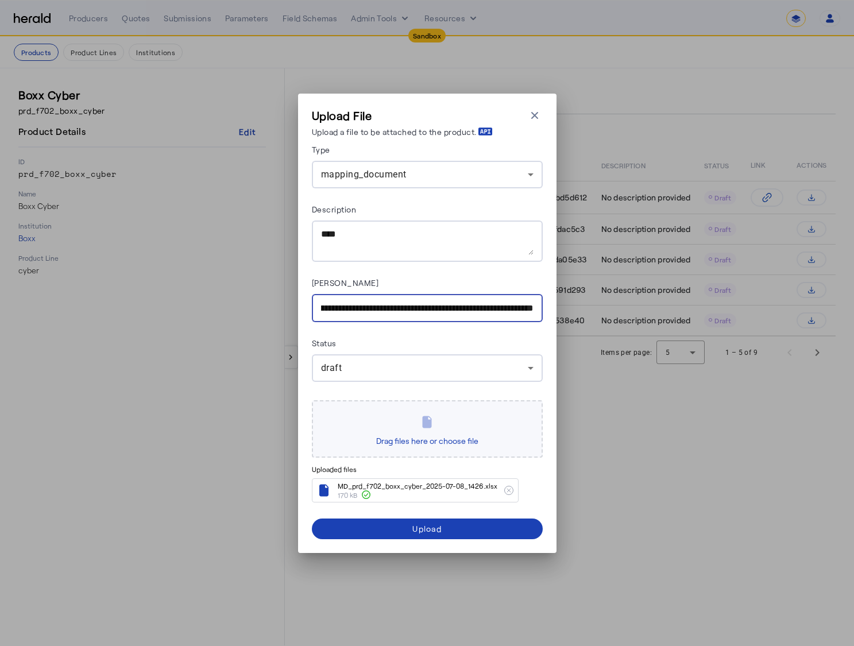
click at [471, 336] on div "Status" at bounding box center [427, 345] width 231 height 18
click at [423, 425] on icon at bounding box center [427, 422] width 9 height 12
click at [505, 490] on icon at bounding box center [509, 490] width 14 height 14
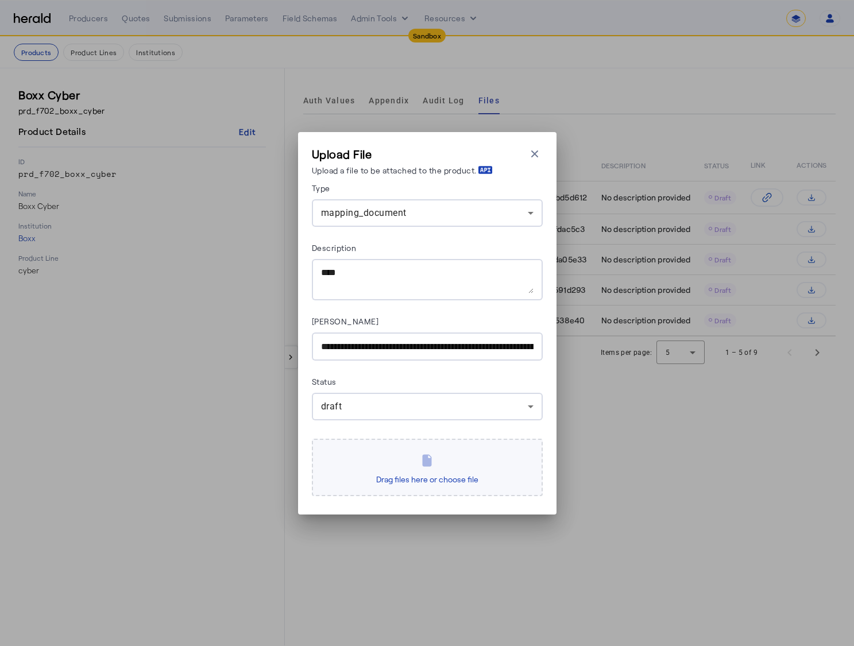
click at [525, 476] on div "Drag files here or choose file" at bounding box center [427, 467] width 231 height 57
click at [428, 459] on icon at bounding box center [427, 460] width 9 height 12
click at [421, 480] on span "Drag files here or choose file" at bounding box center [426, 479] width 111 height 19
click at [0, 0] on input "Drag files here or choose file" at bounding box center [0, 0] width 0 height 0
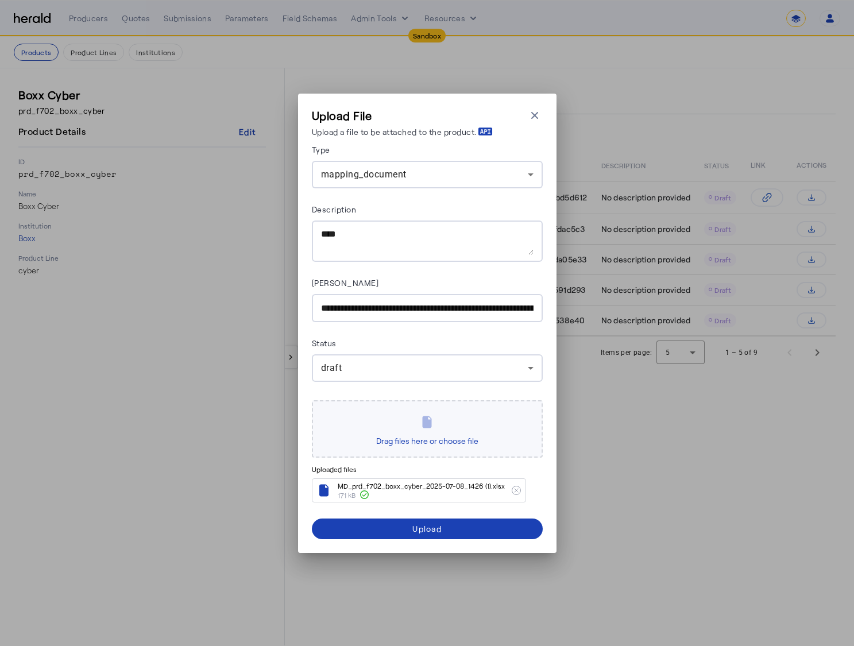
click at [456, 349] on div "Status" at bounding box center [427, 345] width 231 height 18
click at [456, 522] on span "submit" at bounding box center [427, 529] width 231 height 28
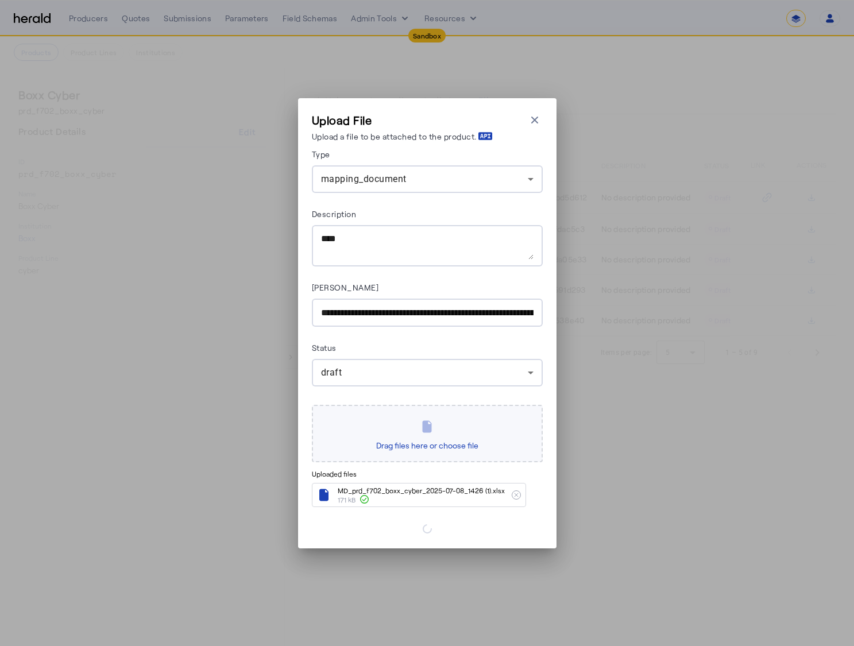
click at [624, 446] on div "**********" at bounding box center [427, 323] width 854 height 646
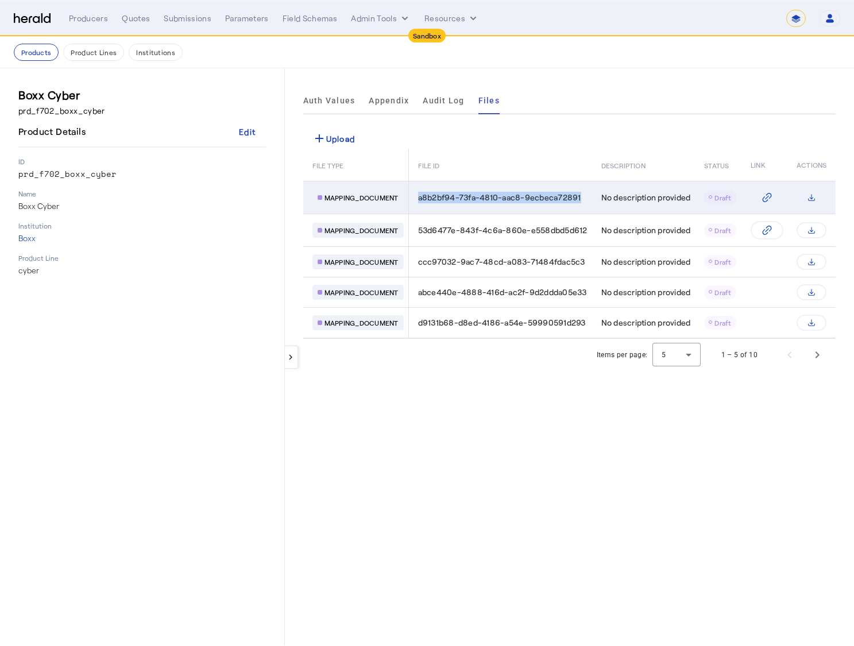
drag, startPoint x: 584, startPoint y: 198, endPoint x: 413, endPoint y: 200, distance: 171.7
click at [413, 200] on td "a8b2bf94-73fa-4810-aac8-9ecbeca72891" at bounding box center [500, 197] width 184 height 33
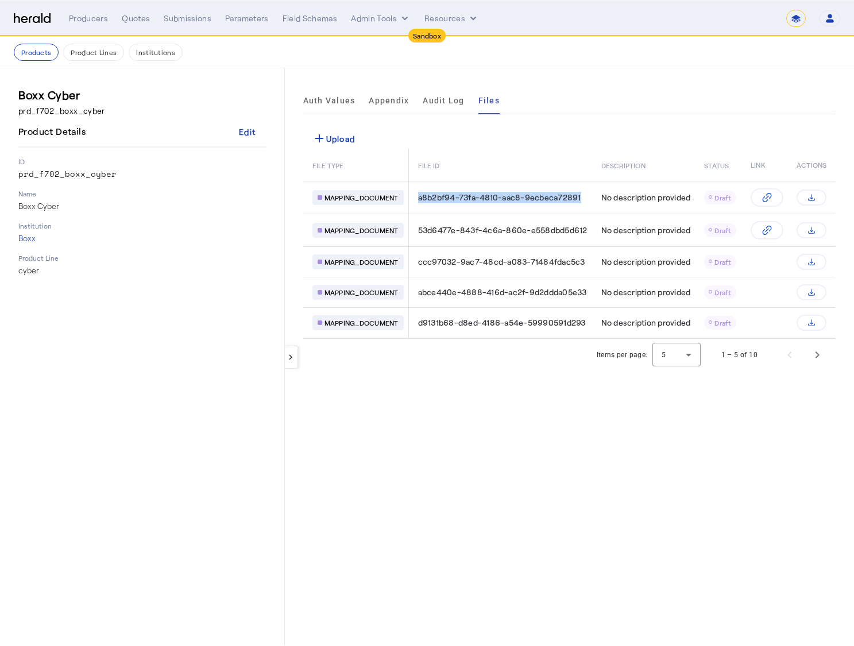
copy span "a8b2bf94-73fa-4810-aac8-9ecbeca72891"
click at [657, 91] on div "Auth Values Appendix Audit Log Files" at bounding box center [569, 101] width 532 height 28
click at [638, 118] on div "keyboard_arrow_left Auth Values Appendix Audit Log Files add Upload FILE TYPE F…" at bounding box center [569, 356] width 569 height 577
drag, startPoint x: 195, startPoint y: 43, endPoint x: 179, endPoint y: 36, distance: 17.2
click at [195, 44] on div "Products Product Lines Institutions" at bounding box center [427, 52] width 826 height 17
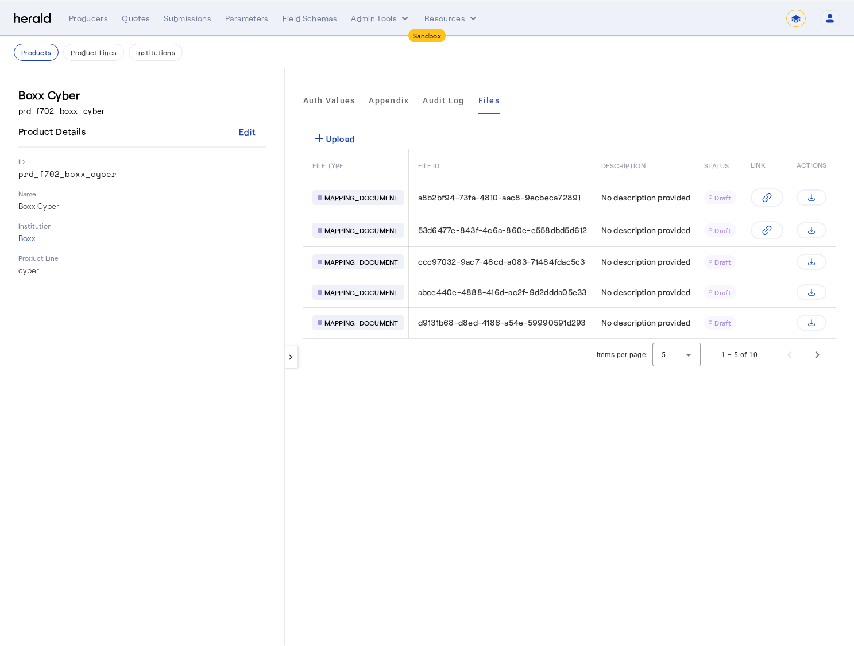
click at [44, 17] on img at bounding box center [32, 18] width 37 height 11
select select "pfm_2v8p_herald_api"
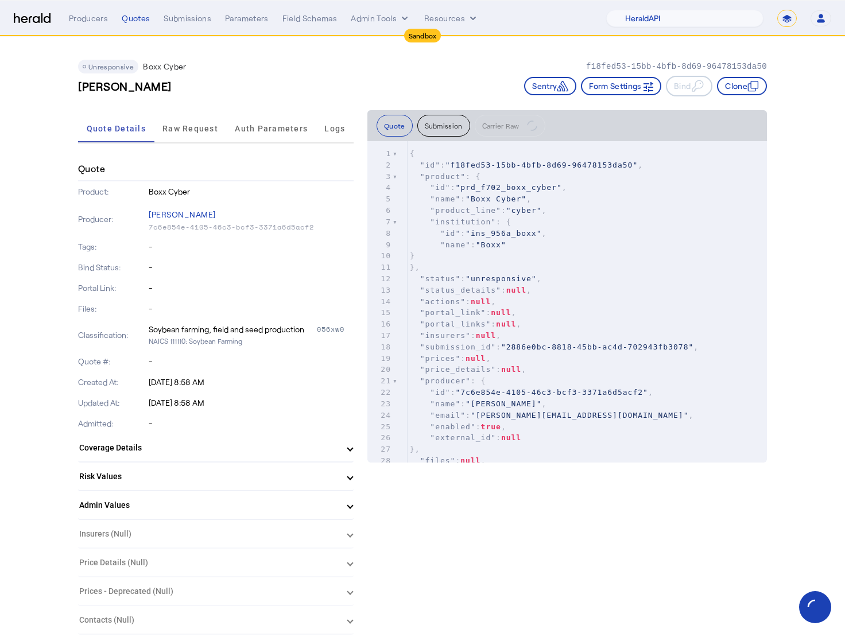
click at [323, 69] on div "Unresponsive Boxx Cyber f18fed53-15bb-4bfb-8d69-96478153da50" at bounding box center [422, 67] width 689 height 14
click at [136, 24] on div "Producers Quotes Submissions Parameters Field Schemas Admin Tools Resources 1Fo…" at bounding box center [450, 18] width 762 height 17
click at [146, 19] on div "Quotes" at bounding box center [136, 18] width 28 height 11
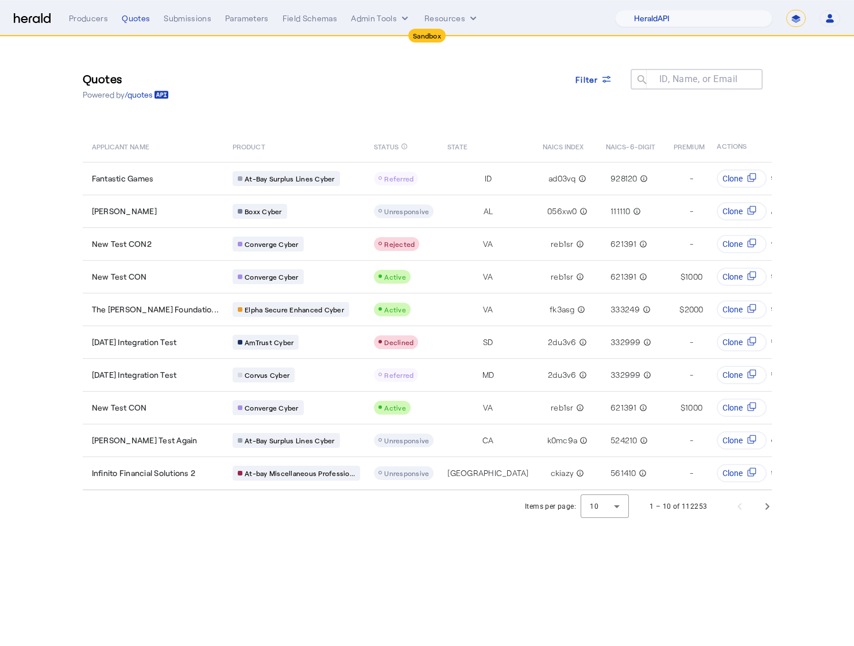
click at [311, 79] on div "Quotes Powered by /quotes Filter ID, Name, or Email search" at bounding box center [427, 86] width 689 height 52
click at [588, 76] on span "Filter" at bounding box center [586, 79] width 23 height 12
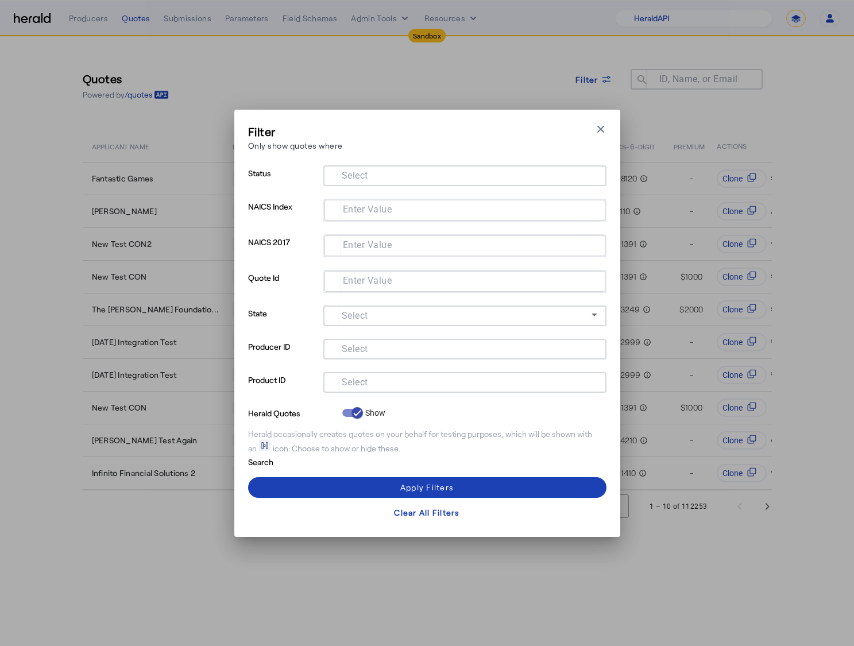
click at [388, 365] on div at bounding box center [464, 365] width 283 height 13
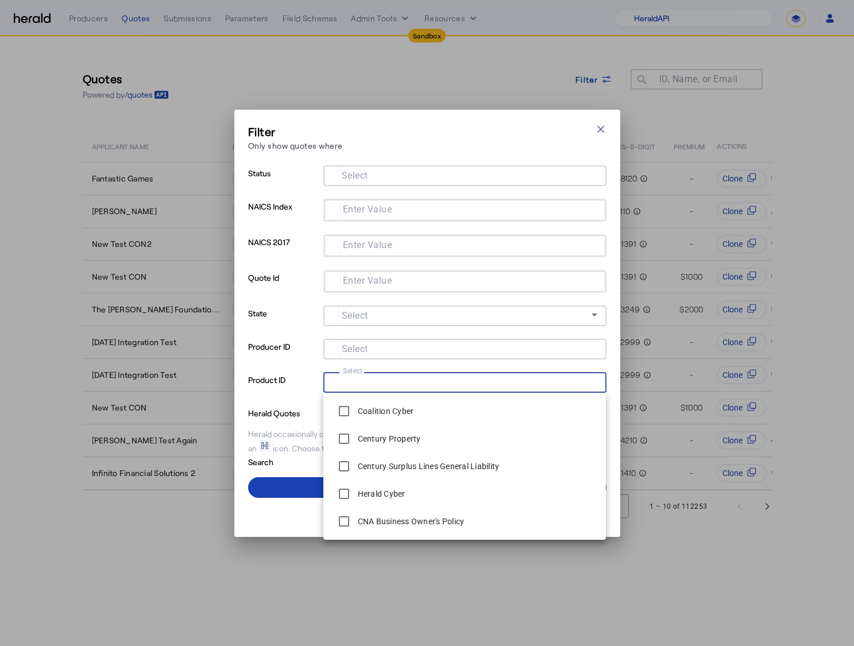
click at [383, 379] on input "Select" at bounding box center [462, 381] width 260 height 14
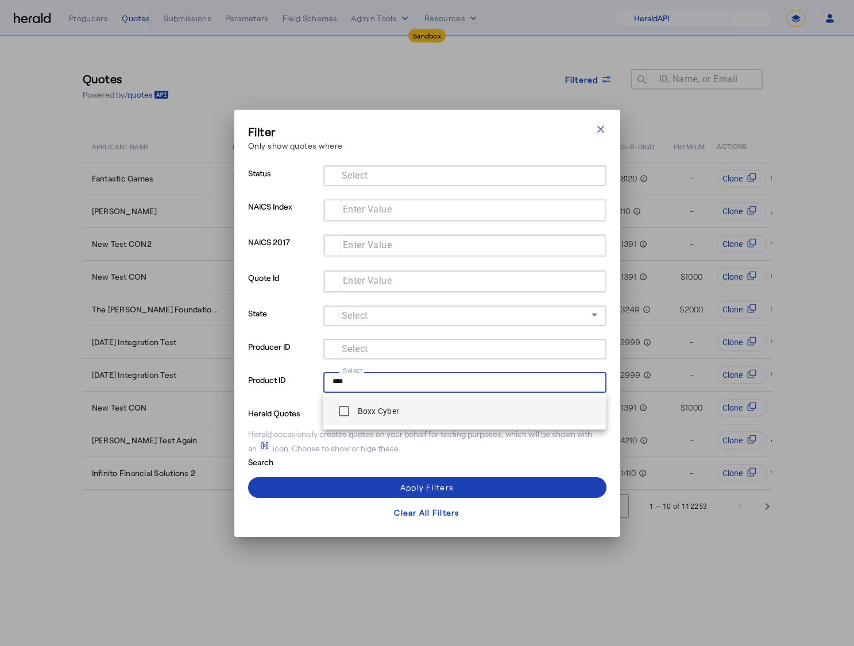
type input "****"
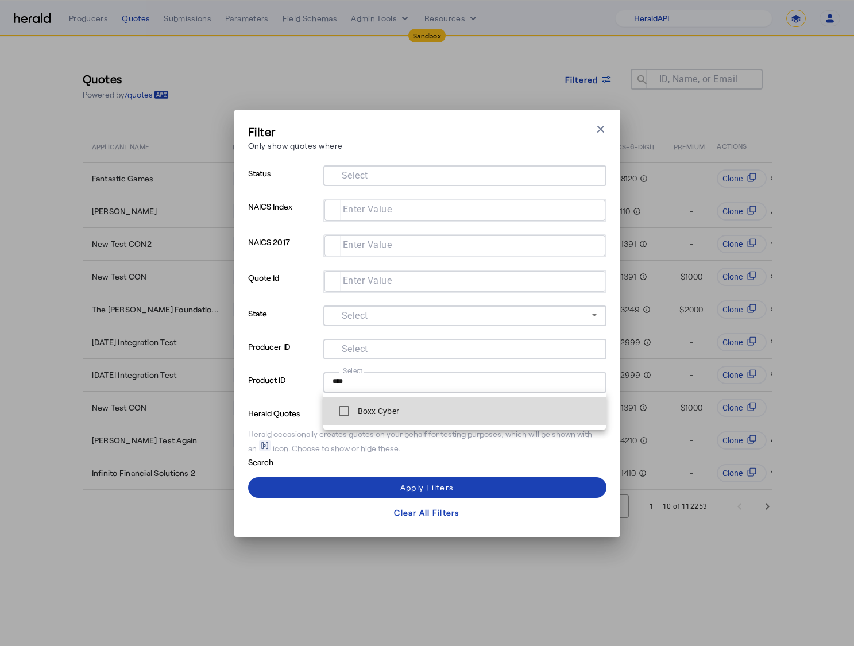
click at [405, 406] on span "Boxx Cyber" at bounding box center [464, 411] width 265 height 23
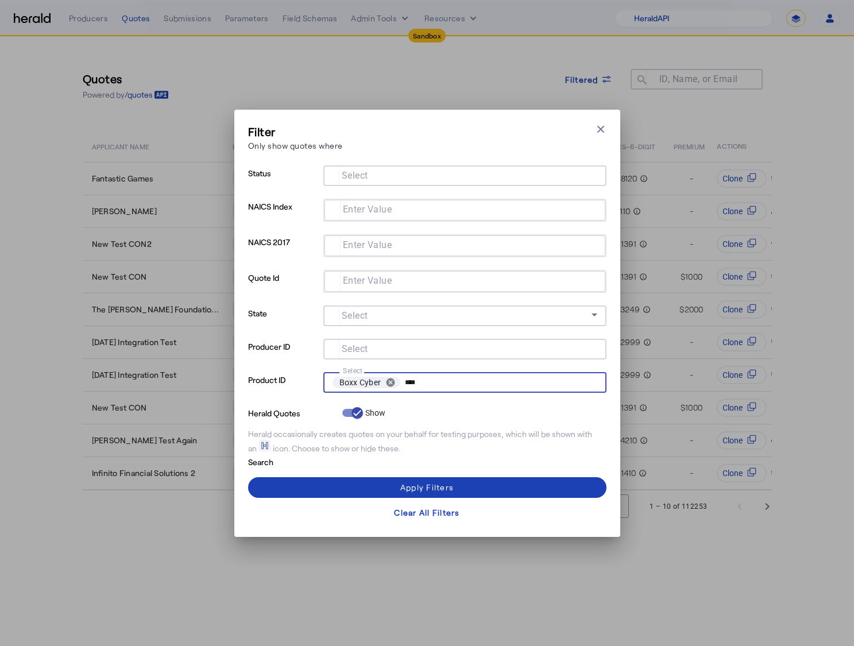
click at [373, 442] on div "Herald occasionally creates quotes on your behalf for testing purposes, which w…" at bounding box center [427, 441] width 358 height 26
click at [435, 484] on div "Apply Filters" at bounding box center [426, 487] width 53 height 12
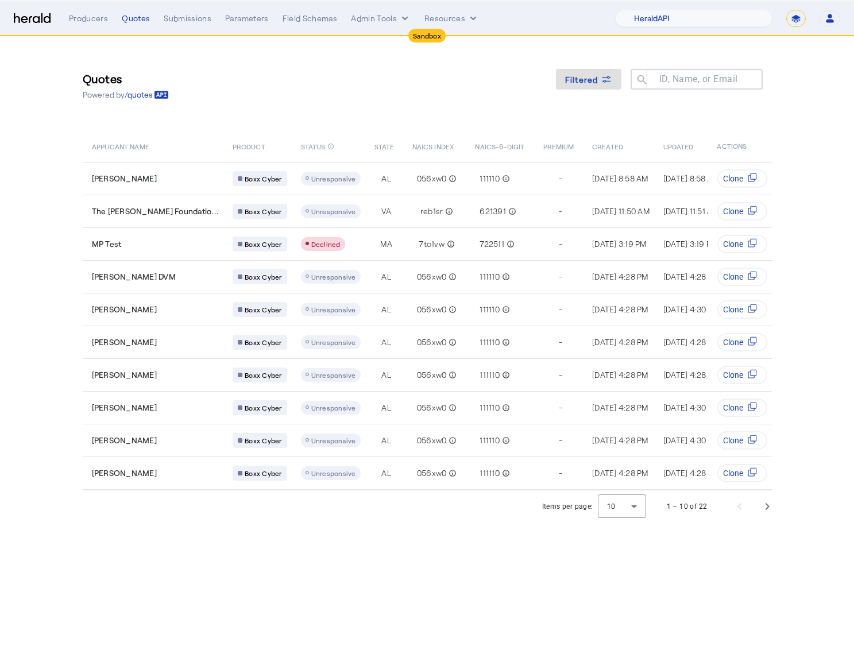
click at [405, 111] on div "Quotes Powered by /quotes Filtered ID, Name, or Email search APPLICANT NAME PRO…" at bounding box center [427, 264] width 735 height 454
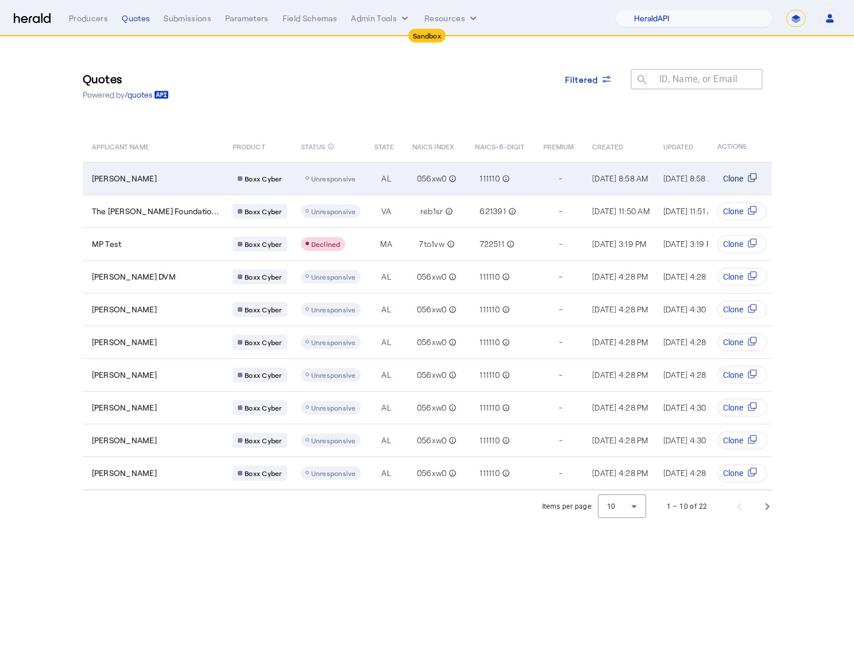
click at [756, 177] on icon "Table view of all quotes submitted by your platform" at bounding box center [752, 177] width 9 height 9
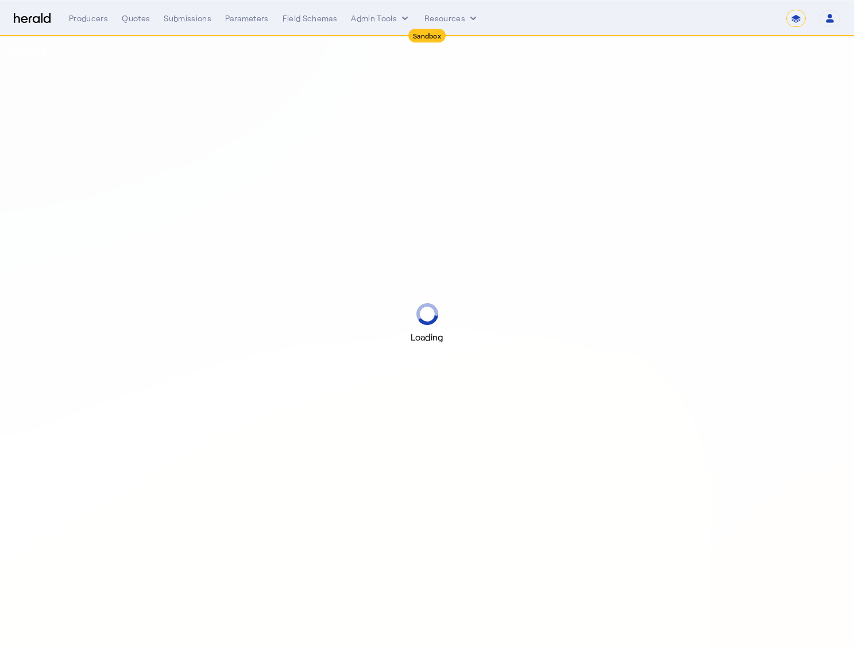
select select "*******"
select select "pfm_2v8p_herald_api"
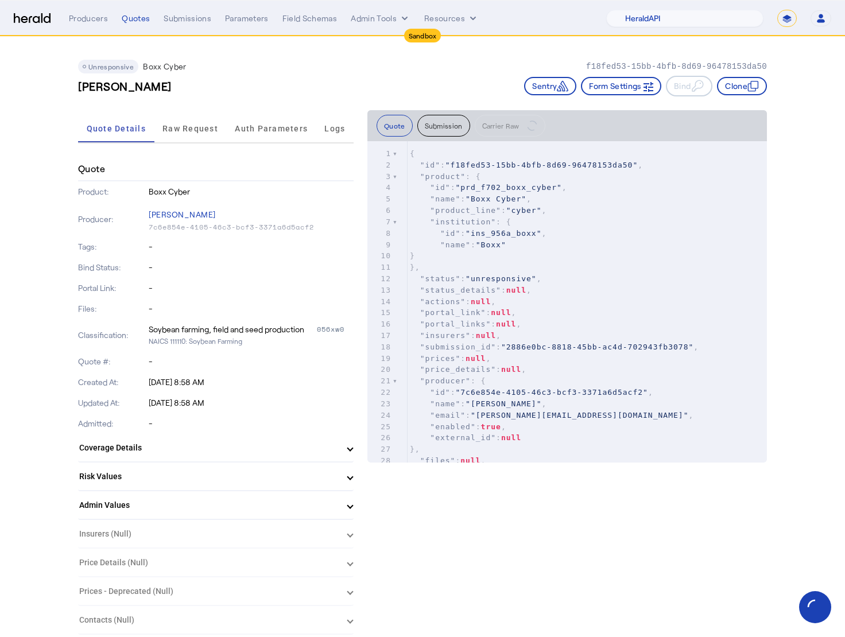
click at [754, 94] on button "Clone" at bounding box center [742, 86] width 50 height 18
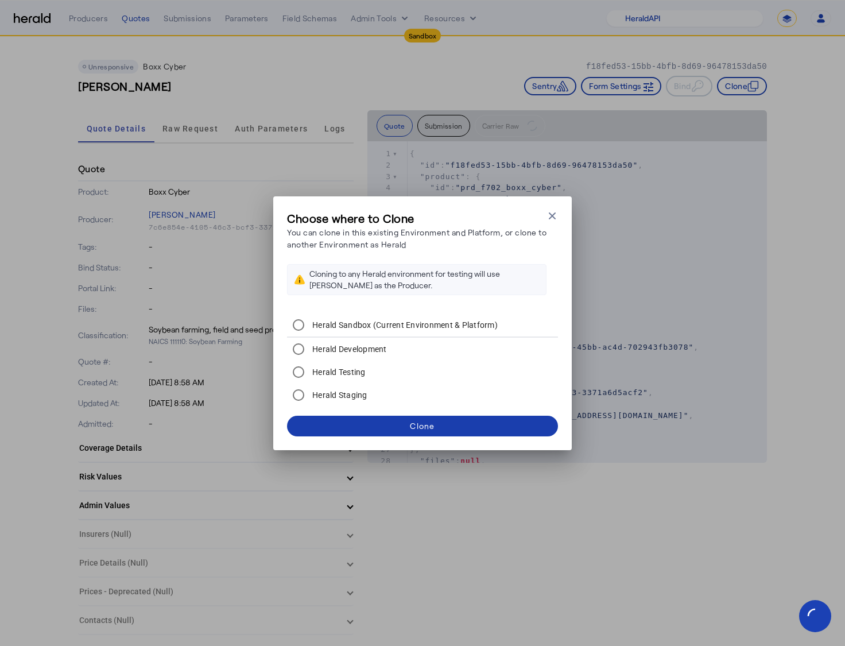
click at [423, 430] on div "Clone" at bounding box center [422, 426] width 25 height 12
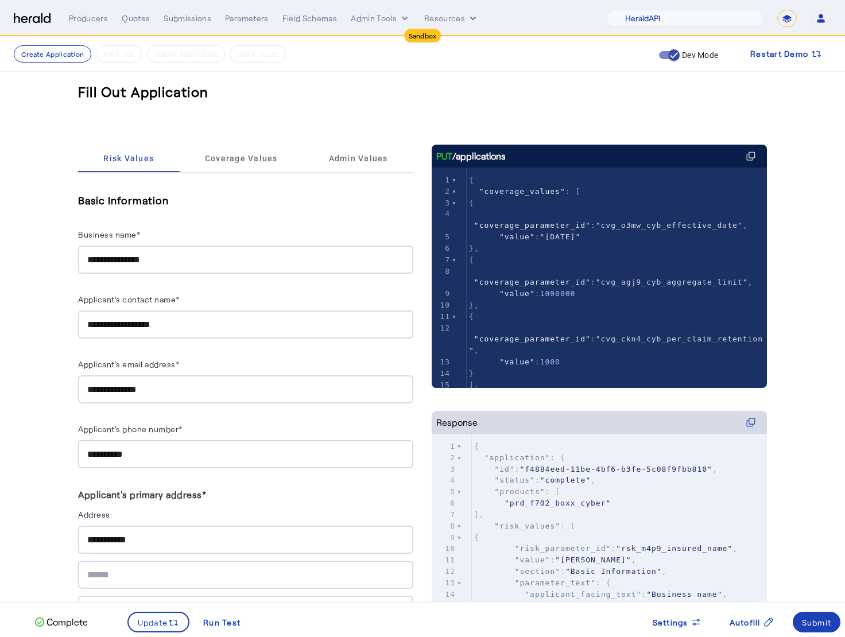
click at [89, 258] on div "**********" at bounding box center [245, 260] width 335 height 28
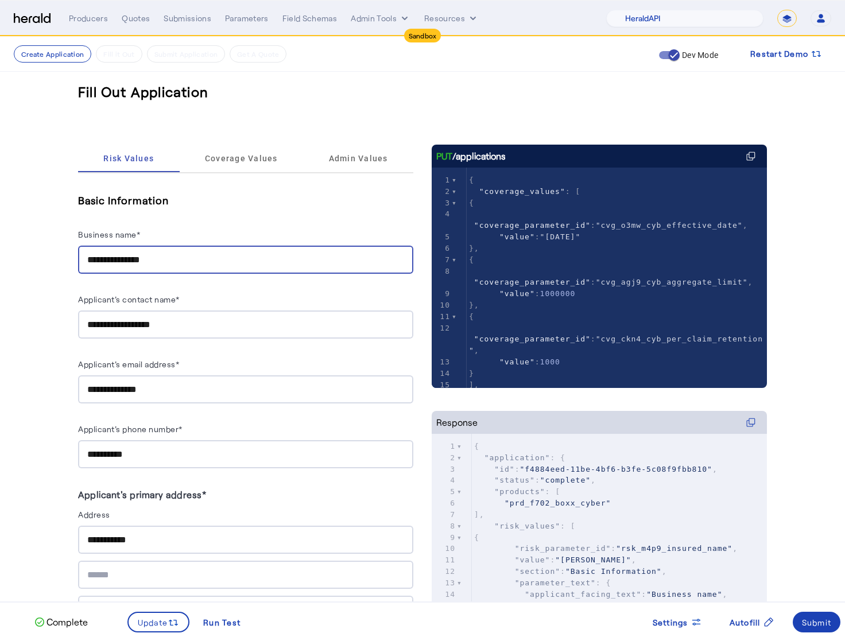
click at [92, 259] on input "**********" at bounding box center [245, 260] width 317 height 14
type input "**********"
click at [264, 299] on div "Applicant's contact name*" at bounding box center [245, 301] width 335 height 18
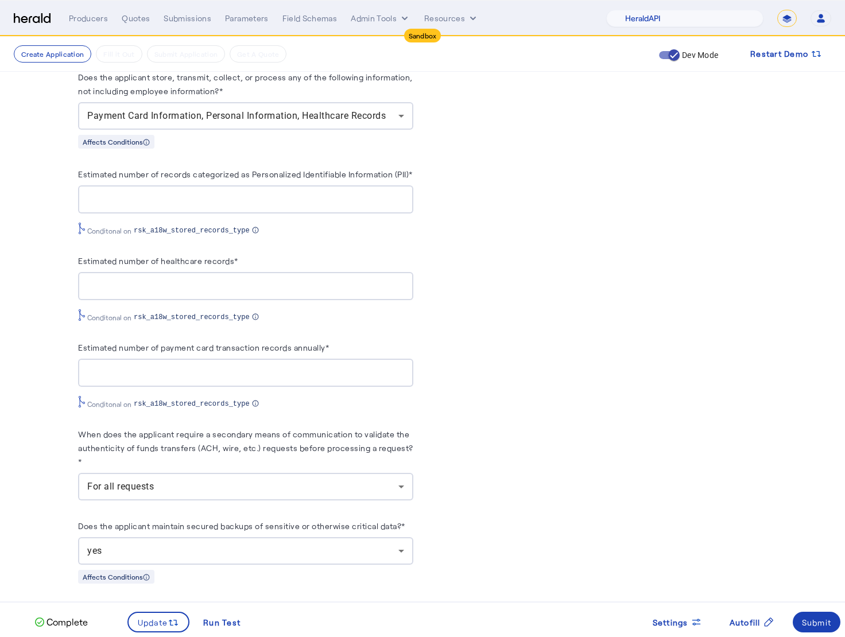
scroll to position [1370, 0]
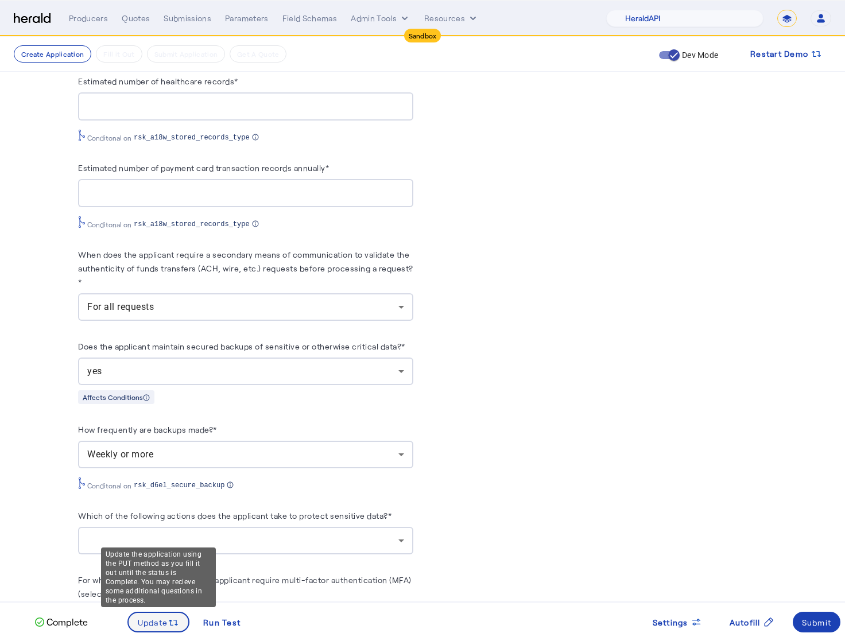
click at [163, 620] on span "Update" at bounding box center [153, 623] width 30 height 12
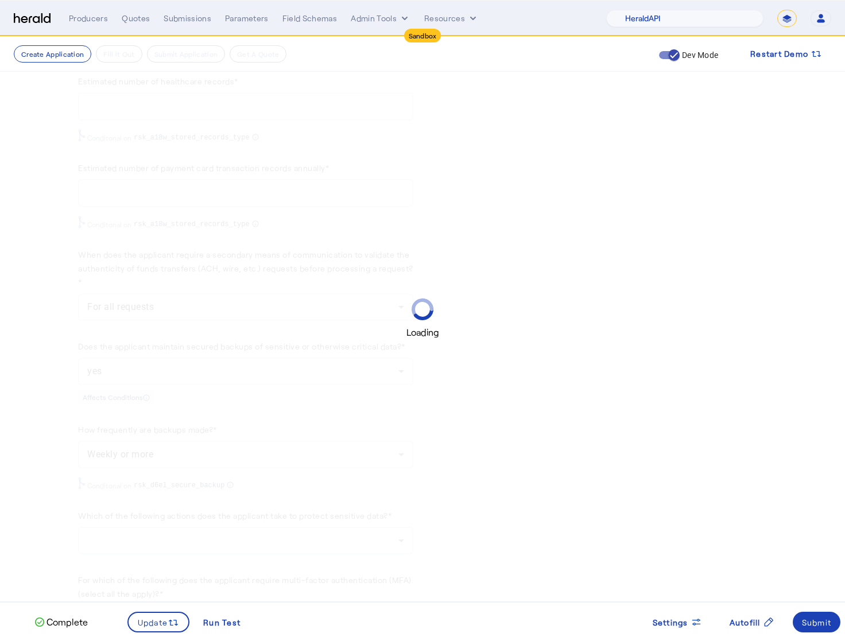
scroll to position [0, 0]
click at [615, 495] on div "Loading" at bounding box center [422, 318] width 845 height 637
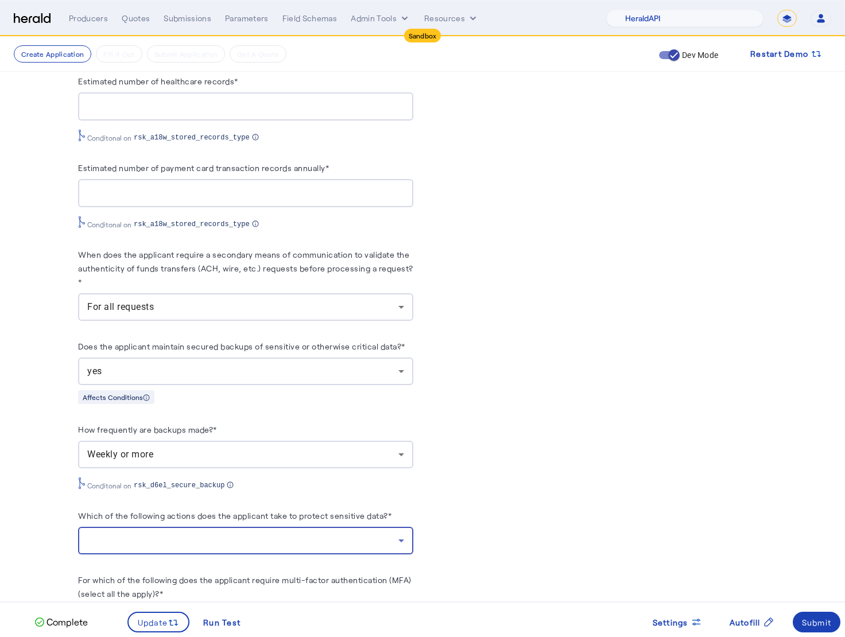
click at [216, 548] on div at bounding box center [242, 541] width 311 height 14
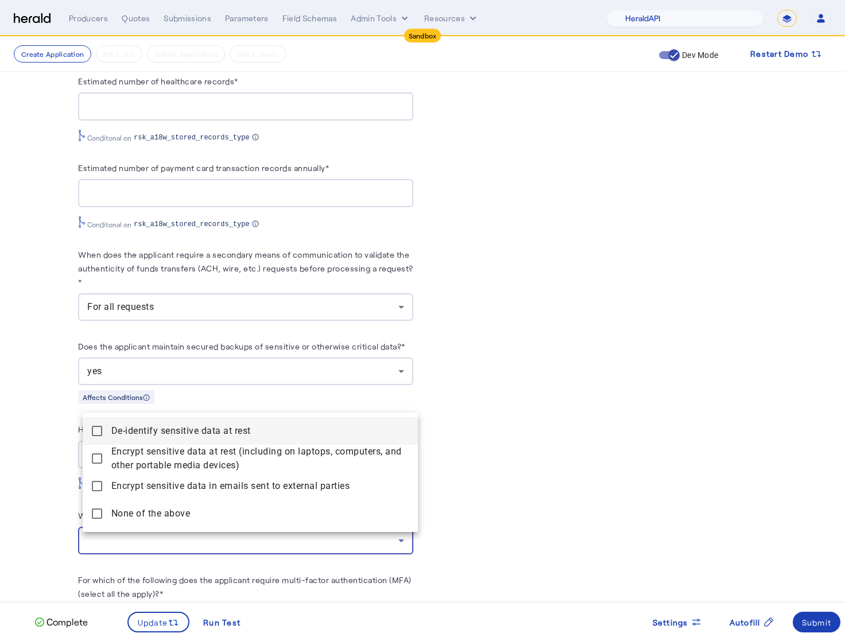
click at [465, 508] on div at bounding box center [422, 318] width 845 height 637
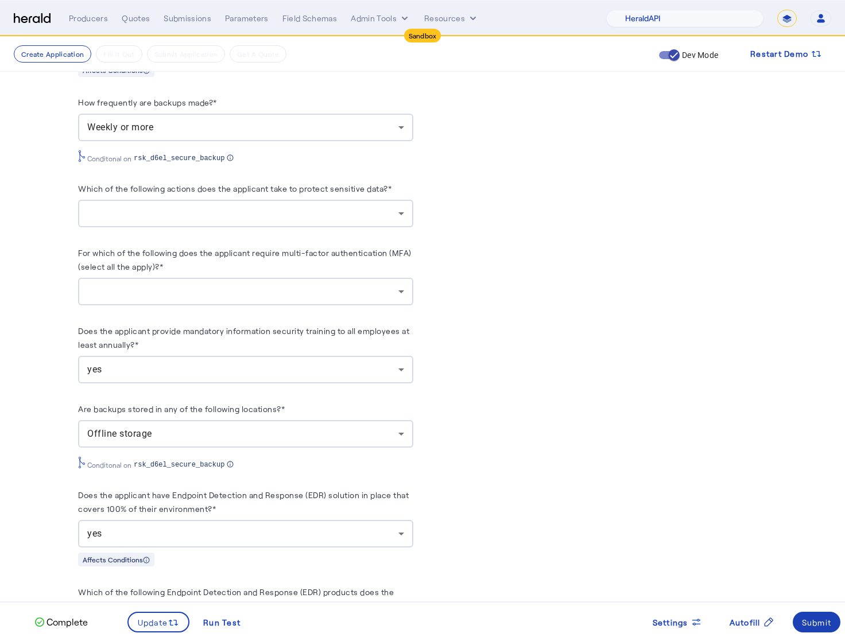
scroll to position [1697, 0]
click at [381, 218] on div at bounding box center [242, 214] width 311 height 14
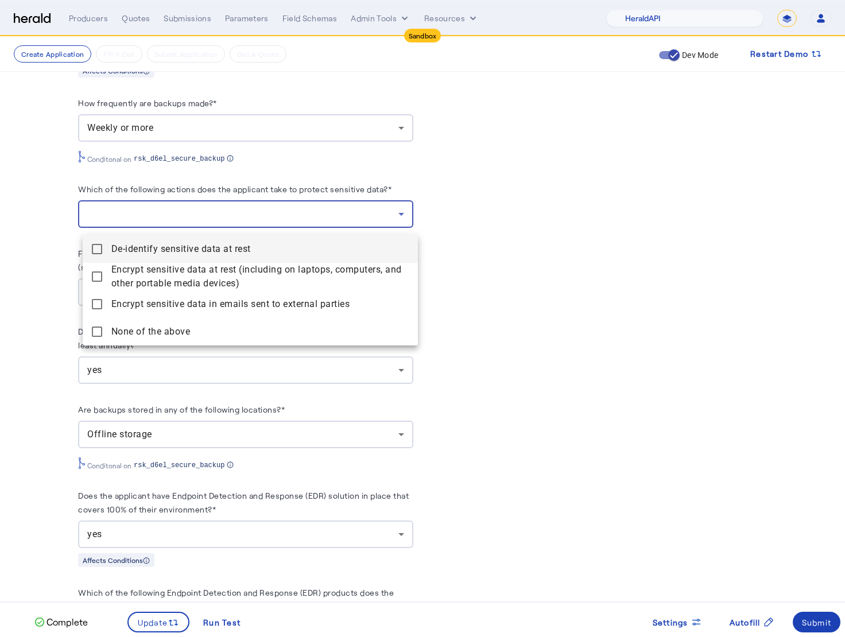
click at [214, 250] on span "De-identify sensitive data at rest" at bounding box center [259, 249] width 297 height 14
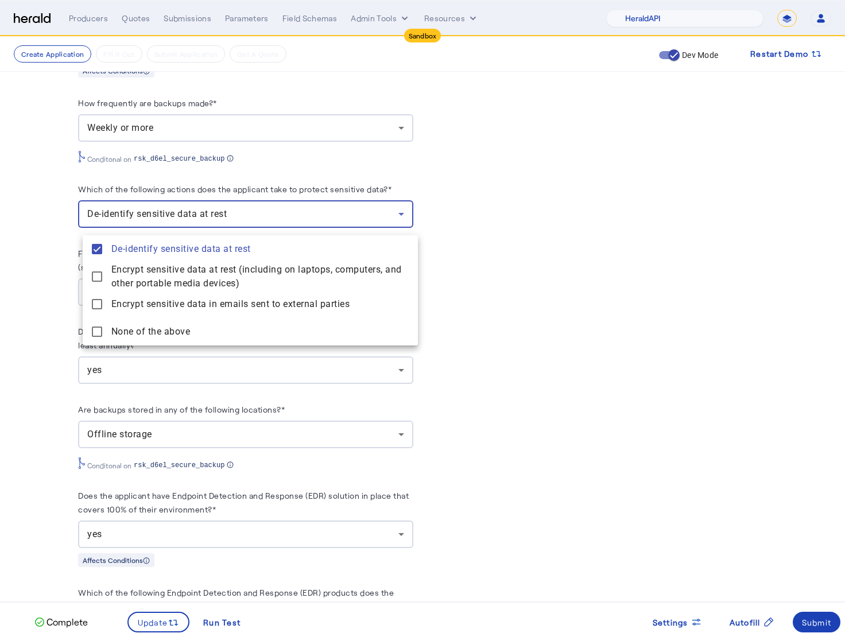
click at [470, 258] on div at bounding box center [422, 318] width 845 height 637
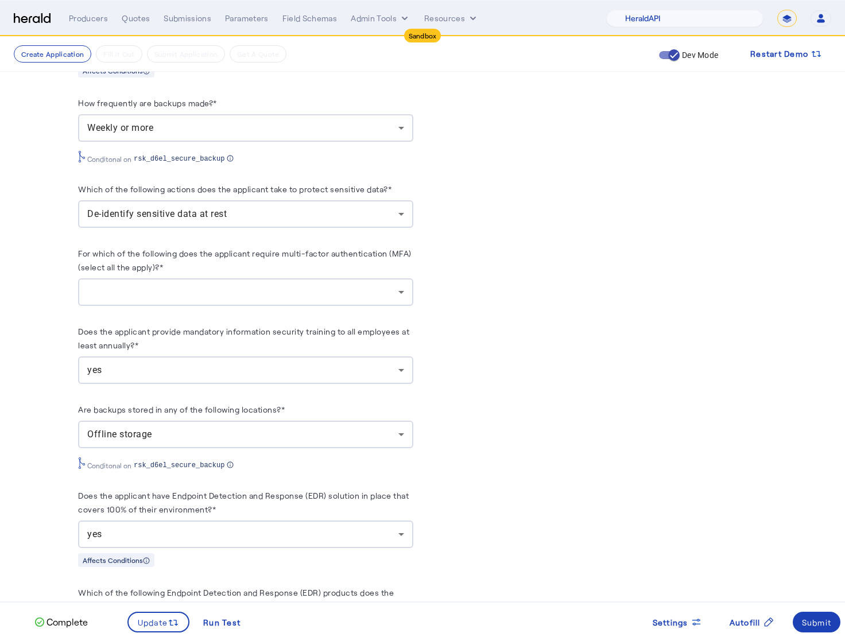
click at [242, 306] on div at bounding box center [245, 292] width 317 height 28
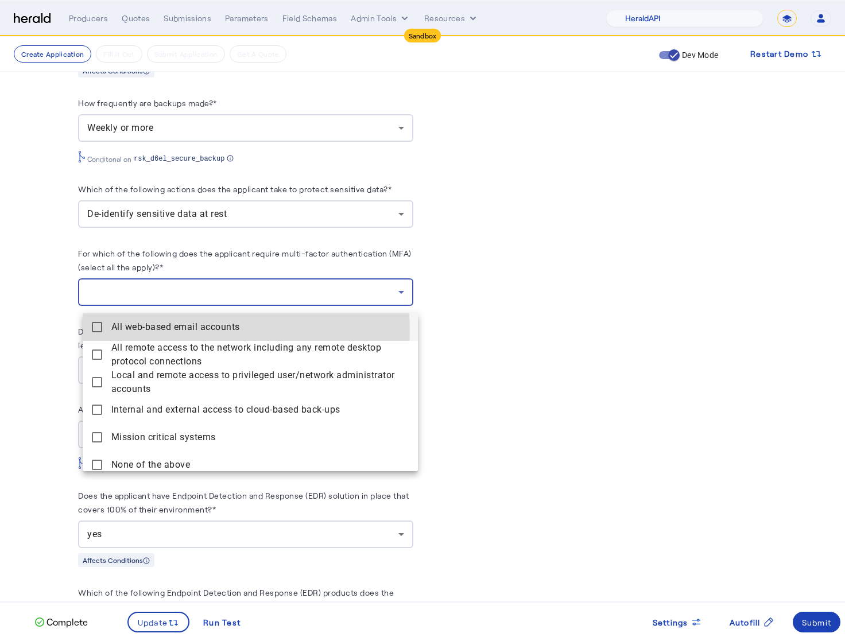
click at [210, 331] on span "All web-based email accounts" at bounding box center [259, 327] width 297 height 14
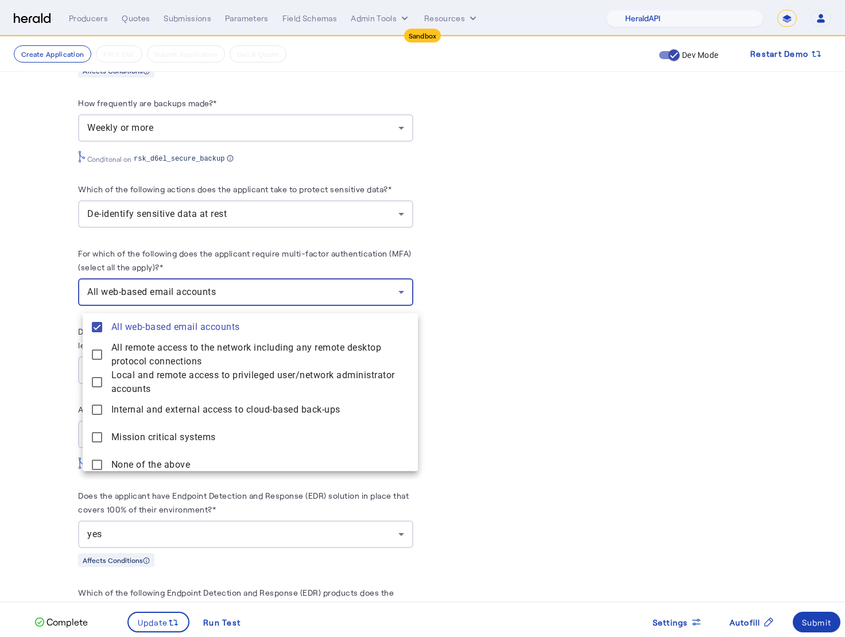
drag, startPoint x: 553, startPoint y: 332, endPoint x: 544, endPoint y: 336, distance: 10.3
click at [553, 332] on div at bounding box center [422, 318] width 845 height 637
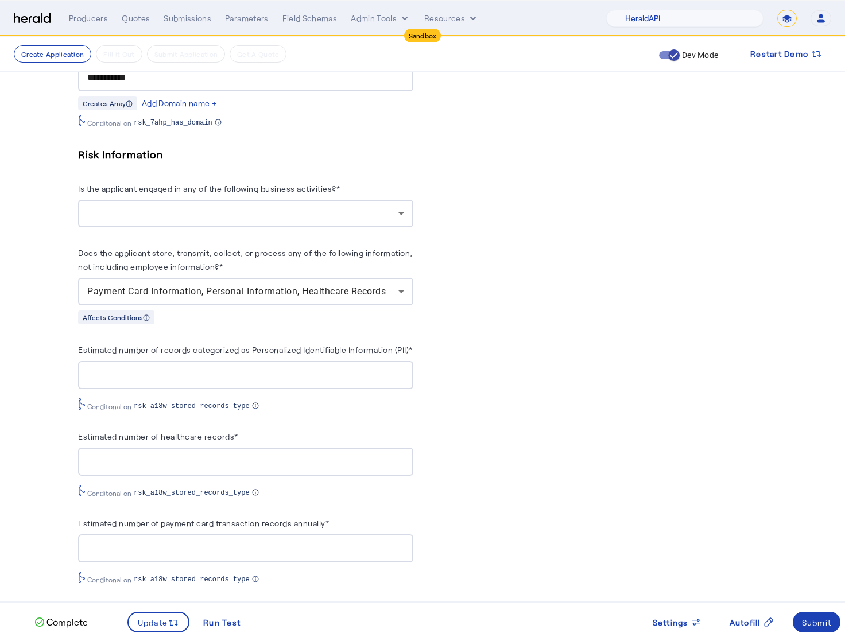
scroll to position [1013, 0]
click at [330, 208] on div at bounding box center [242, 215] width 311 height 14
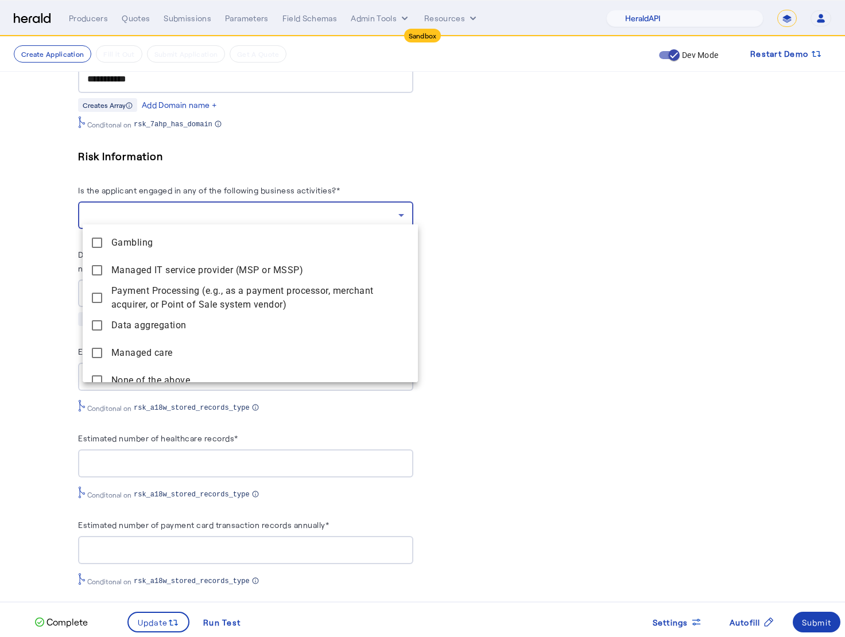
scroll to position [118, 0]
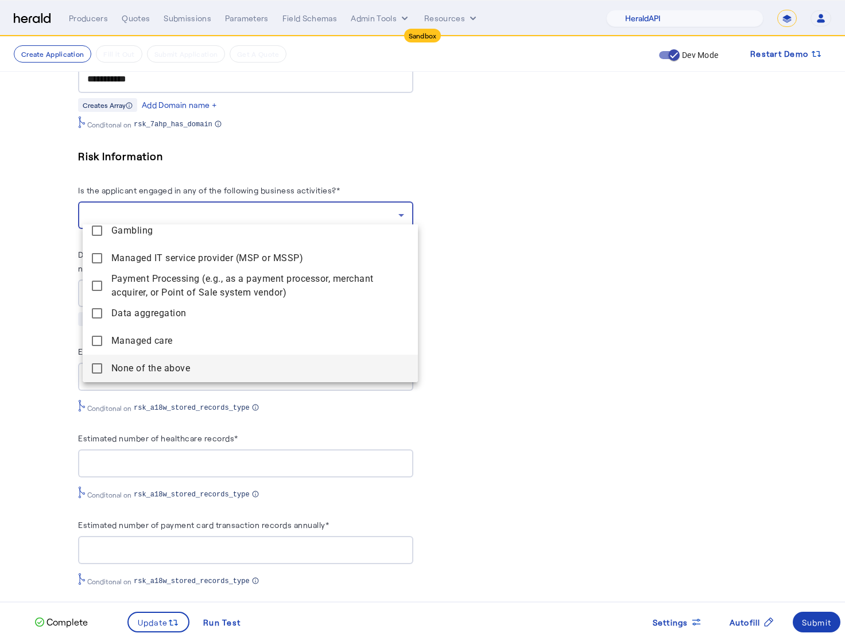
click at [181, 365] on span "None of the above" at bounding box center [259, 369] width 297 height 14
click at [618, 311] on div at bounding box center [422, 318] width 845 height 637
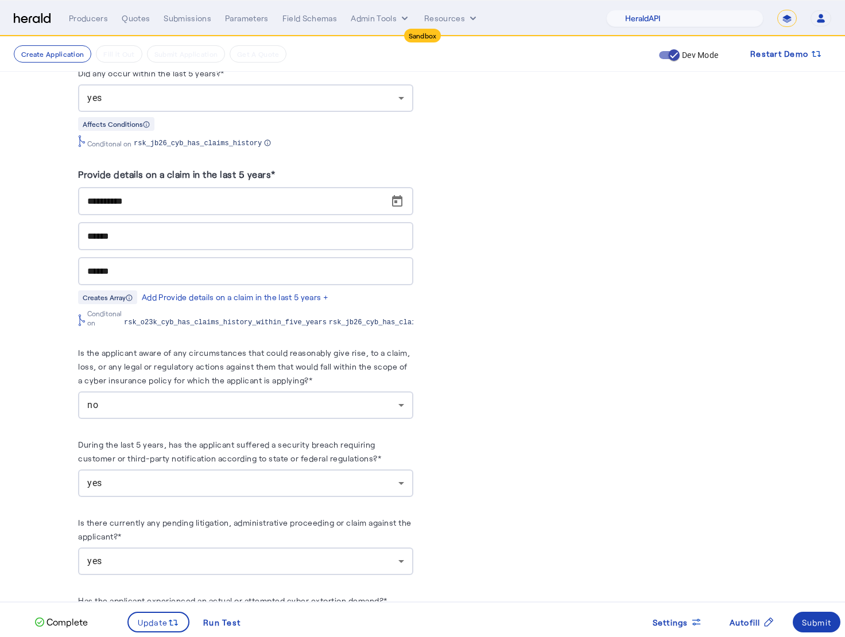
scroll to position [2839, 0]
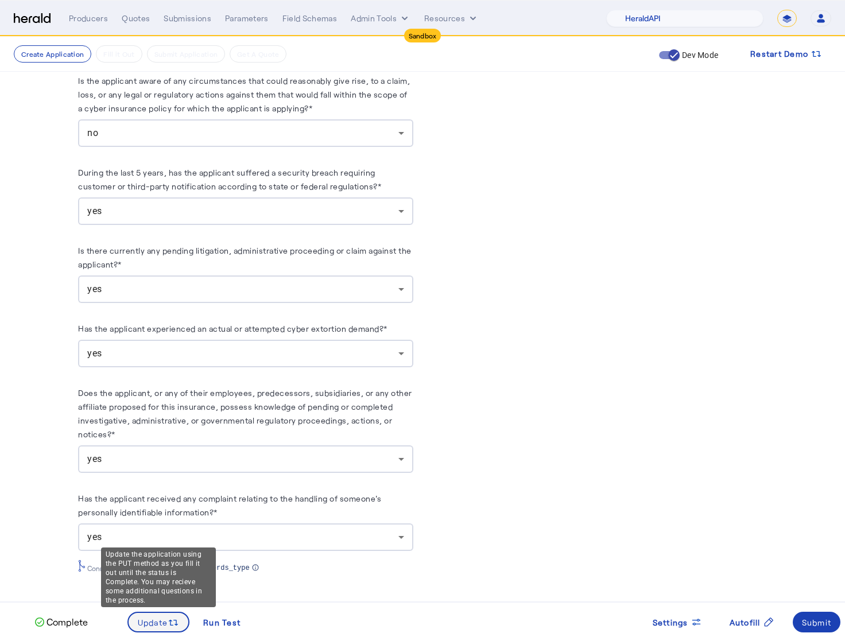
click at [164, 622] on div "Update" at bounding box center [159, 622] width 42 height 13
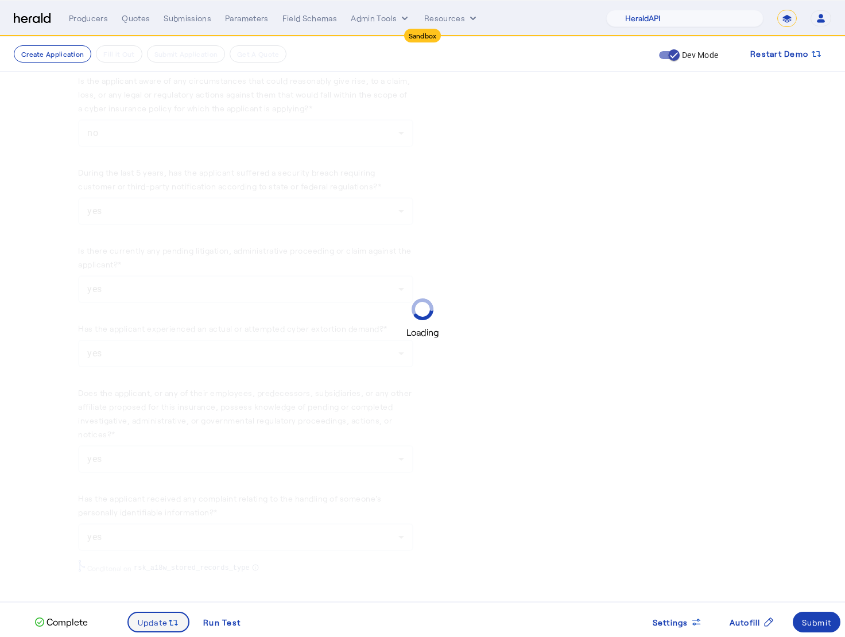
scroll to position [0, 0]
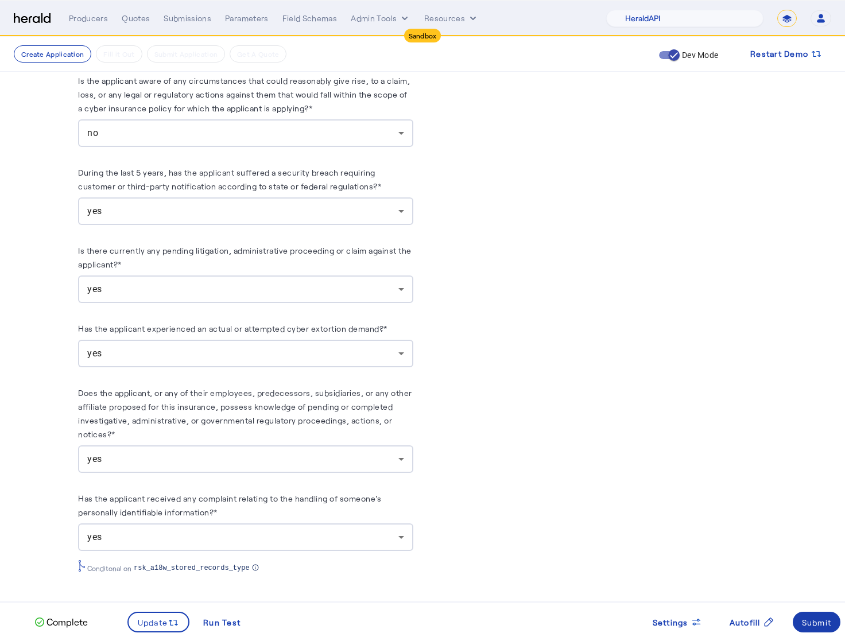
click at [807, 629] on span at bounding box center [817, 623] width 48 height 28
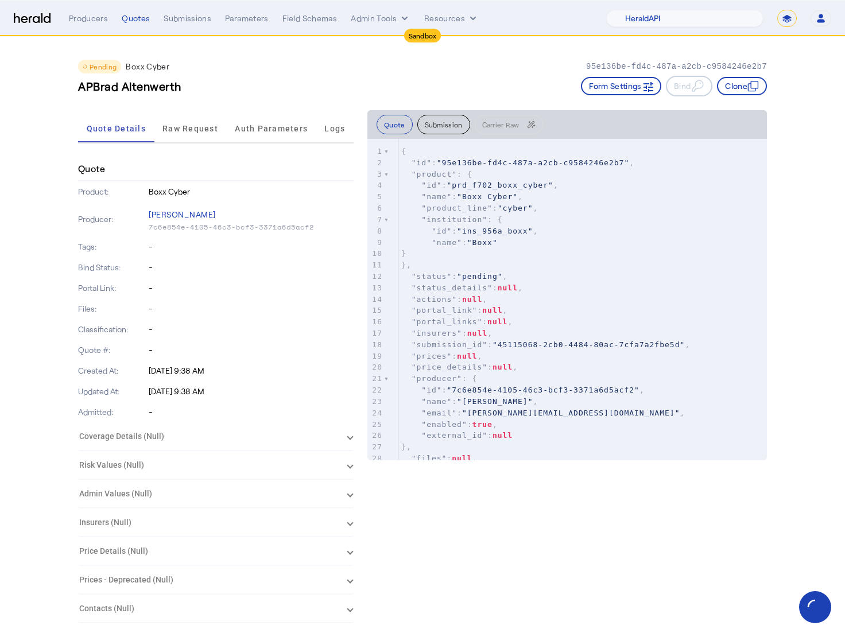
click at [233, 71] on div "Pending Boxx Cyber 95e136be-fd4c-487a-a2cb-c9584246e2b7" at bounding box center [422, 67] width 689 height 14
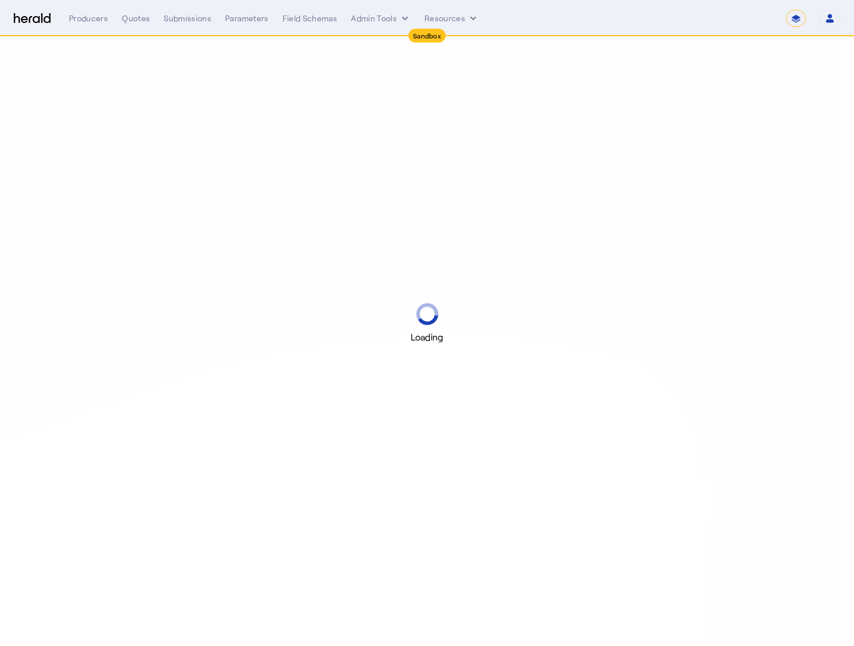
select select "*******"
select select "pfm_2v8p_herald_api"
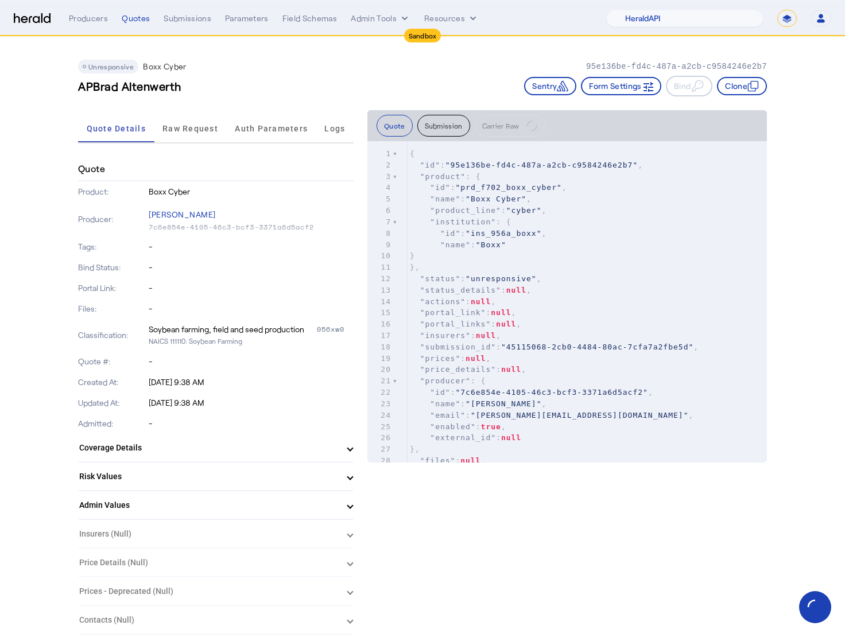
click at [342, 92] on div "APBrad Altenwerth Sentry Form Settings Bind Clone" at bounding box center [422, 86] width 689 height 21
click at [192, 115] on span "Raw Request" at bounding box center [190, 129] width 56 height 28
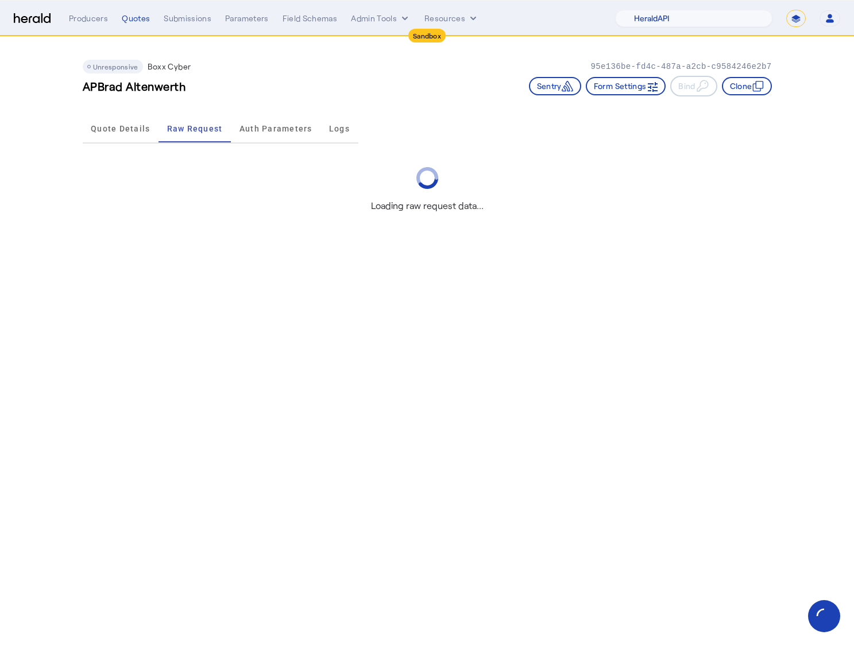
click at [313, 68] on div "Unresponsive Boxx Cyber 95e136be-fd4c-487a-a2cb-c9584246e2b7" at bounding box center [427, 67] width 689 height 14
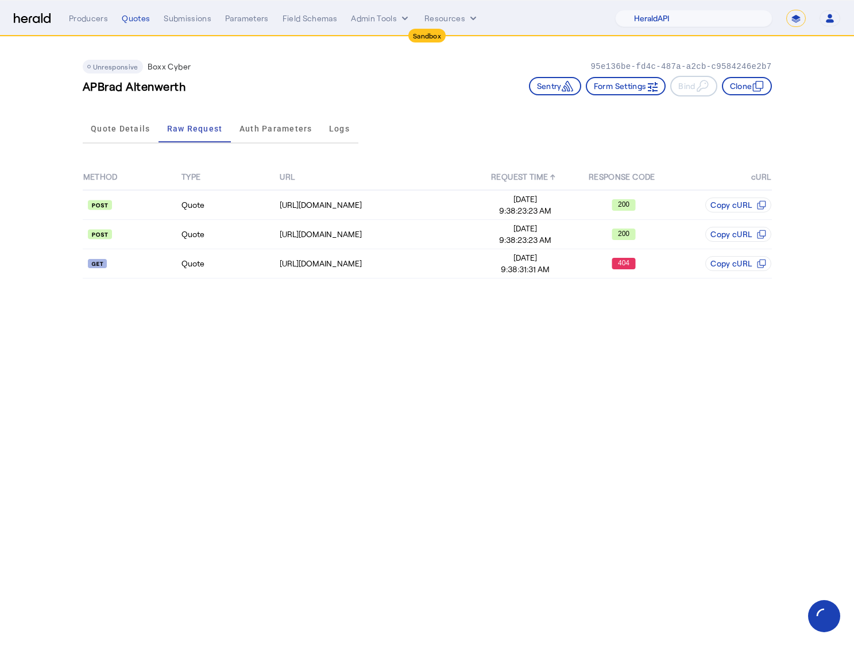
click at [555, 156] on div "METHOD TYPE URL REQUEST TIME ↑ RESPONSE CODE cURL Quote [URL][DOMAIN_NAME] [DAT…" at bounding box center [427, 221] width 689 height 146
click at [403, 249] on td "[URL][DOMAIN_NAME]" at bounding box center [377, 263] width 197 height 29
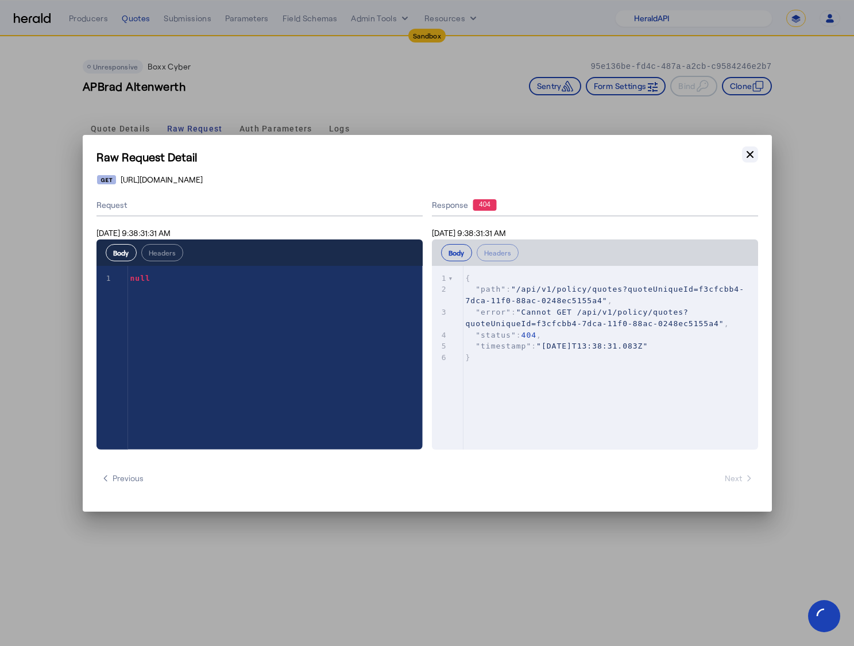
click at [748, 157] on icon "button" at bounding box center [749, 154] width 11 height 11
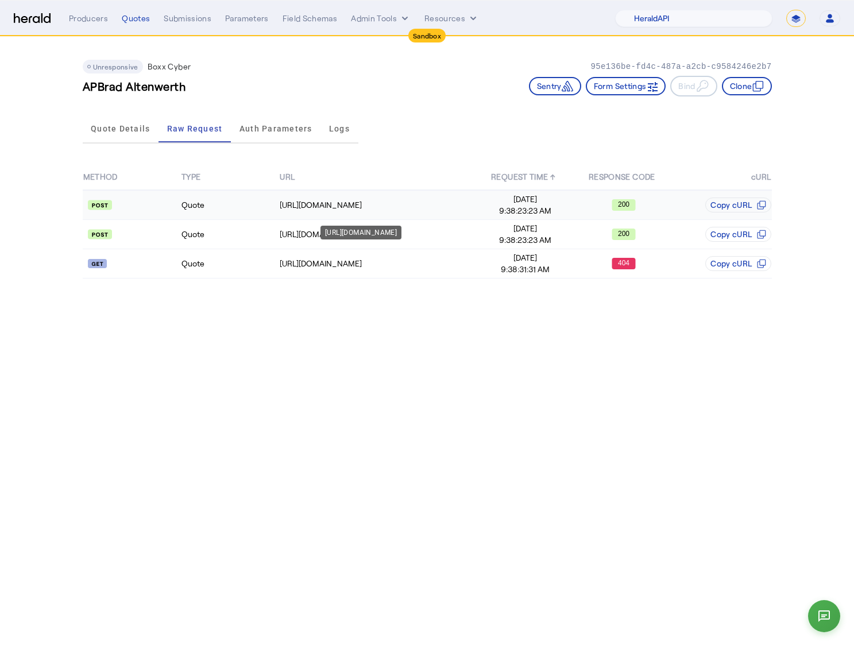
click at [401, 212] on td "[URL][DOMAIN_NAME]" at bounding box center [377, 205] width 197 height 30
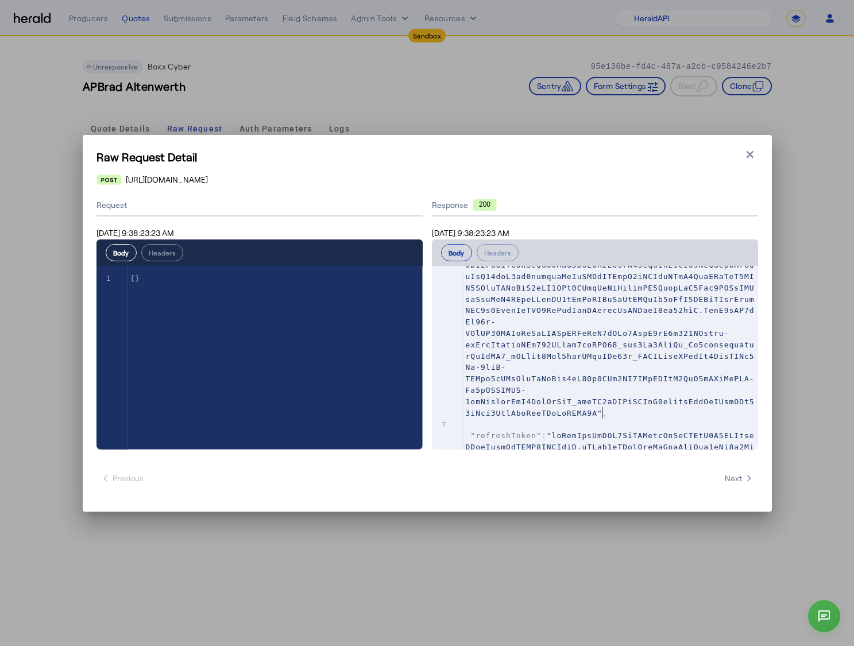
scroll to position [1, 0]
click at [604, 412] on span at bounding box center [610, 293] width 289 height 247
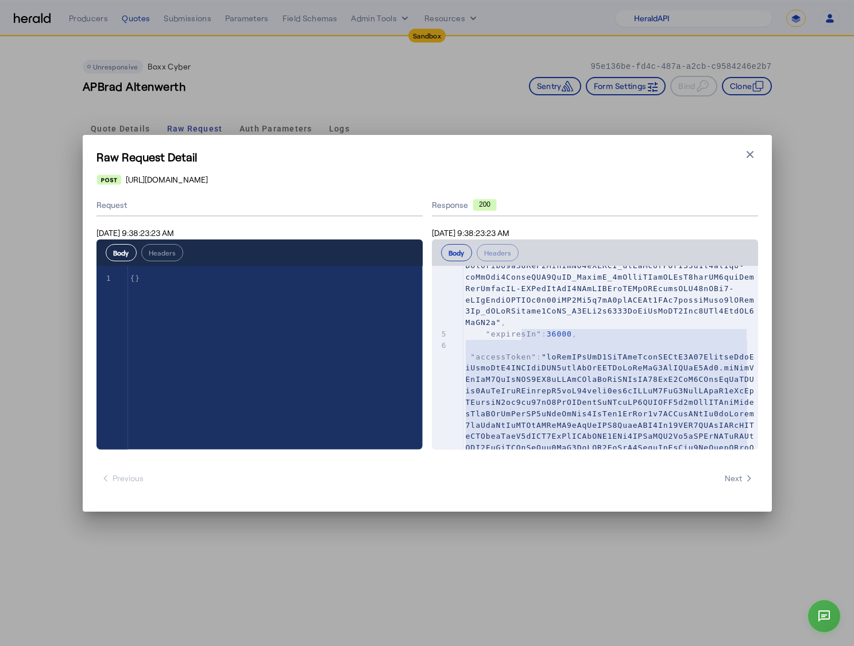
scroll to position [206, 0]
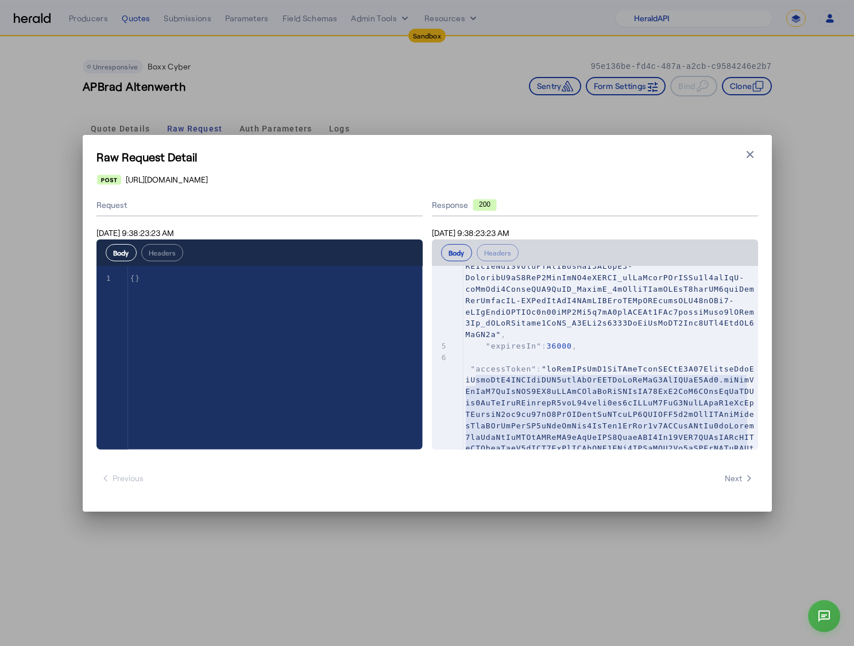
type textarea "**********"
drag, startPoint x: 608, startPoint y: 414, endPoint x: 472, endPoint y: 373, distance: 142.2
click at [471, 373] on span at bounding box center [610, 488] width 289 height 247
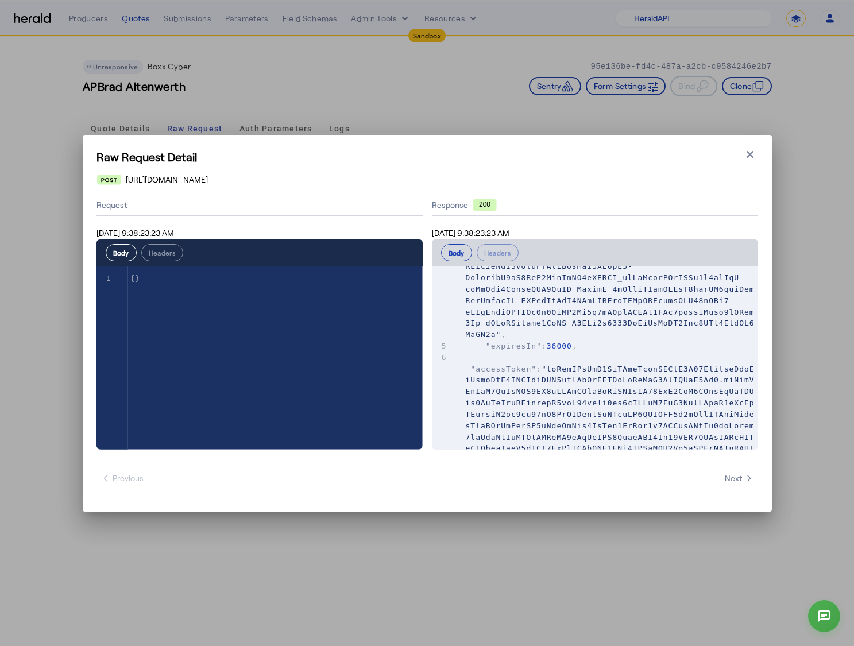
click at [606, 306] on pre ""idToken" : ," at bounding box center [610, 221] width 295 height 239
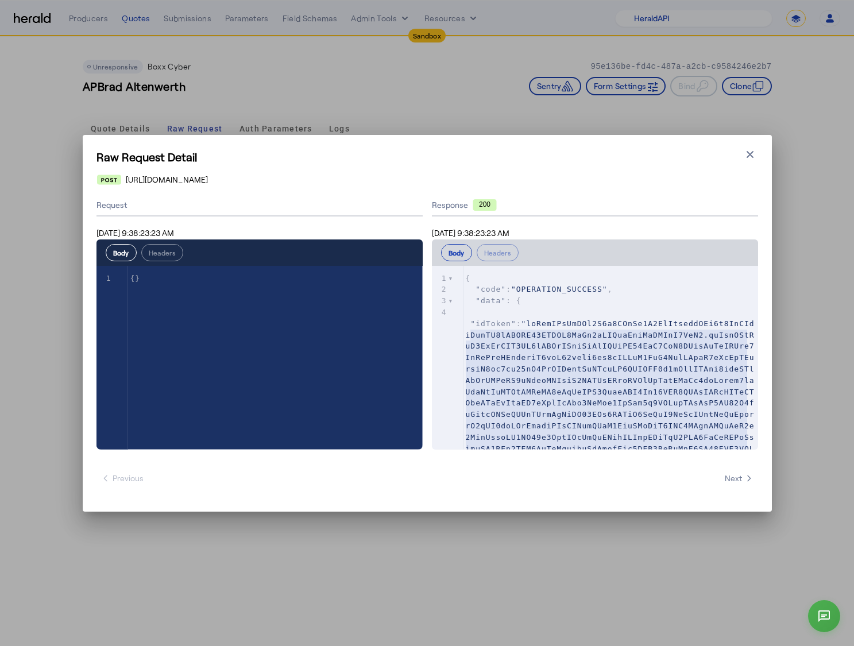
type textarea "**********"
drag, startPoint x: 515, startPoint y: 402, endPoint x: 470, endPoint y: 328, distance: 86.4
click at [470, 328] on pre ""idToken" : ," at bounding box center [610, 426] width 295 height 239
